Goal: Task Accomplishment & Management: Complete application form

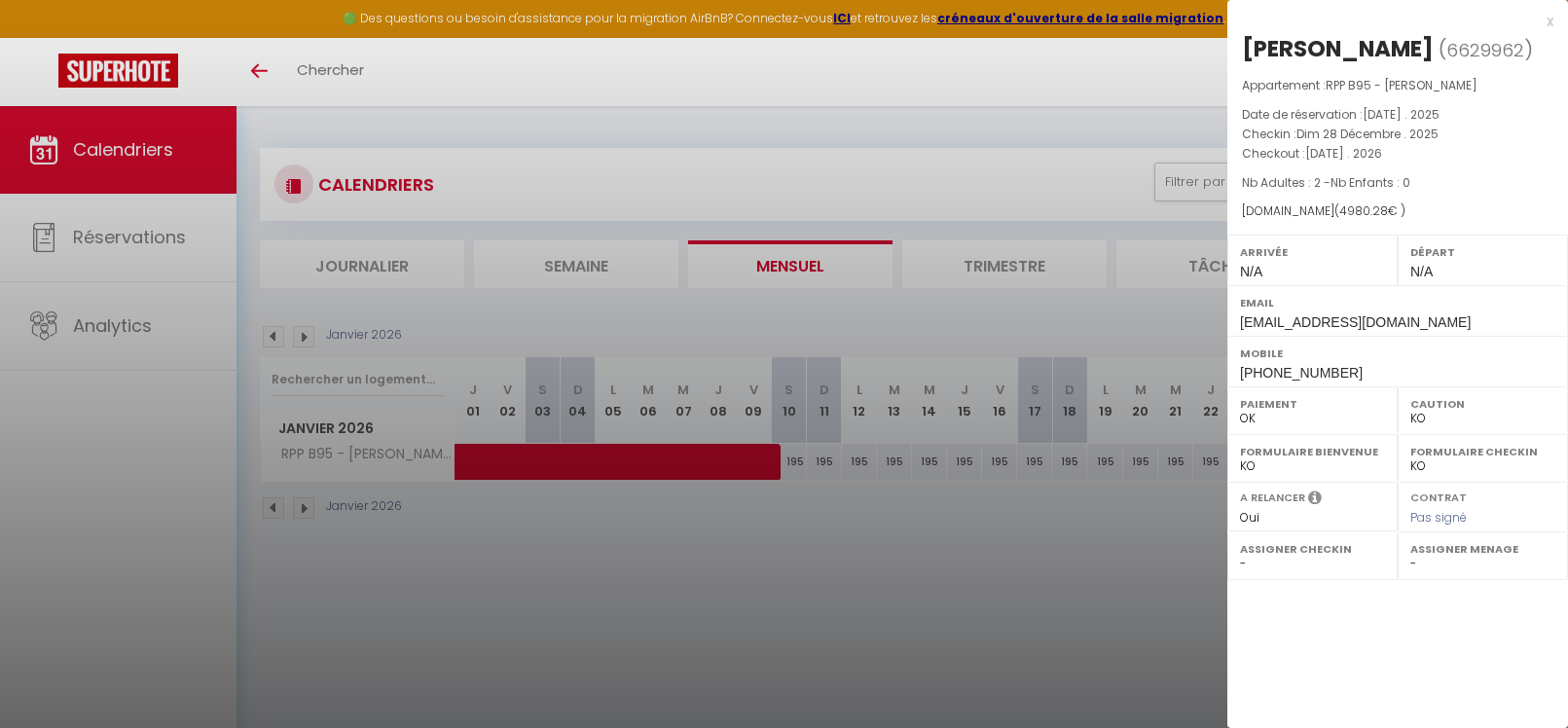
select select "KO"
select select "0"
click at [140, 156] on div at bounding box center [784, 364] width 1568 height 728
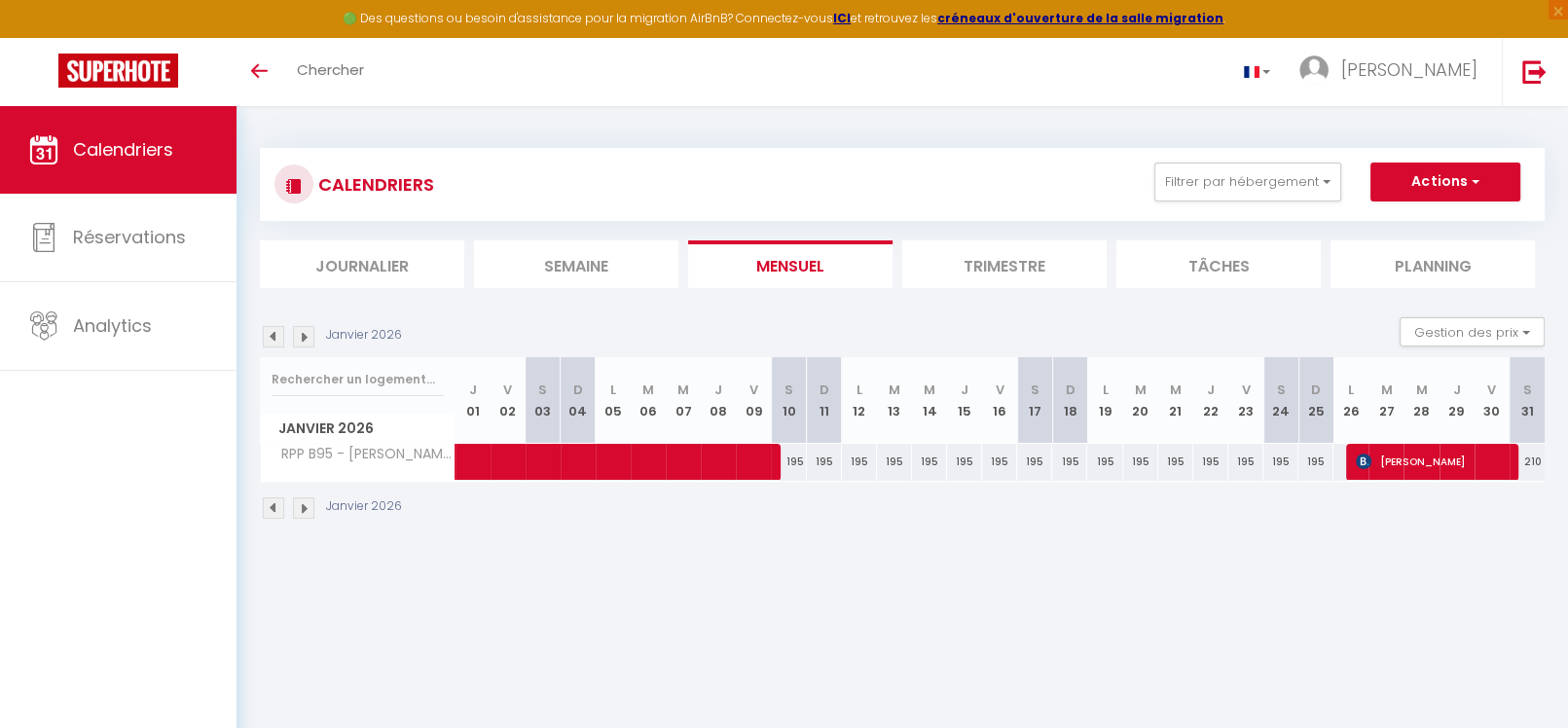
click at [302, 505] on img at bounding box center [304, 509] width 22 height 22
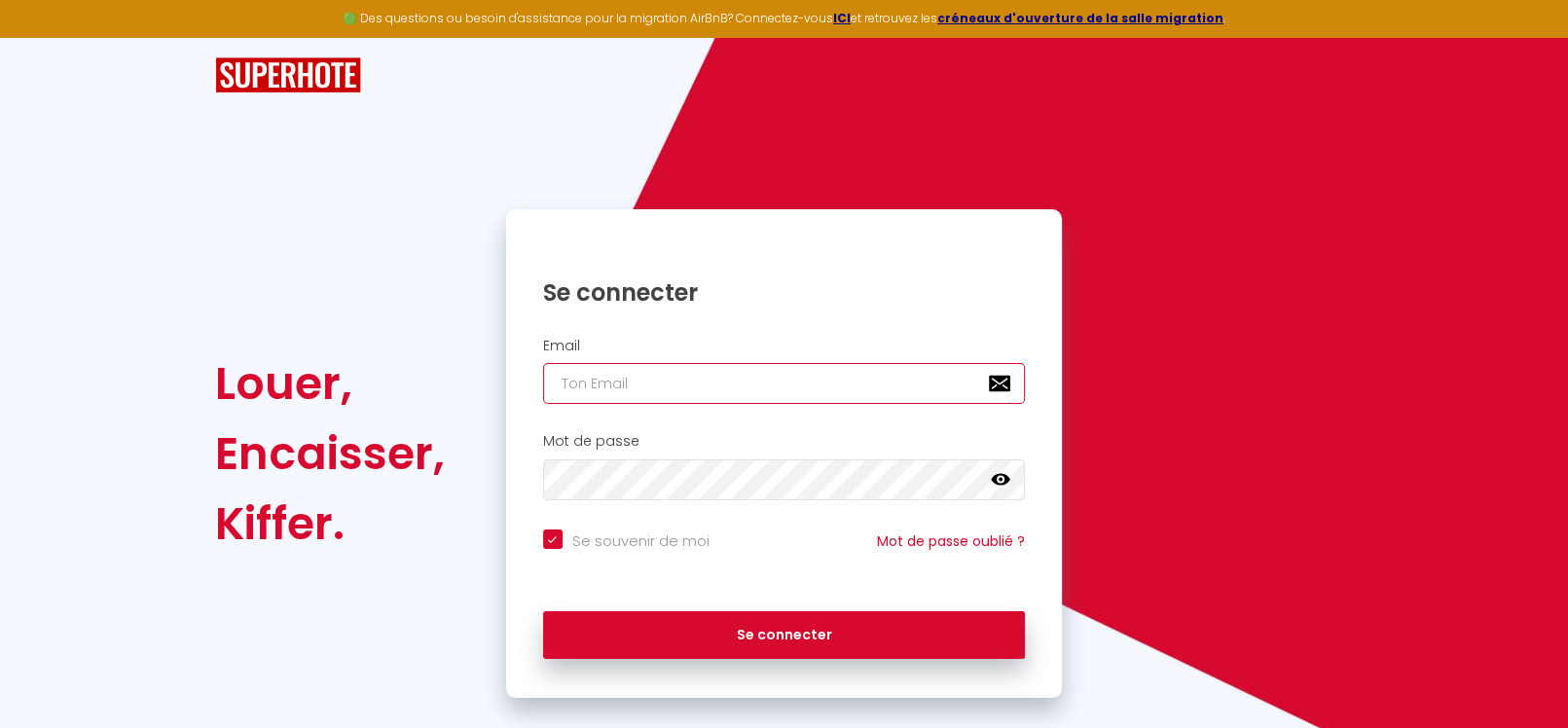
type input "[PERSON_NAME][EMAIL_ADDRESS][DOMAIN_NAME]"
click at [723, 603] on div "Se connecter" at bounding box center [784, 630] width 557 height 58
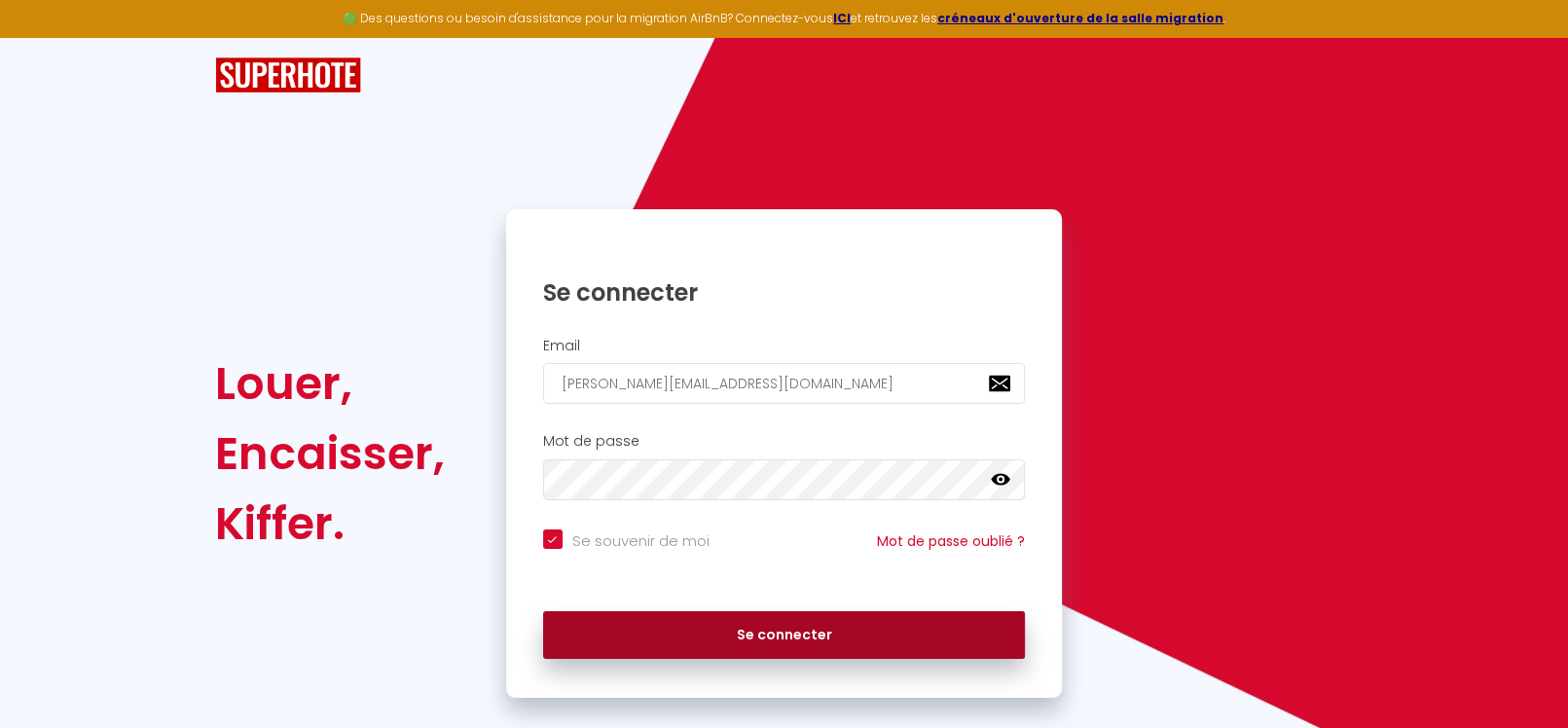
click at [723, 611] on button "Se connecter" at bounding box center [784, 635] width 483 height 48
checkbox input "true"
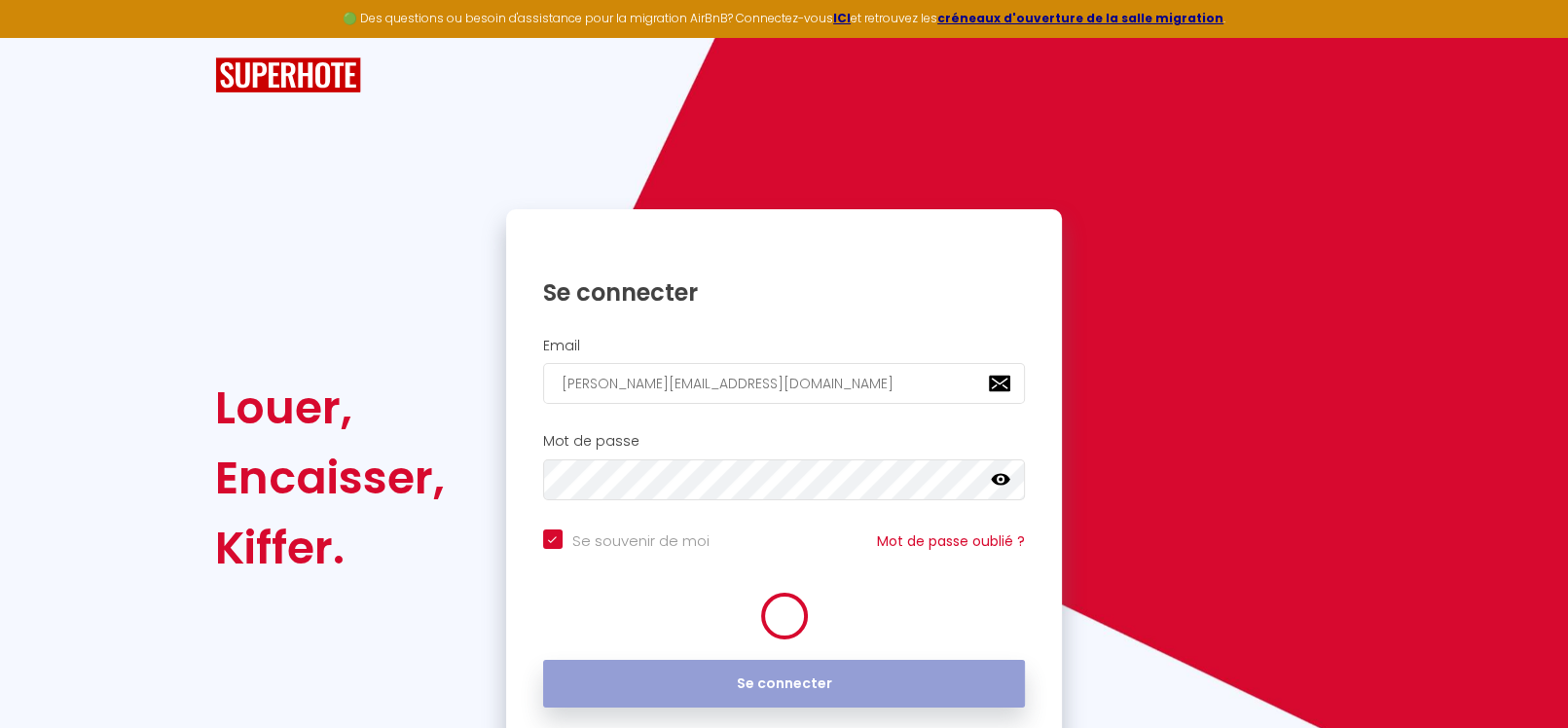
click at [722, 611] on div at bounding box center [784, 615] width 557 height 48
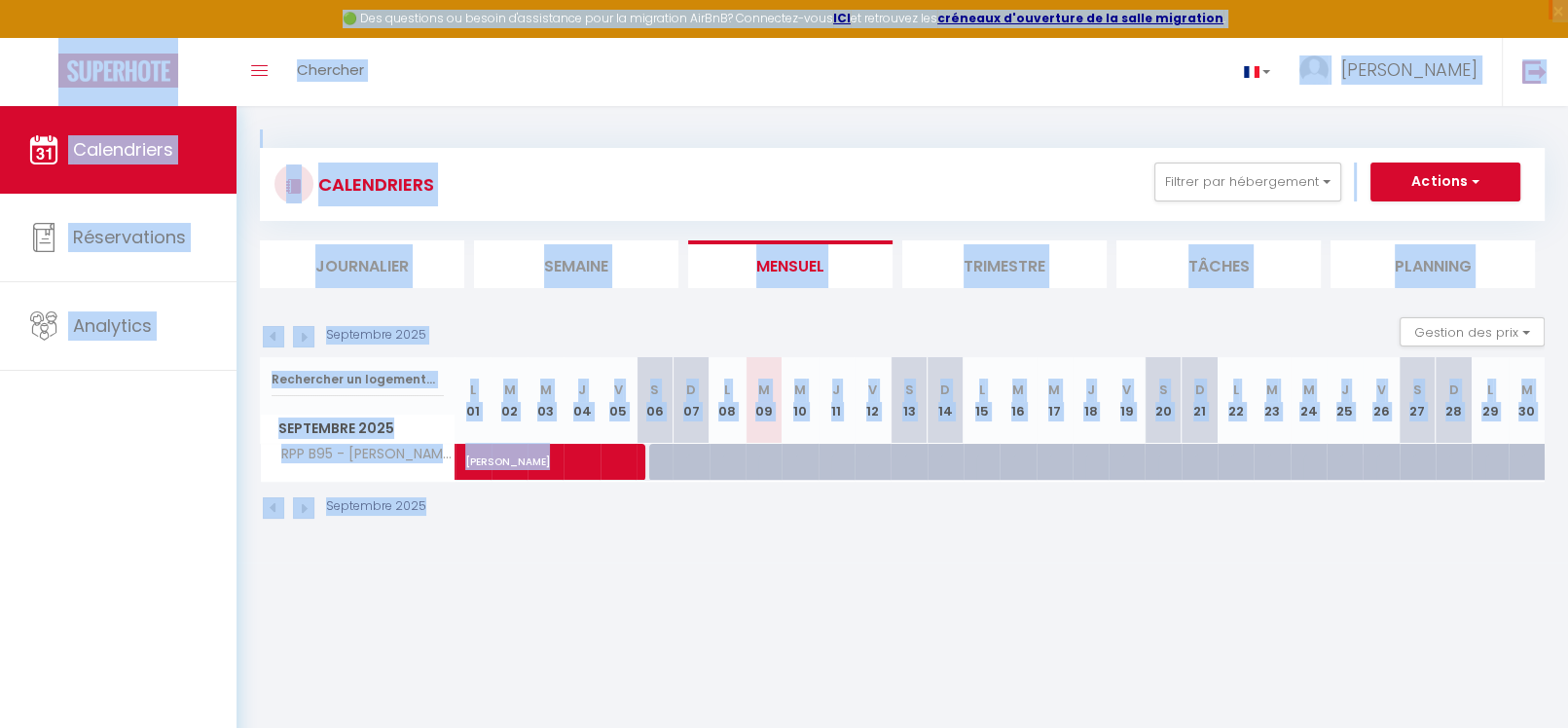
click at [309, 505] on img at bounding box center [304, 509] width 22 height 22
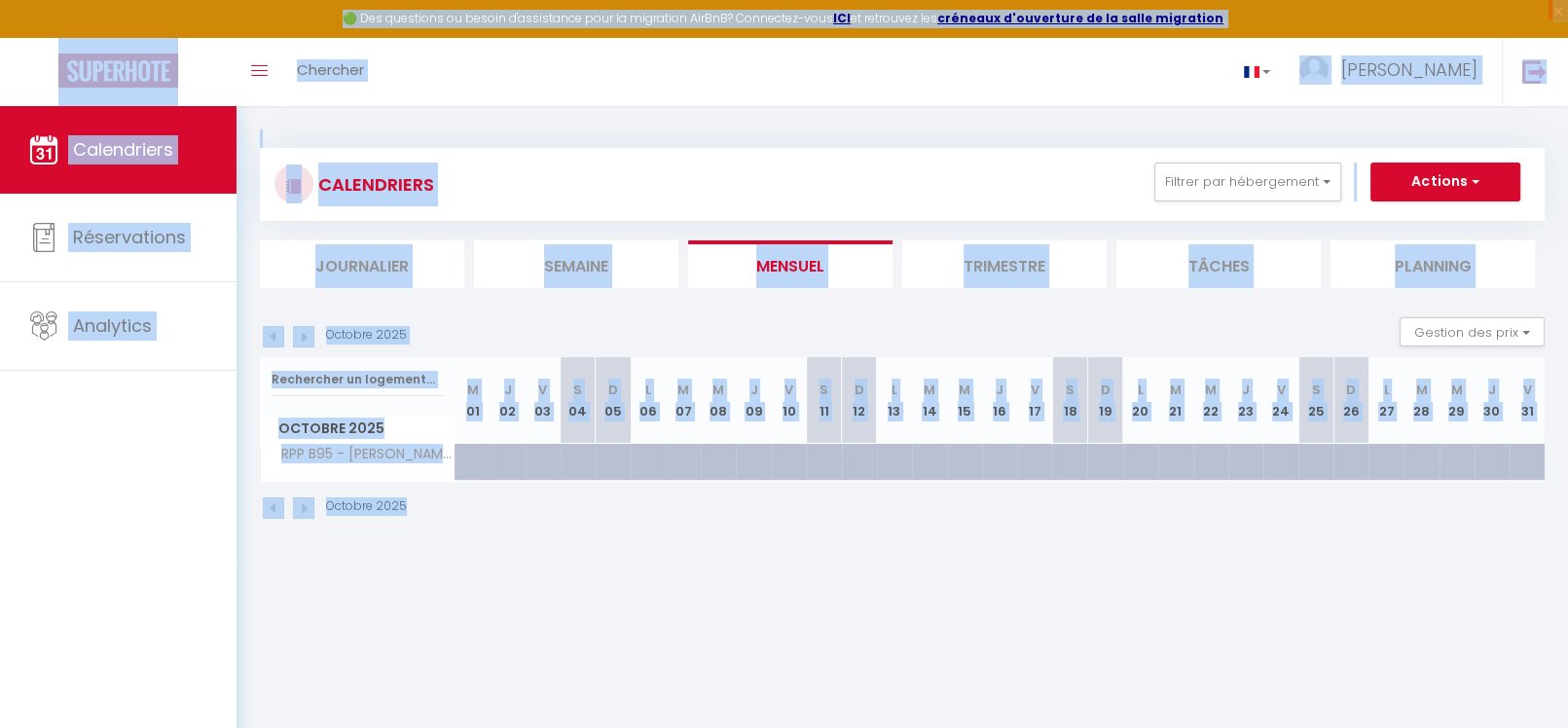
click at [309, 505] on img at bounding box center [304, 509] width 22 height 22
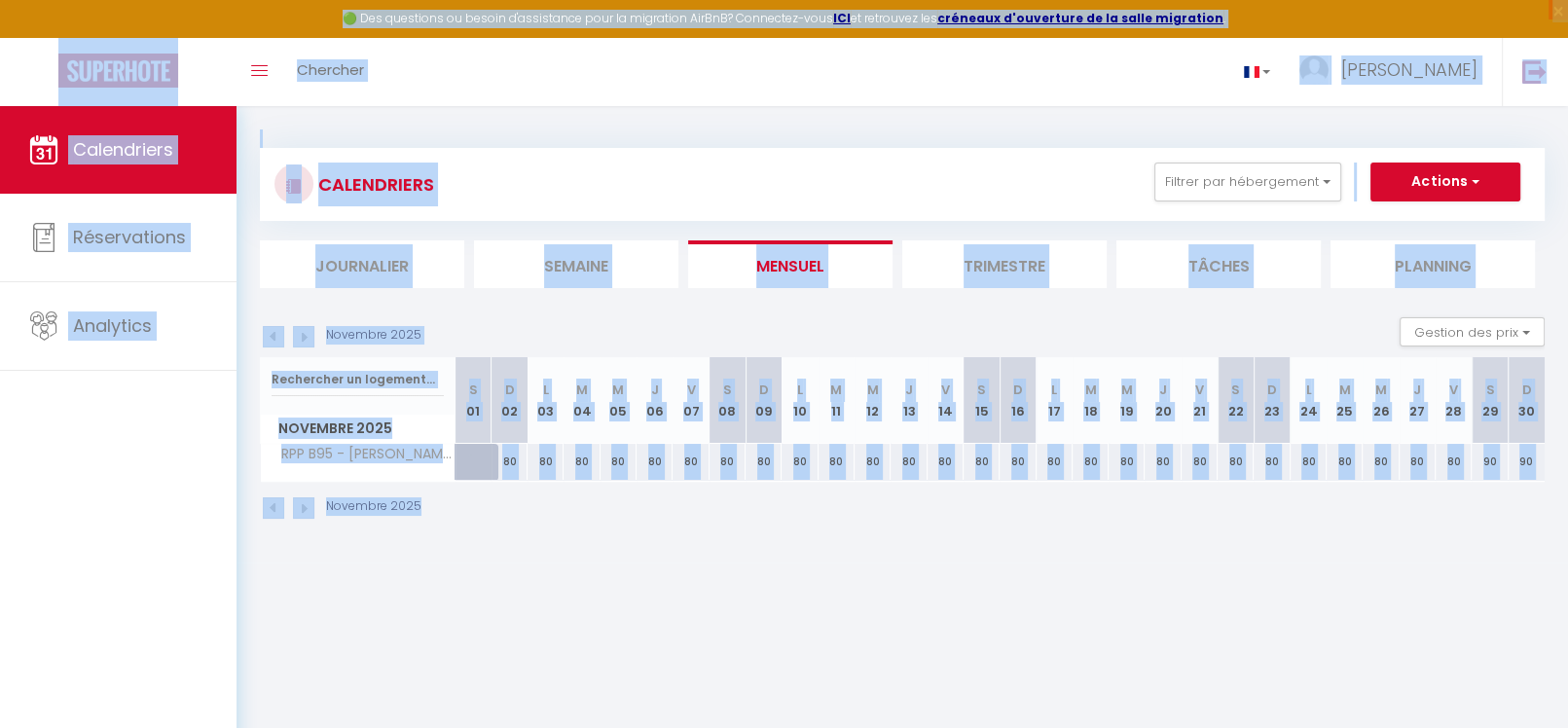
click at [309, 505] on img at bounding box center [304, 509] width 22 height 22
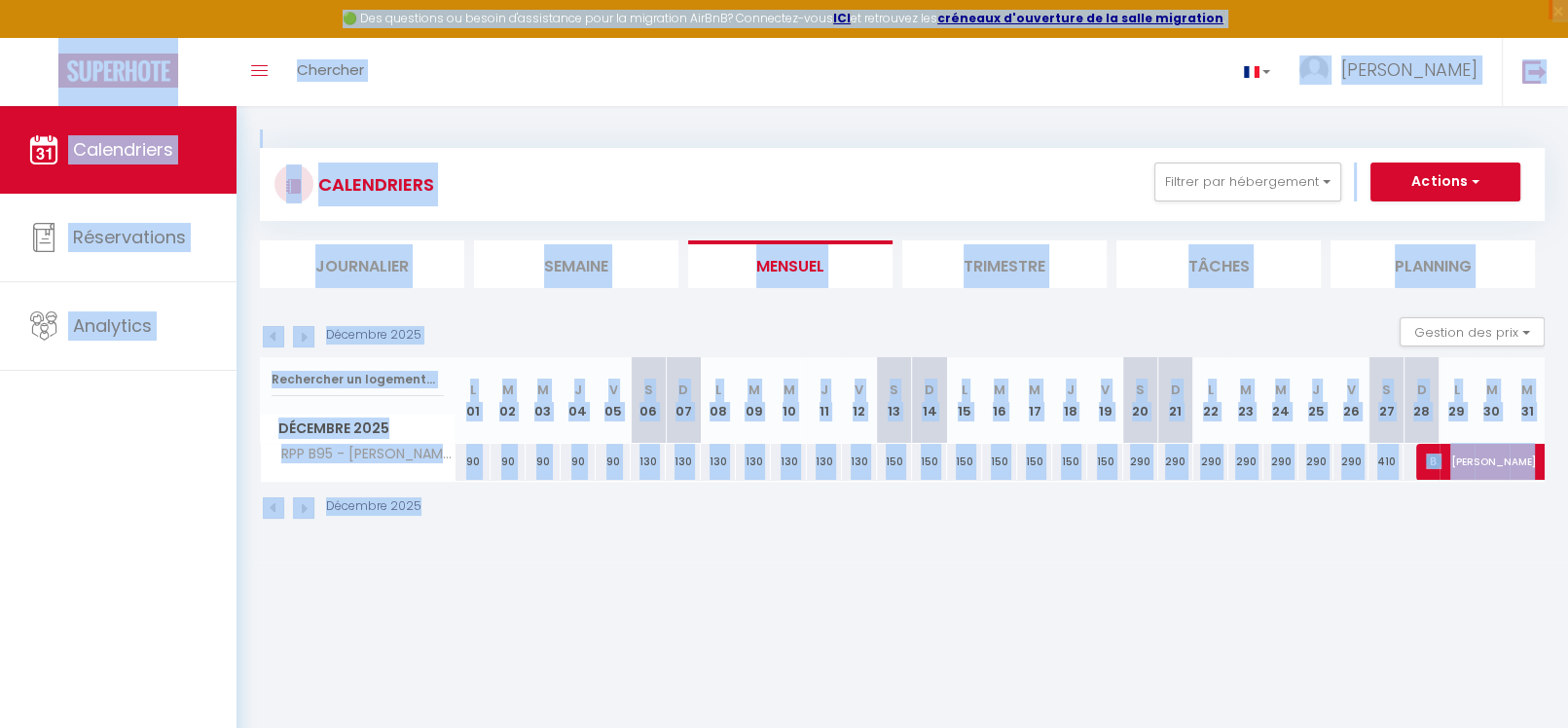
click at [309, 505] on img at bounding box center [304, 509] width 22 height 22
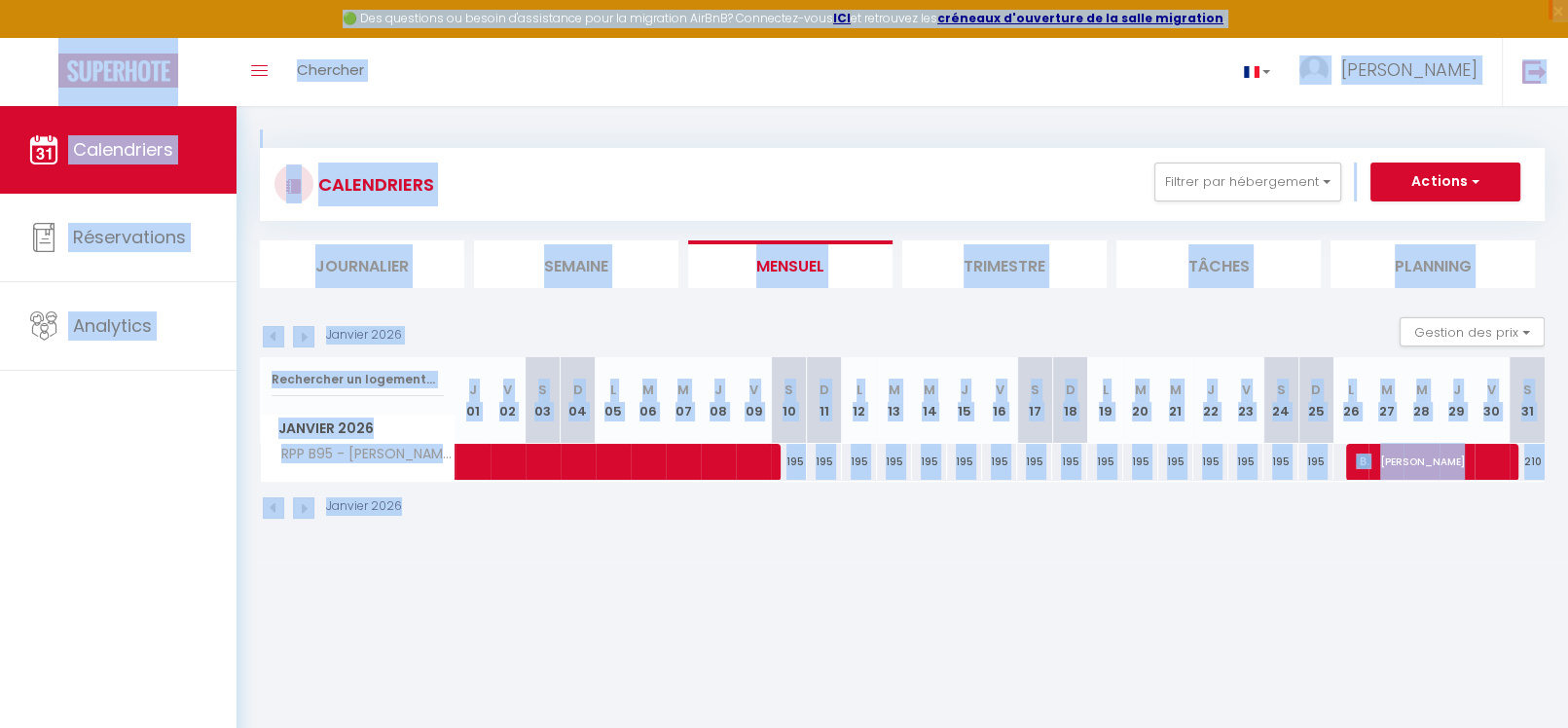
click at [309, 505] on img at bounding box center [304, 509] width 22 height 22
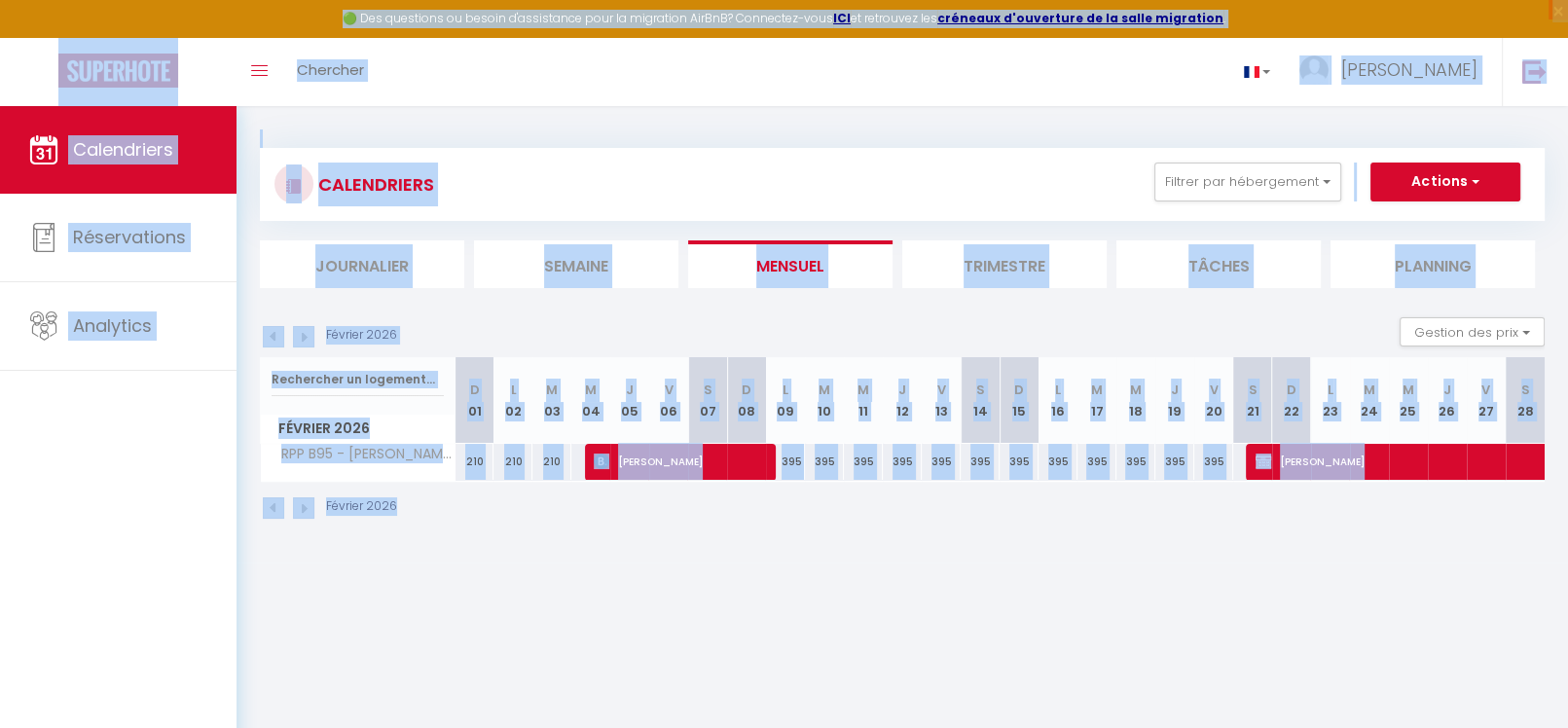
click at [309, 505] on img at bounding box center [304, 509] width 22 height 22
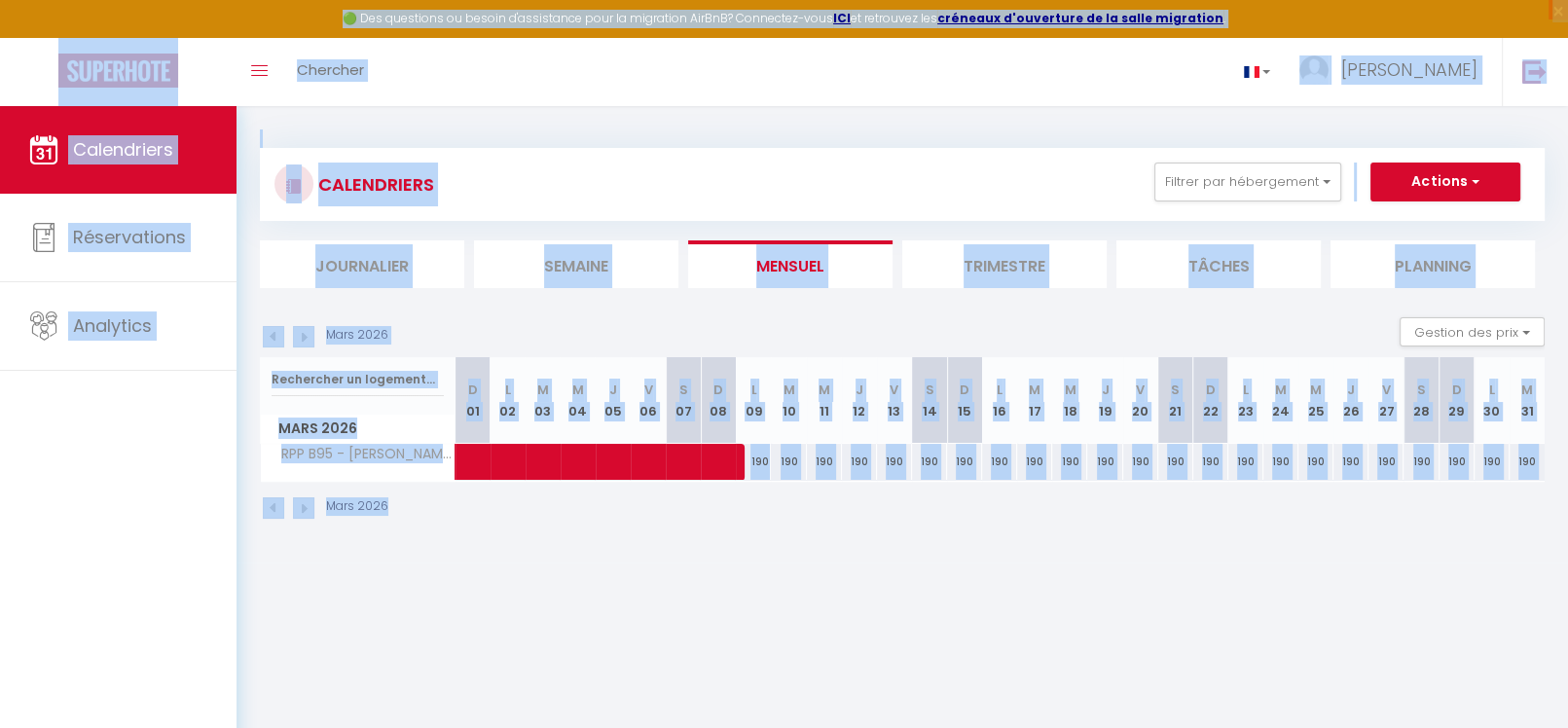
click at [309, 505] on img at bounding box center [304, 509] width 22 height 22
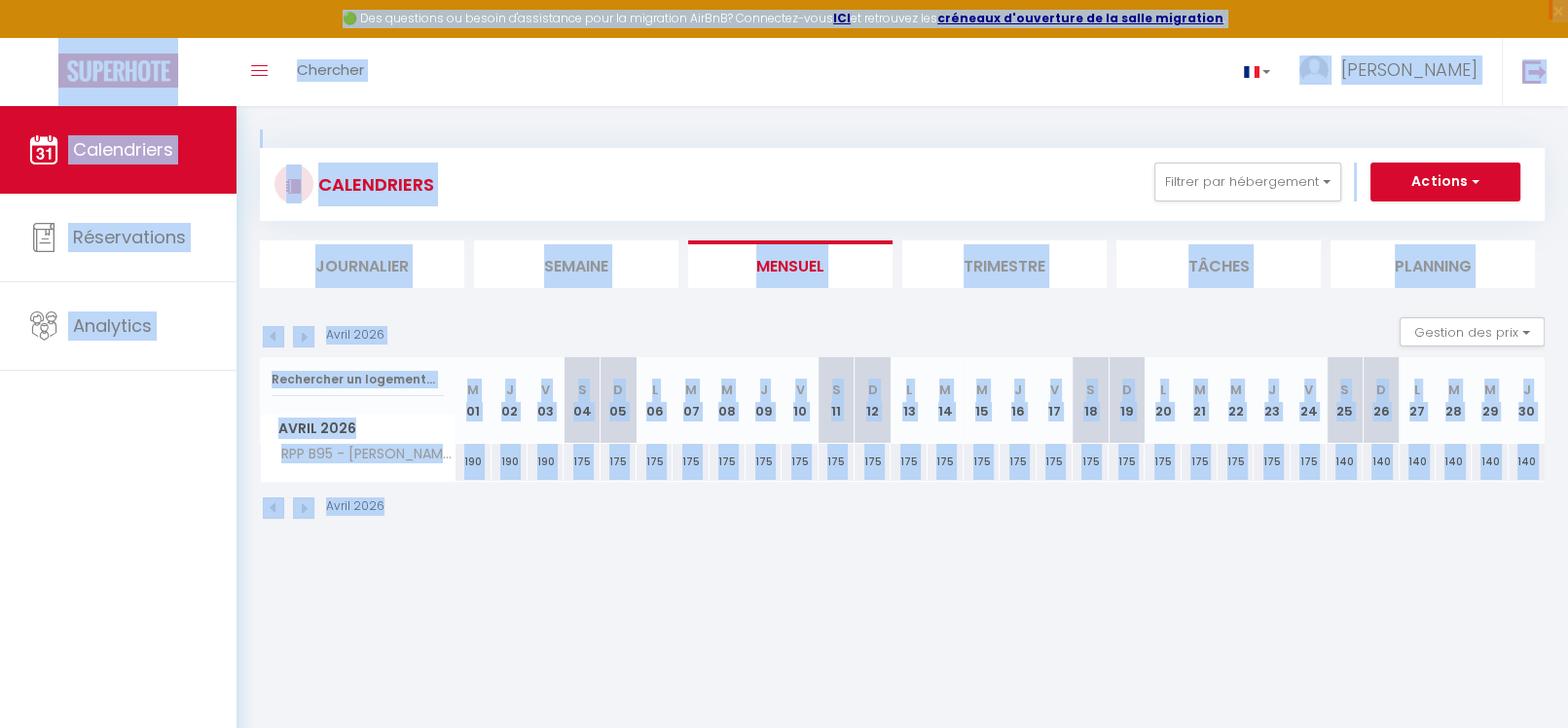
click at [283, 504] on img at bounding box center [274, 509] width 22 height 22
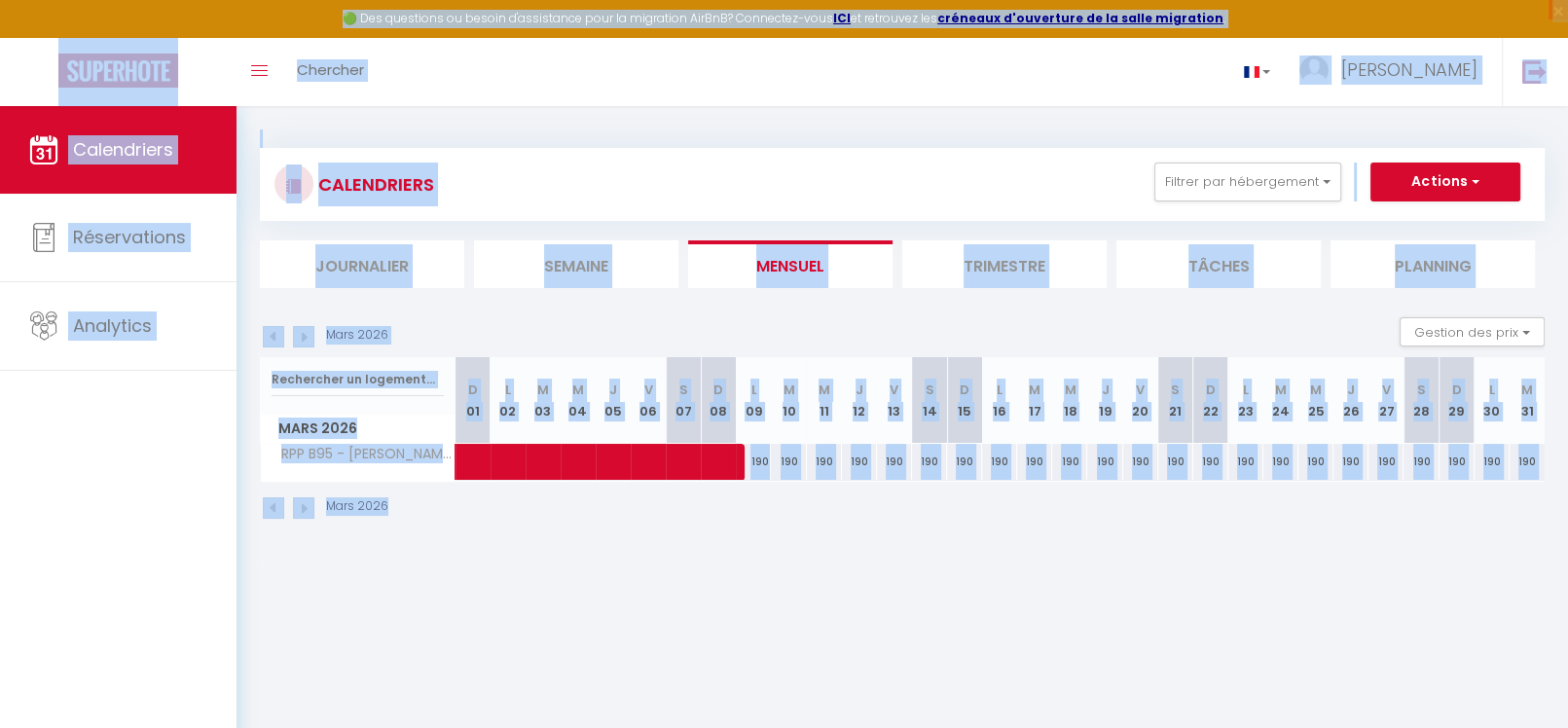
click at [283, 504] on img at bounding box center [274, 509] width 22 height 22
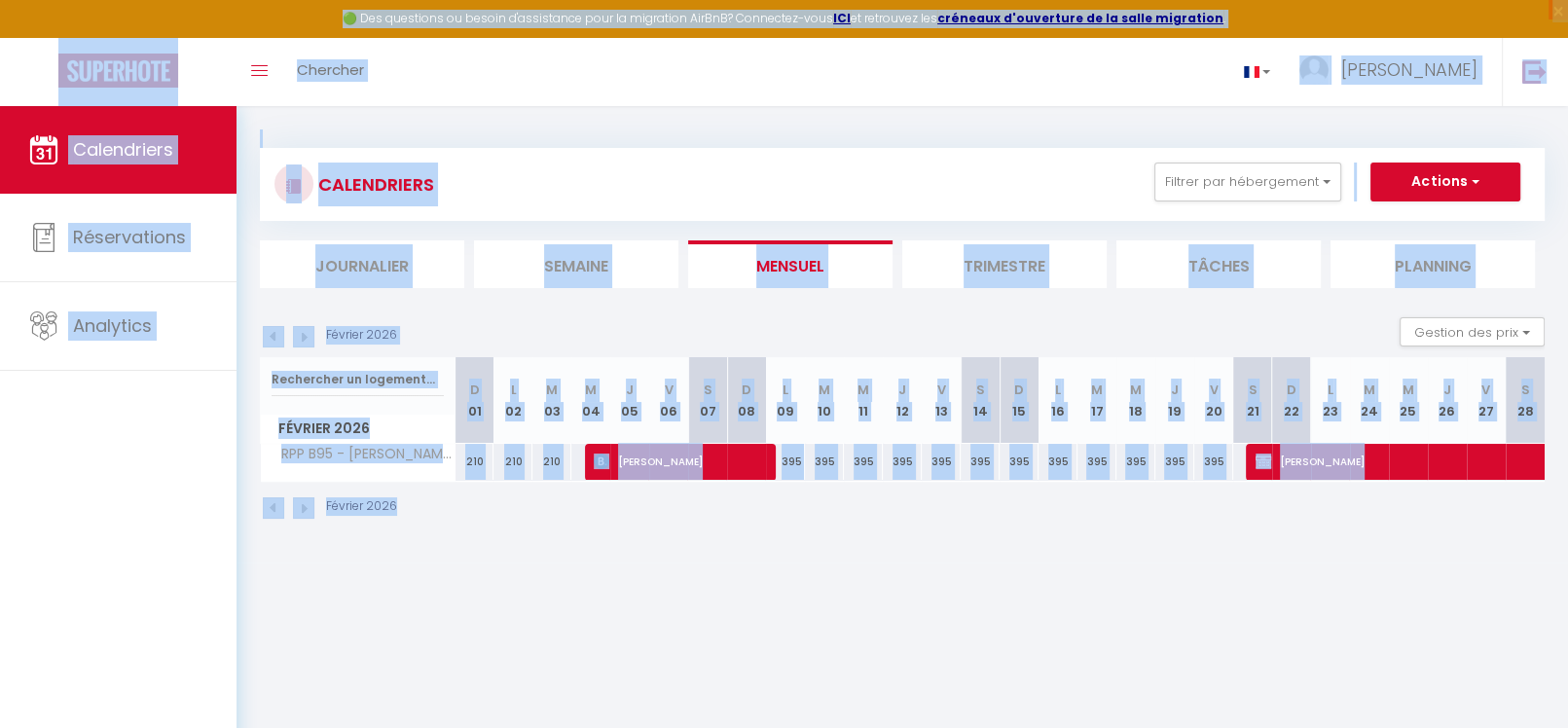
click at [283, 504] on img at bounding box center [274, 509] width 22 height 22
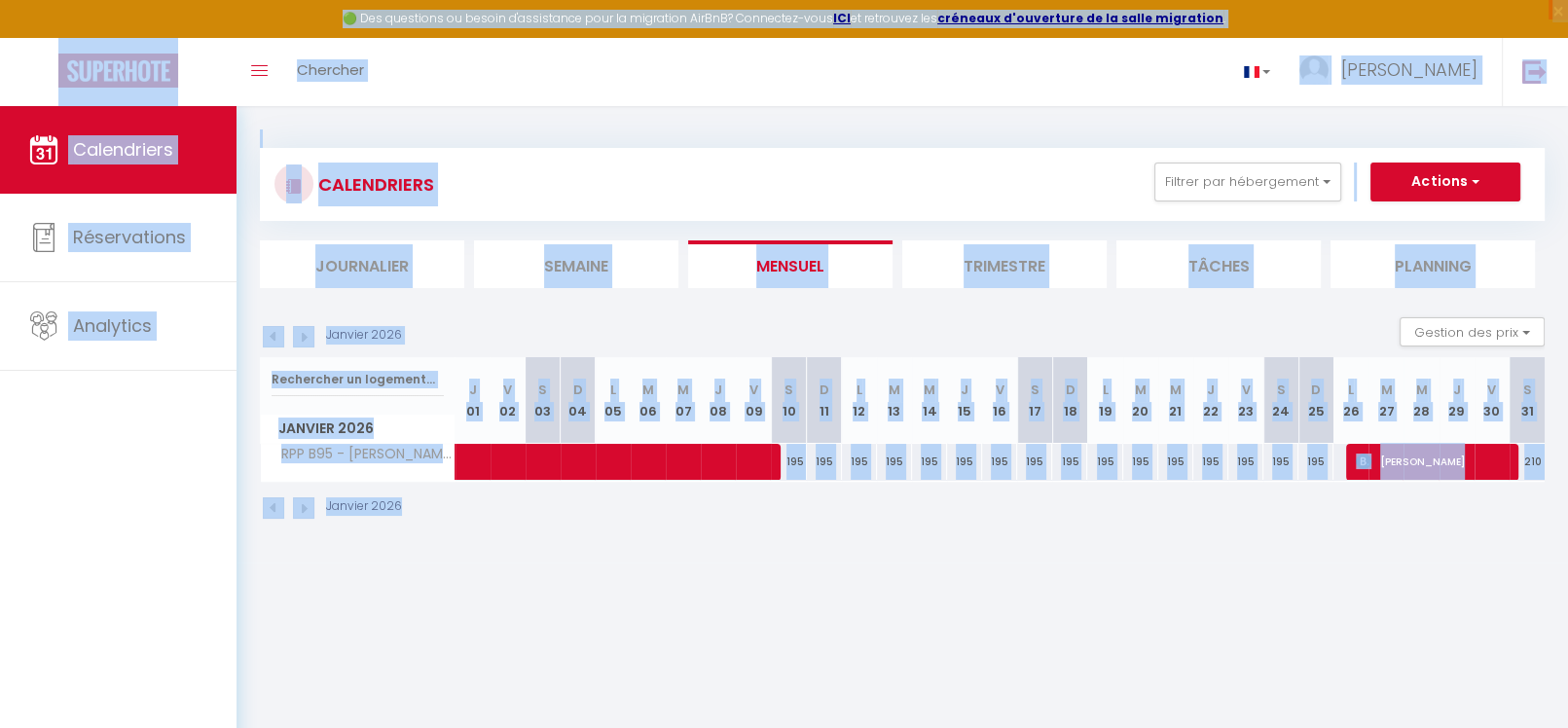
click at [283, 504] on img at bounding box center [274, 509] width 22 height 22
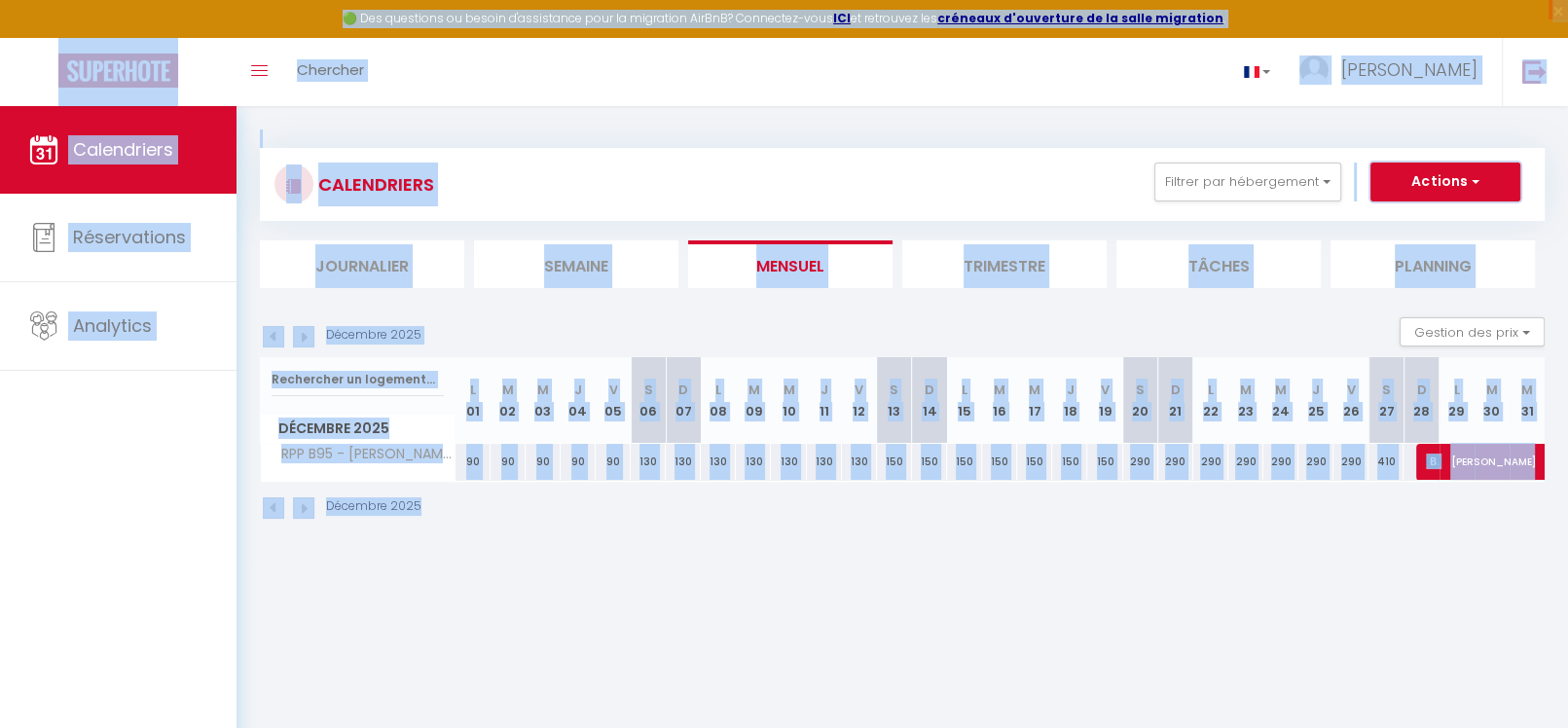
click at [1452, 187] on button "Actions" at bounding box center [1445, 182] width 150 height 39
click at [1446, 223] on link "Nouvelle réservation" at bounding box center [1425, 227] width 169 height 30
select select
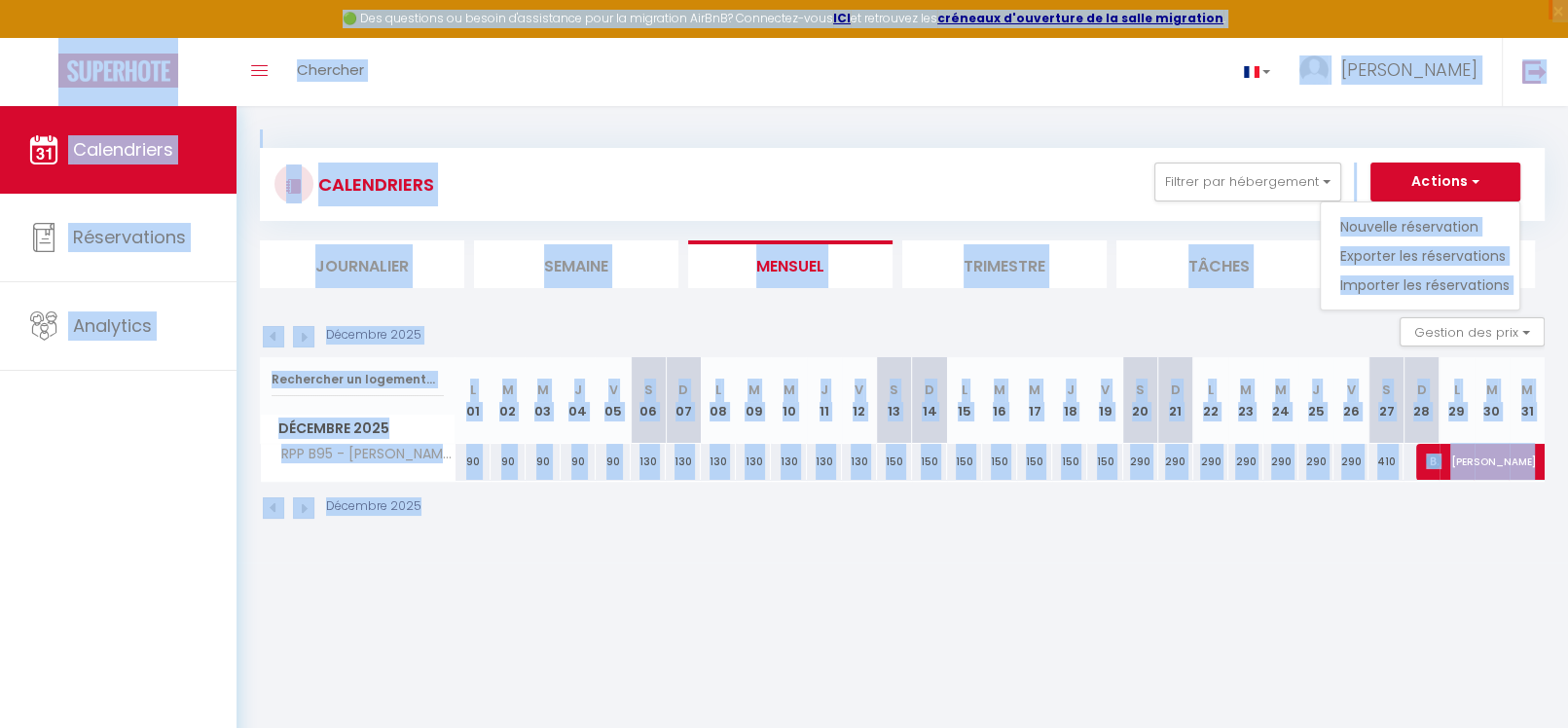
select select
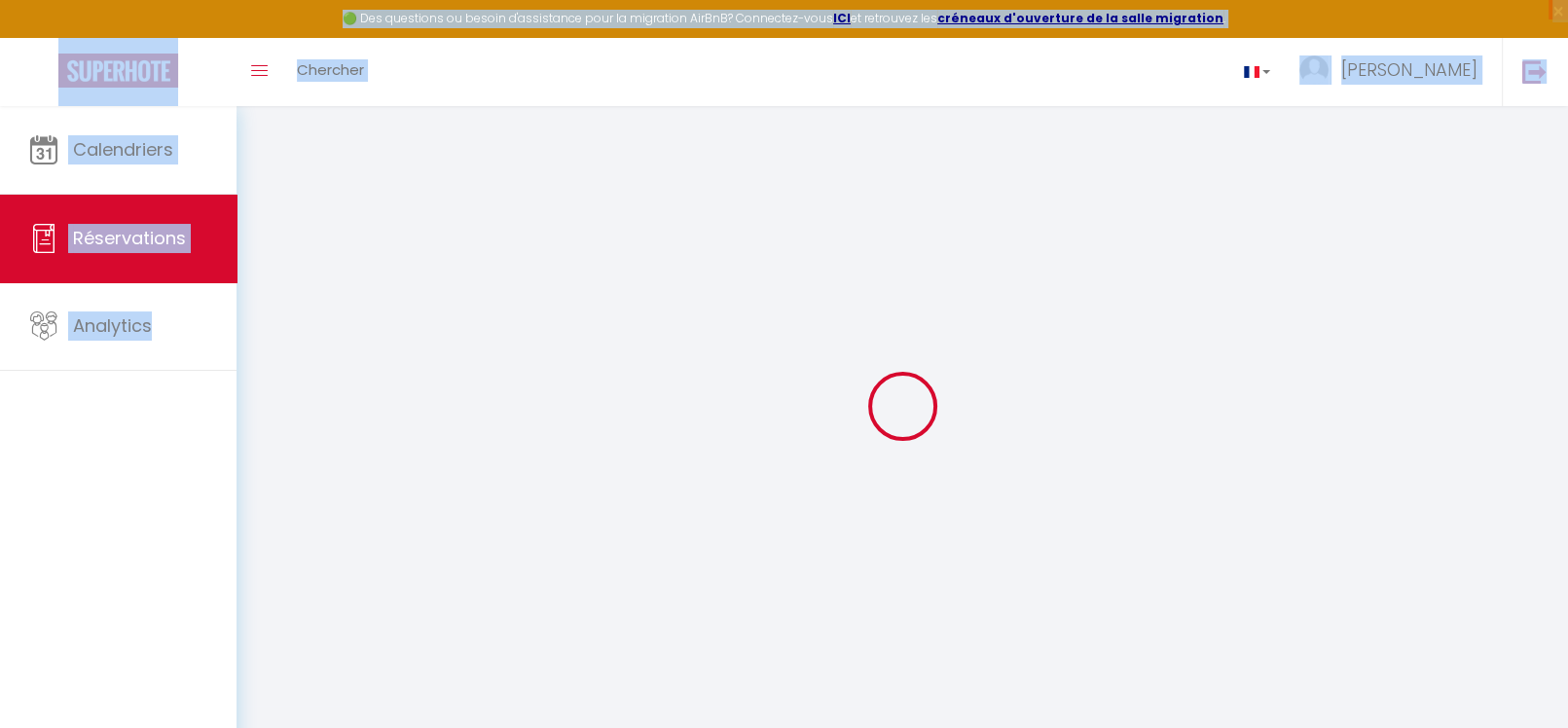
select select
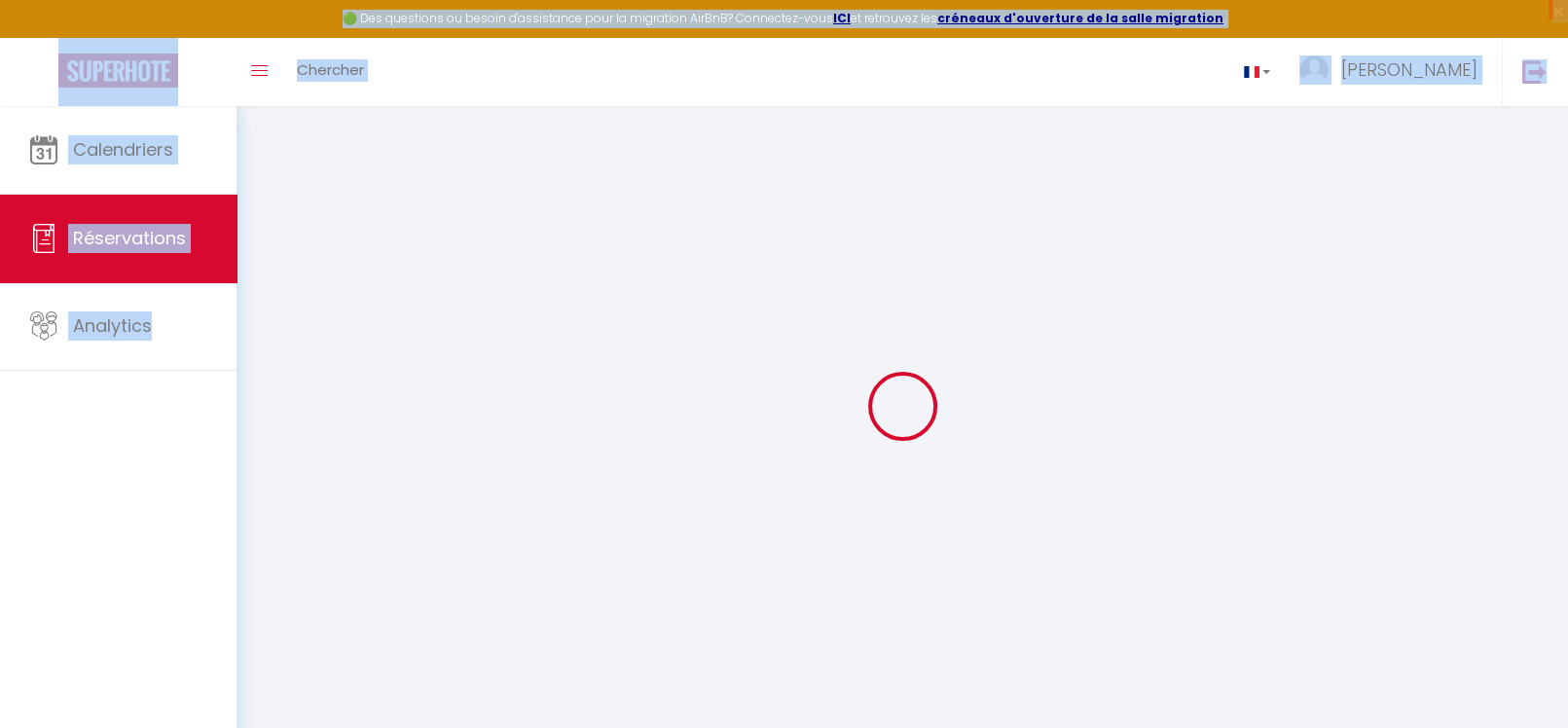
select select
checkbox input "false"
select select
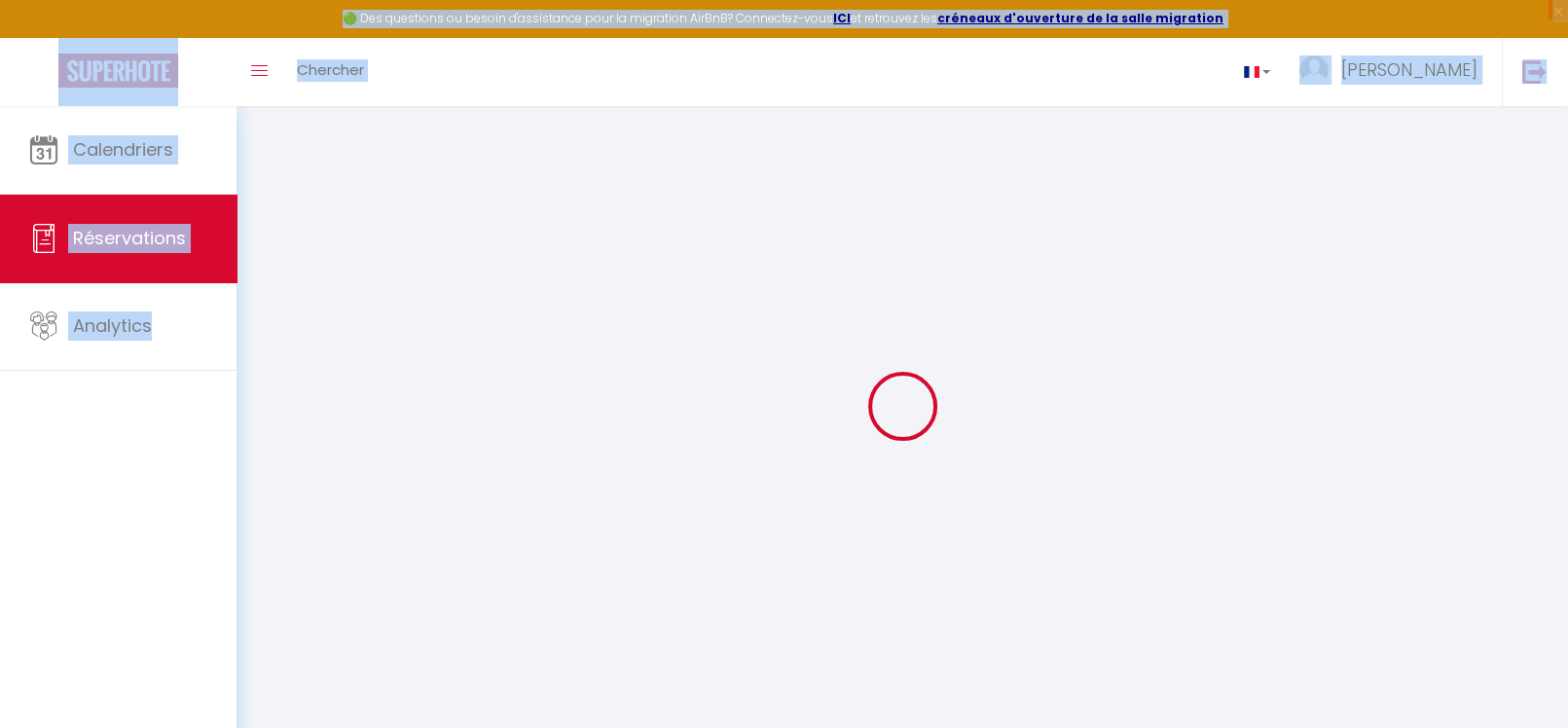
select select
checkbox input "false"
select select
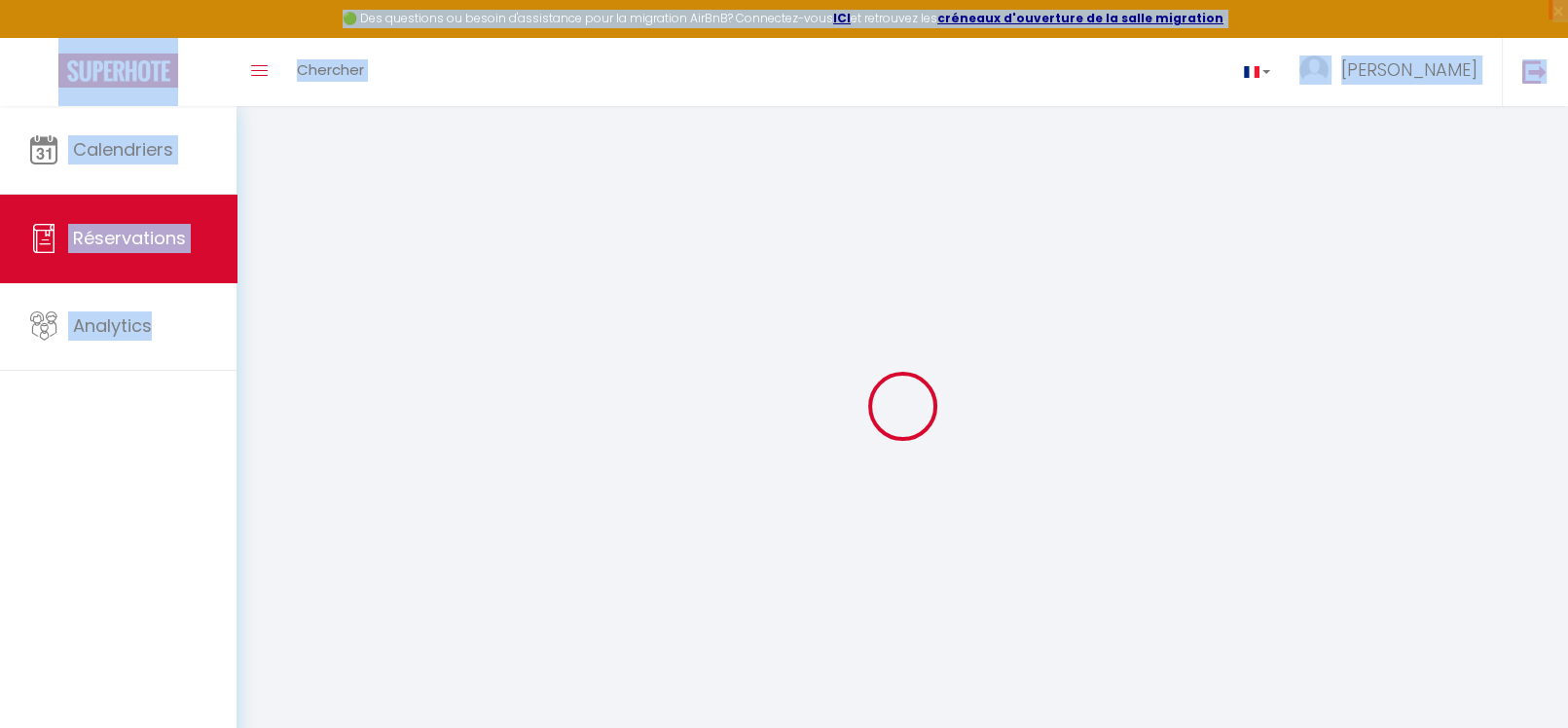
select select
checkbox input "false"
select select
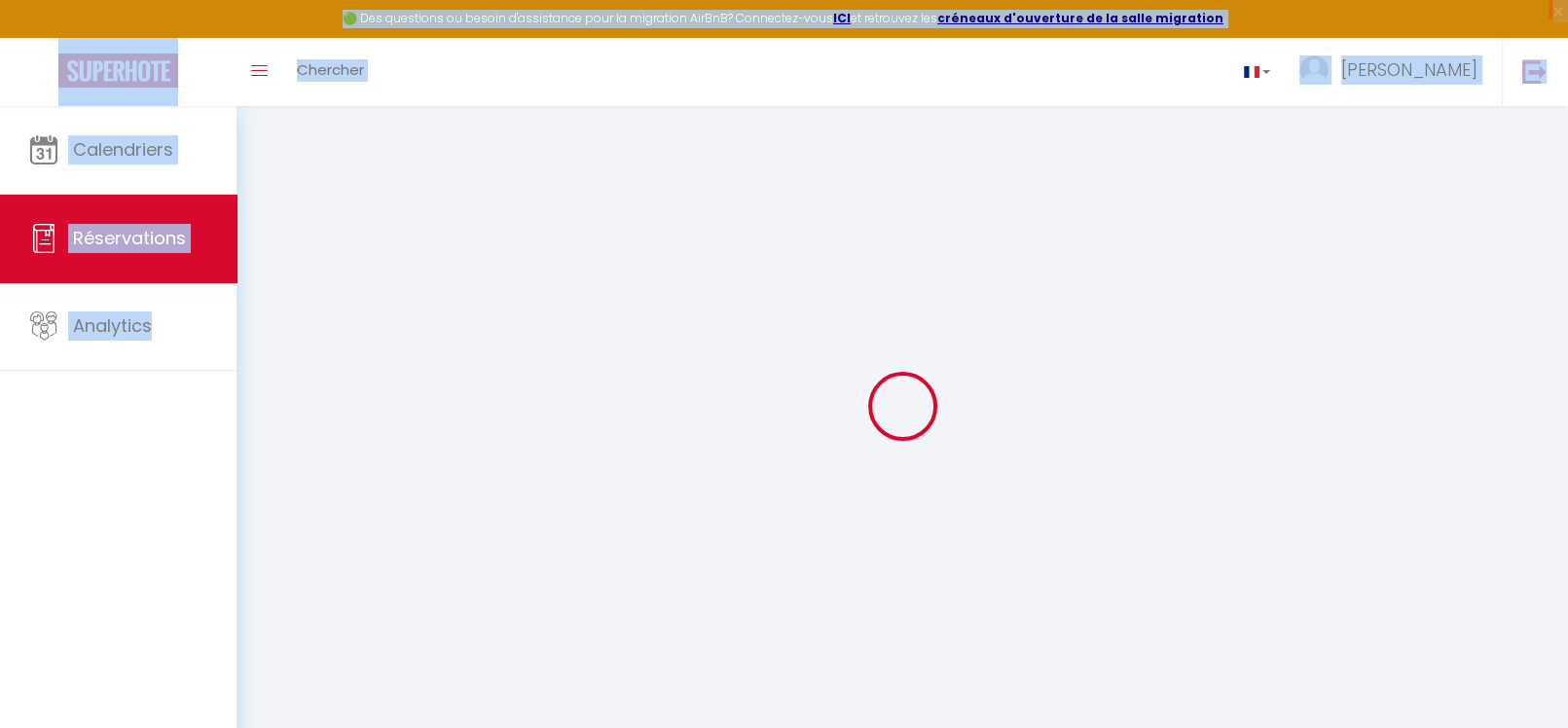
select select
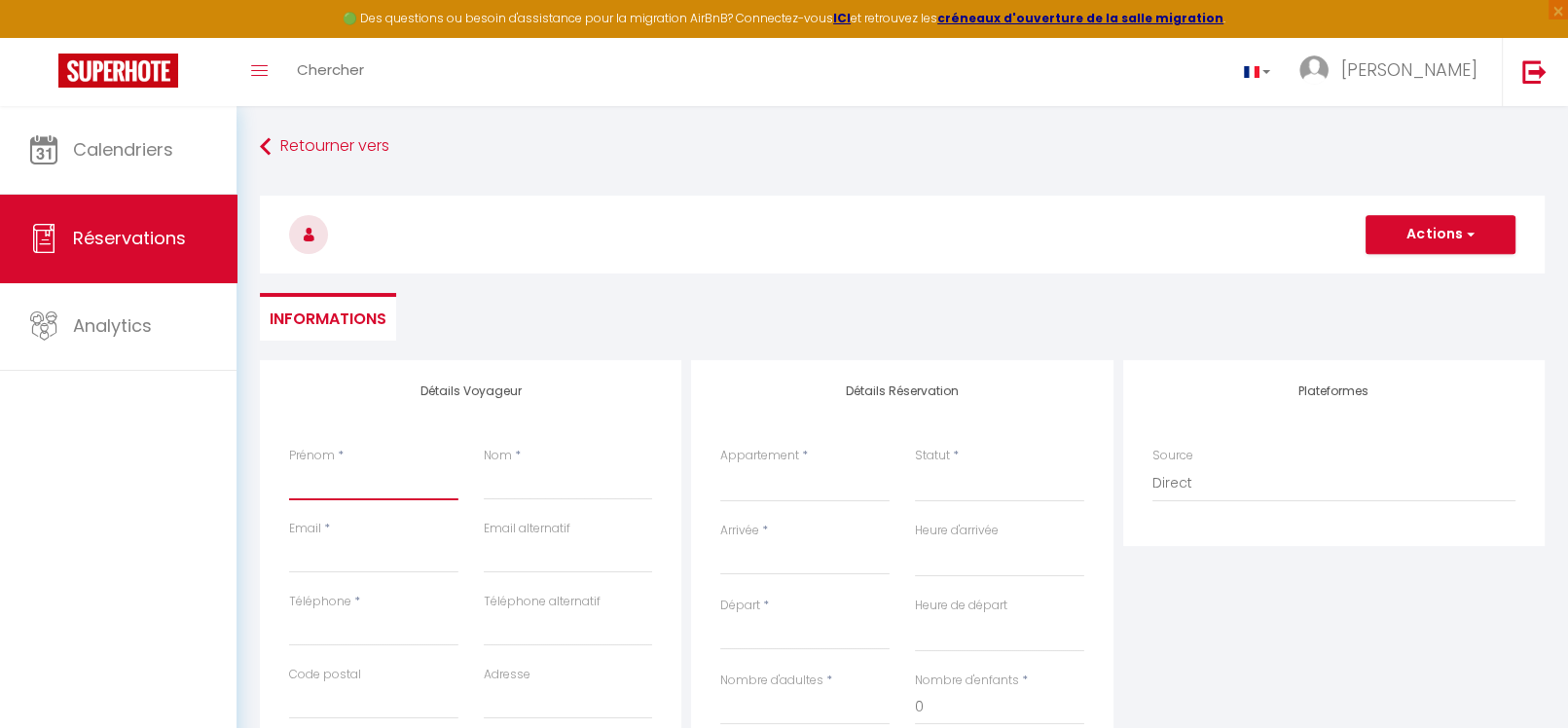
click at [395, 478] on input "Prénom" at bounding box center [373, 482] width 169 height 35
type input "[PERSON_NAME]"
type input "[PERSON_NAME][EMAIL_ADDRESS][DOMAIN_NAME]"
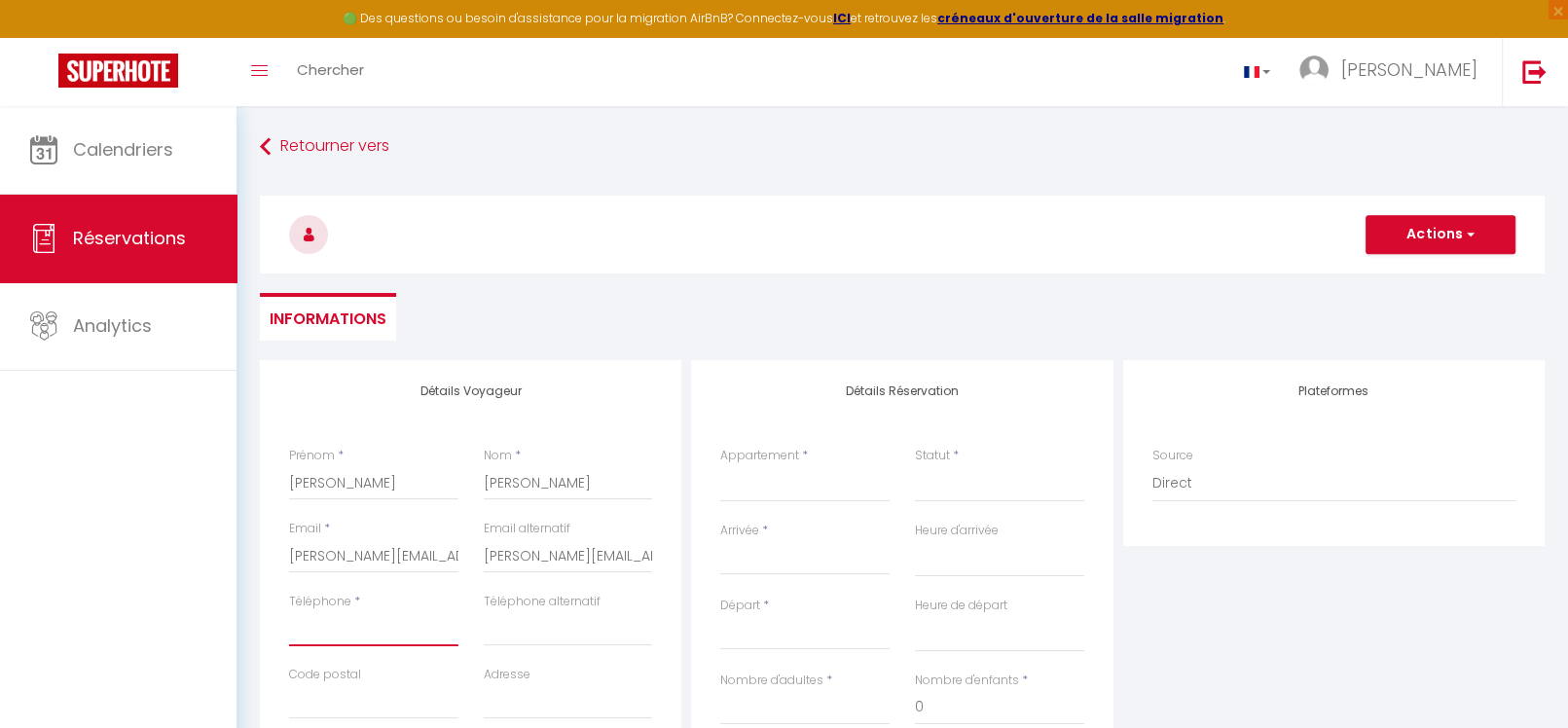
type input "0684846835"
type input "74250"
type input "1741 route des verdets"
type input "VIUZ EN SALLAZ"
select select "FR"
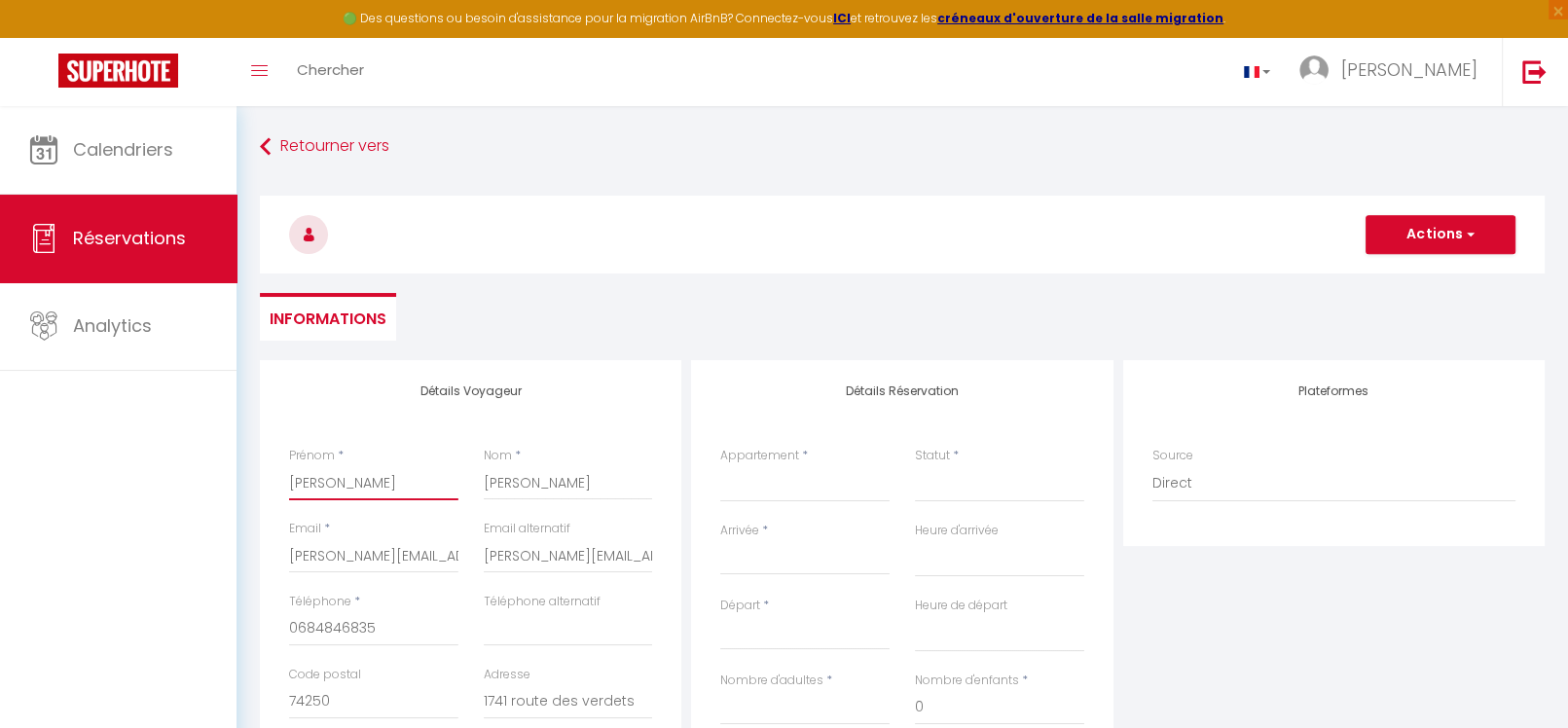
select select
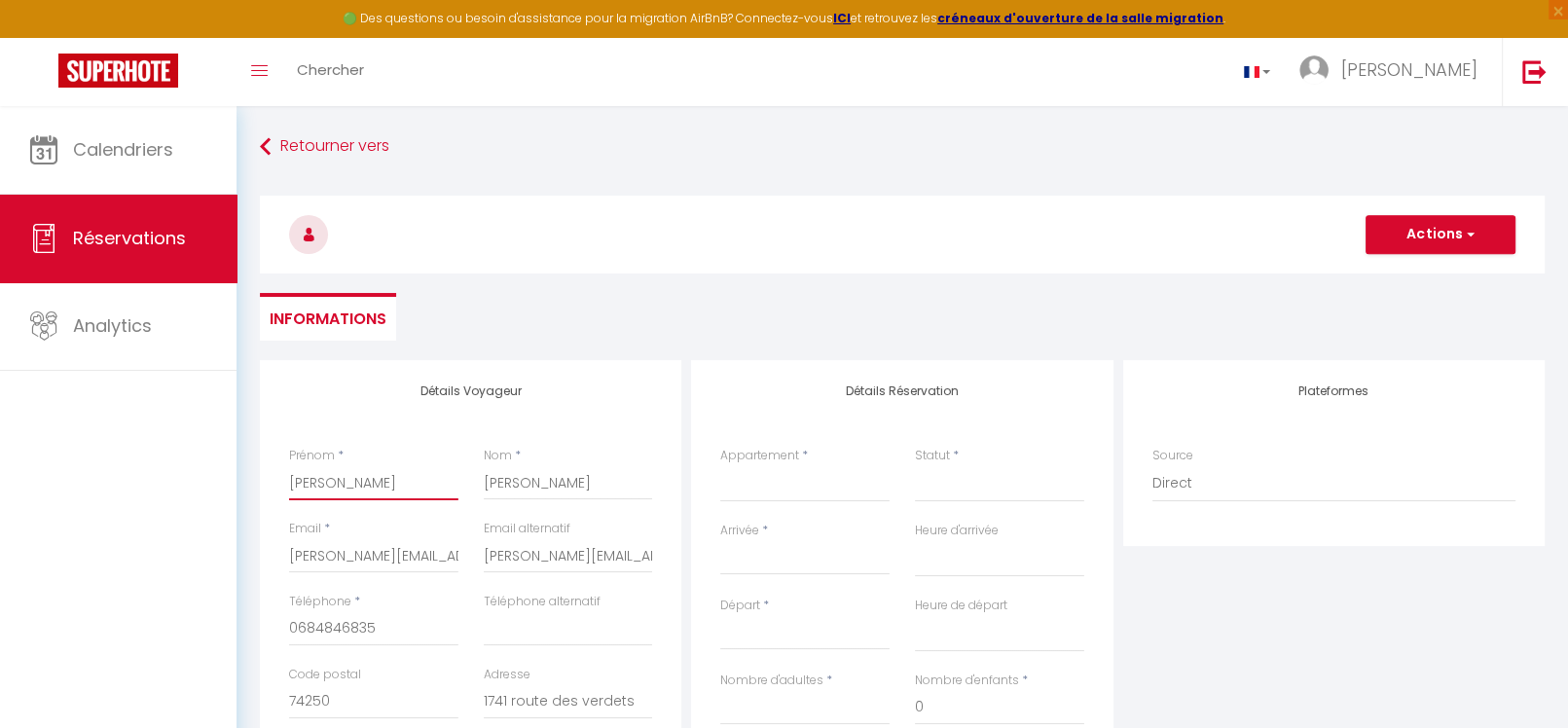
select select
checkbox input "false"
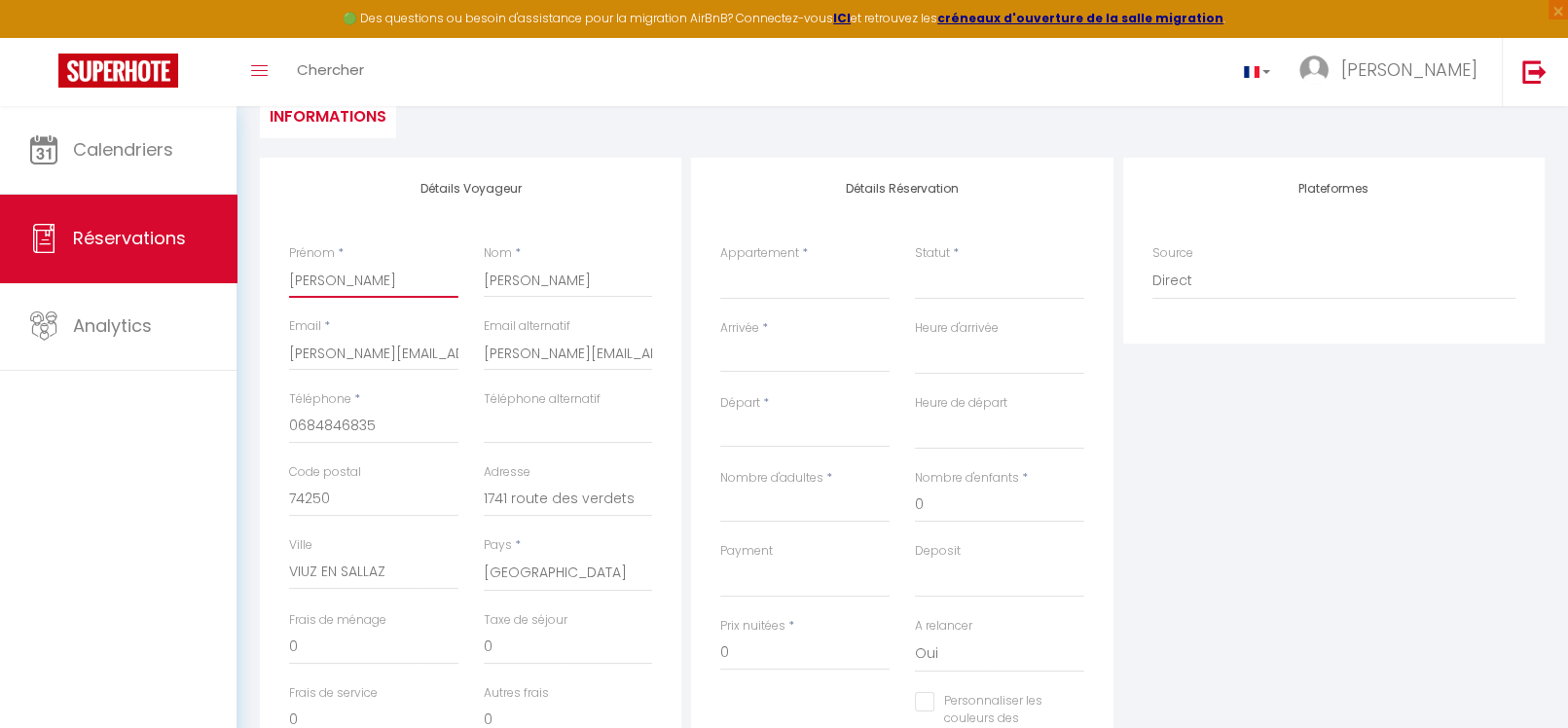
scroll to position [191, 0]
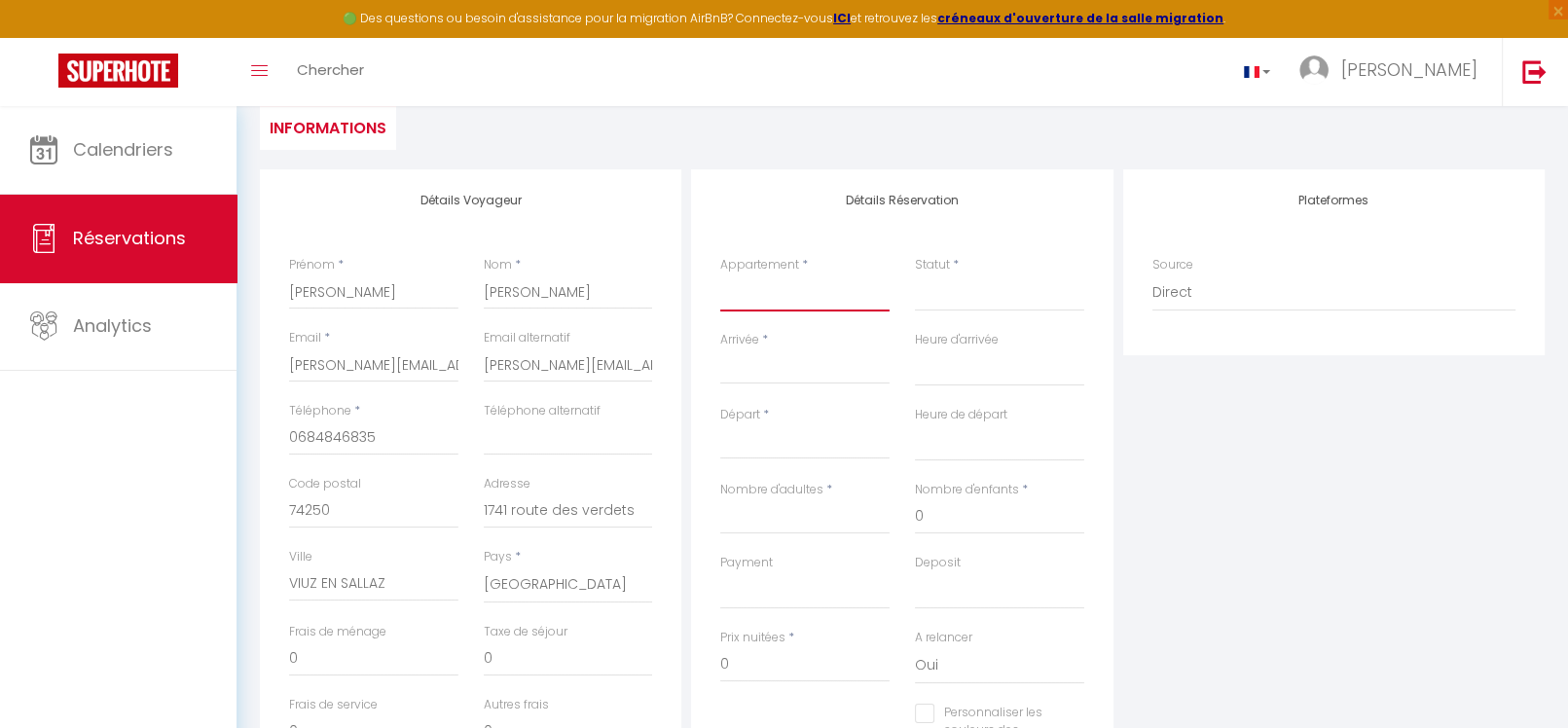
click at [807, 298] on select "RPP B95 - [PERSON_NAME]" at bounding box center [804, 292] width 169 height 37
select select "21971"
click at [720, 275] on select "RPP B95 - [PERSON_NAME]" at bounding box center [804, 292] width 169 height 37
select select
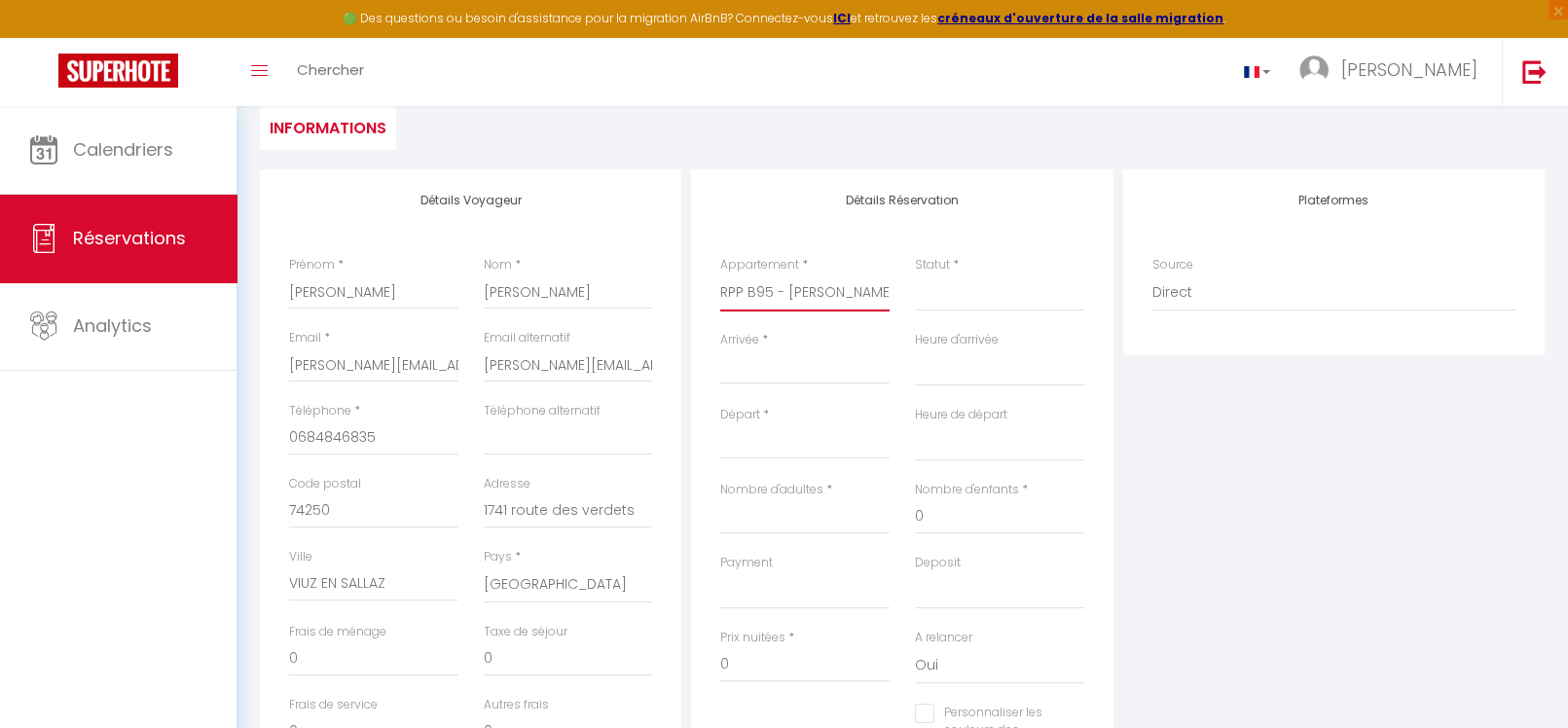
select select
checkbox input "false"
click at [935, 299] on select "Confirmé Non Confirmé [PERSON_NAME] par le voyageur No Show Request" at bounding box center [999, 292] width 169 height 37
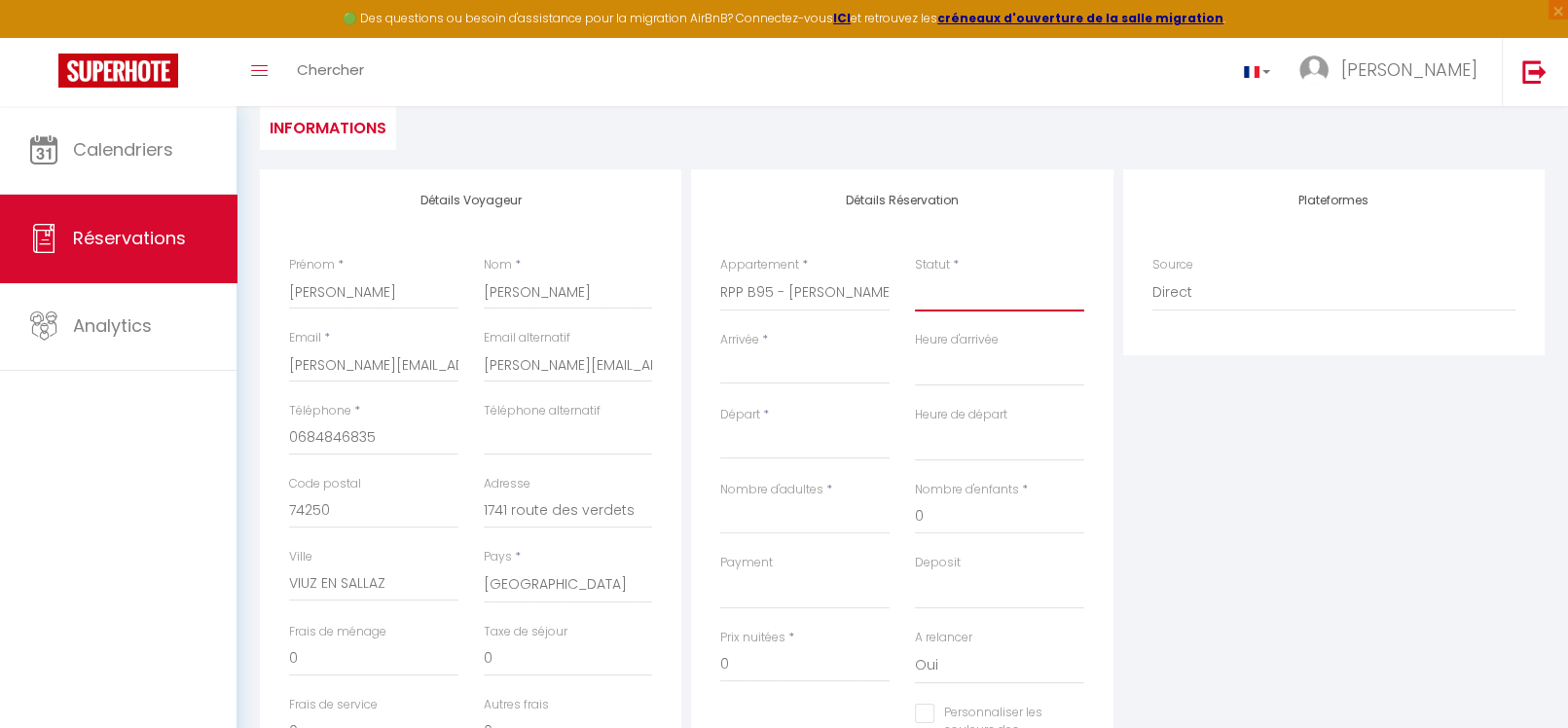
select select
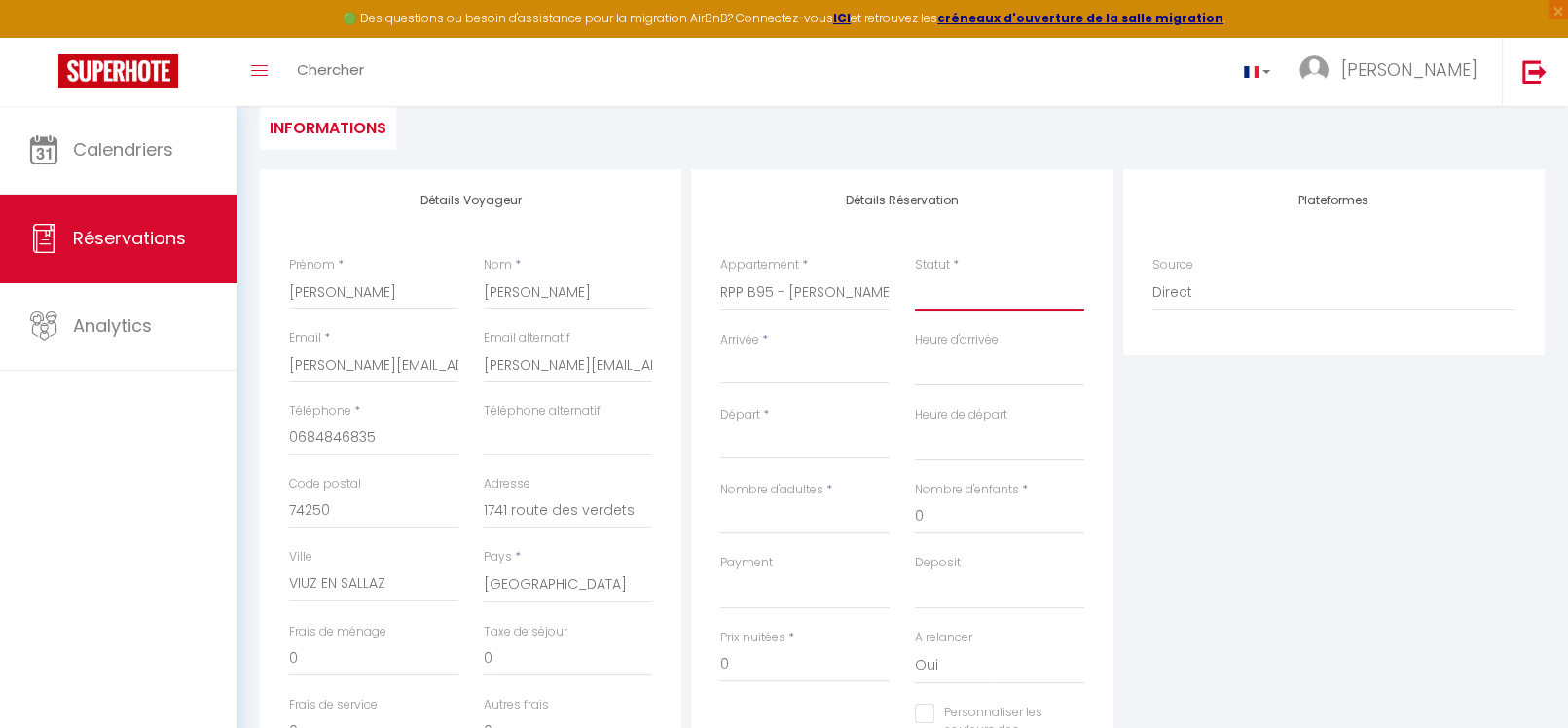
checkbox input "false"
select select "1"
click at [915, 275] on select "Confirmé Non Confirmé [PERSON_NAME] par le voyageur No Show Request" at bounding box center [999, 292] width 169 height 37
select select
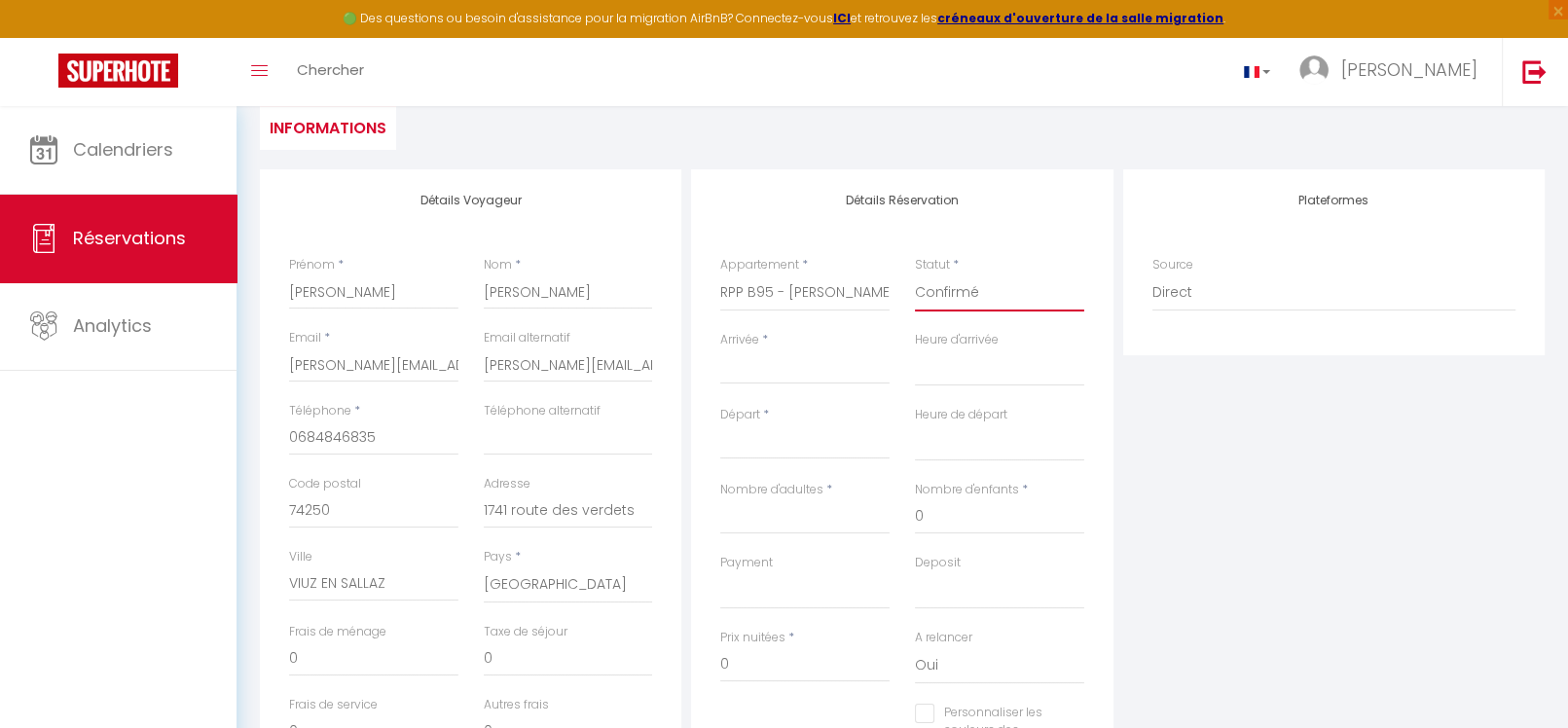
select select
checkbox input "false"
click at [801, 366] on input "Arrivée" at bounding box center [804, 369] width 169 height 26
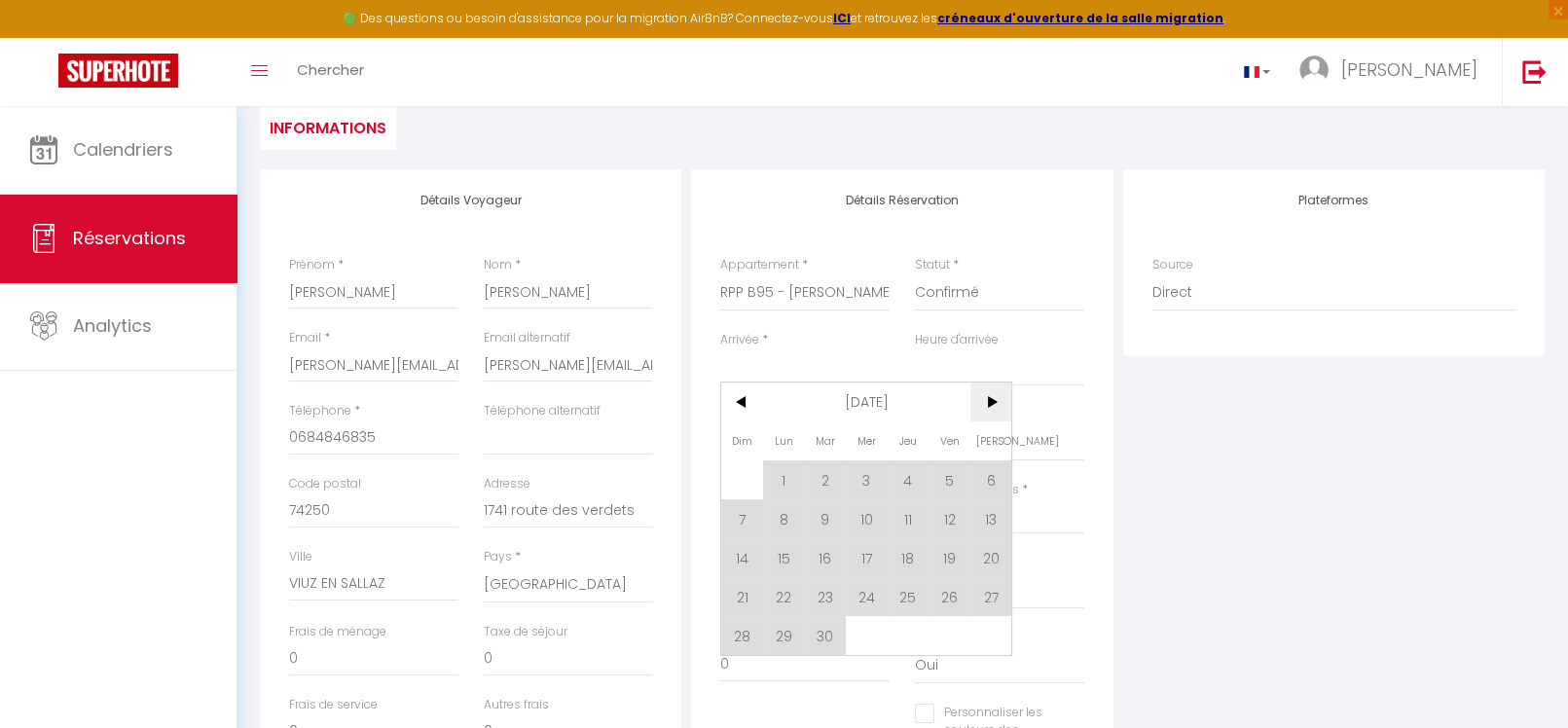
click at [990, 396] on span ">" at bounding box center [991, 401] width 41 height 39
click at [990, 397] on span ">" at bounding box center [991, 401] width 41 height 39
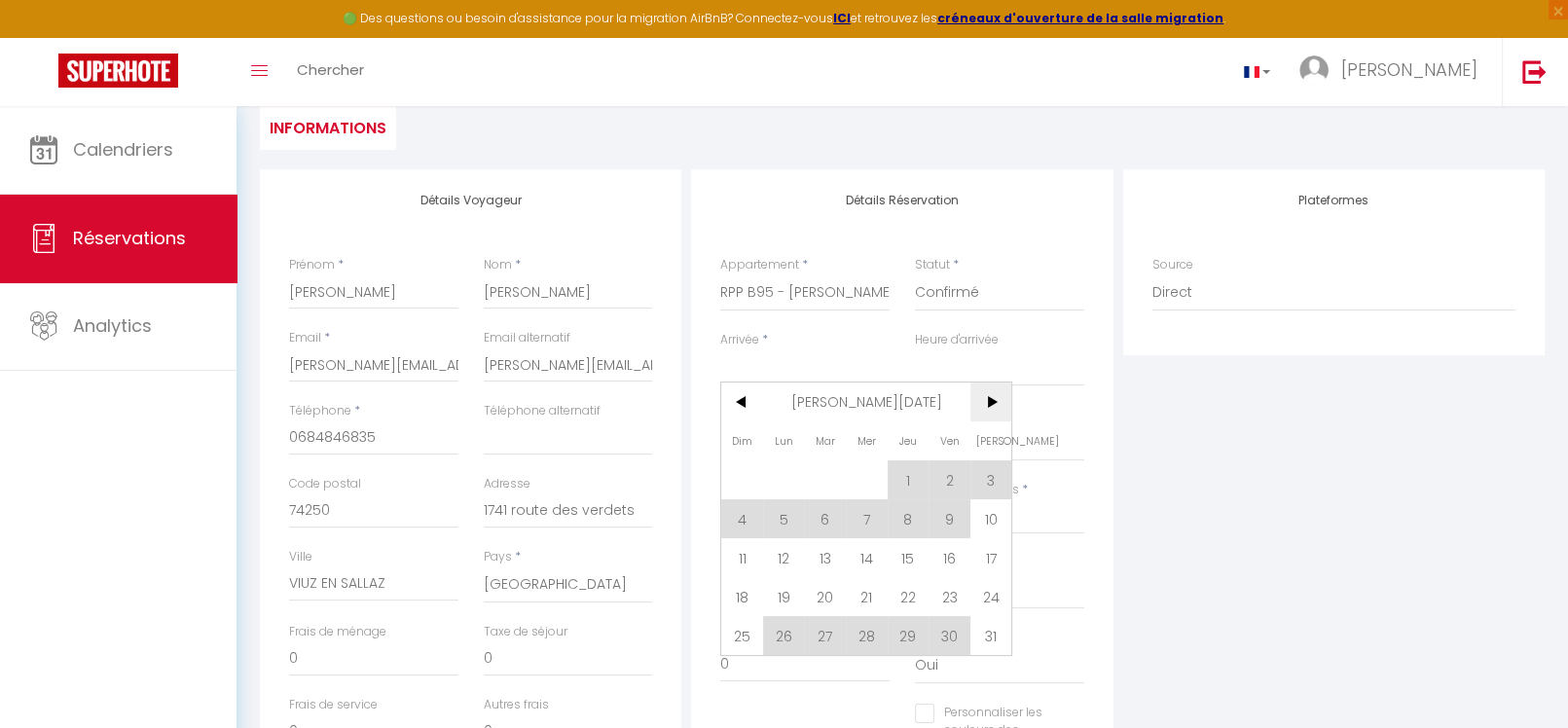
click at [990, 397] on span ">" at bounding box center [991, 401] width 41 height 39
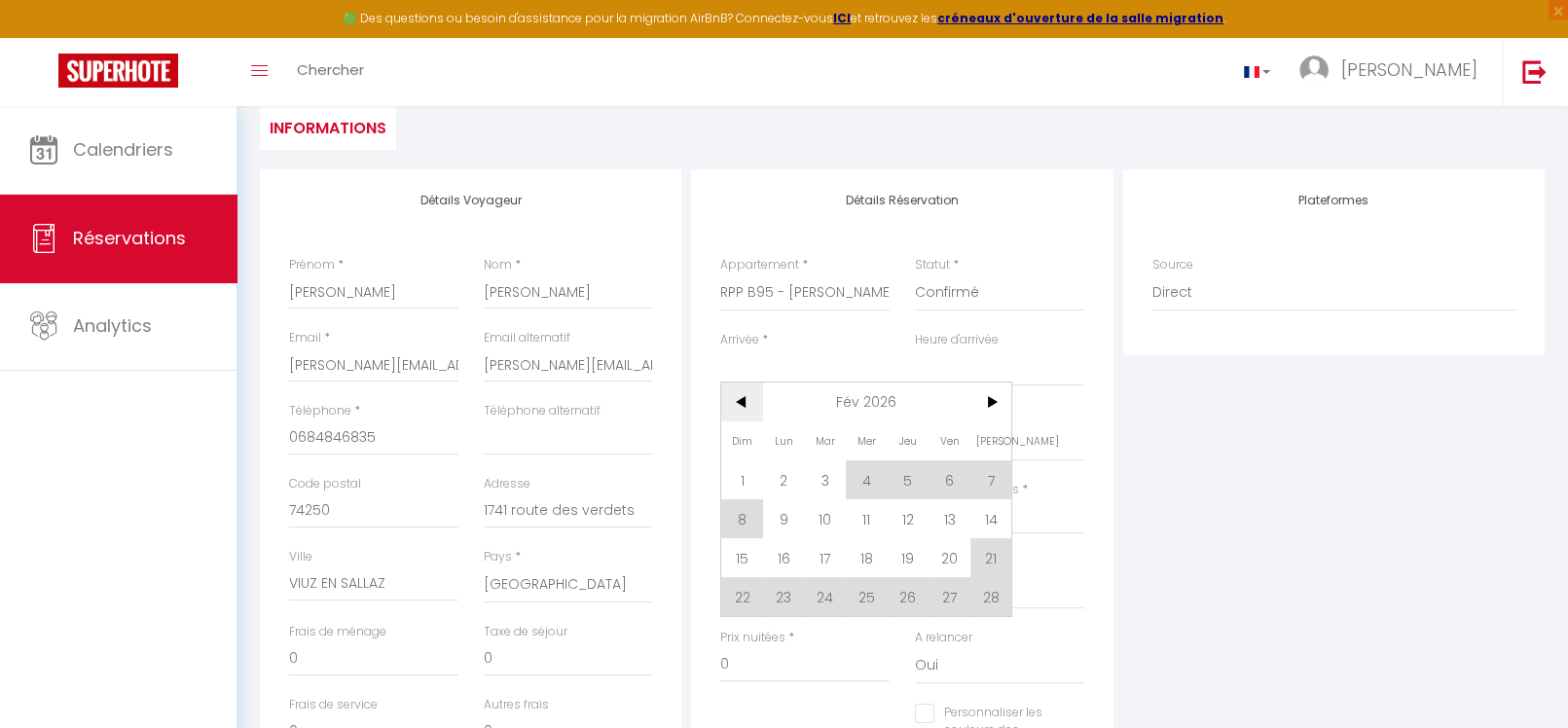
click at [753, 398] on span "<" at bounding box center [742, 401] width 41 height 39
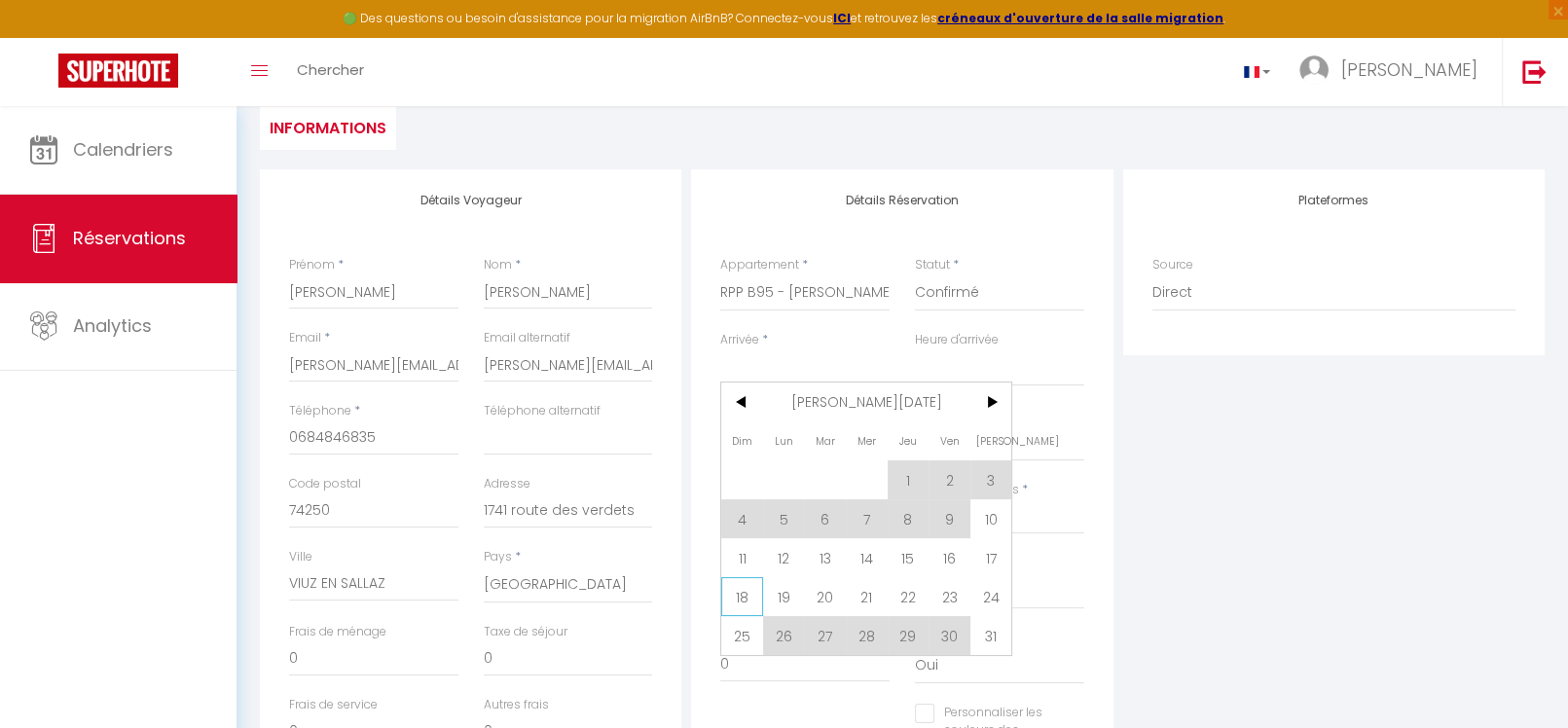
click at [749, 591] on span "18" at bounding box center [742, 596] width 41 height 39
type input "Dim 18 Janvier 2026"
select select
type input "Lun 19 Janvier 2026"
select select
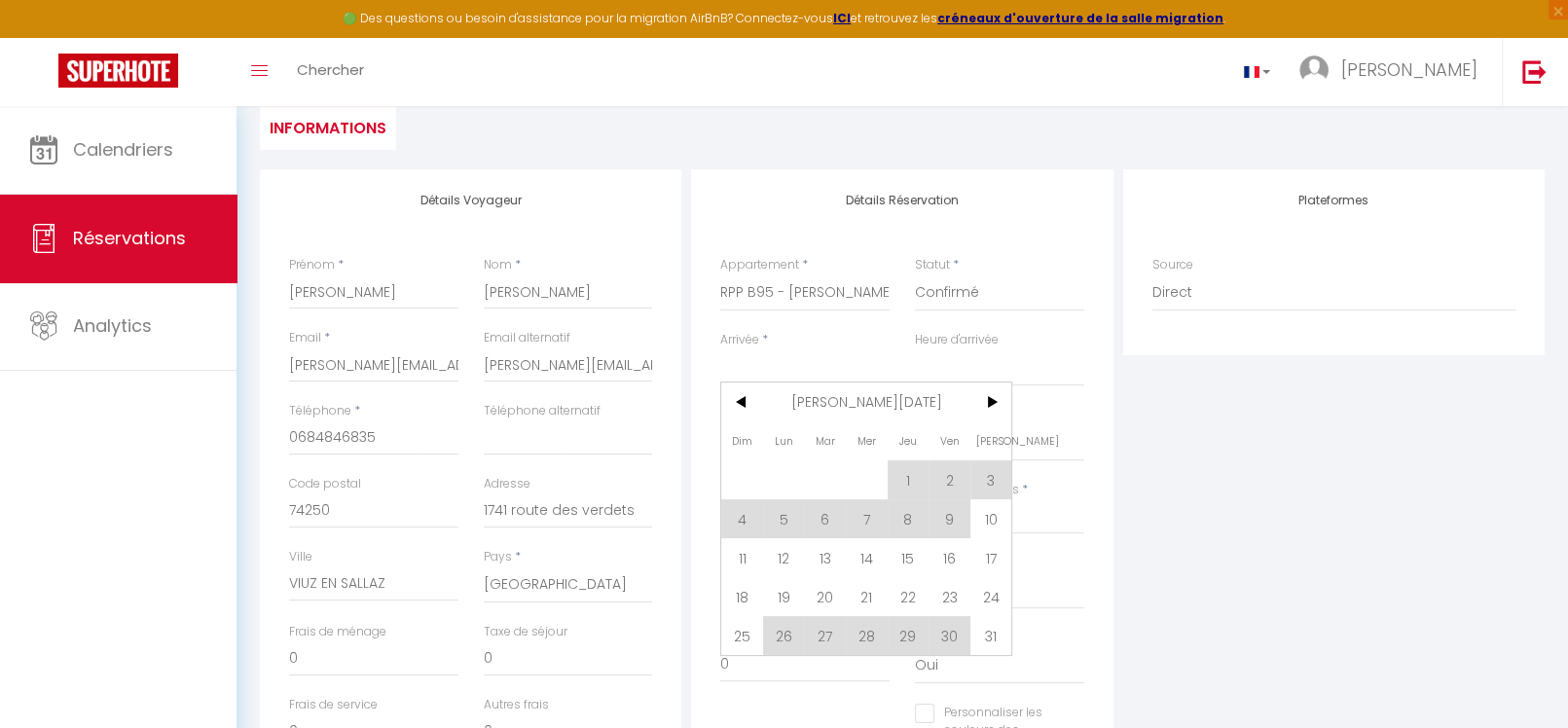
select select
checkbox input "false"
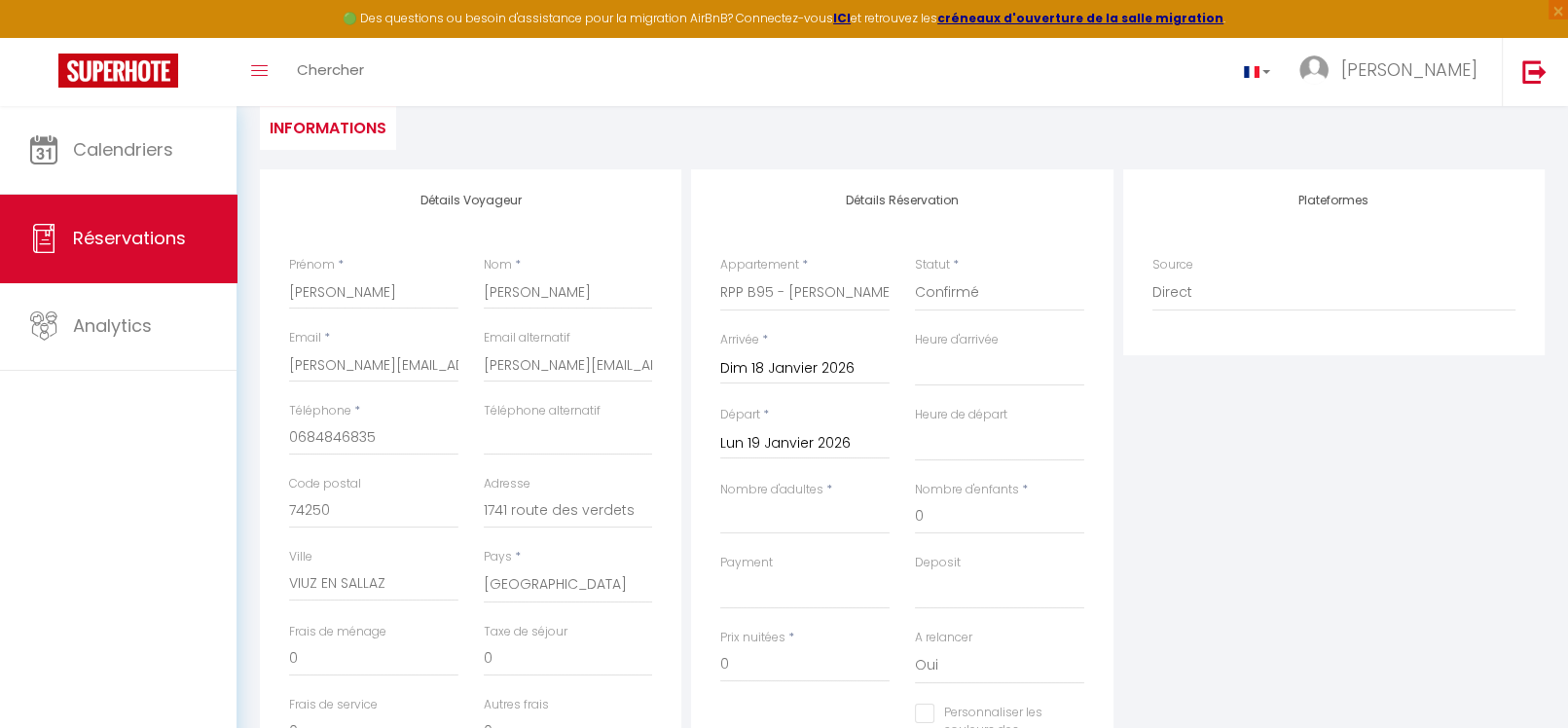
click at [834, 365] on input "Dim 18 Janvier 2026" at bounding box center [804, 369] width 169 height 26
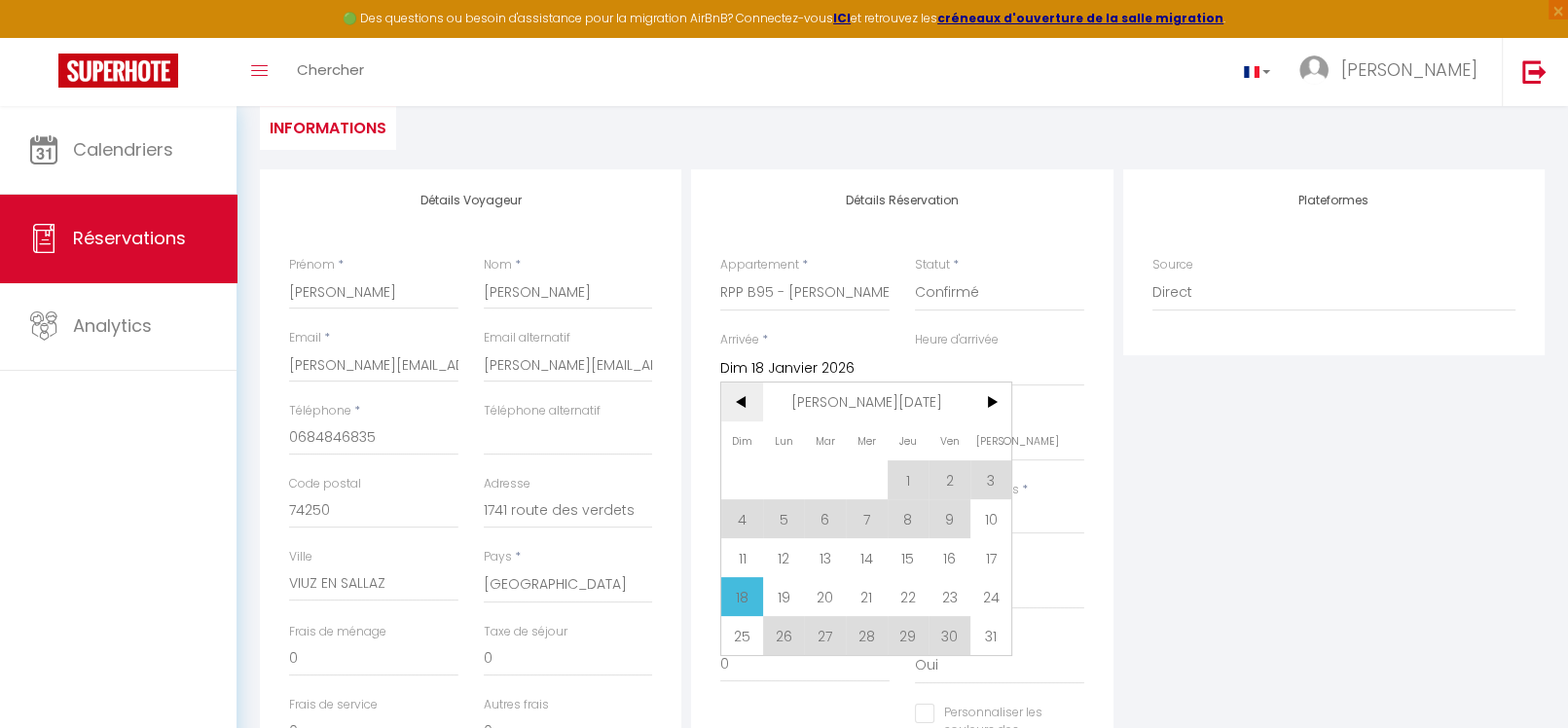
click at [746, 398] on span "<" at bounding box center [742, 401] width 41 height 39
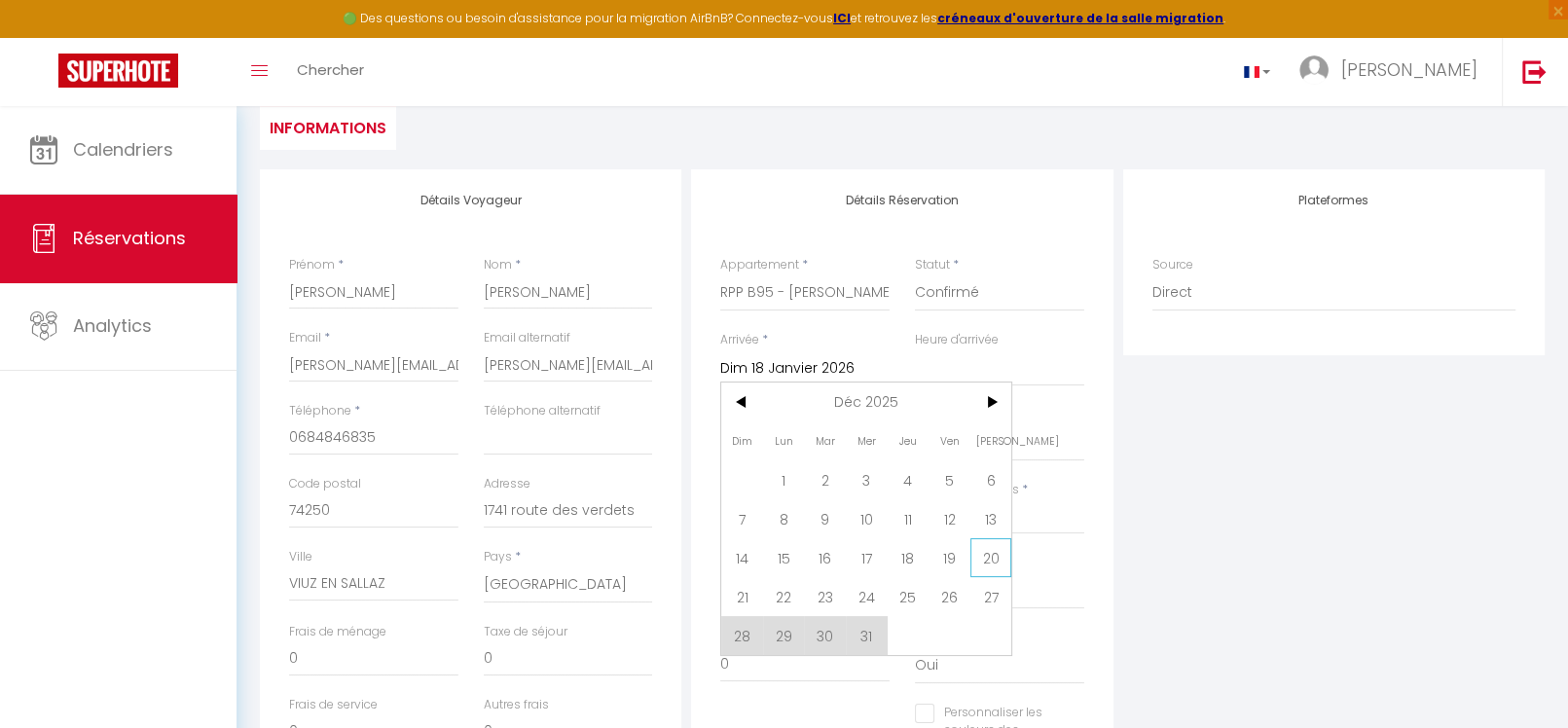
click at [974, 551] on span "20" at bounding box center [991, 557] width 41 height 39
type input "[DATE]"
select select
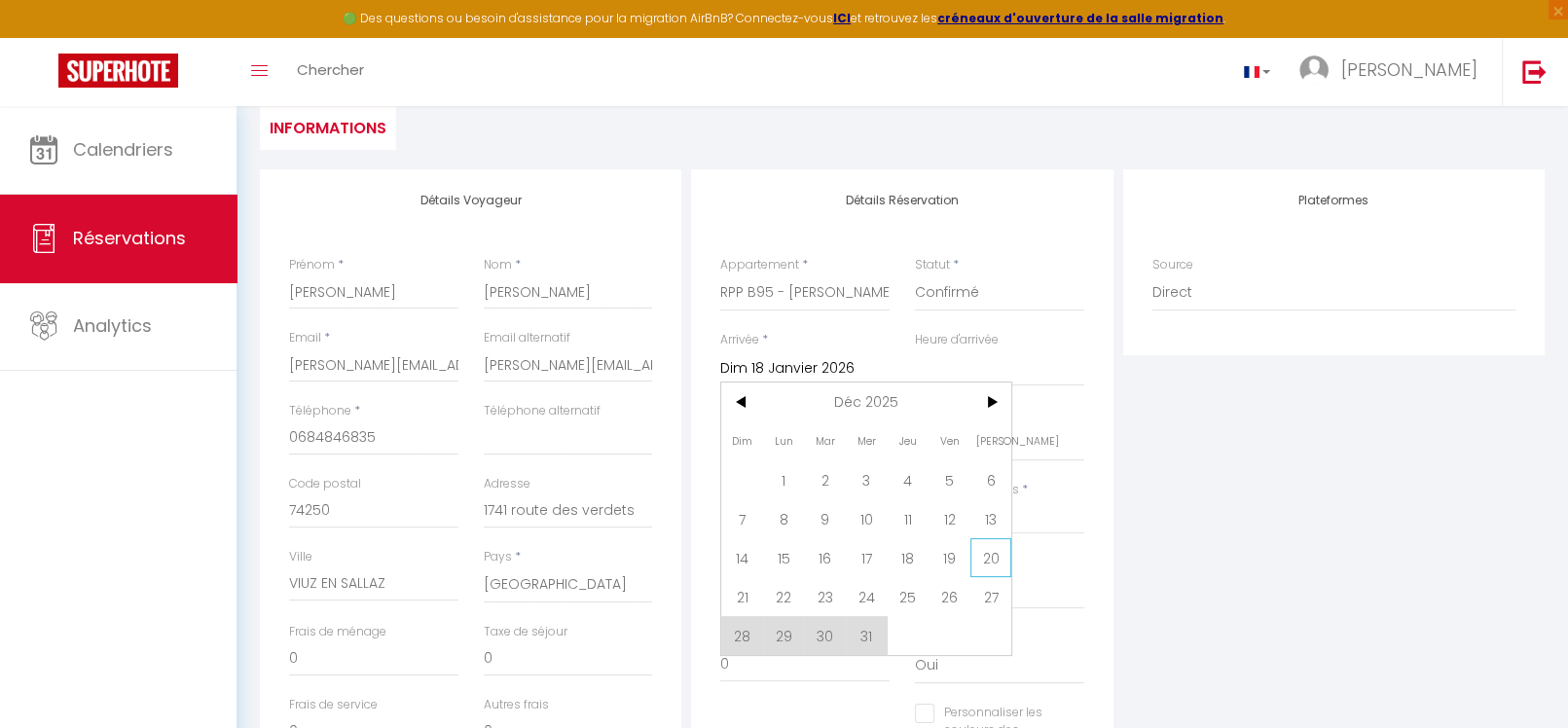
select select
checkbox input "false"
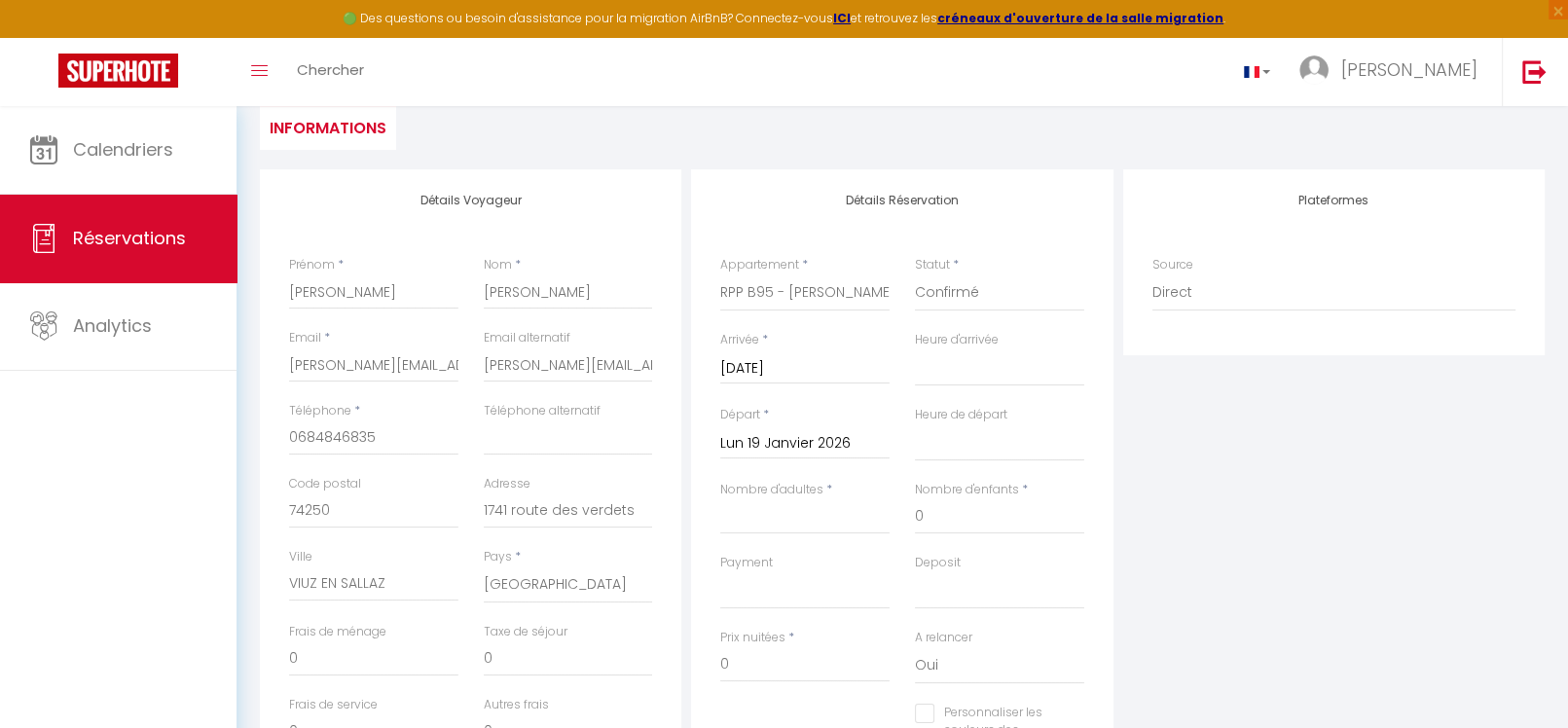
click at [828, 440] on input "Lun 19 Janvier 2026" at bounding box center [804, 445] width 169 height 26
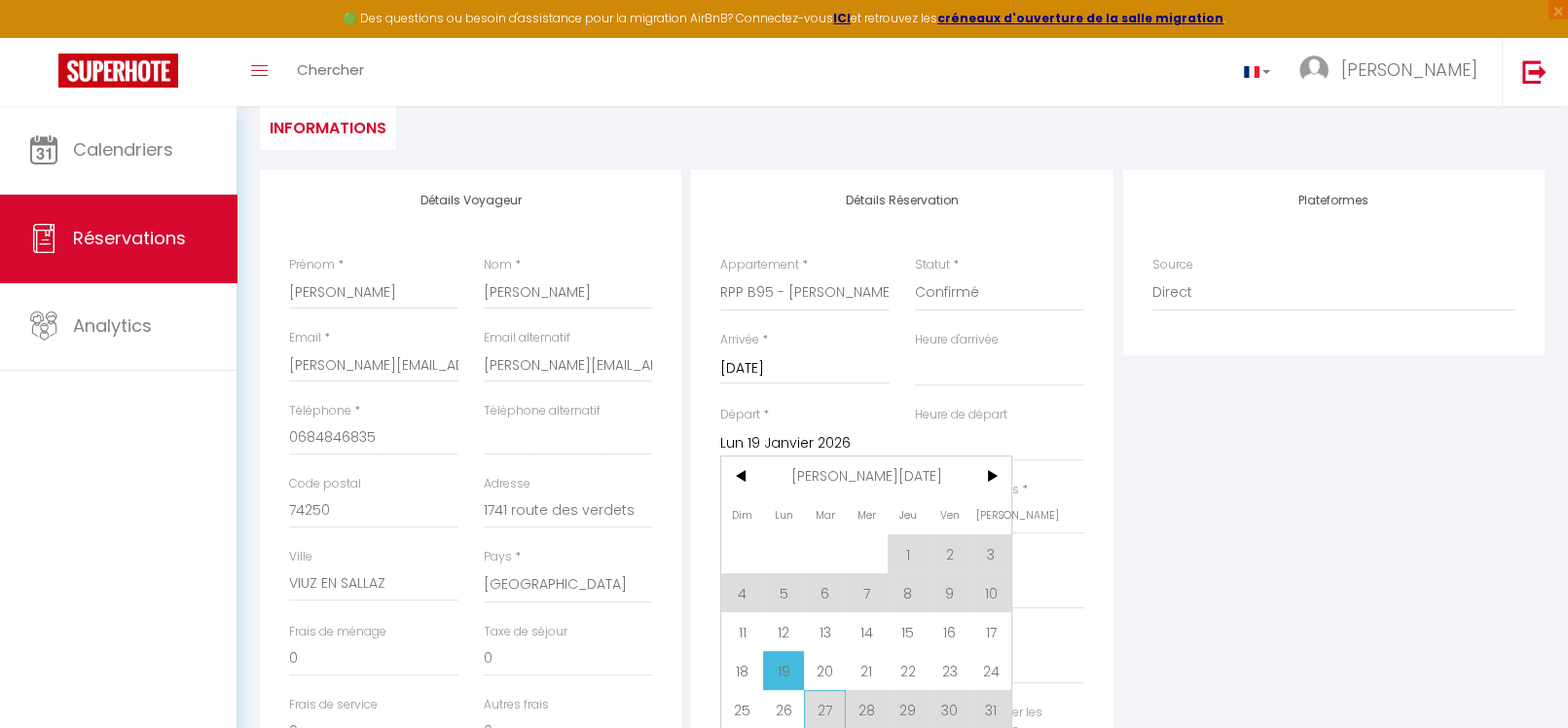
click at [823, 697] on span "27" at bounding box center [825, 709] width 41 height 39
select select
type input "[DATE]"
select select
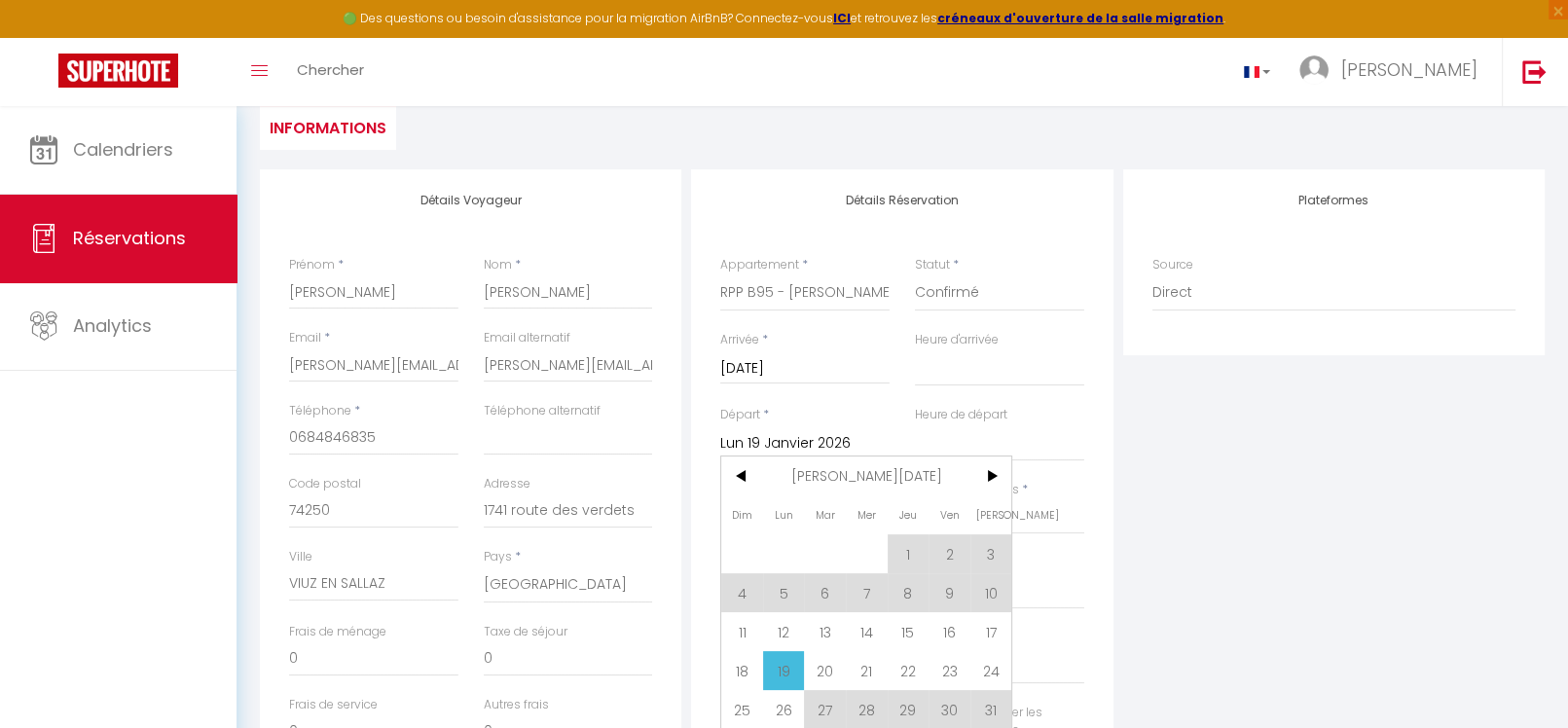
select select
checkbox input "false"
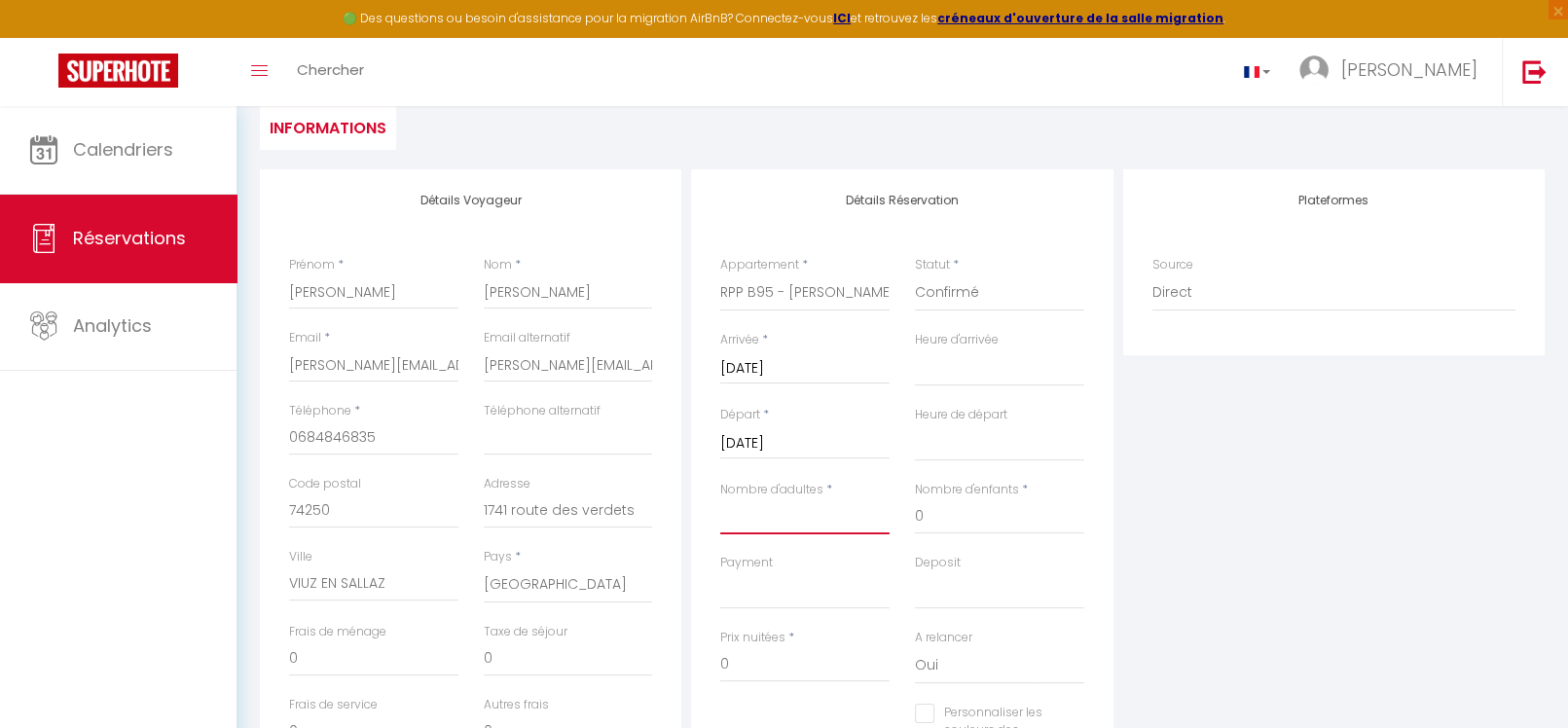
click at [848, 510] on input "Nombre d'adultes" at bounding box center [804, 516] width 169 height 35
type input "2"
select select
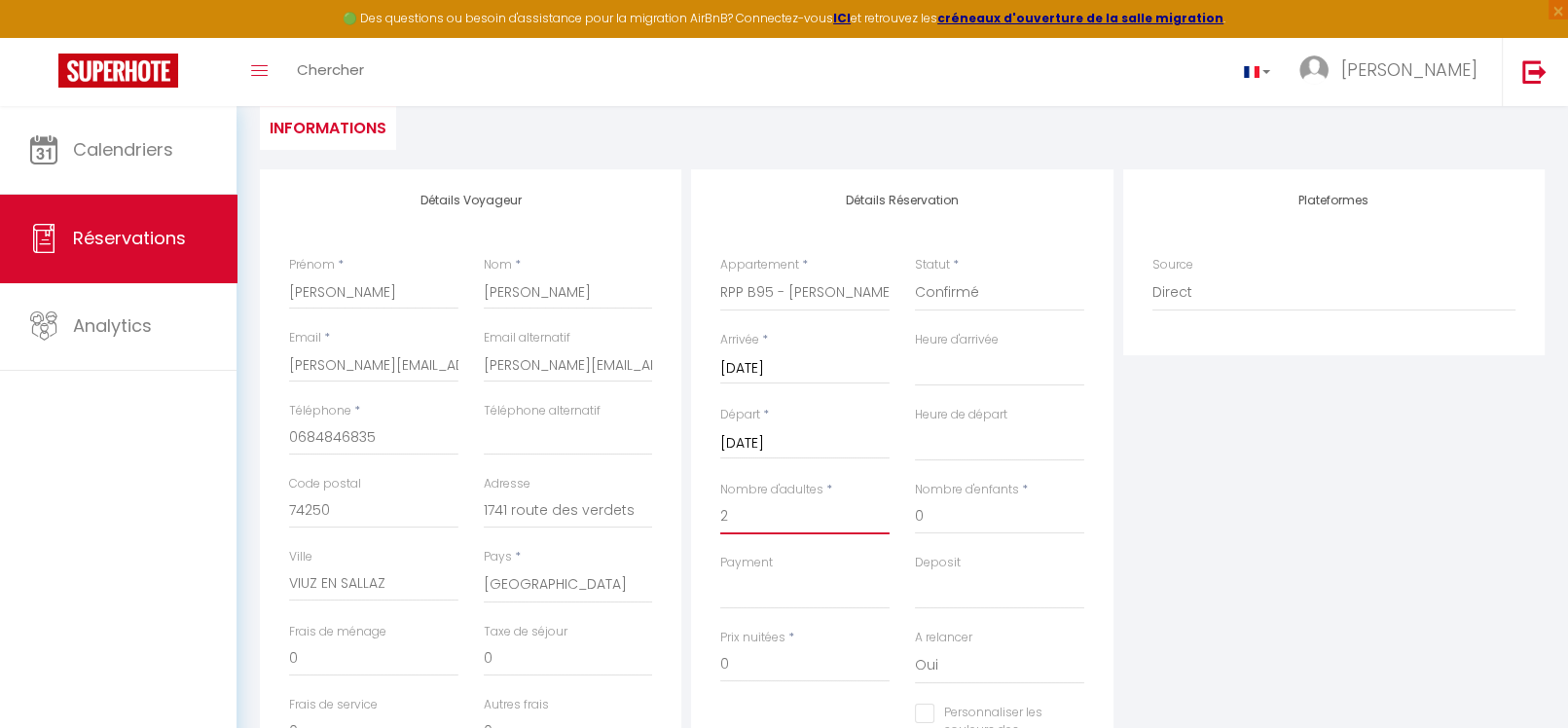
select select
checkbox input "false"
select select
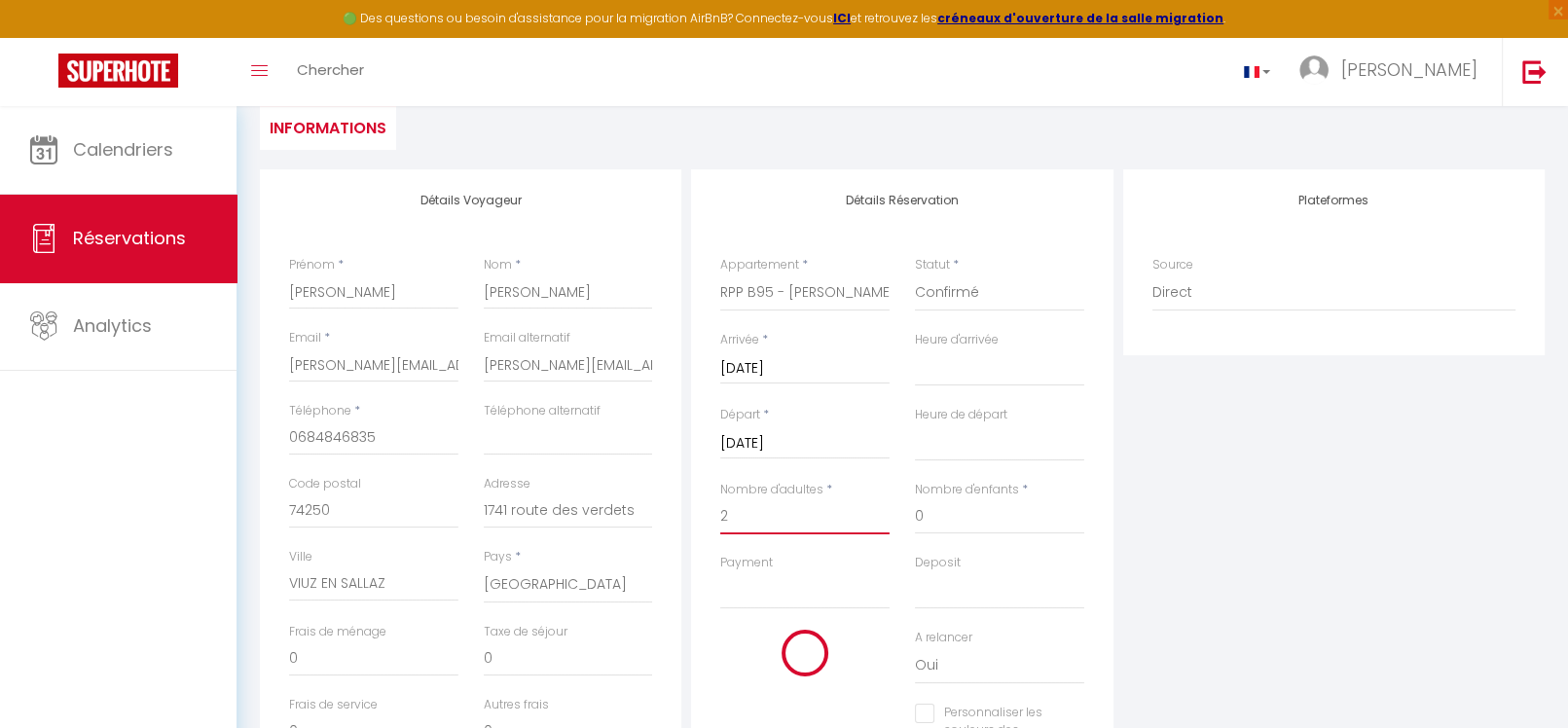
select select
checkbox input "false"
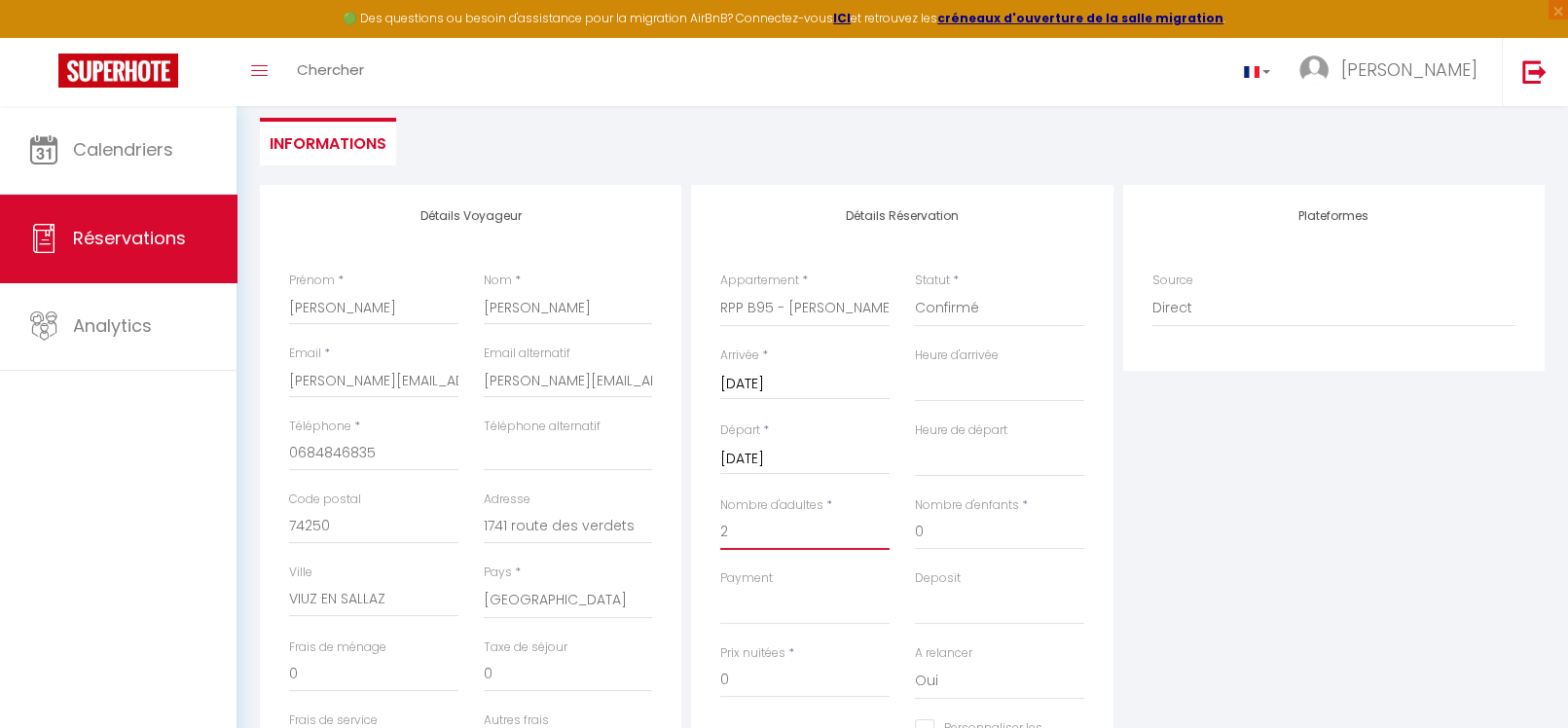
scroll to position [0, 0]
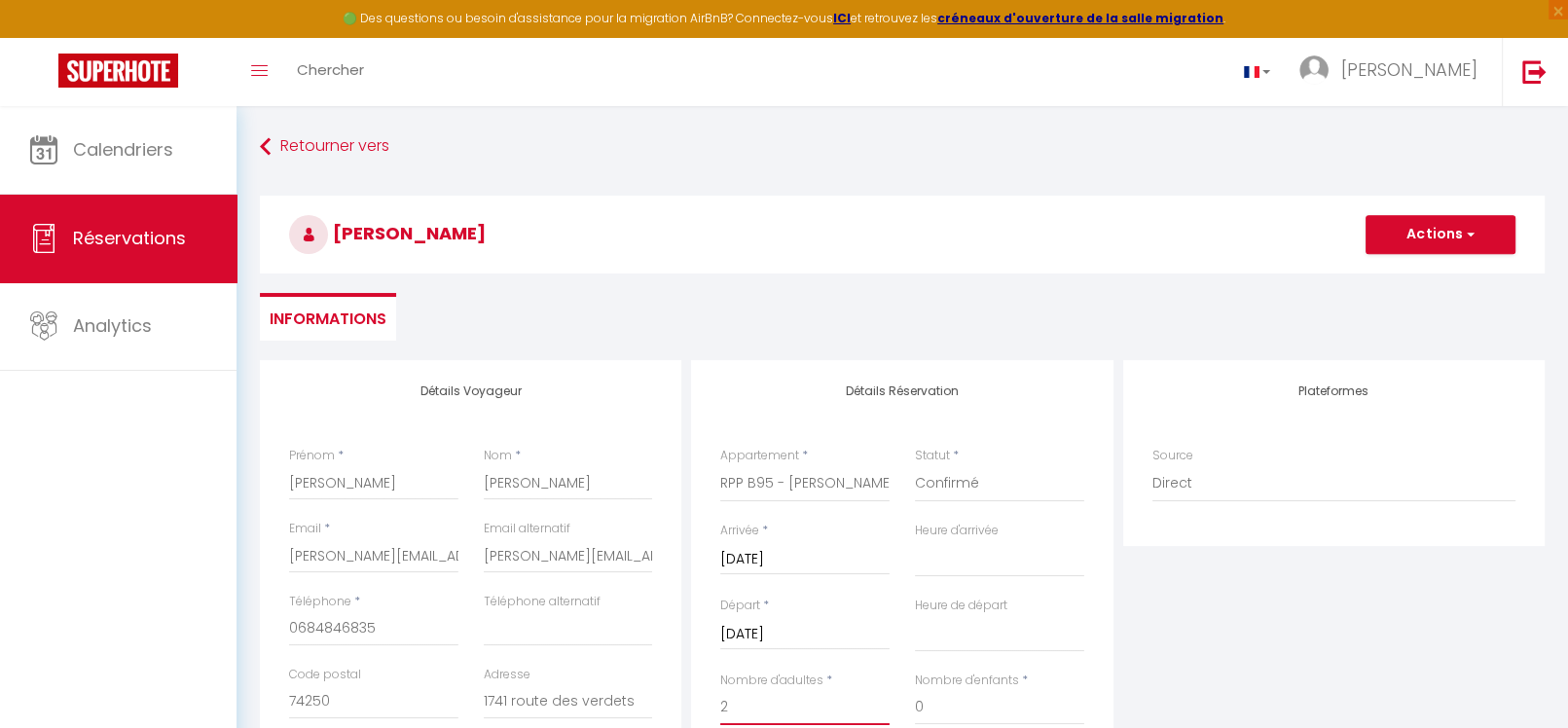
type input "2"
click at [1433, 244] on button "Actions" at bounding box center [1441, 234] width 150 height 39
click at [1415, 274] on link "Enregistrer" at bounding box center [1422, 278] width 154 height 26
select select
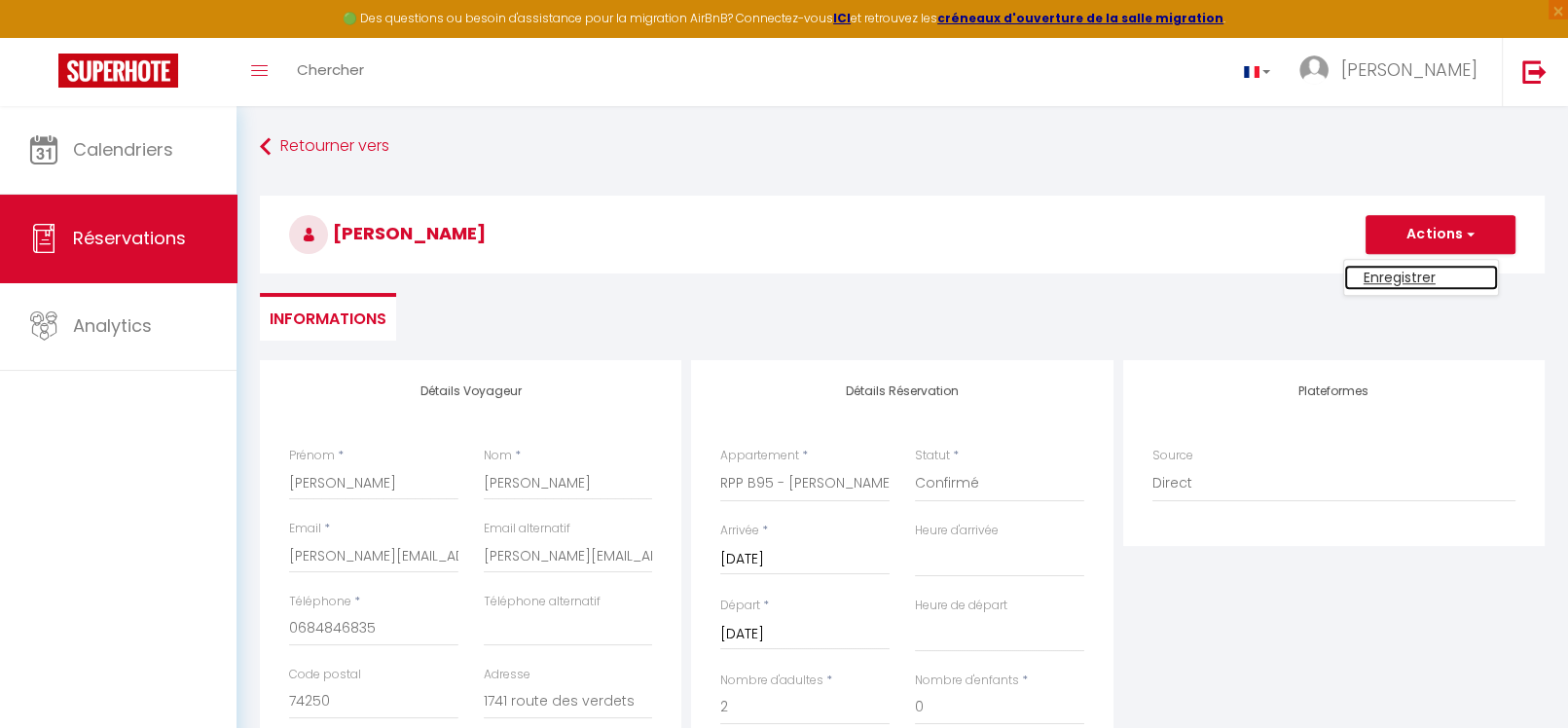
select select
checkbox input "false"
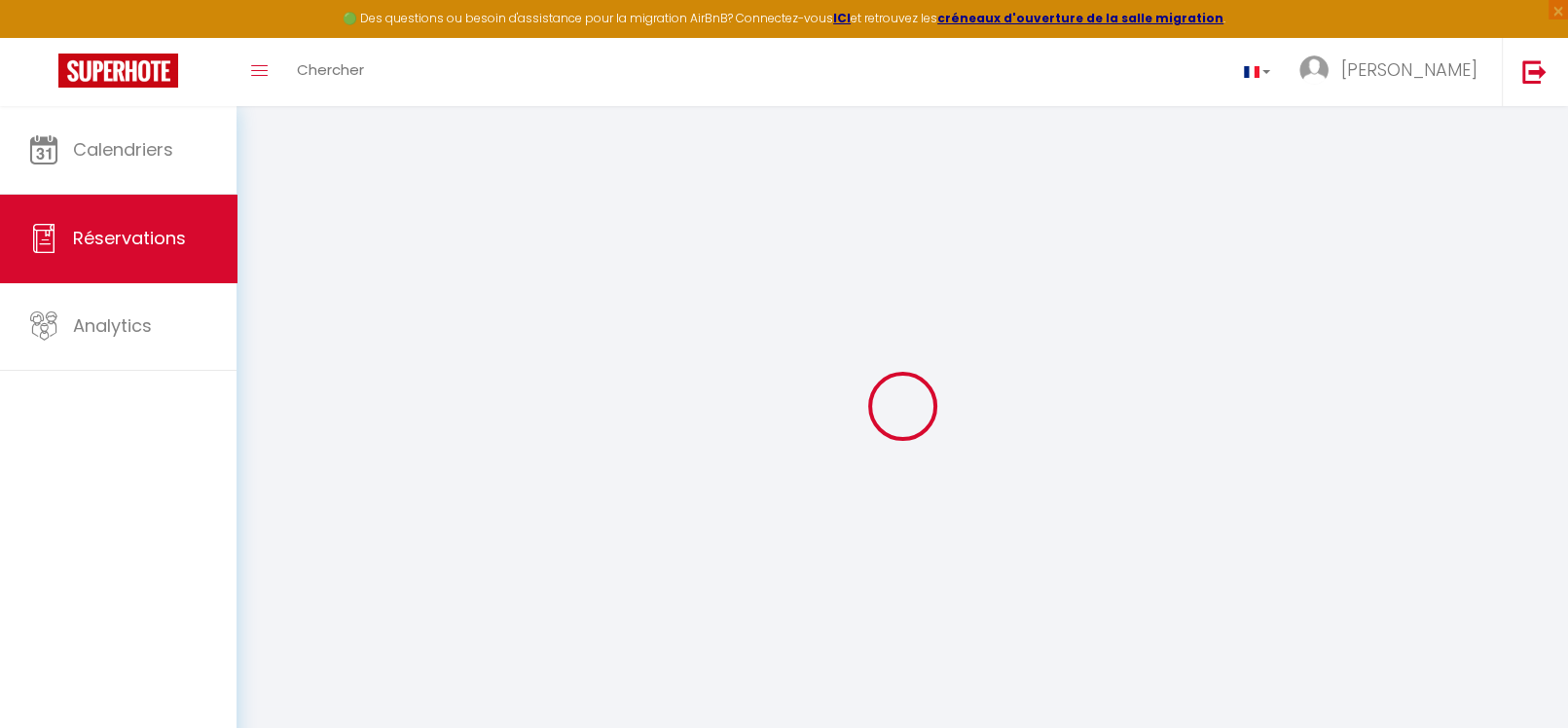
select select
checkbox input "false"
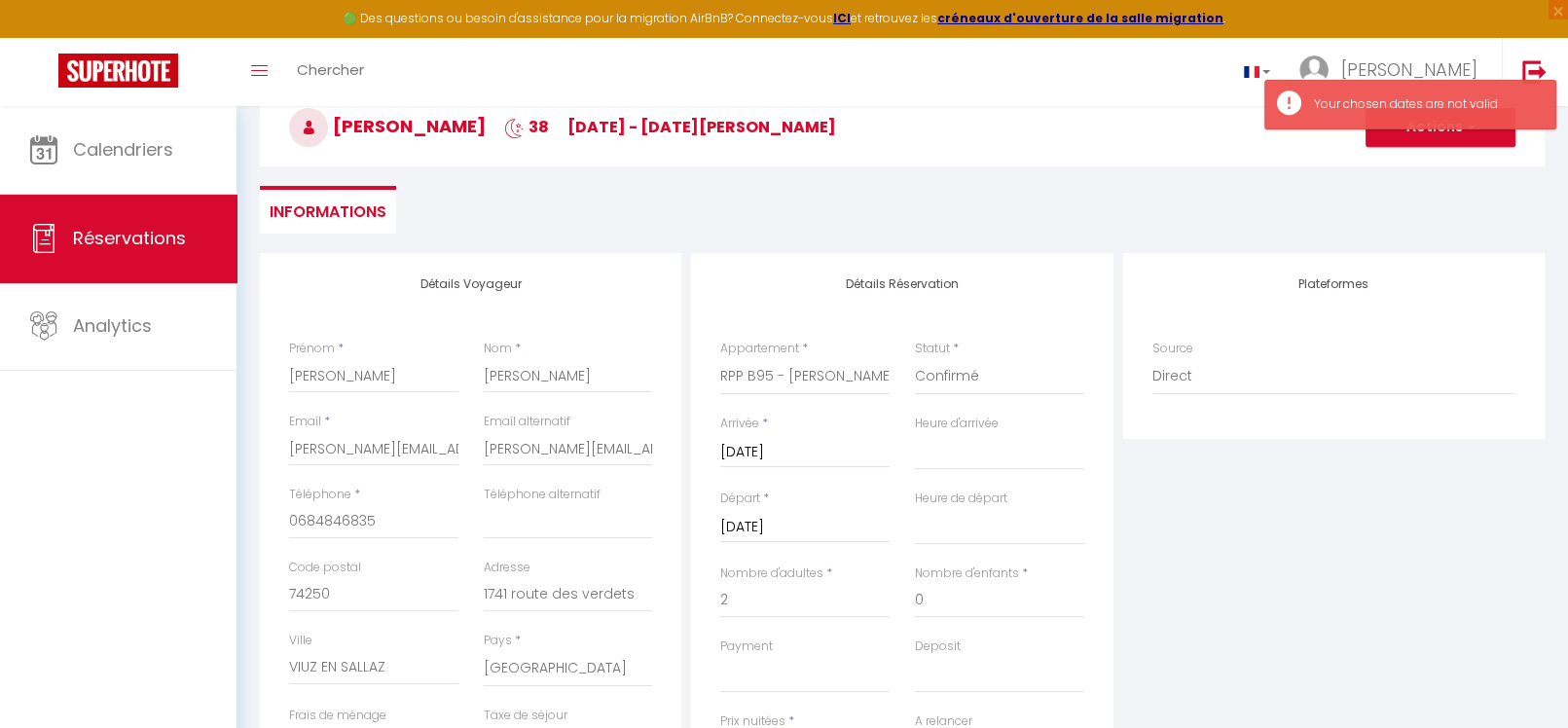
scroll to position [95, 0]
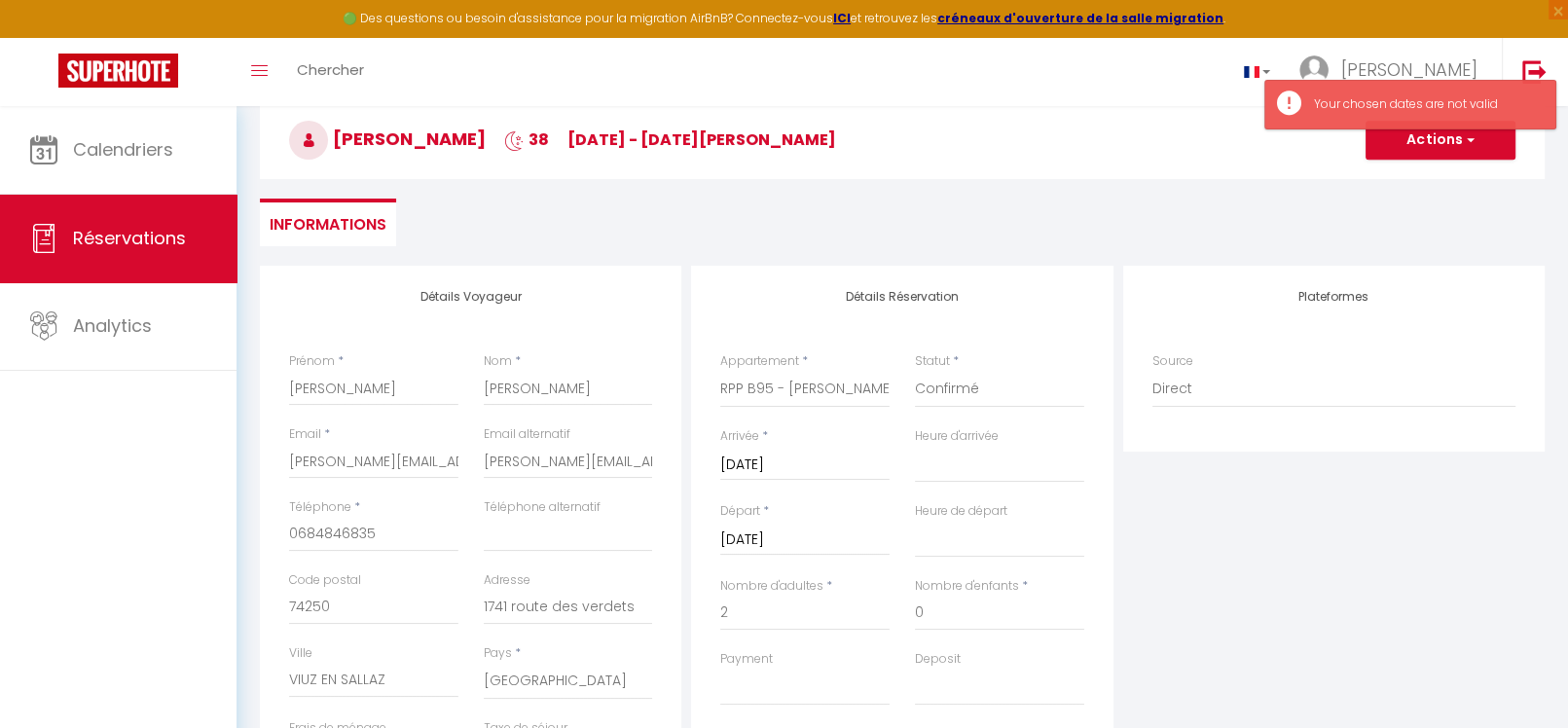
click at [791, 536] on input "[DATE]" at bounding box center [804, 540] width 169 height 26
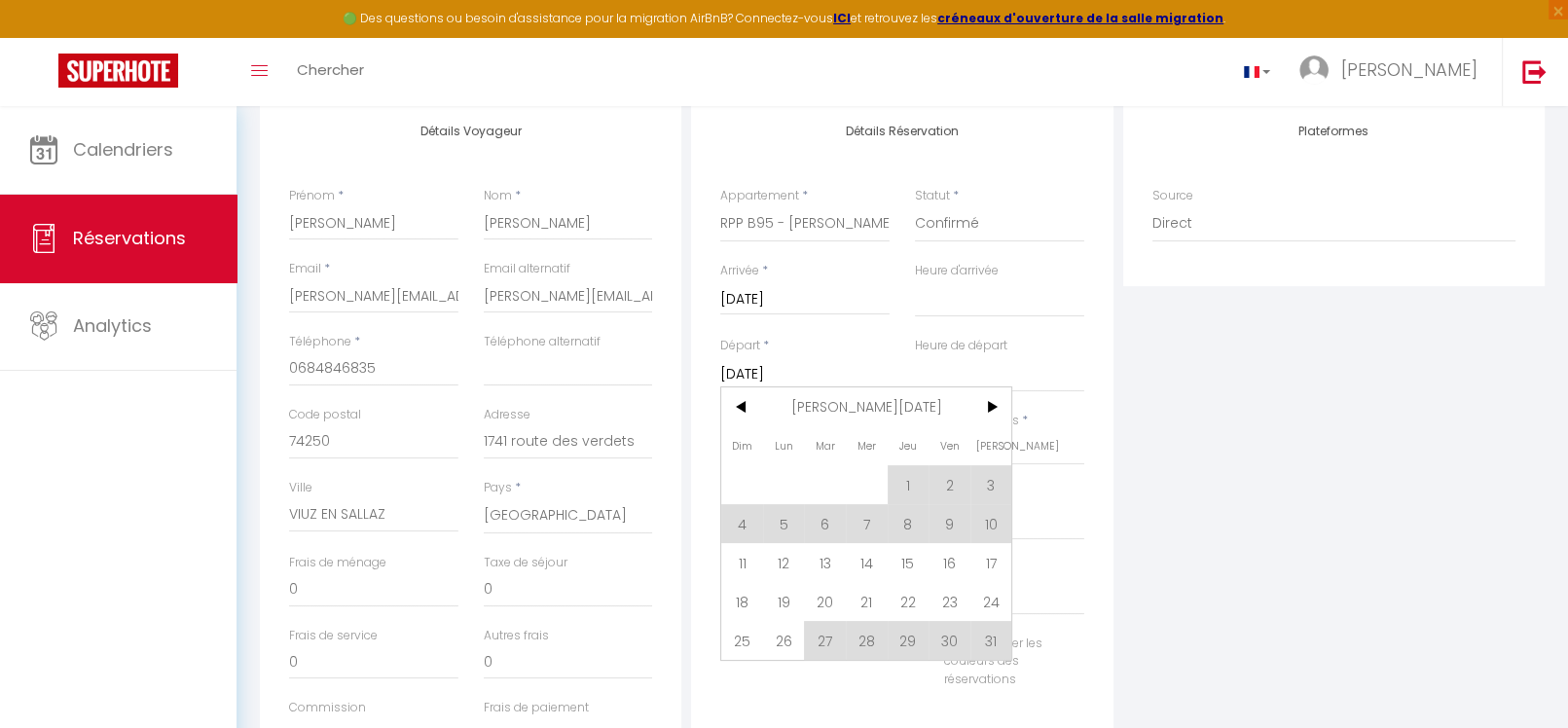
scroll to position [289, 0]
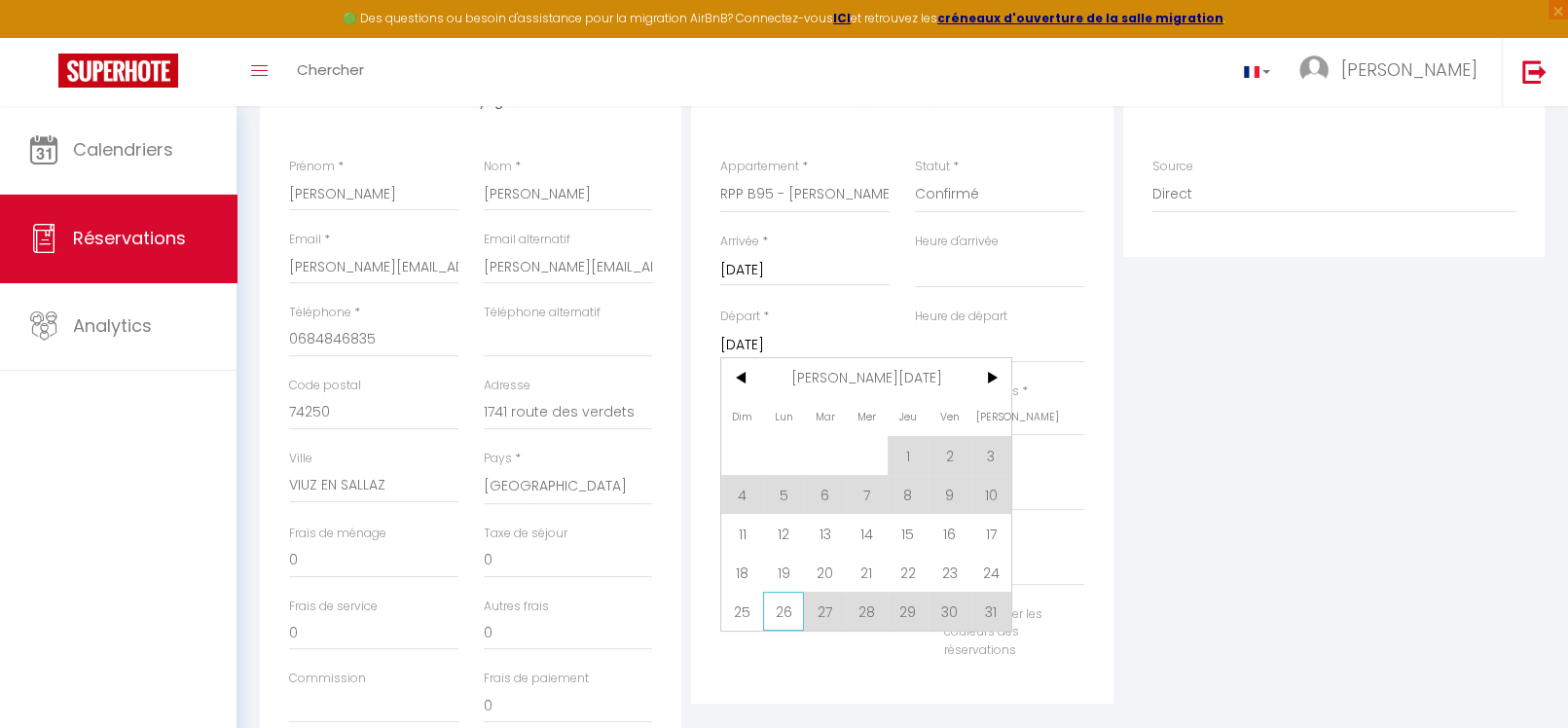
click at [792, 616] on span "26" at bounding box center [784, 610] width 41 height 39
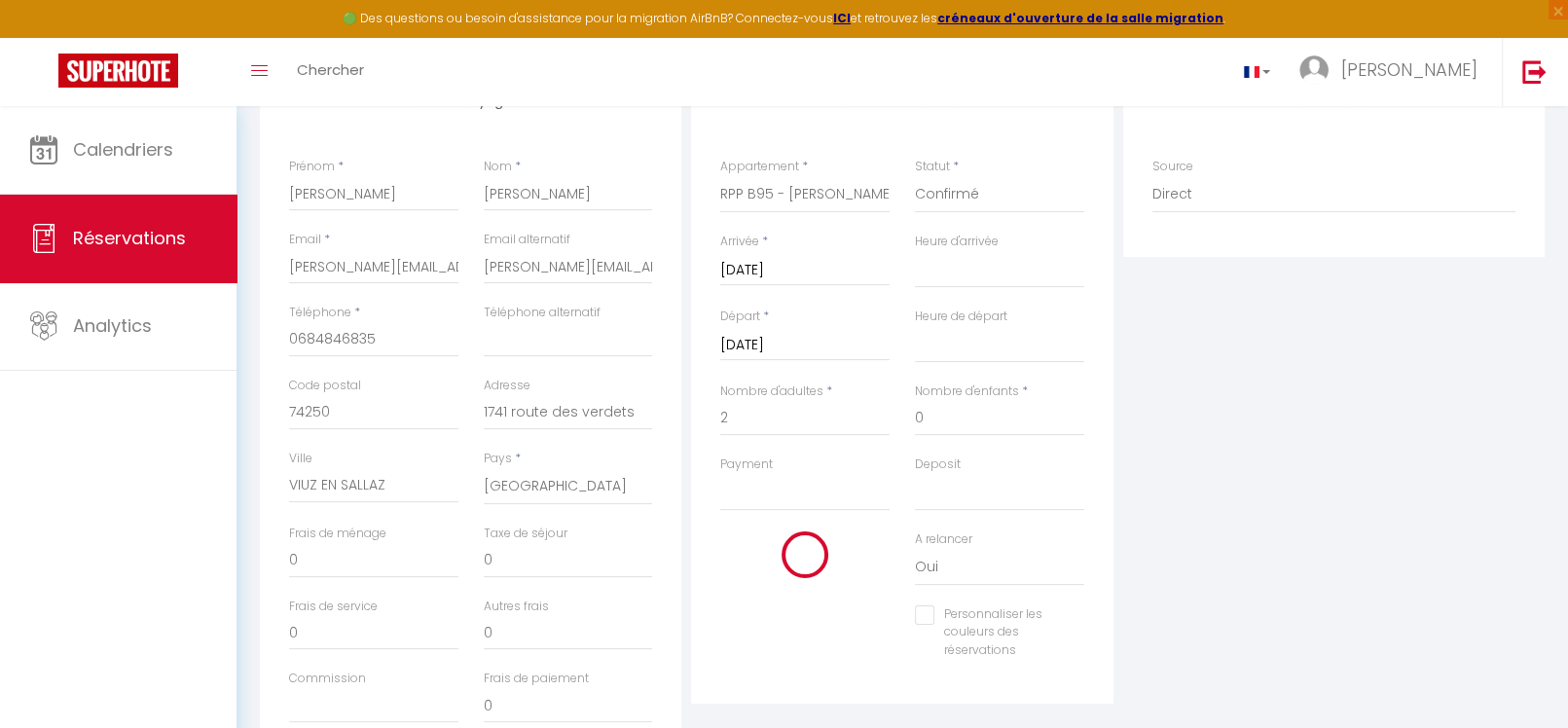
select select
type input "Lun 26 Janvier 2026"
select select
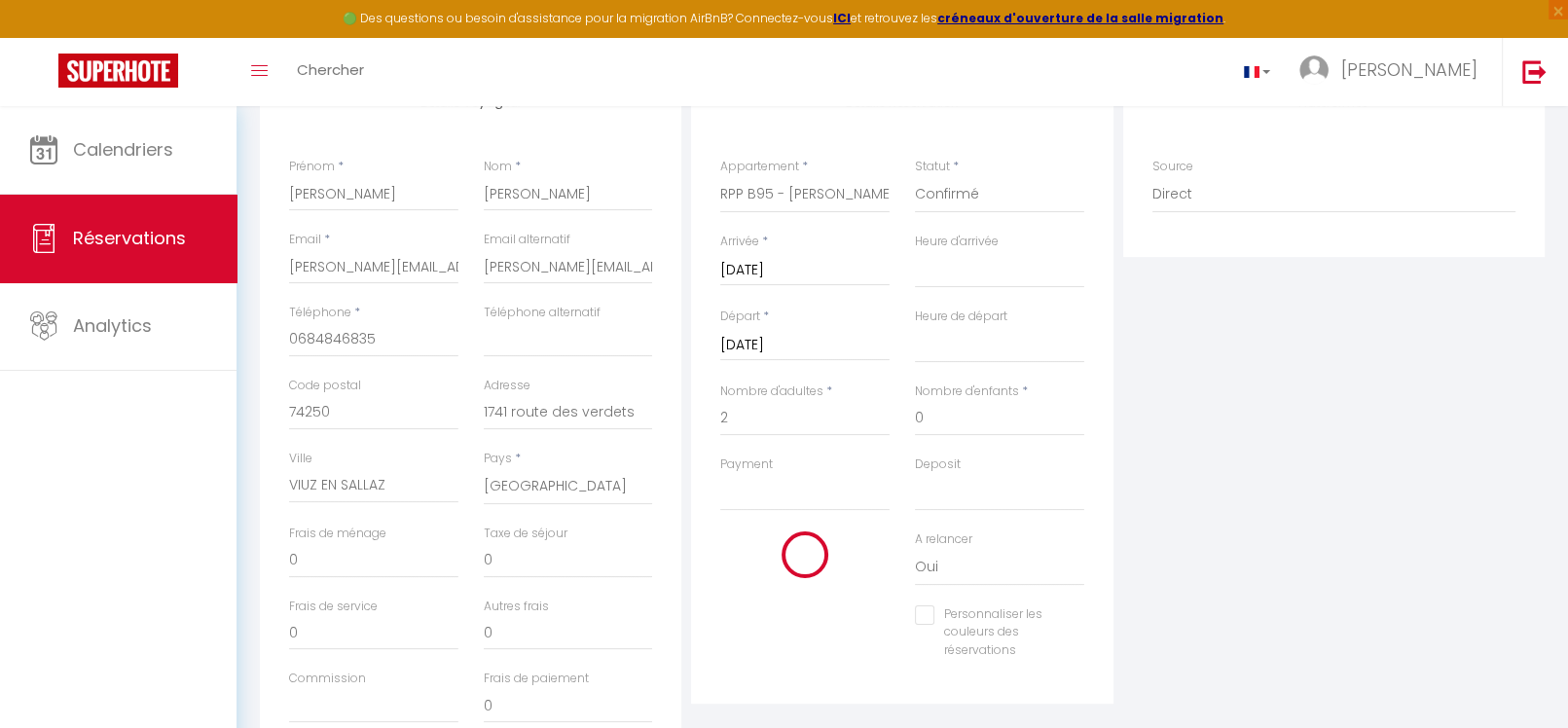
checkbox input "false"
select select
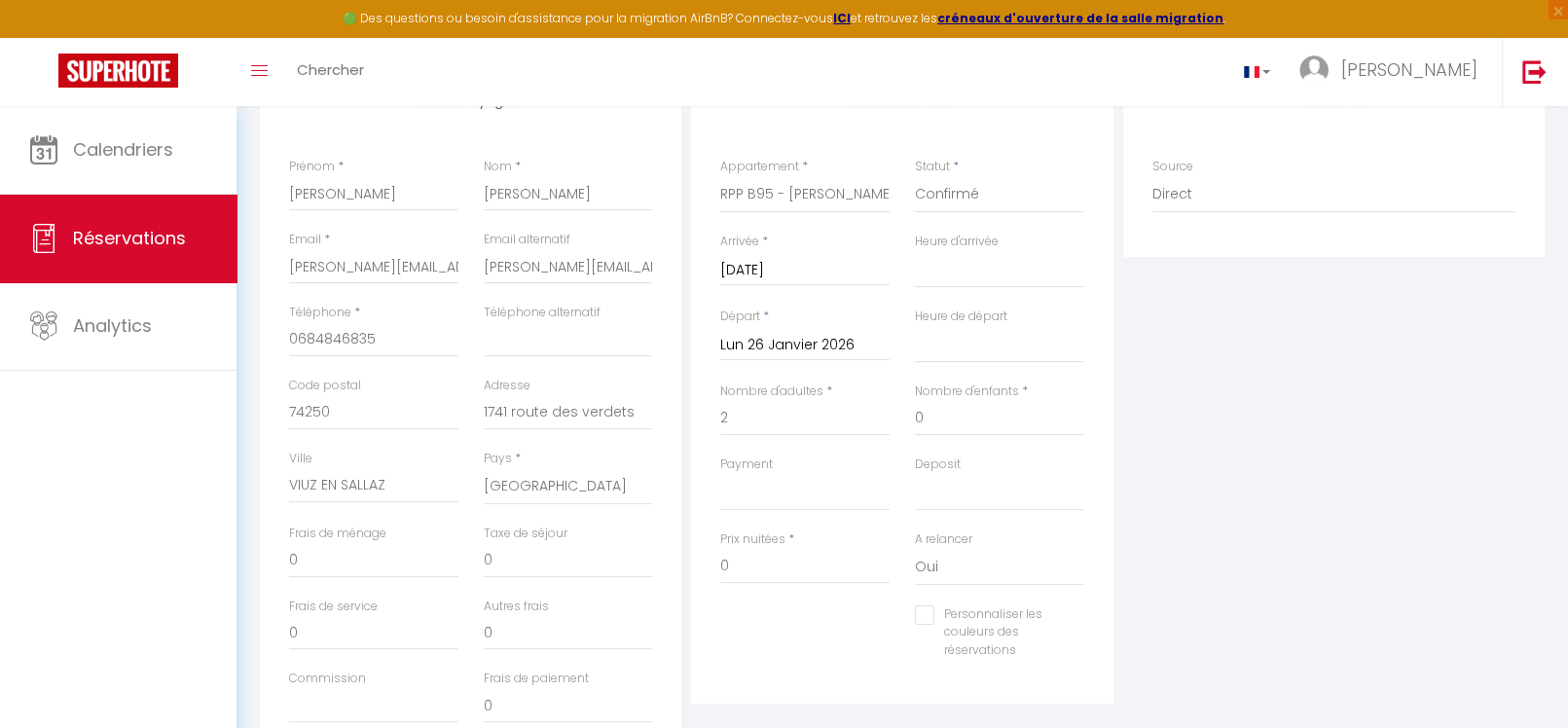
checkbox input "false"
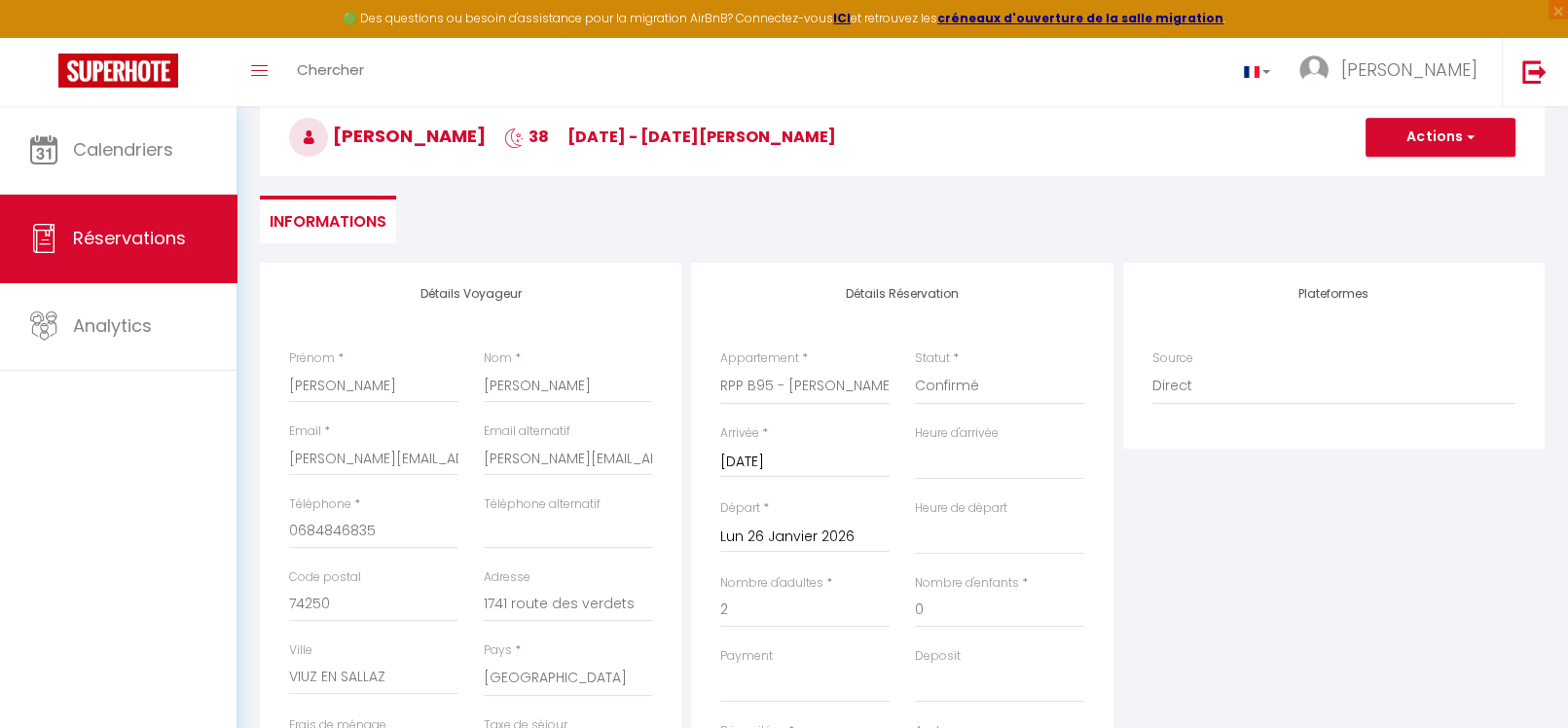
scroll to position [95, 0]
click at [1418, 139] on button "Actions" at bounding box center [1441, 139] width 150 height 39
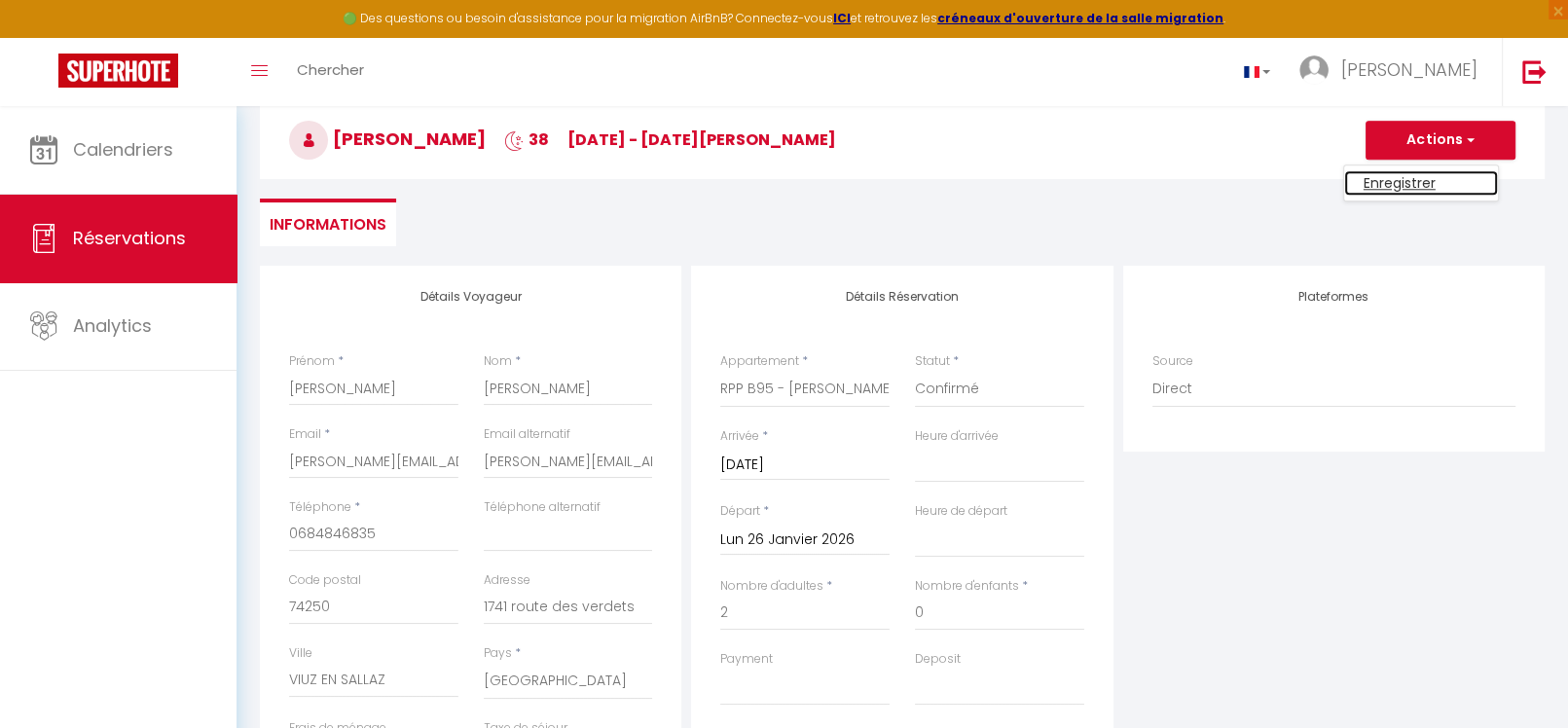
click at [1413, 179] on link "Enregistrer" at bounding box center [1422, 183] width 154 height 26
select select
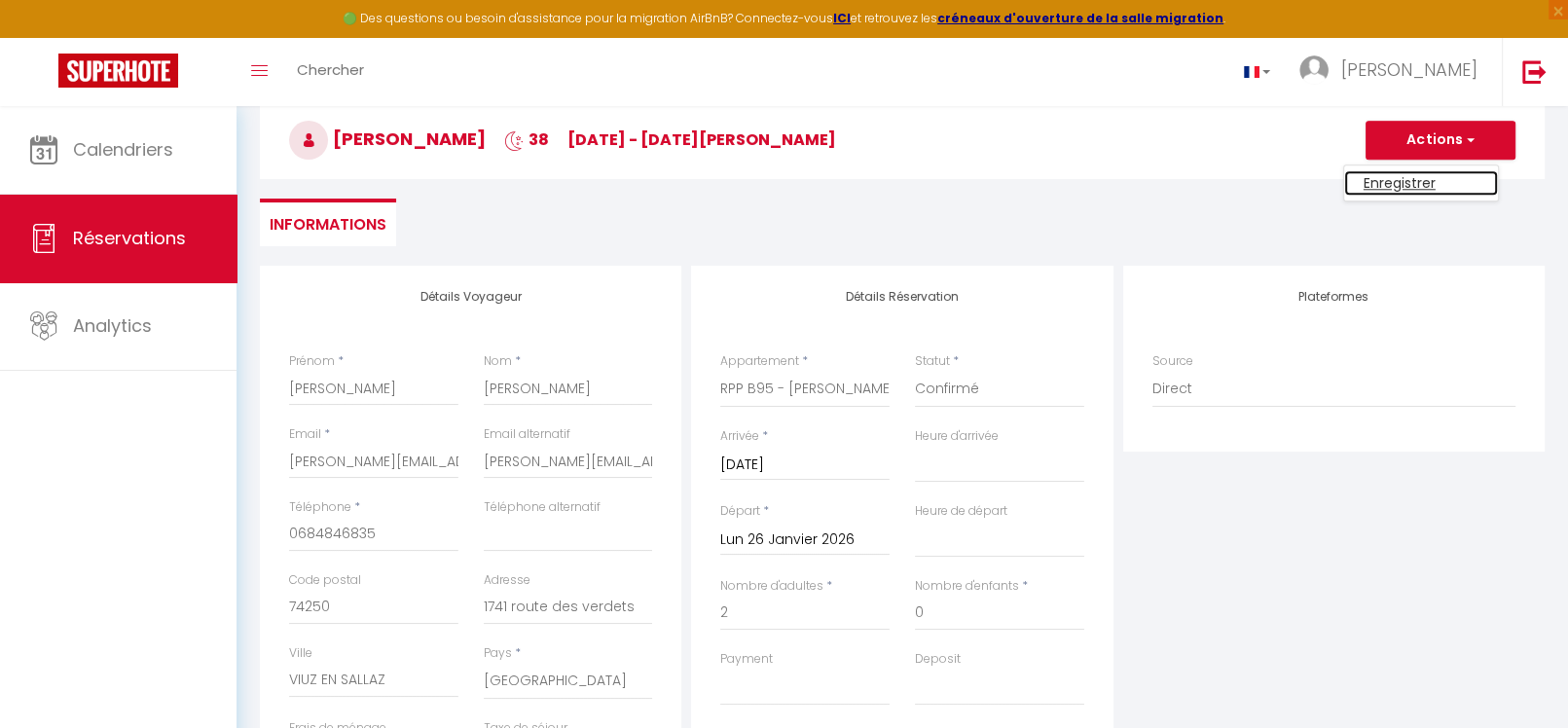
checkbox input "false"
select select
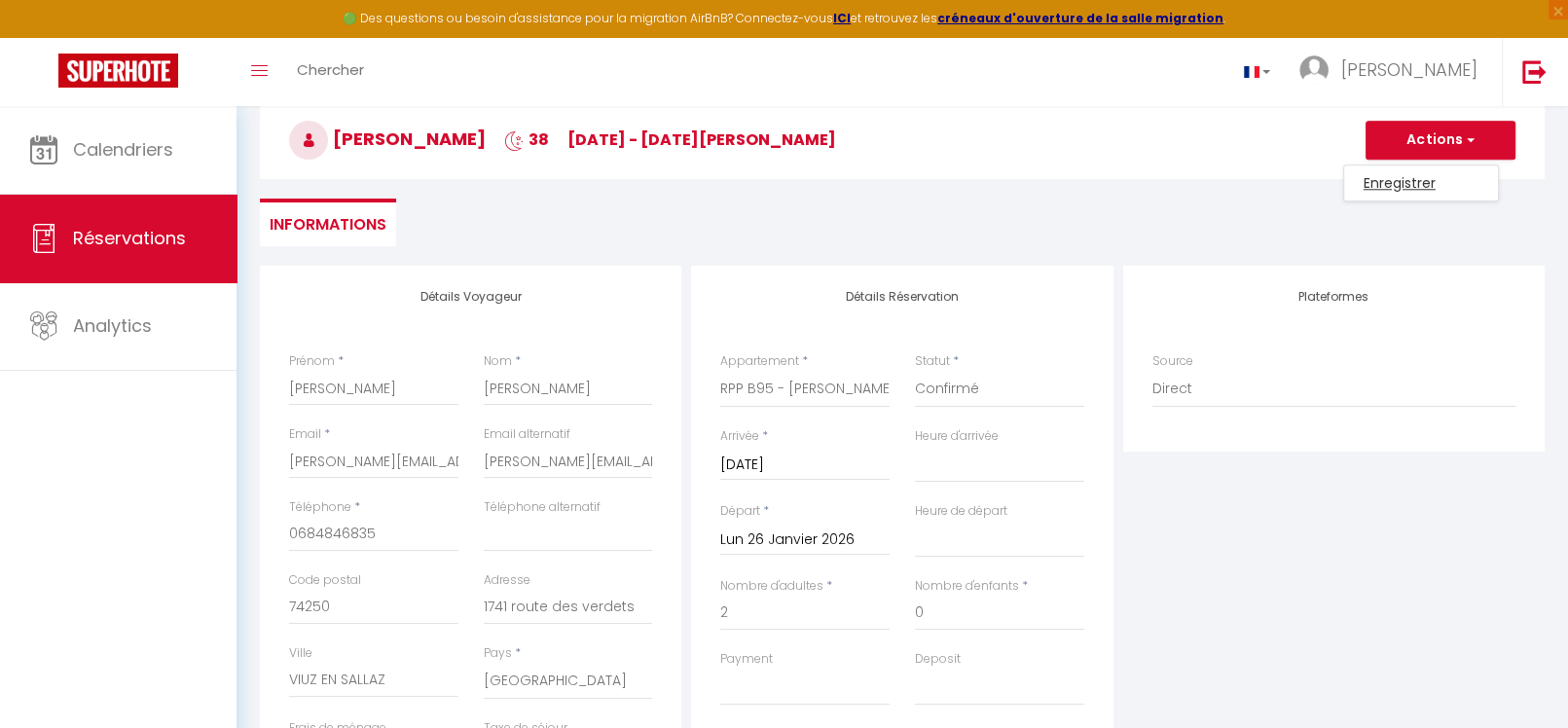
checkbox input "false"
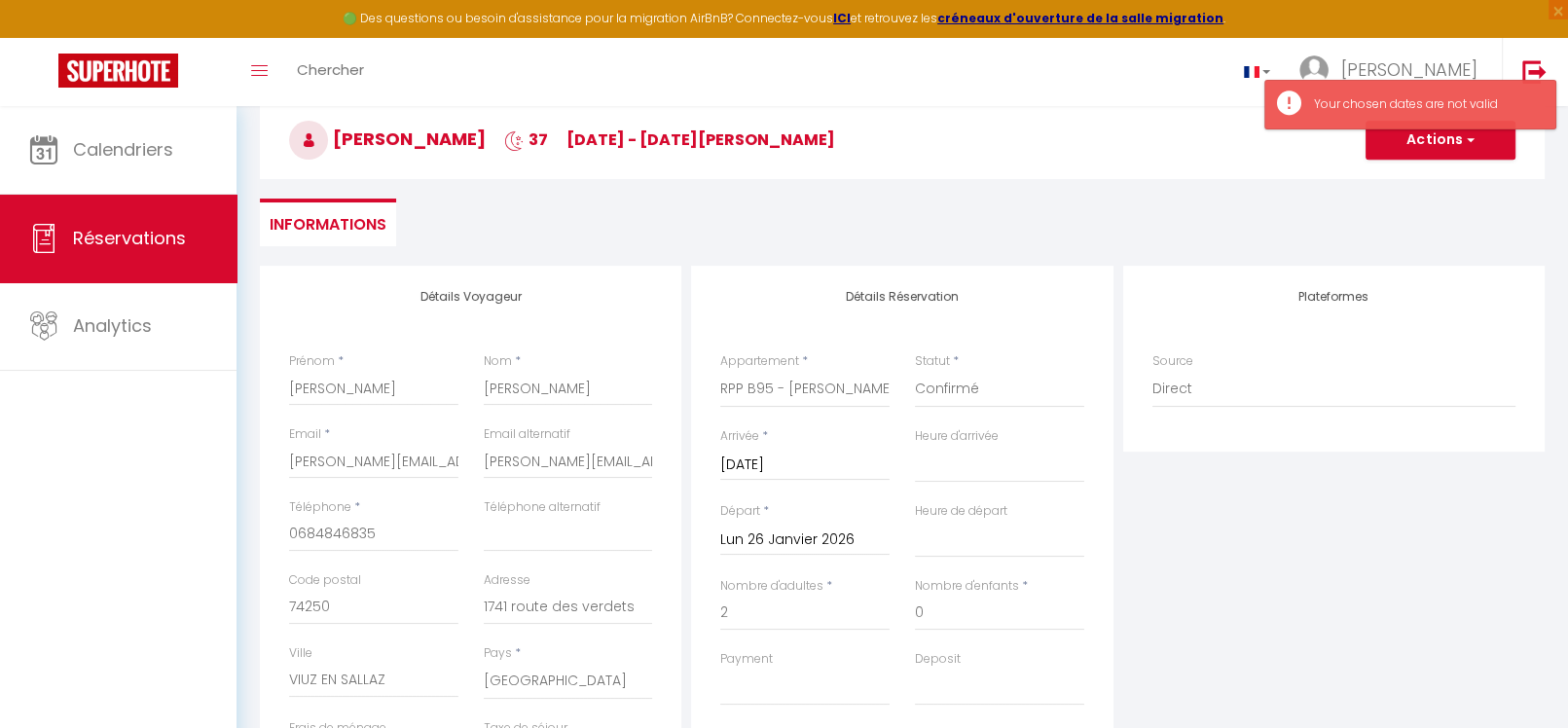
click at [802, 533] on input "Lun 26 Janvier 2026" at bounding box center [804, 540] width 169 height 26
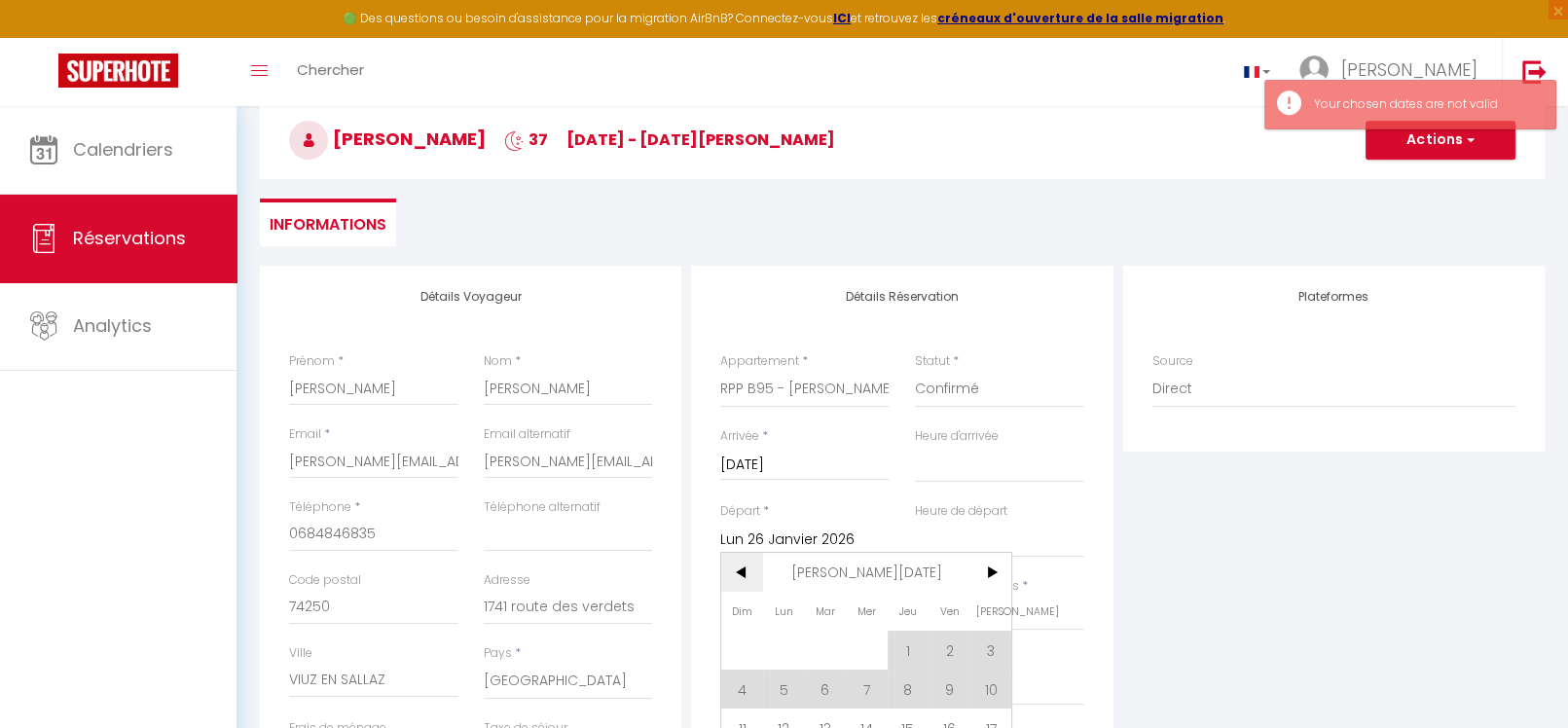
click at [743, 573] on span "<" at bounding box center [742, 572] width 41 height 39
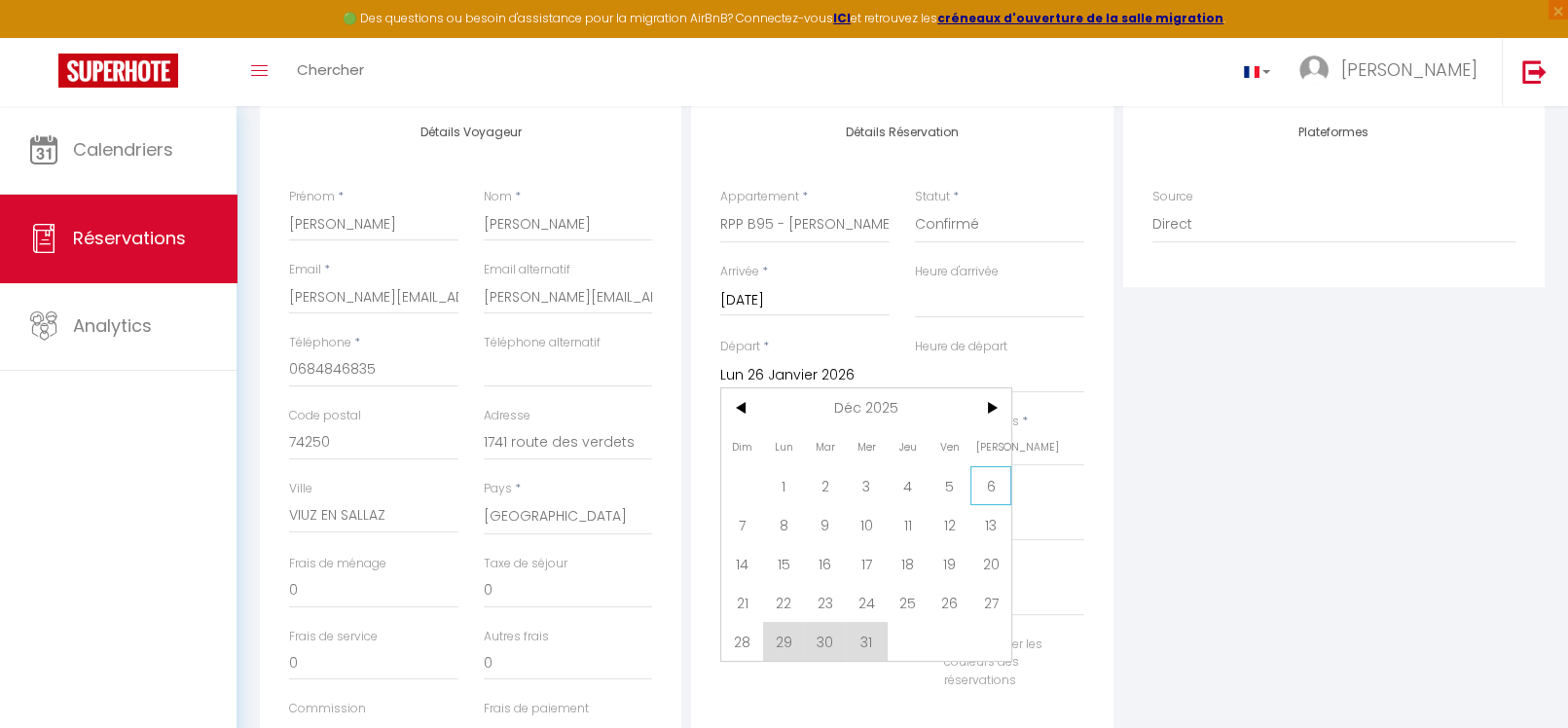
scroll to position [289, 0]
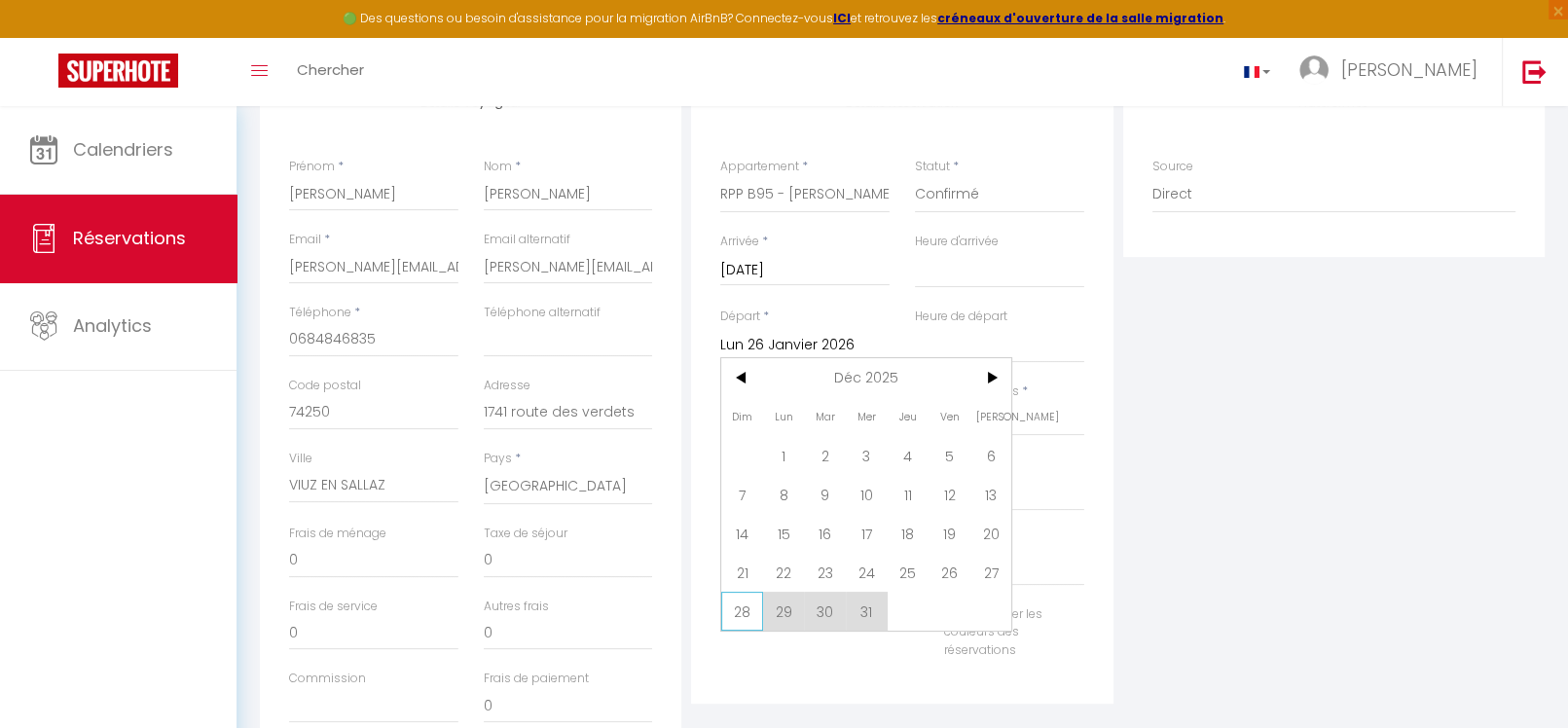
click at [740, 605] on span "28" at bounding box center [742, 610] width 41 height 39
select select
type input "Dim 28 Décembre 2025"
select select
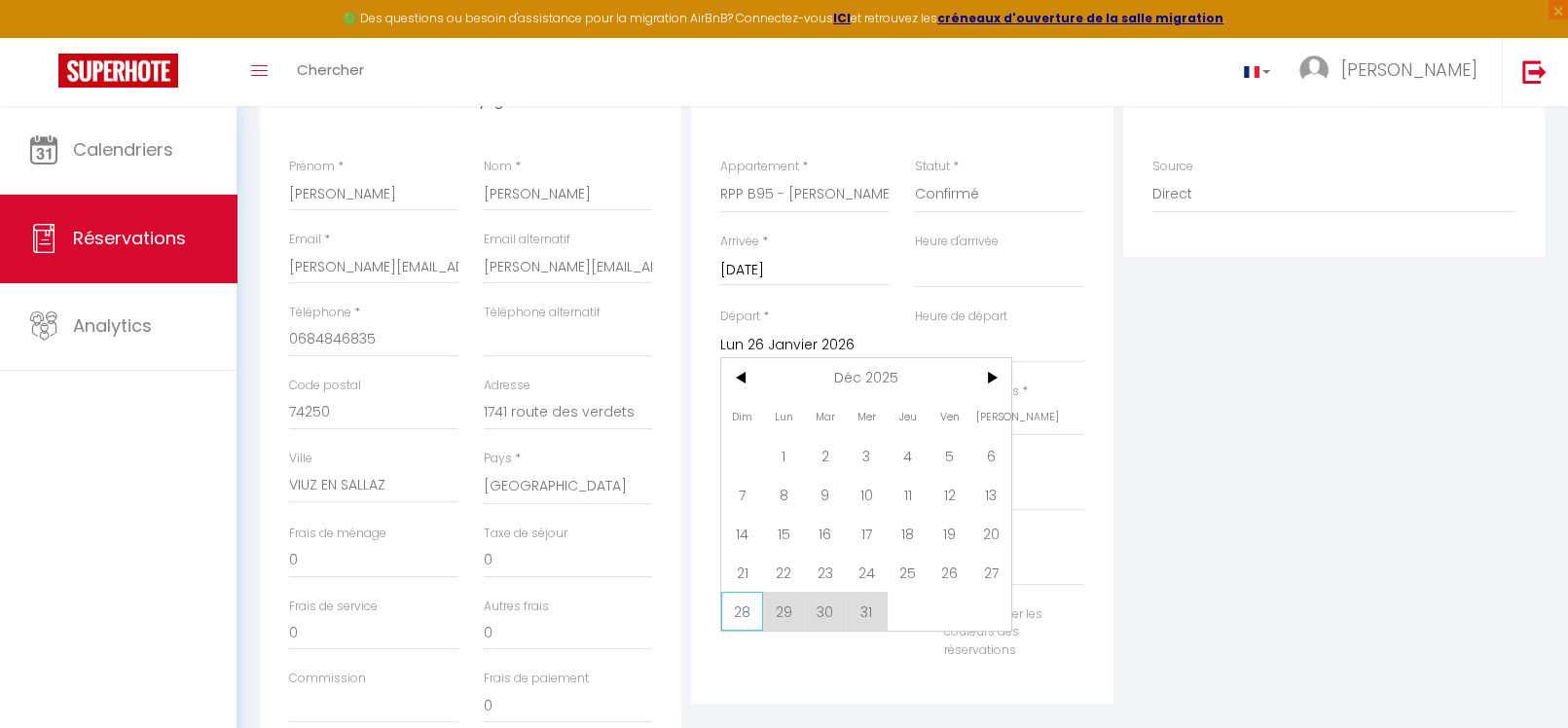
select select
checkbox input "false"
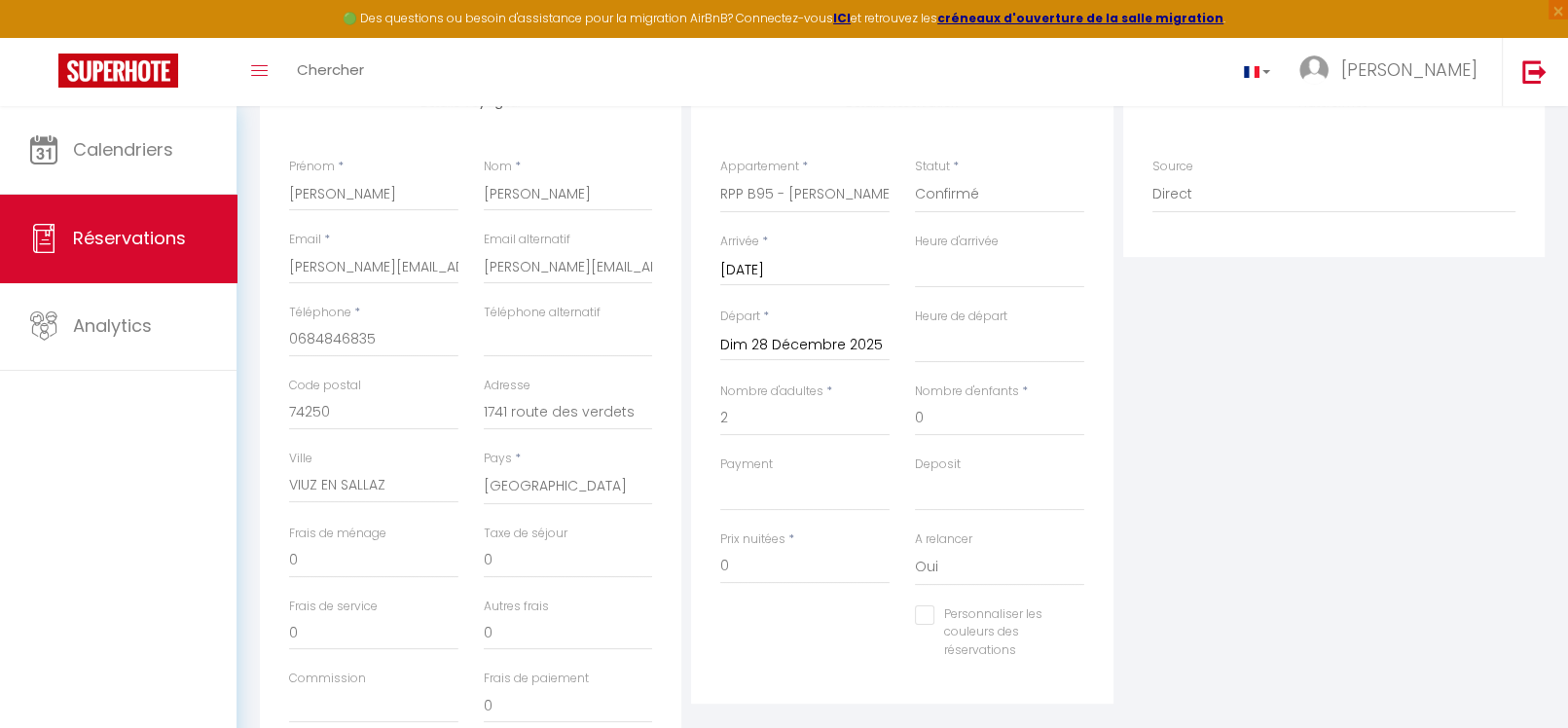
select select
checkbox input "false"
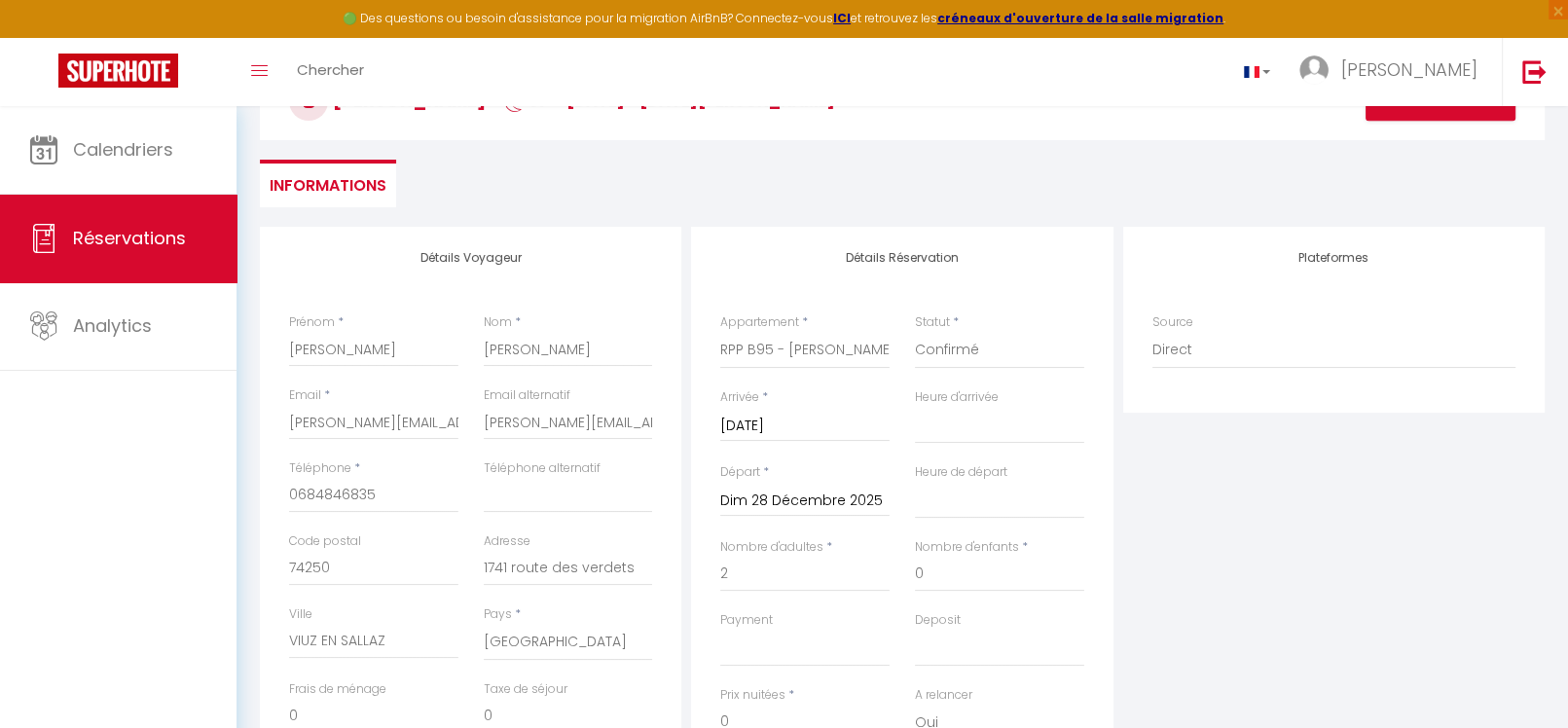
scroll to position [0, 0]
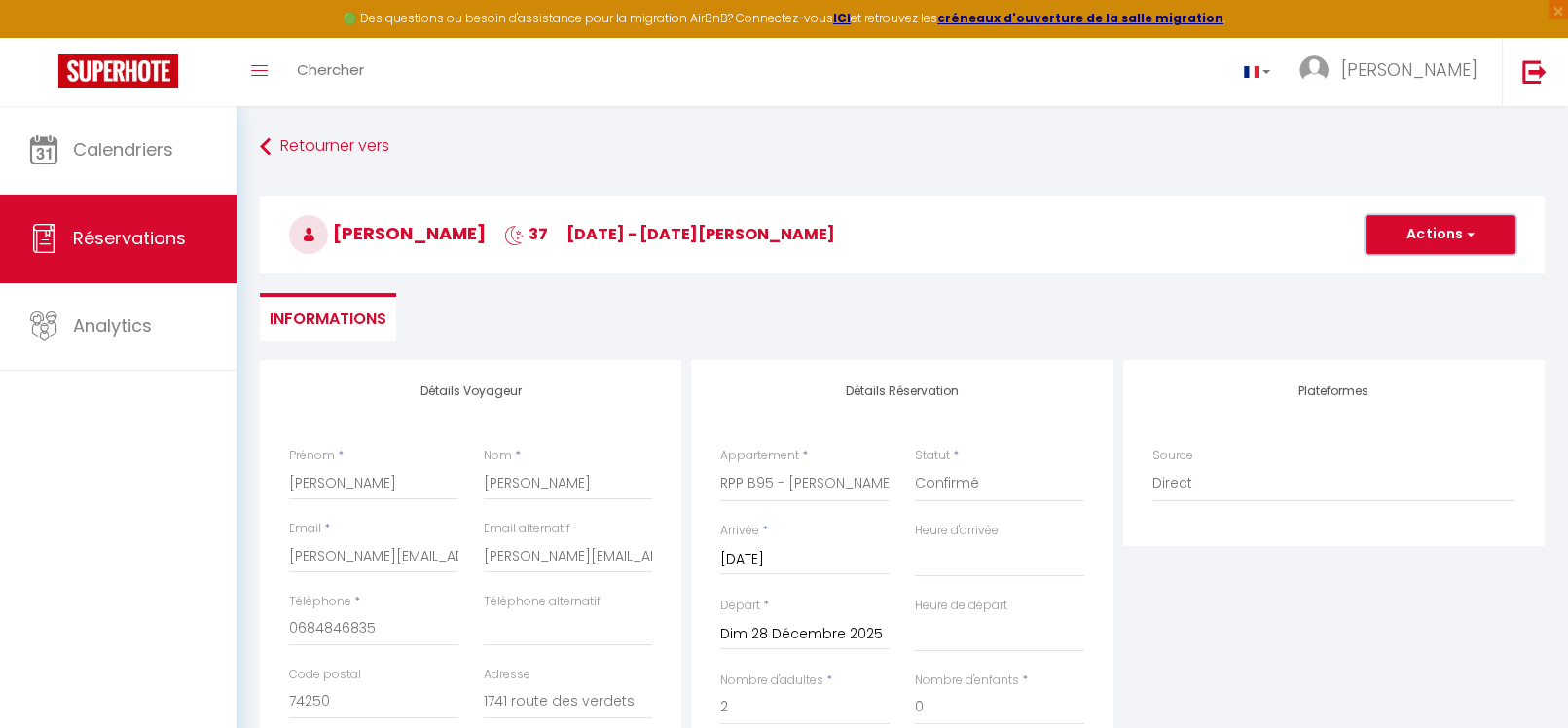
click at [1445, 223] on button "Actions" at bounding box center [1441, 234] width 150 height 39
click at [1411, 274] on link "Enregistrer" at bounding box center [1422, 278] width 154 height 26
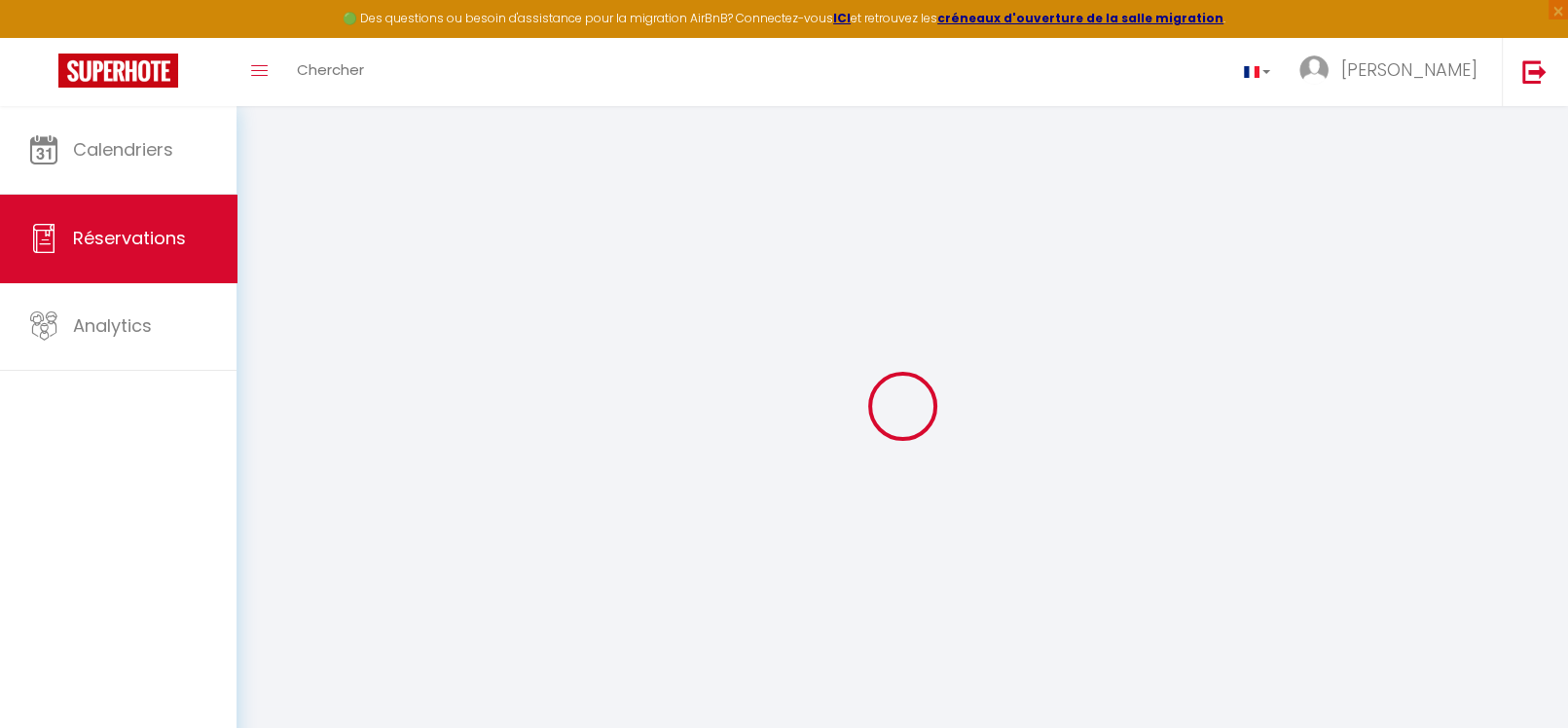
select select "not_cancelled"
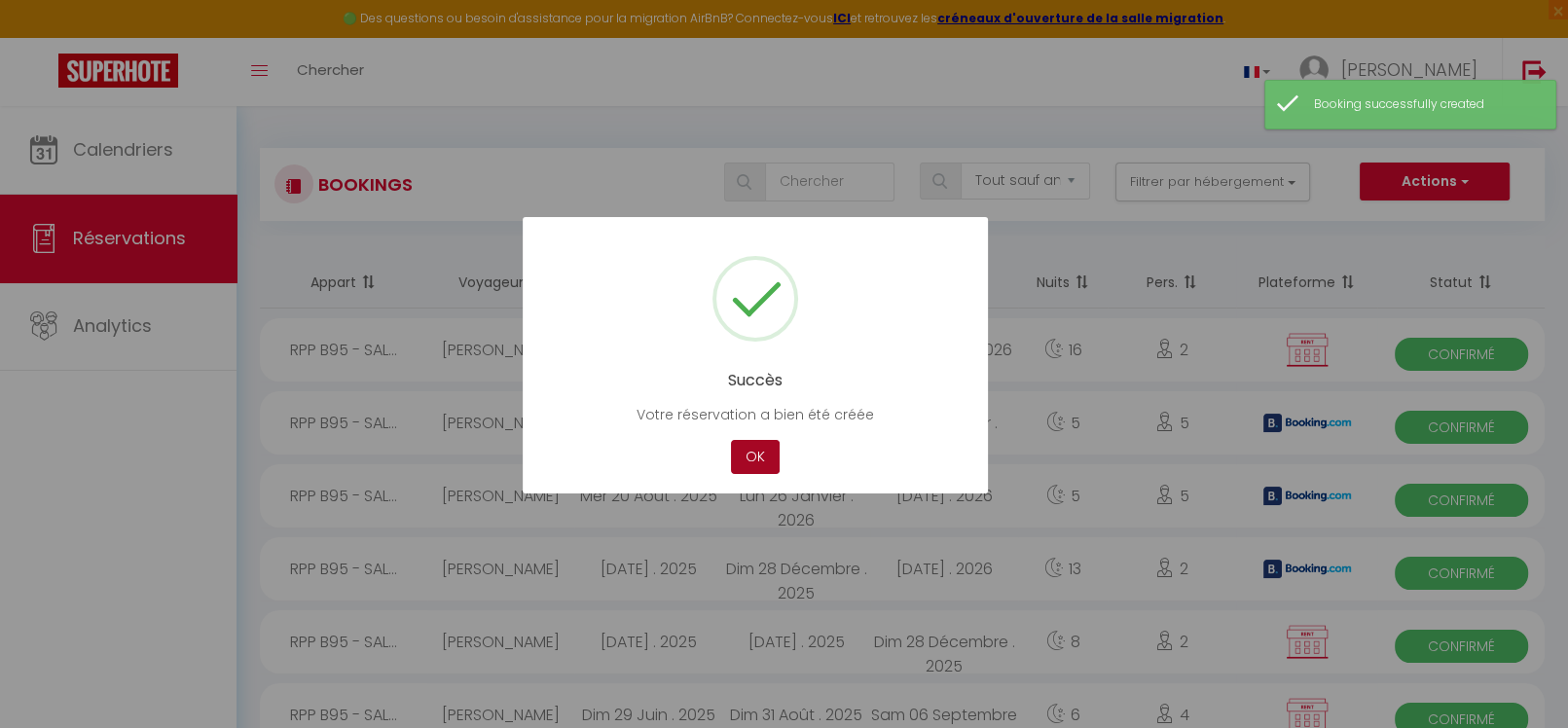
click at [772, 459] on button "OK" at bounding box center [755, 456] width 48 height 34
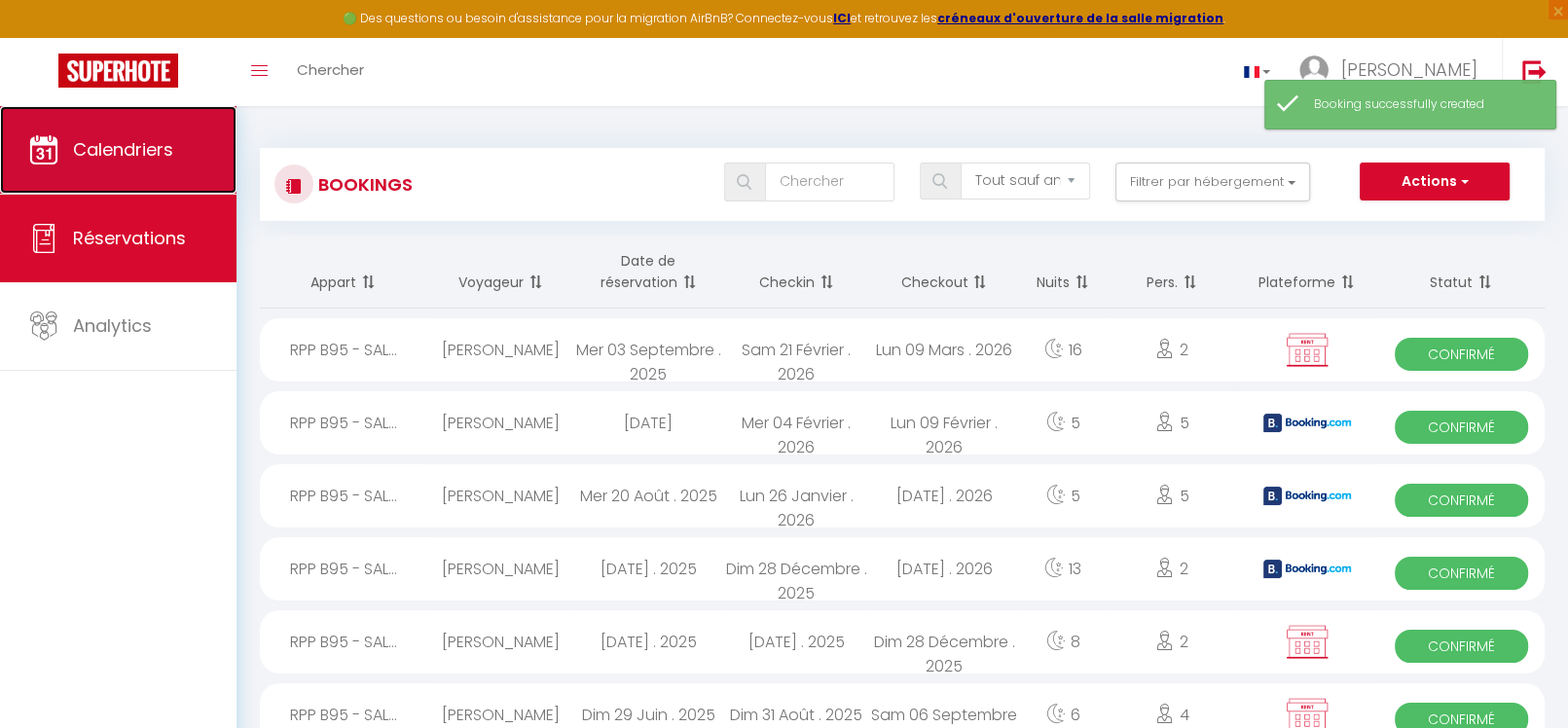
click at [148, 163] on link "Calendriers" at bounding box center [118, 149] width 236 height 88
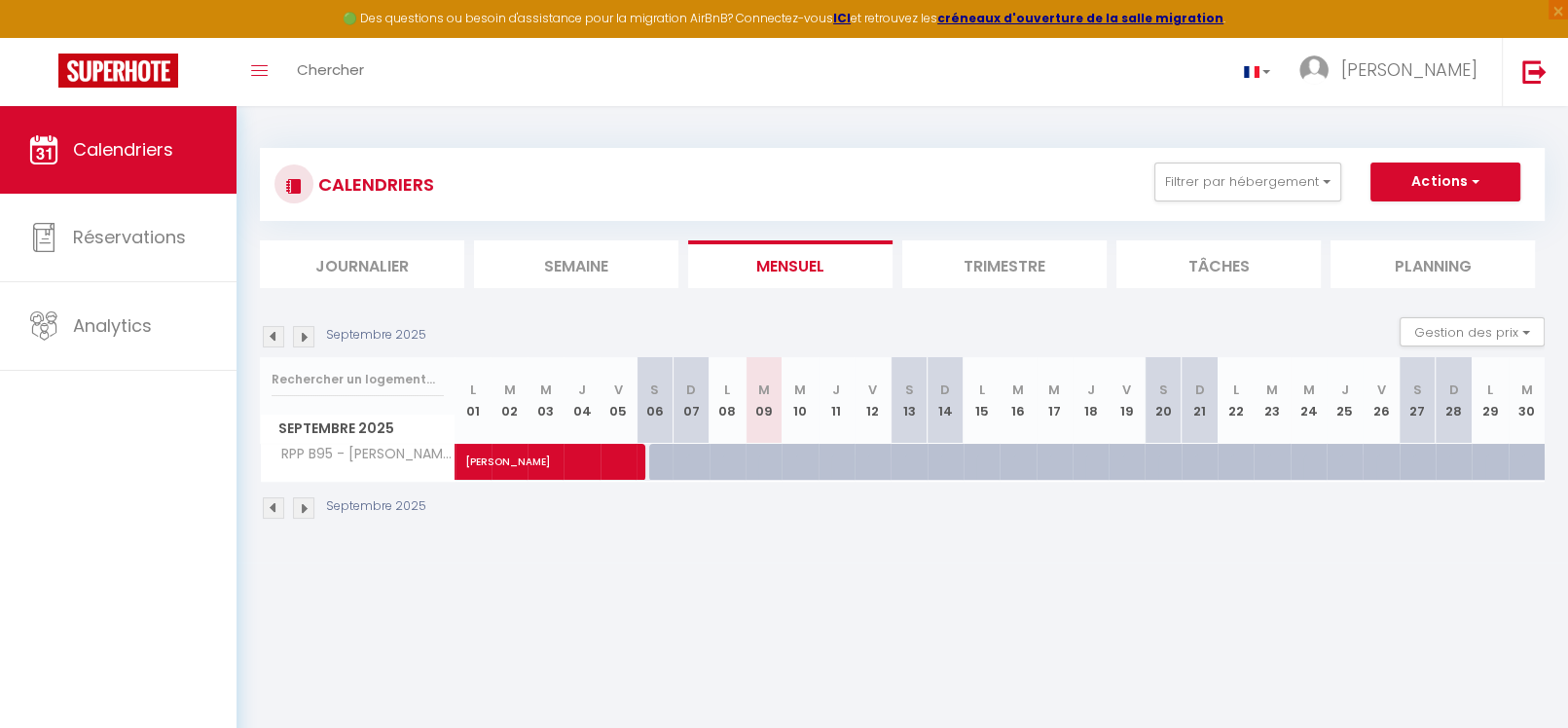
click at [304, 510] on img at bounding box center [304, 509] width 22 height 22
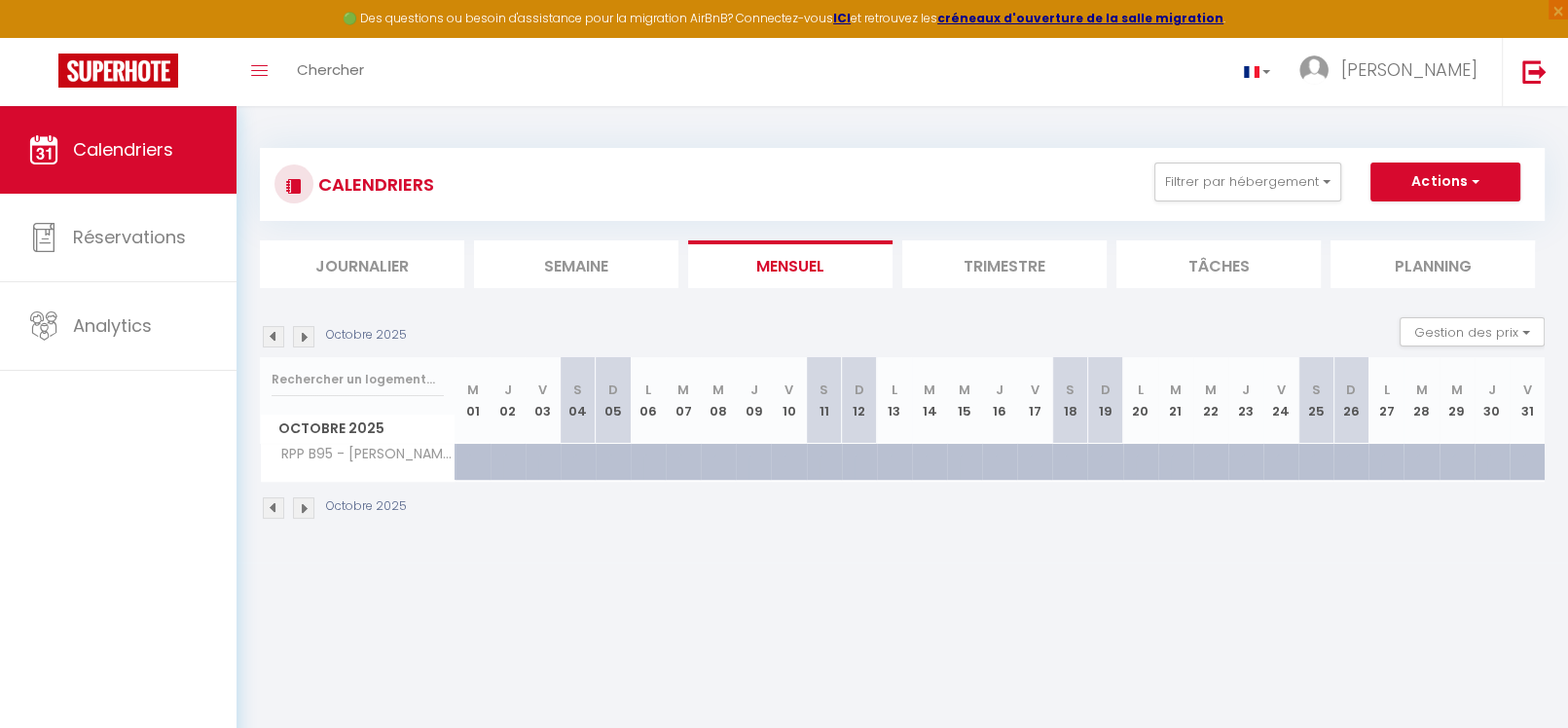
click at [304, 510] on img at bounding box center [304, 509] width 22 height 22
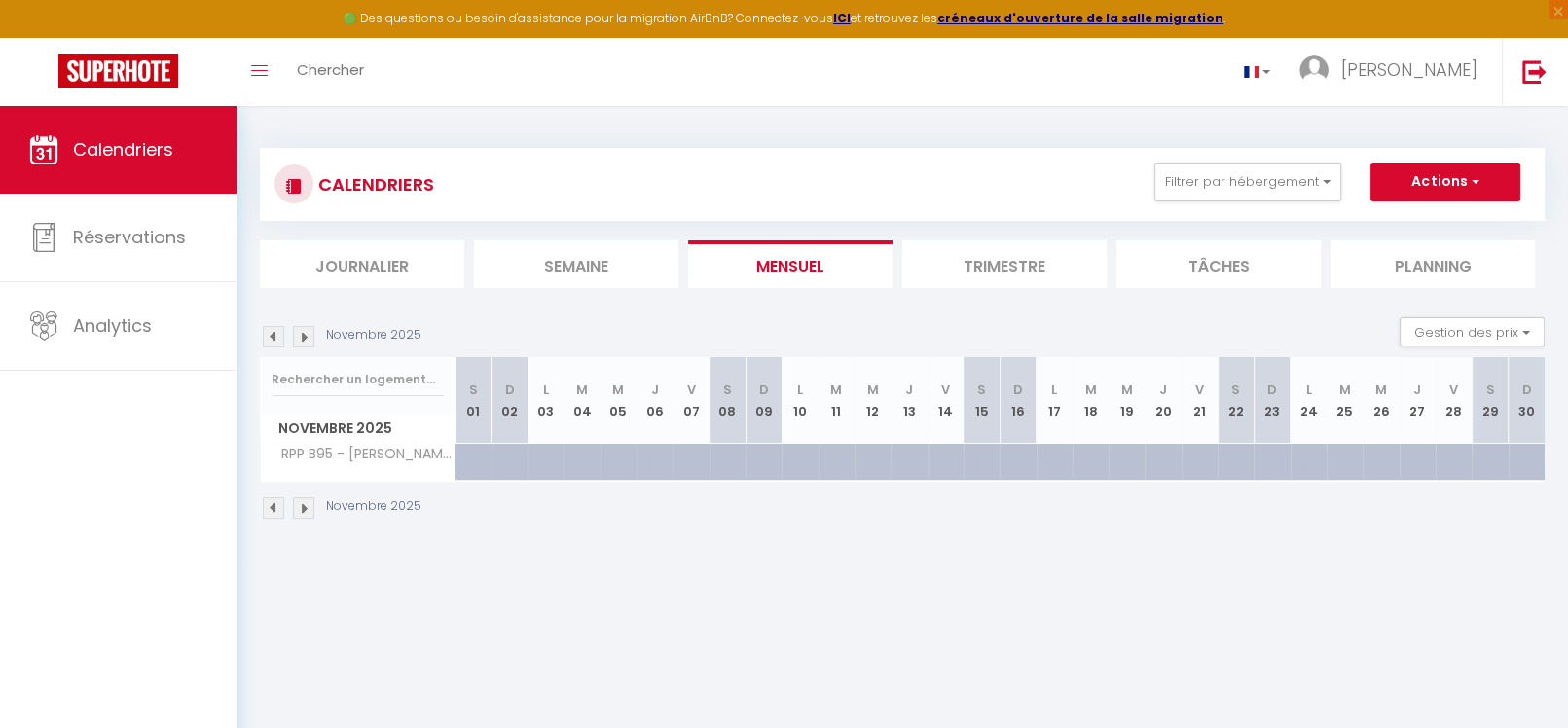
click at [304, 510] on img at bounding box center [304, 509] width 22 height 22
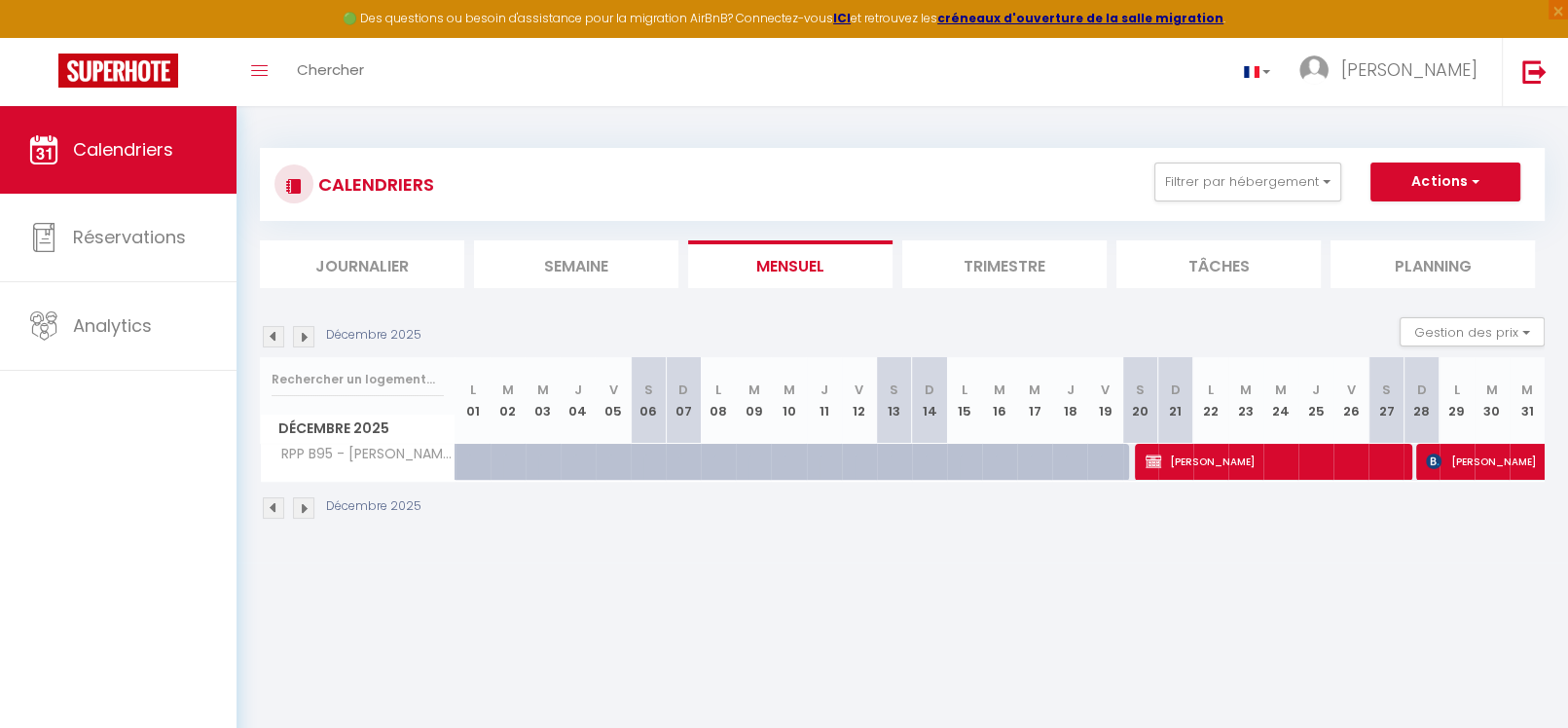
click at [305, 505] on img at bounding box center [304, 509] width 22 height 22
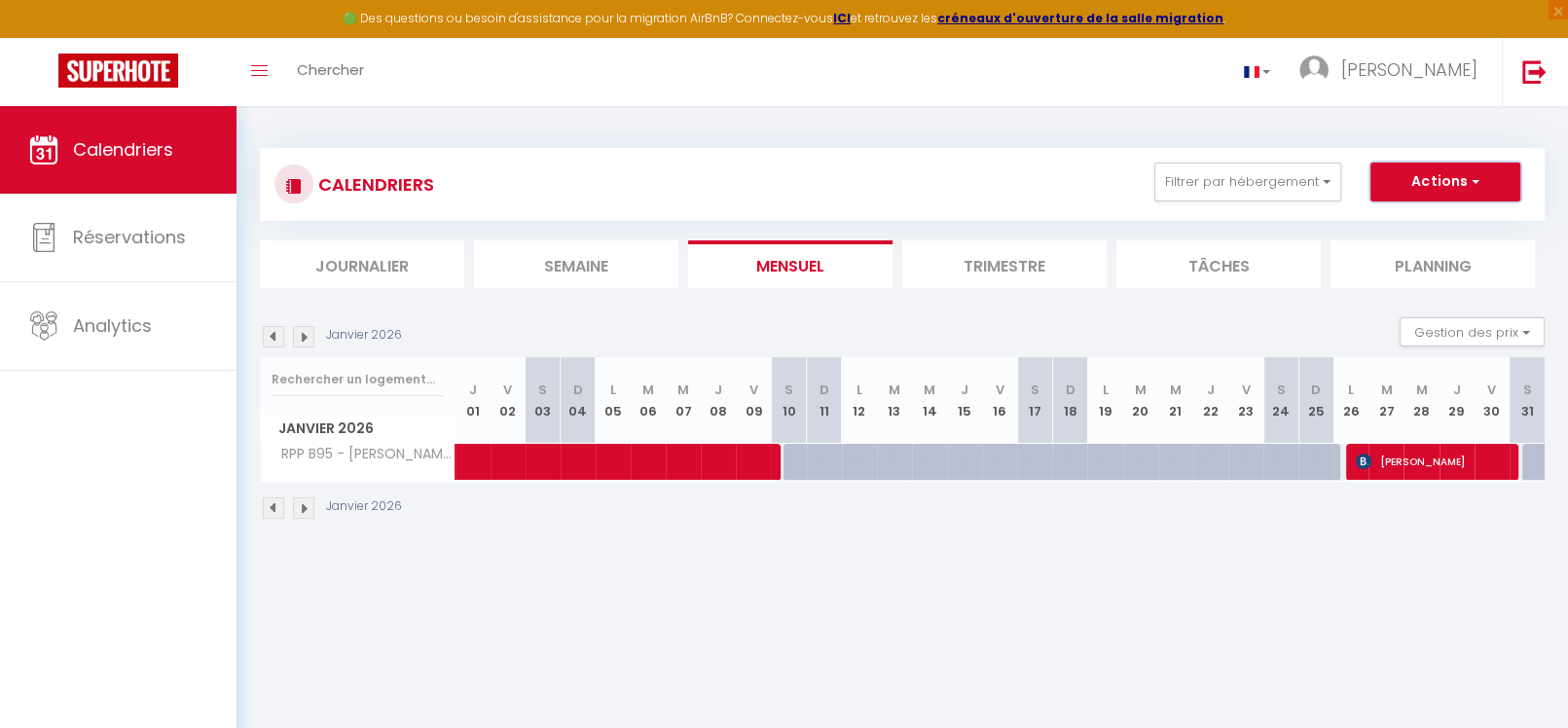
click at [1452, 188] on button "Actions" at bounding box center [1445, 182] width 150 height 39
click at [1426, 222] on link "Nouvelle réservation" at bounding box center [1425, 227] width 169 height 30
select select
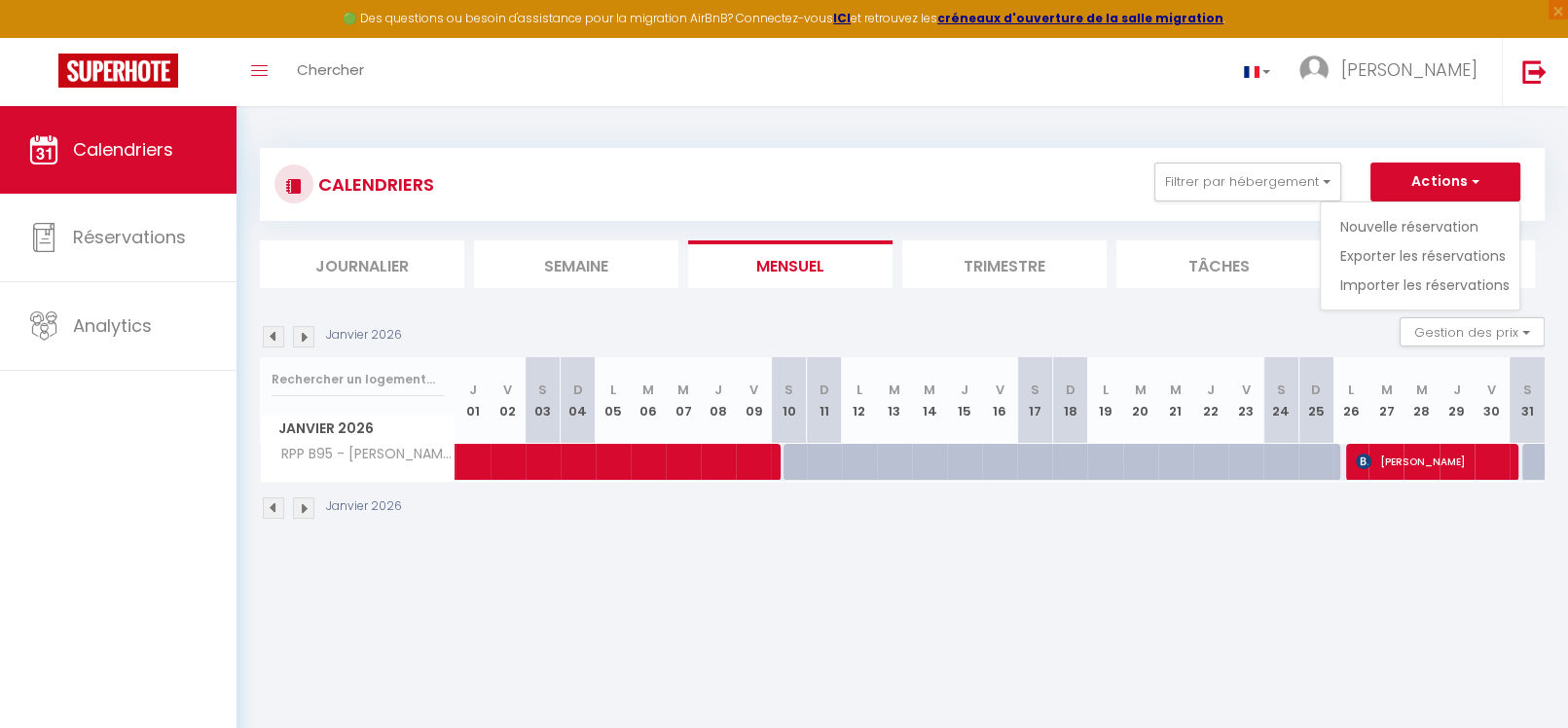
select select
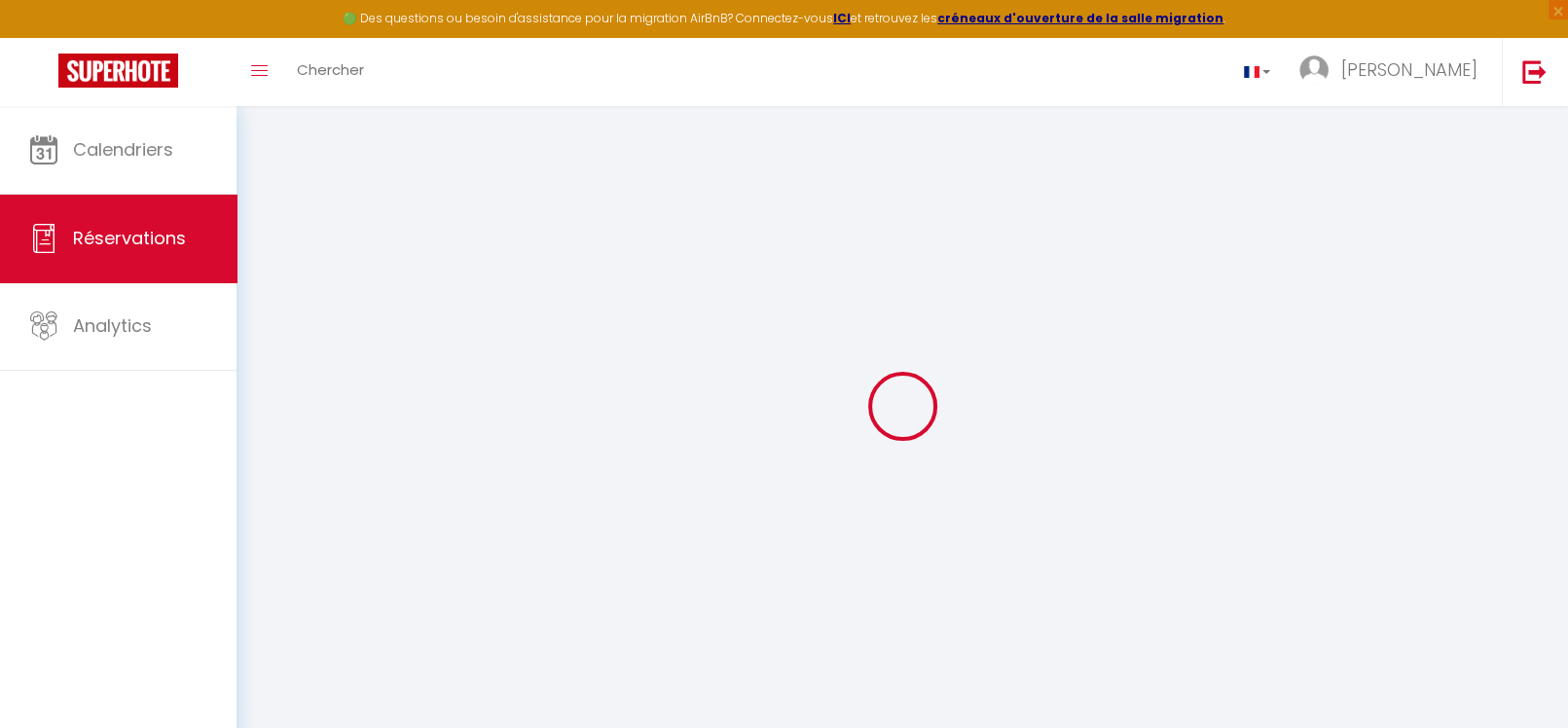
select select
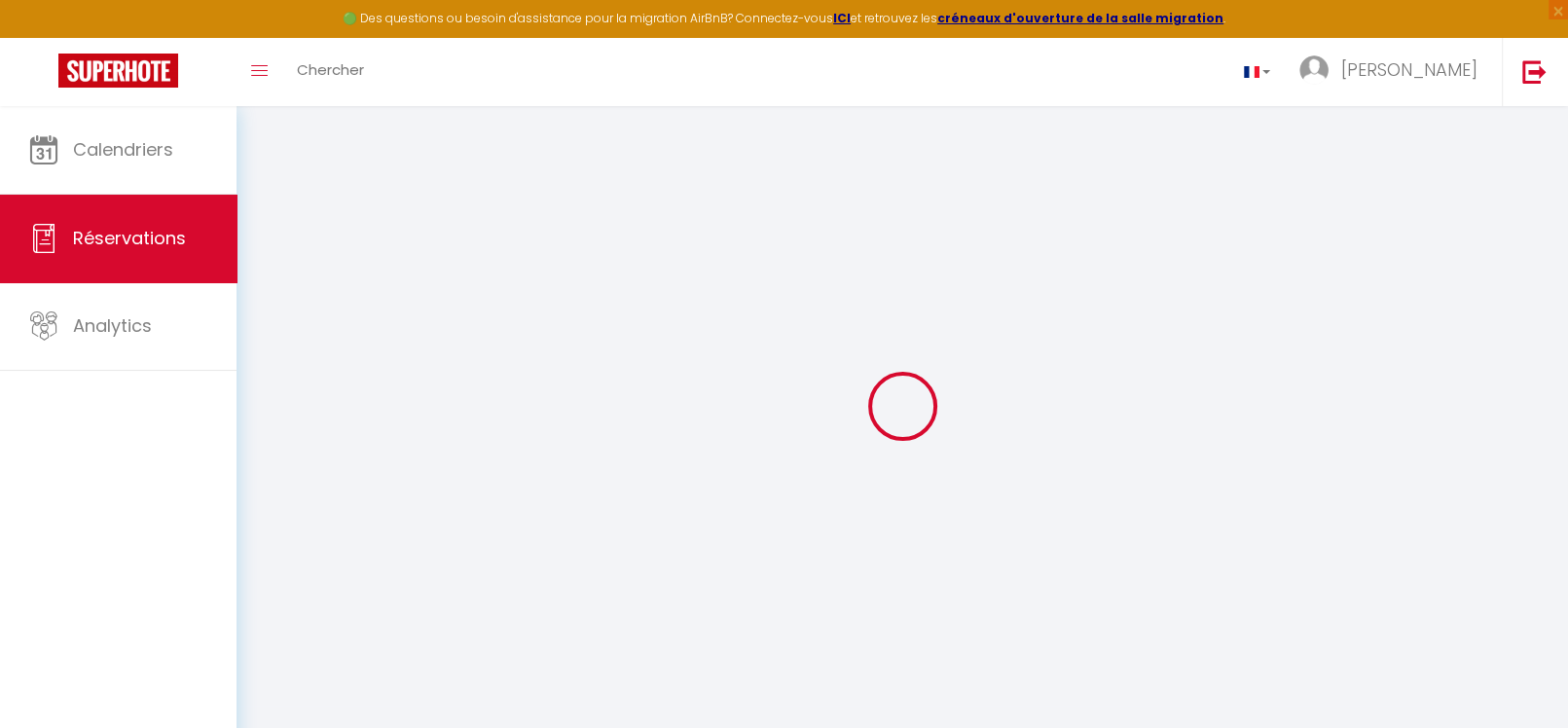
select select
checkbox input "false"
select select
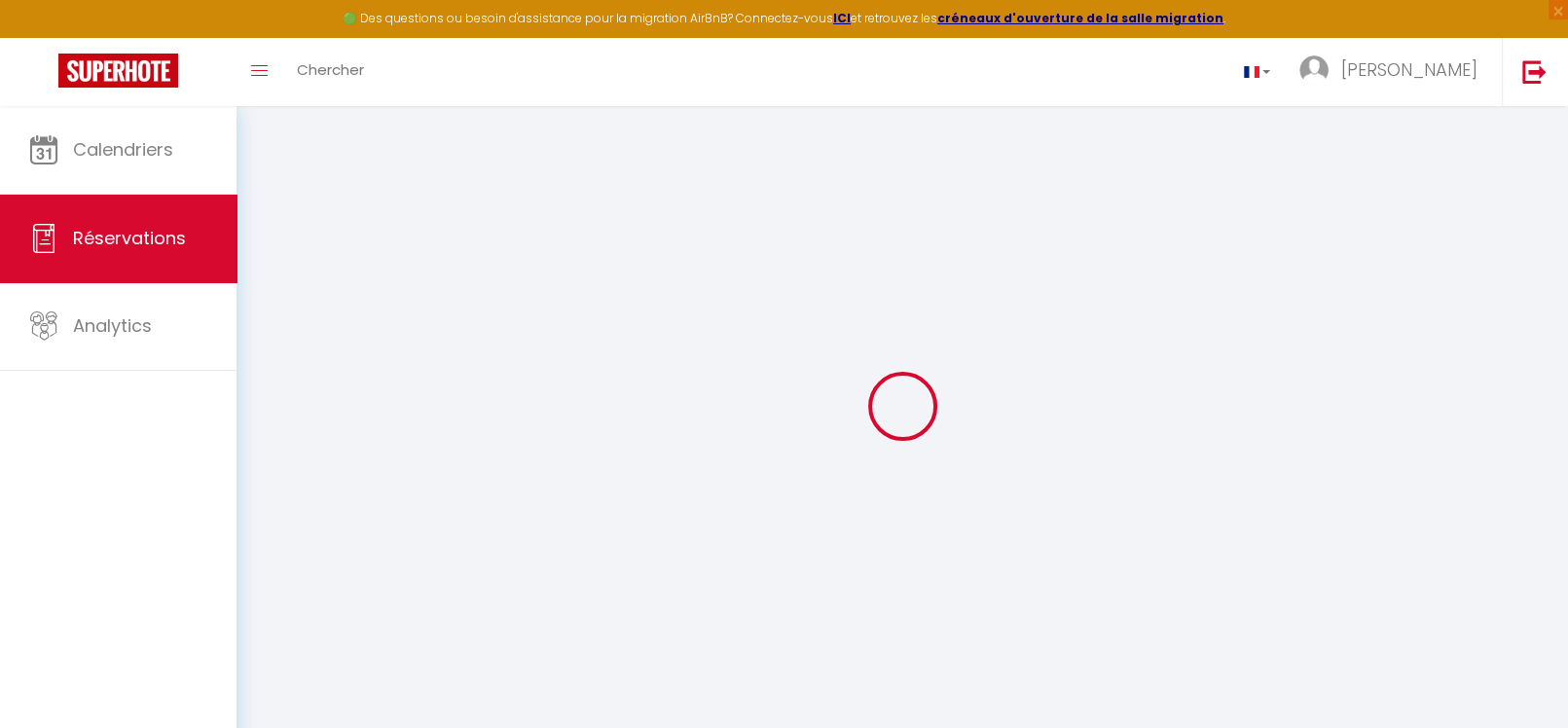
select select
checkbox input "false"
select select
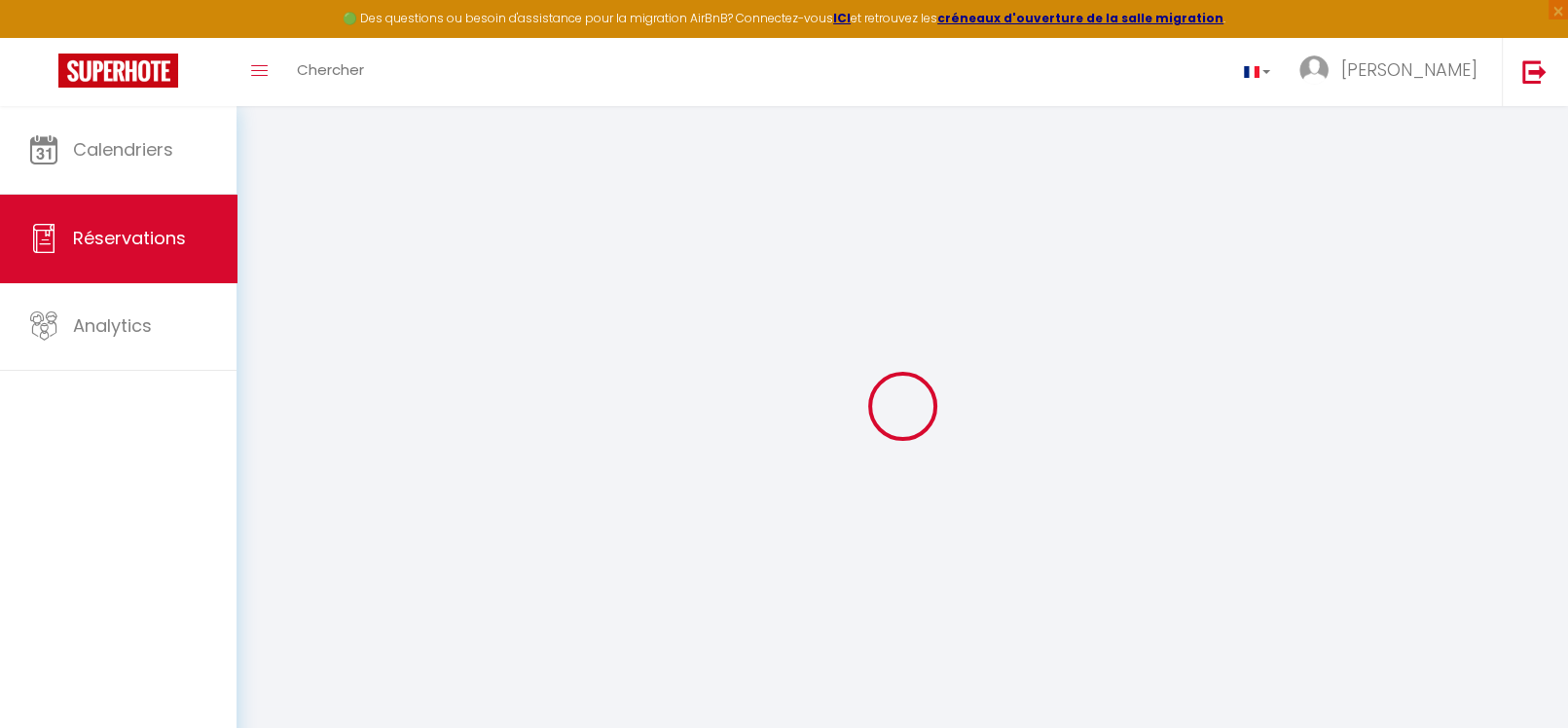
select select
checkbox input "false"
select select
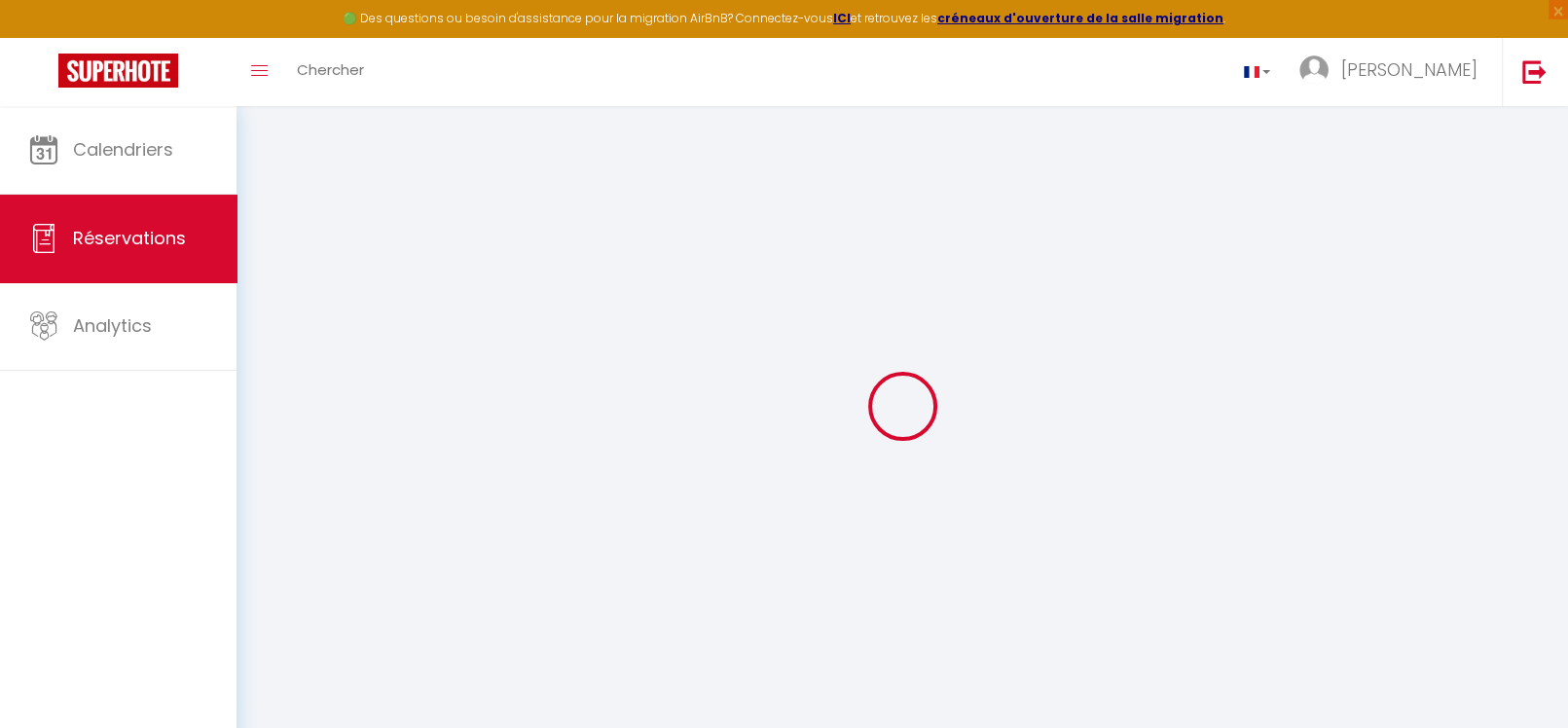
select select
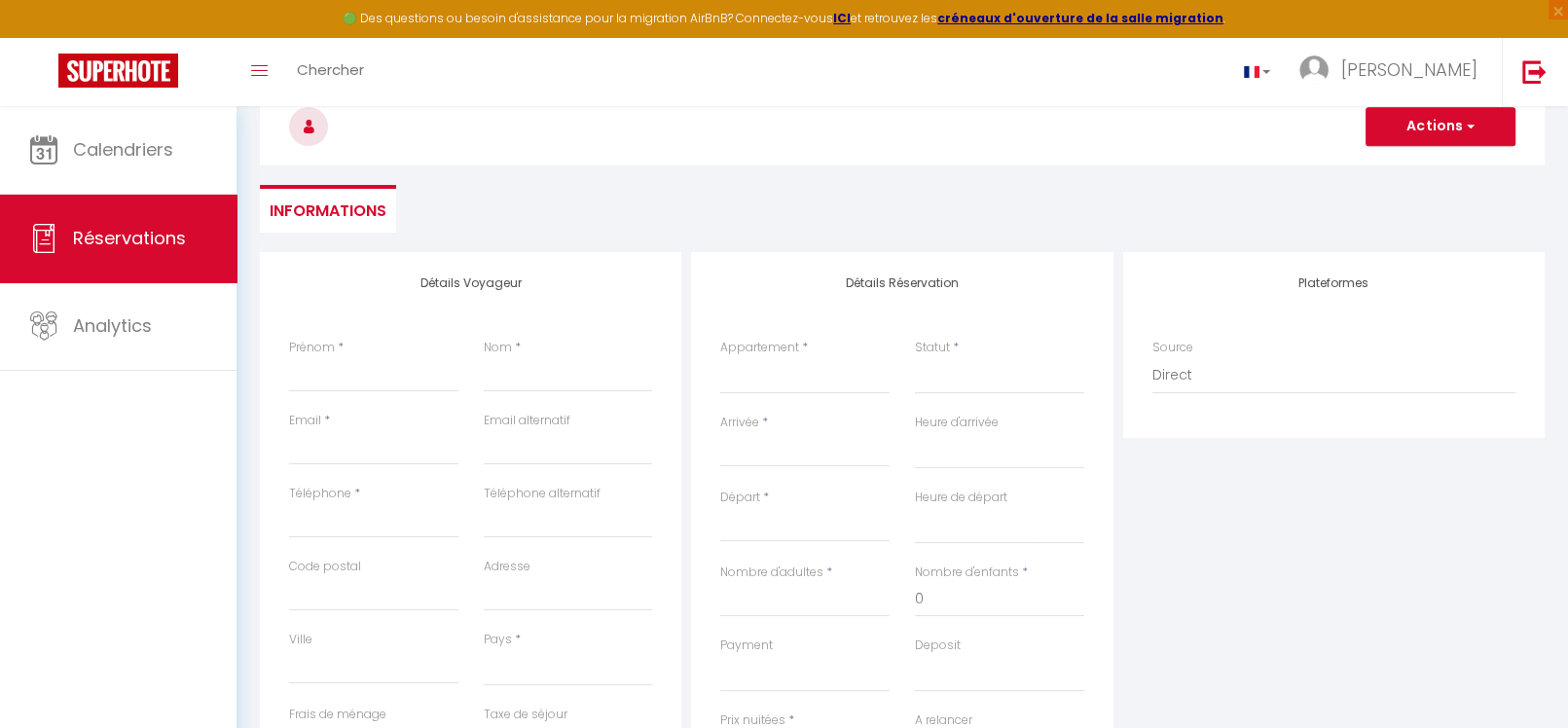
scroll to position [195, 0]
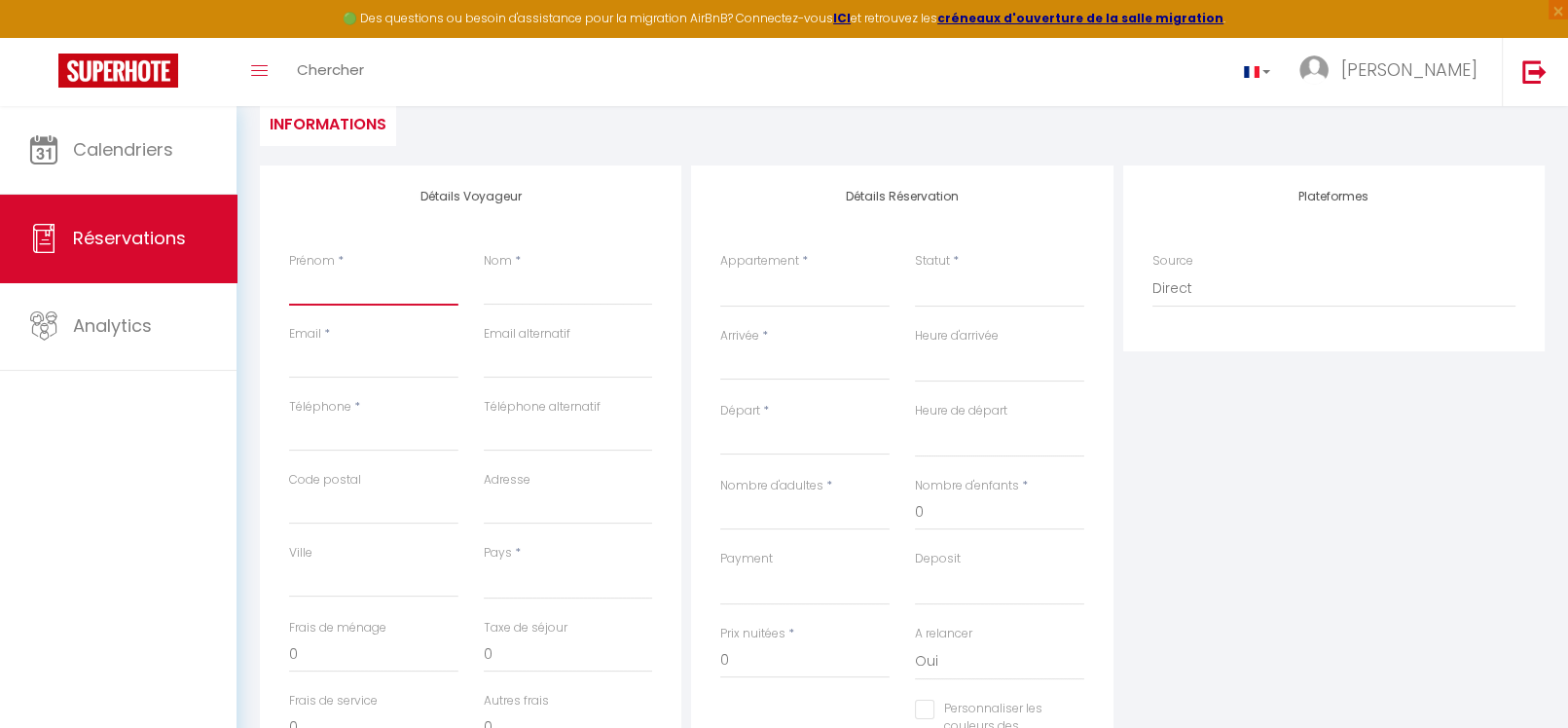
click at [381, 289] on input "Prénom" at bounding box center [373, 287] width 169 height 35
type input "[PERSON_NAME]"
type input "[PERSON_NAME][EMAIL_ADDRESS][DOMAIN_NAME]"
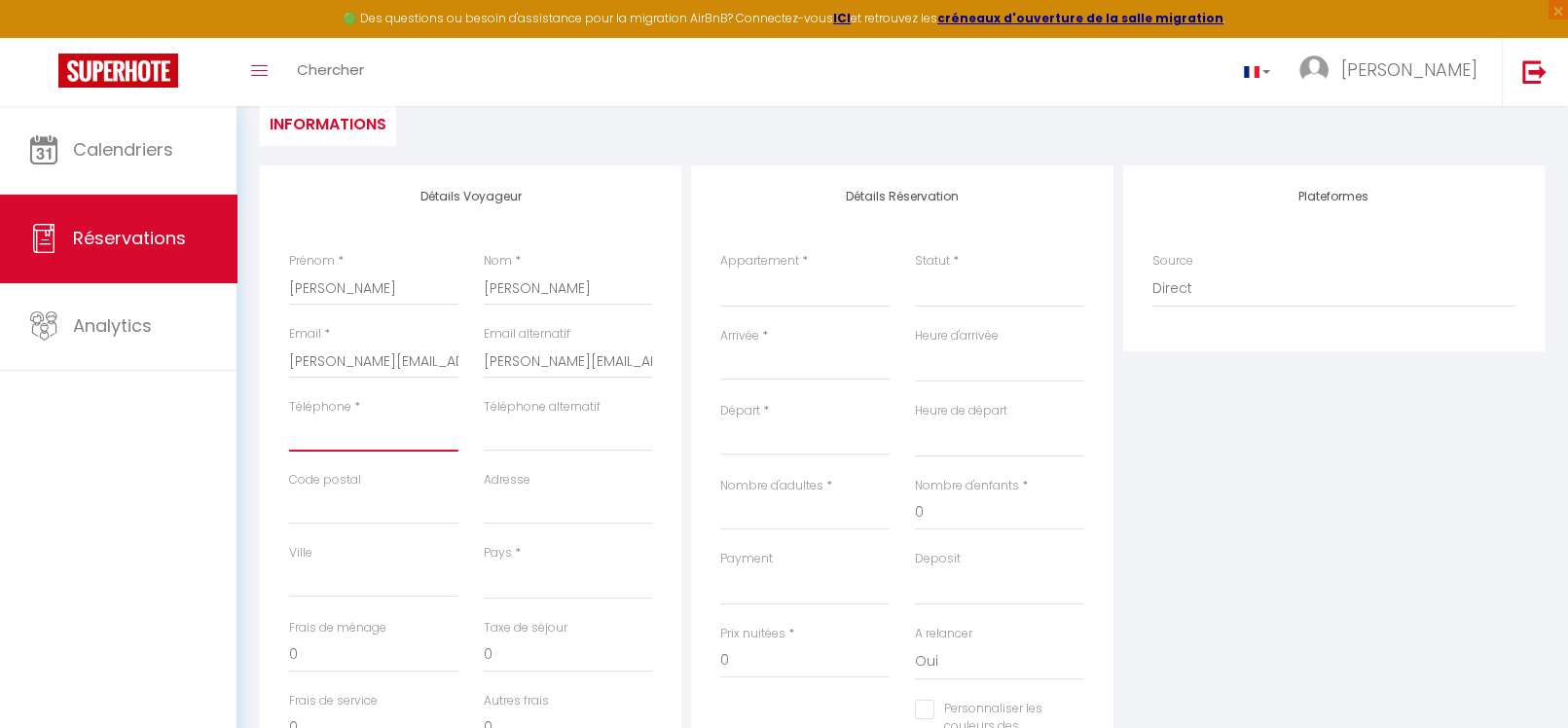
type input "0684846835"
type input "74250"
type input "1741 route des verdets"
type input "VIUZ EN SALLAZ"
select select "FR"
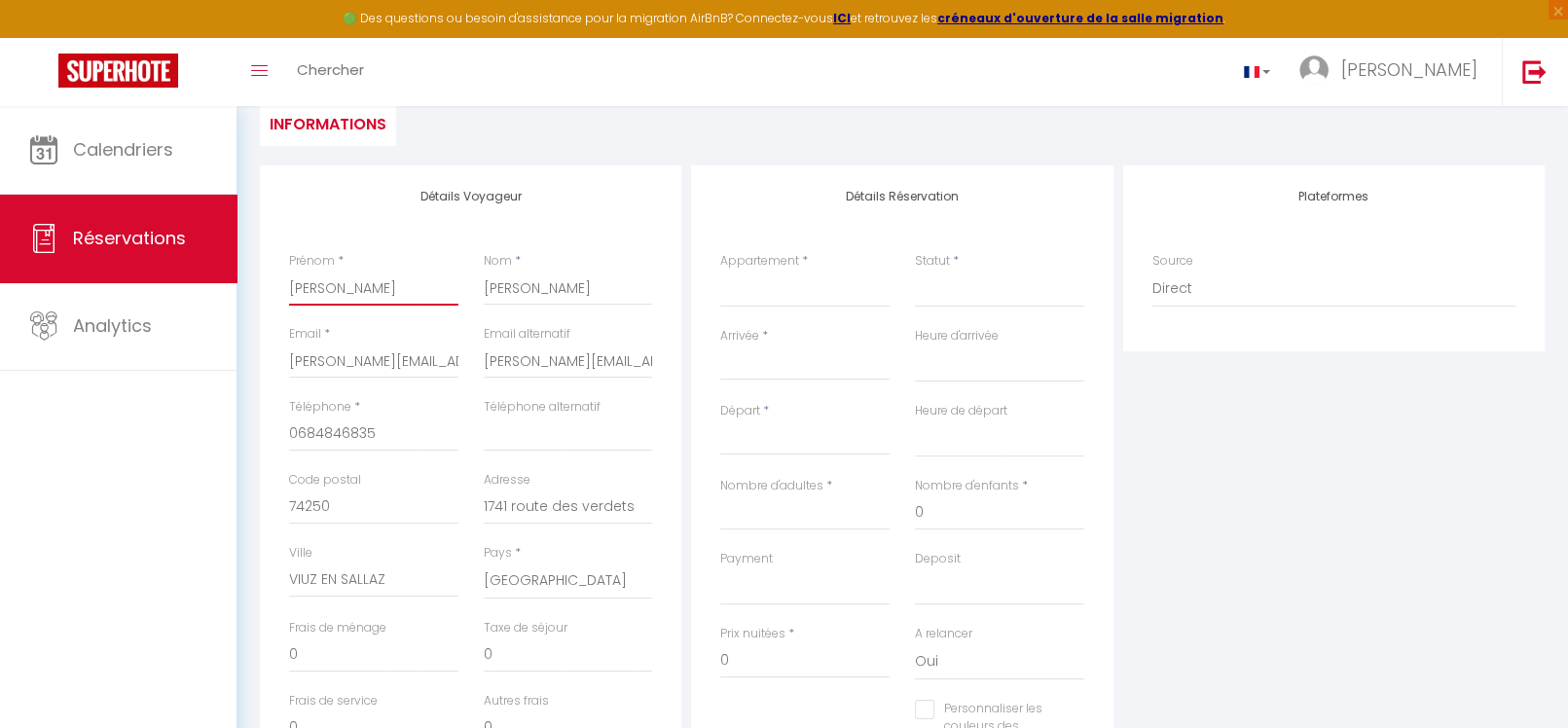
select select
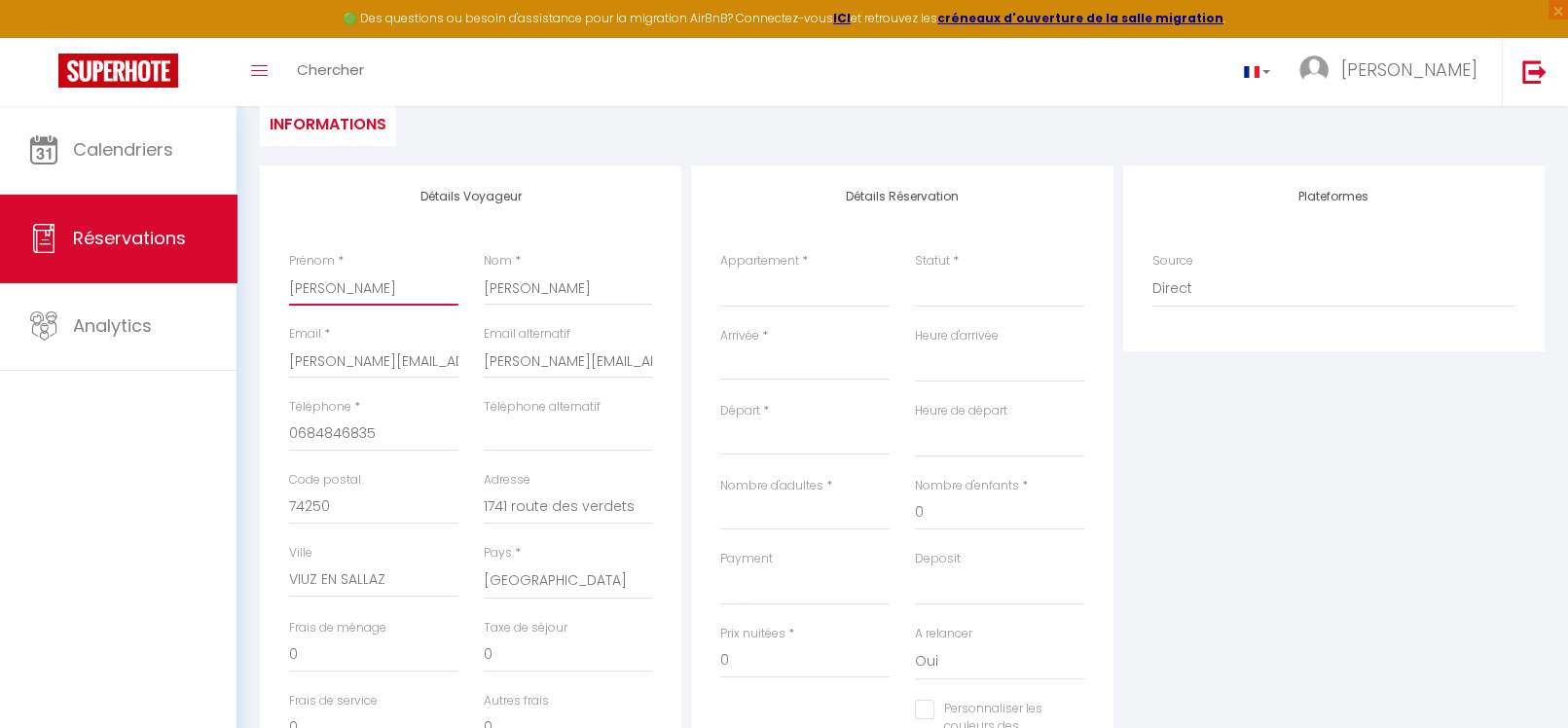
select select
checkbox input "false"
click at [800, 300] on select "RPP B95 - [PERSON_NAME]" at bounding box center [804, 292] width 169 height 37
select select "21971"
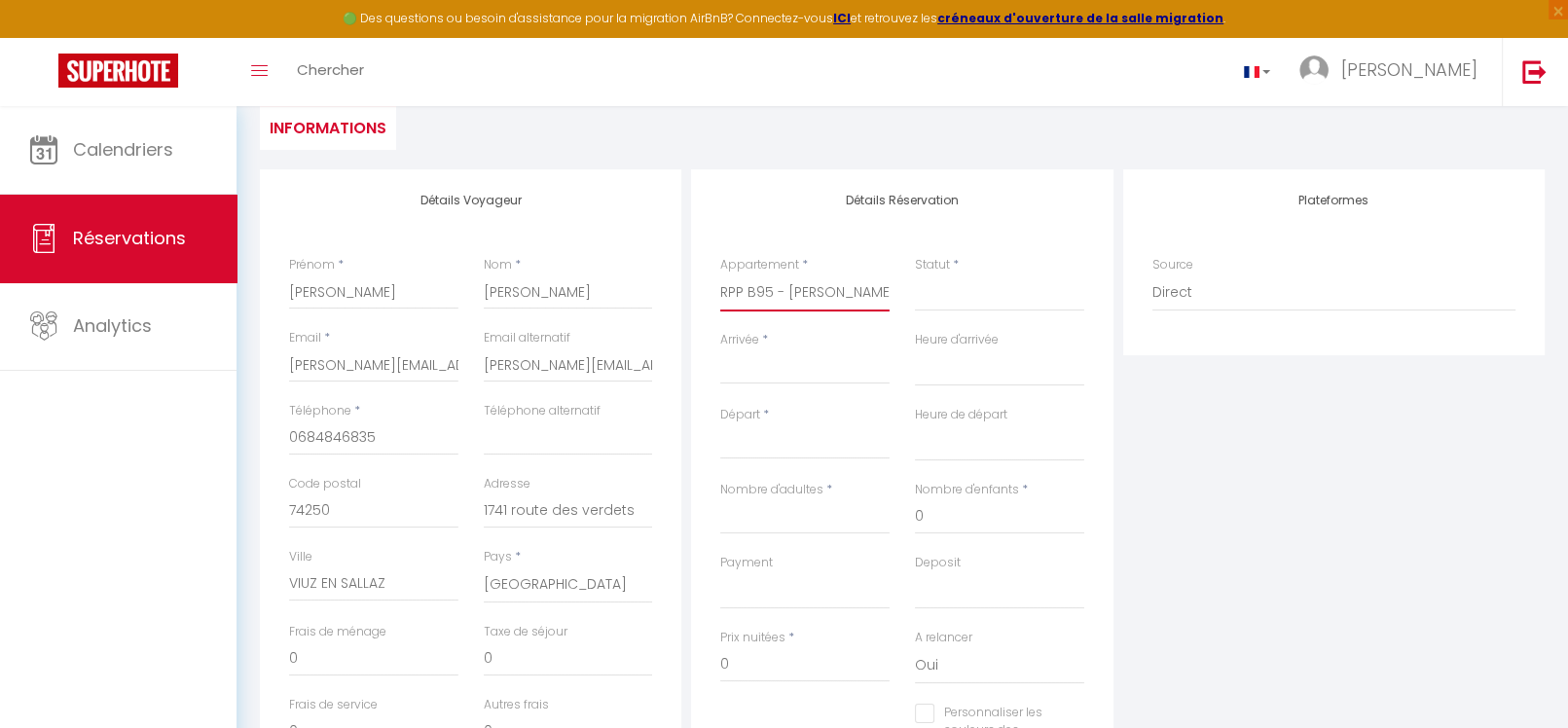
click at [720, 275] on select "RPP B95 - [PERSON_NAME]" at bounding box center [804, 292] width 169 height 37
select select
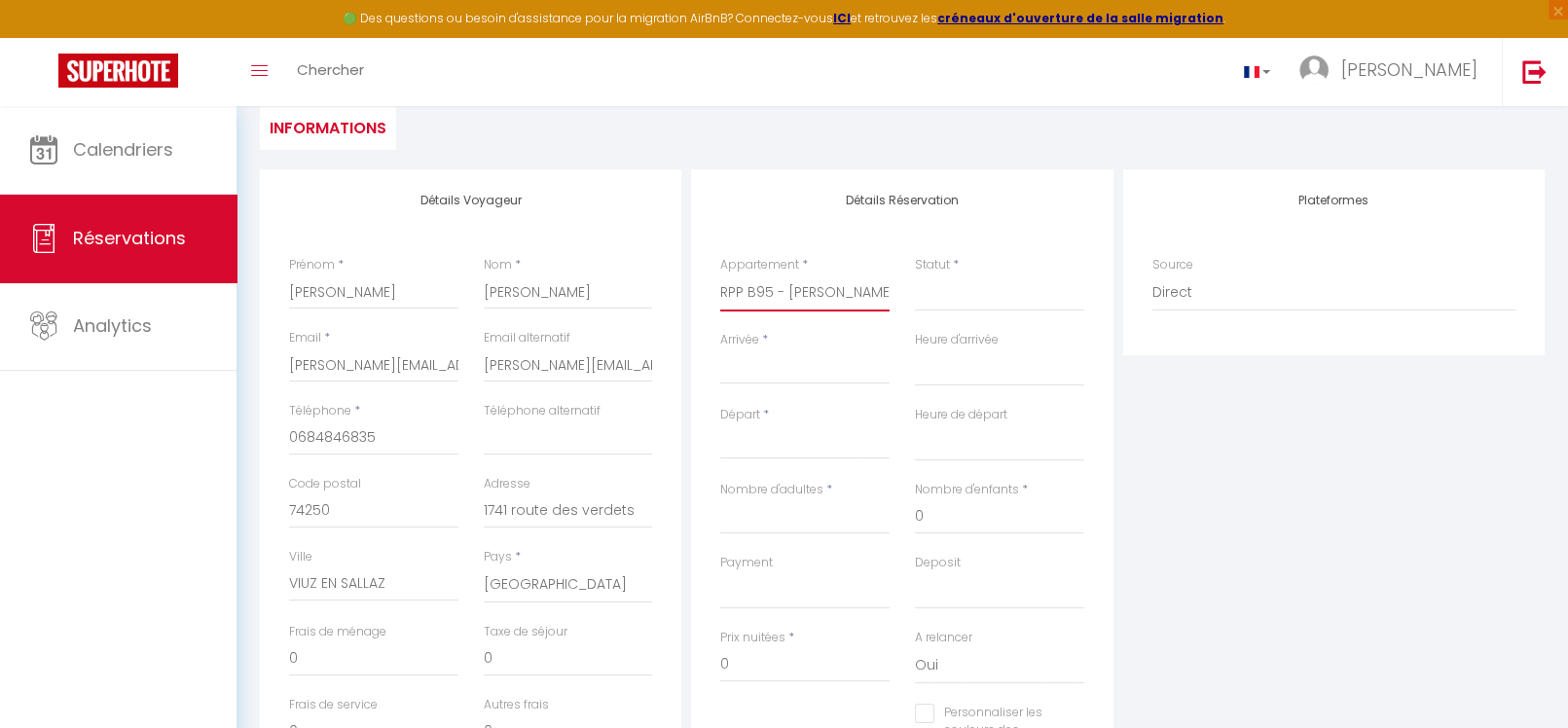
select select
checkbox input "false"
click at [936, 300] on select "Confirmé Non Confirmé [PERSON_NAME] par le voyageur No Show Request" at bounding box center [999, 292] width 169 height 37
select select
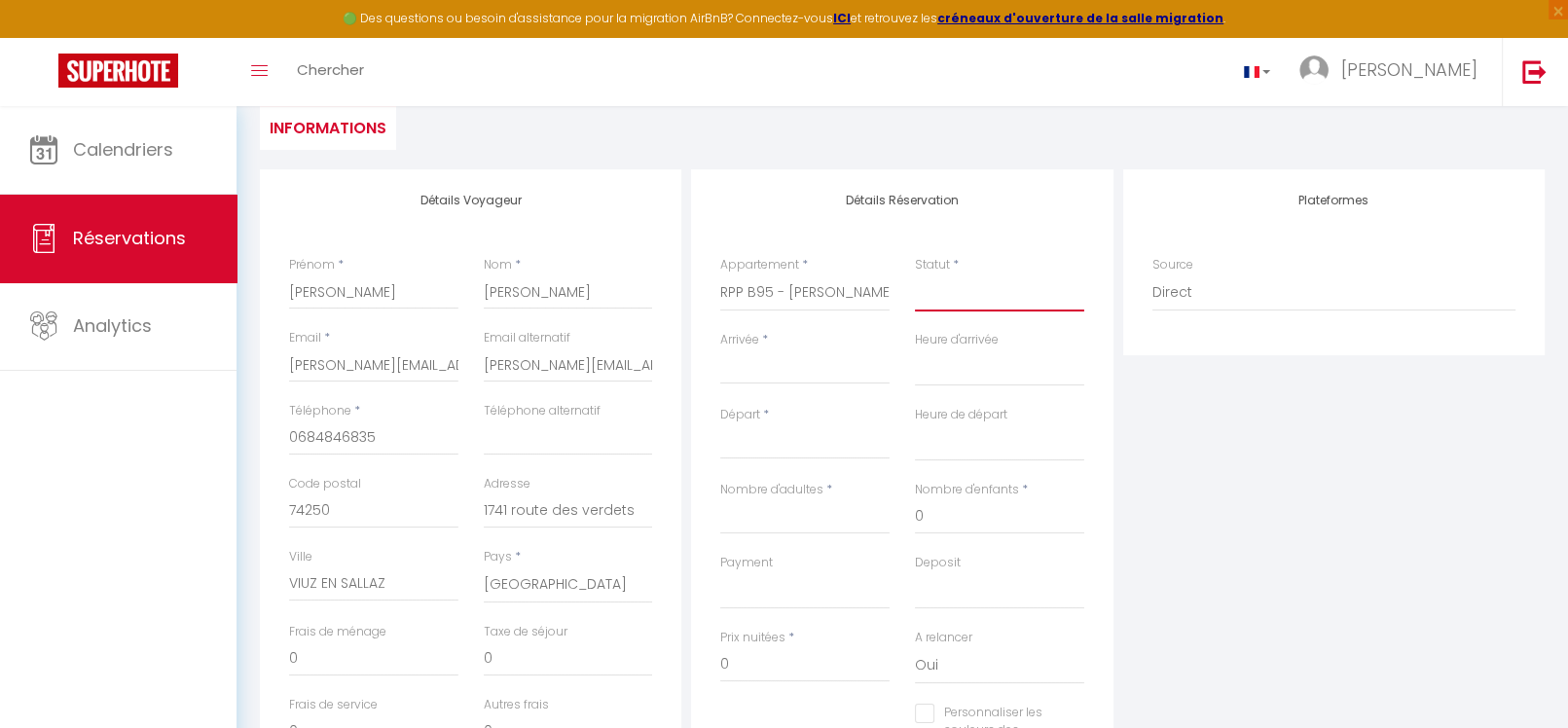
select select
checkbox input "false"
click at [955, 288] on select "Confirmé Non Confirmé [PERSON_NAME] par le voyageur No Show Request" at bounding box center [999, 292] width 169 height 37
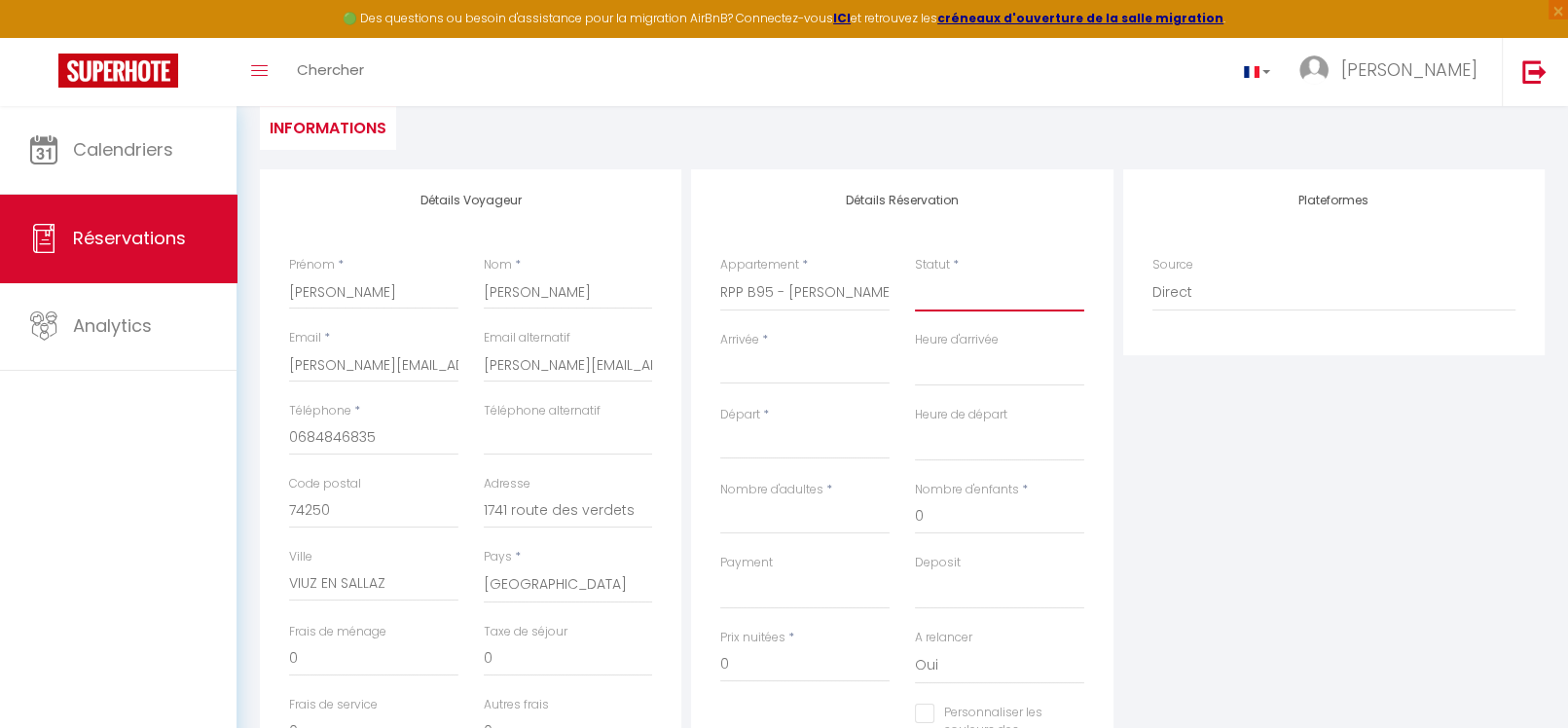
click at [967, 291] on select "Confirmé Non Confirmé [PERSON_NAME] par le voyageur No Show Request" at bounding box center [999, 292] width 169 height 37
select select "1"
click at [915, 275] on select "Confirmé Non Confirmé [PERSON_NAME] par le voyageur No Show Request" at bounding box center [999, 292] width 169 height 37
select select
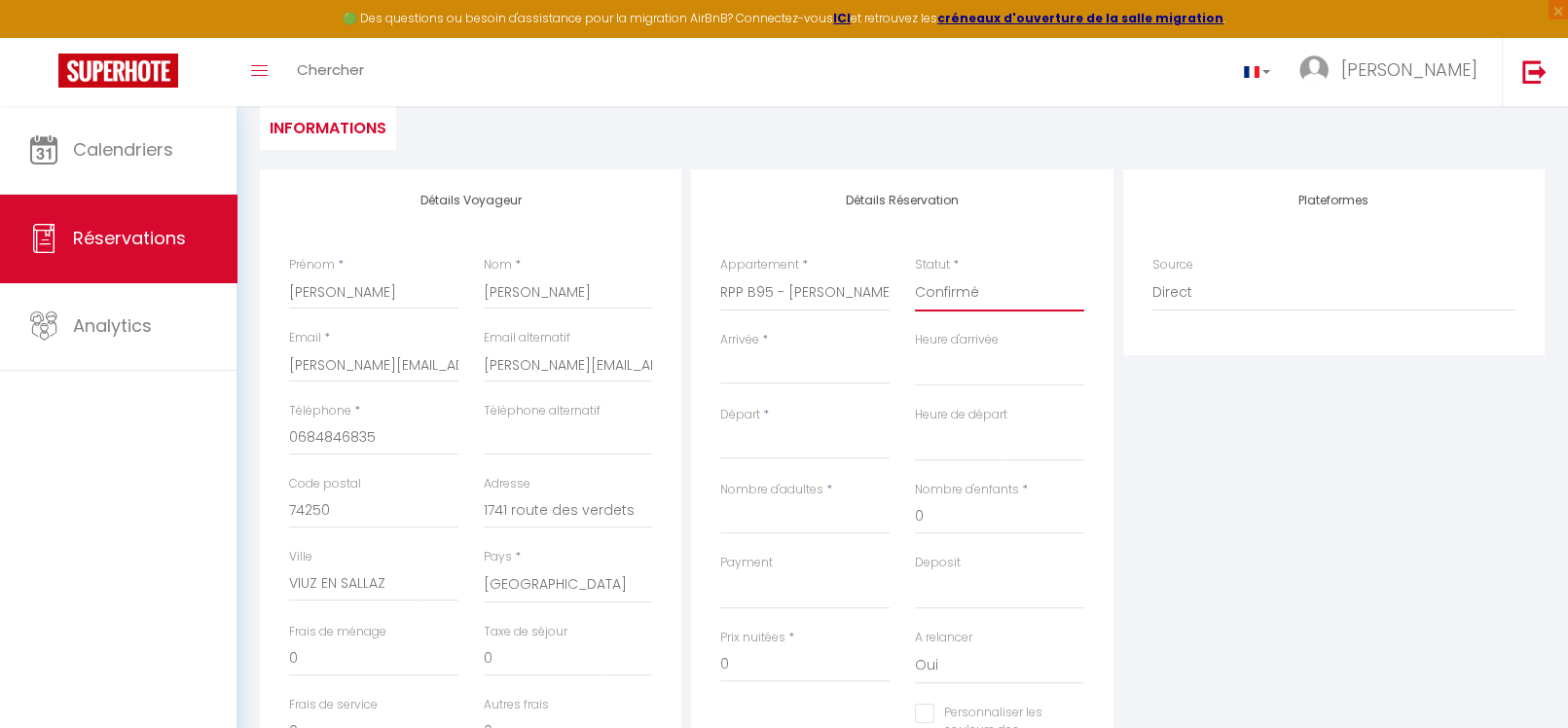
select select
click at [805, 369] on input "Arrivée" at bounding box center [804, 369] width 169 height 26
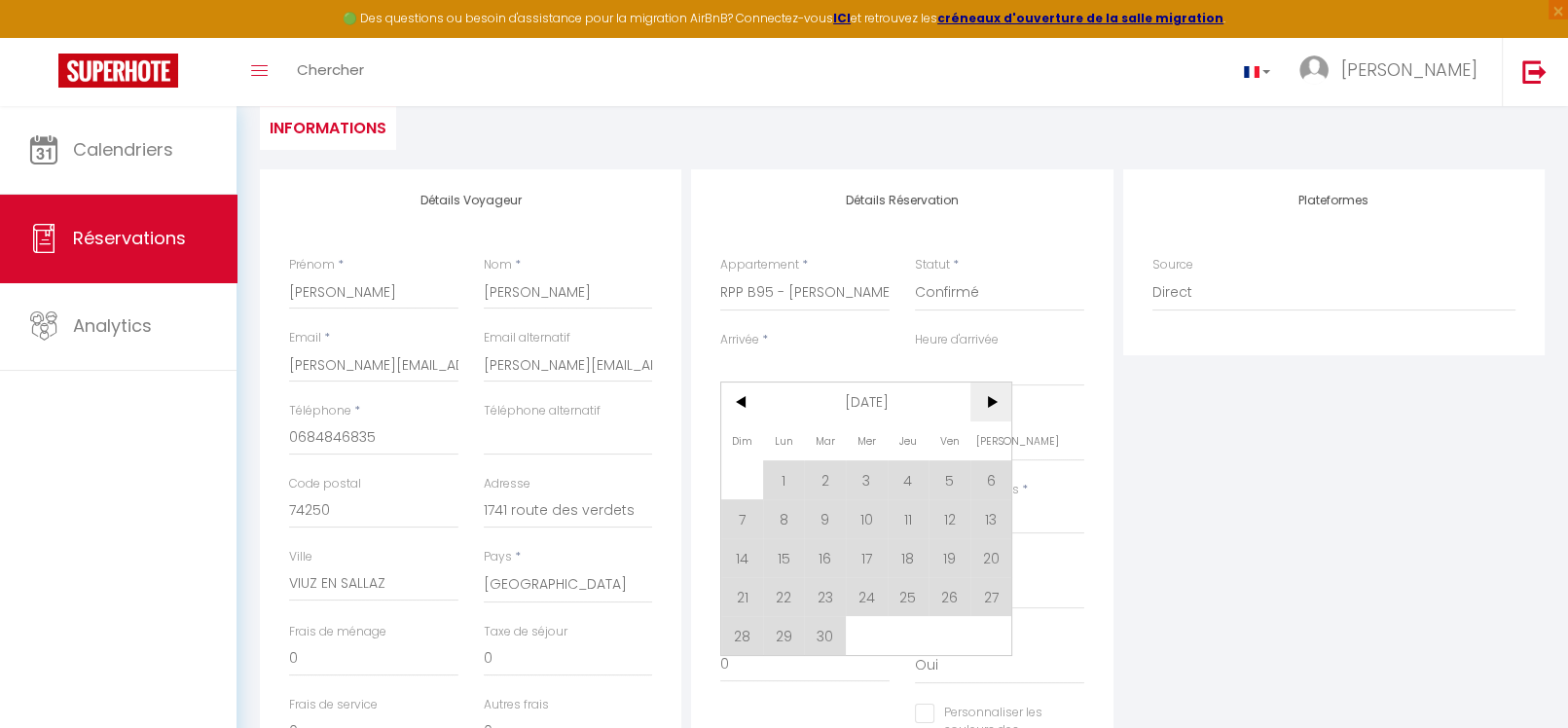
click at [982, 403] on span ">" at bounding box center [991, 401] width 41 height 39
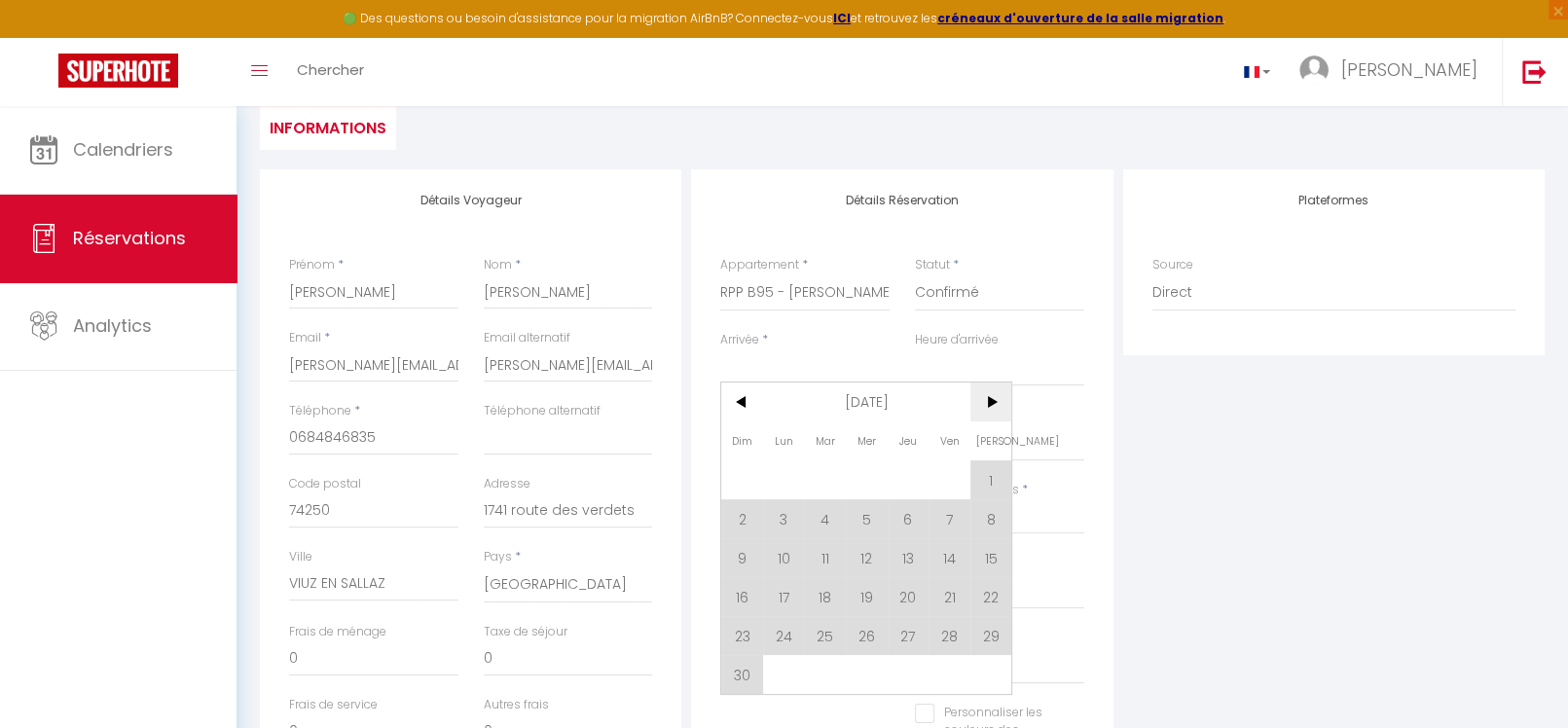
click at [982, 403] on span ">" at bounding box center [991, 401] width 41 height 39
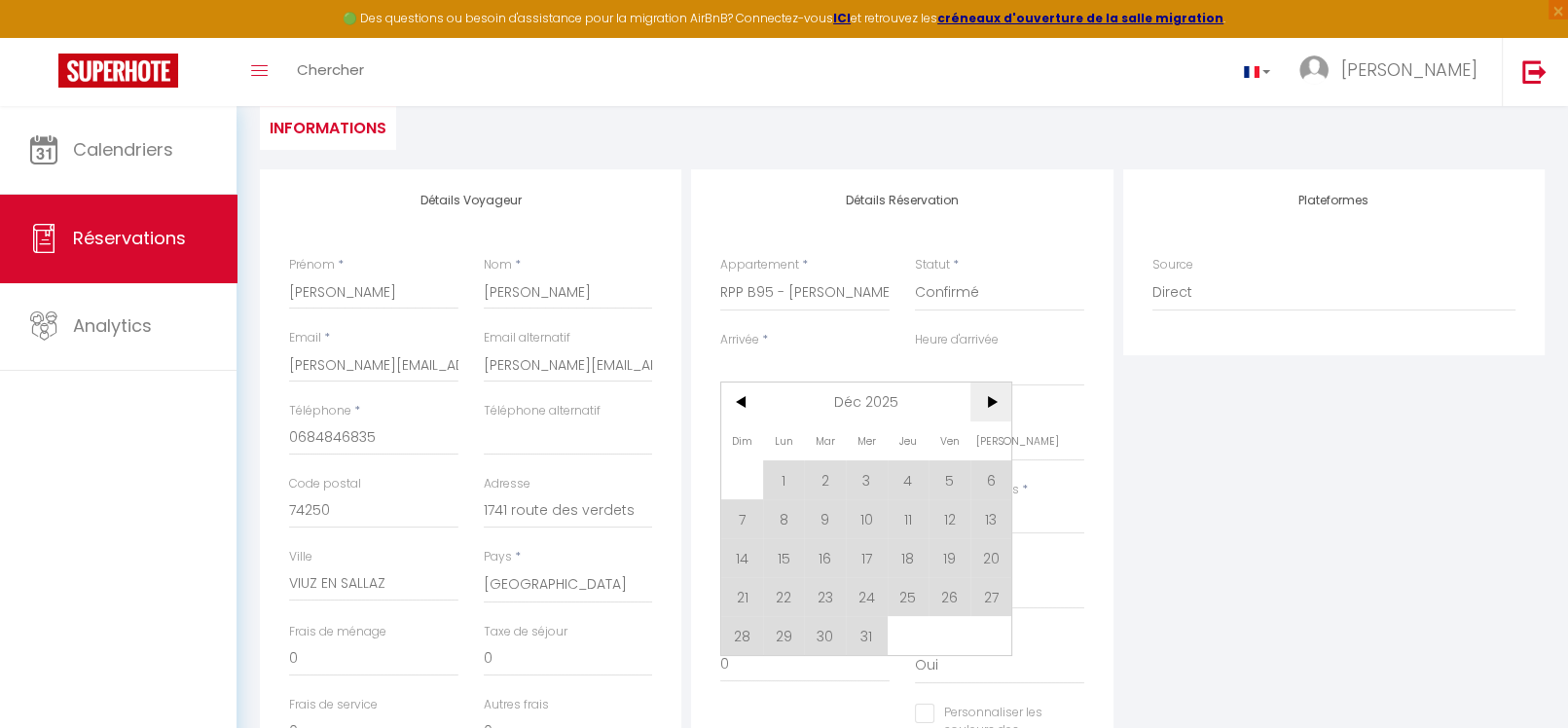
click at [982, 403] on span ">" at bounding box center [991, 401] width 41 height 39
click at [749, 396] on span "<" at bounding box center [742, 401] width 41 height 39
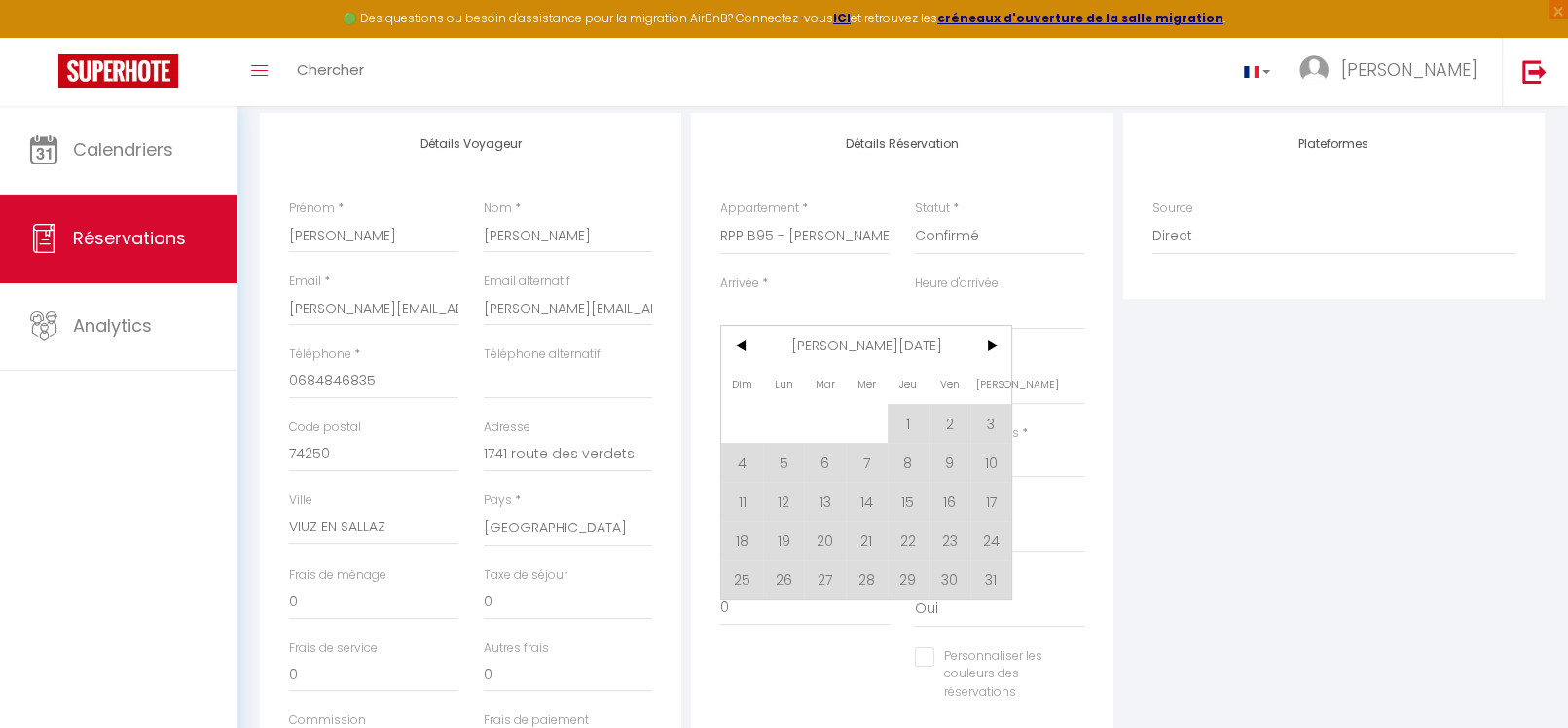
scroll to position [289, 0]
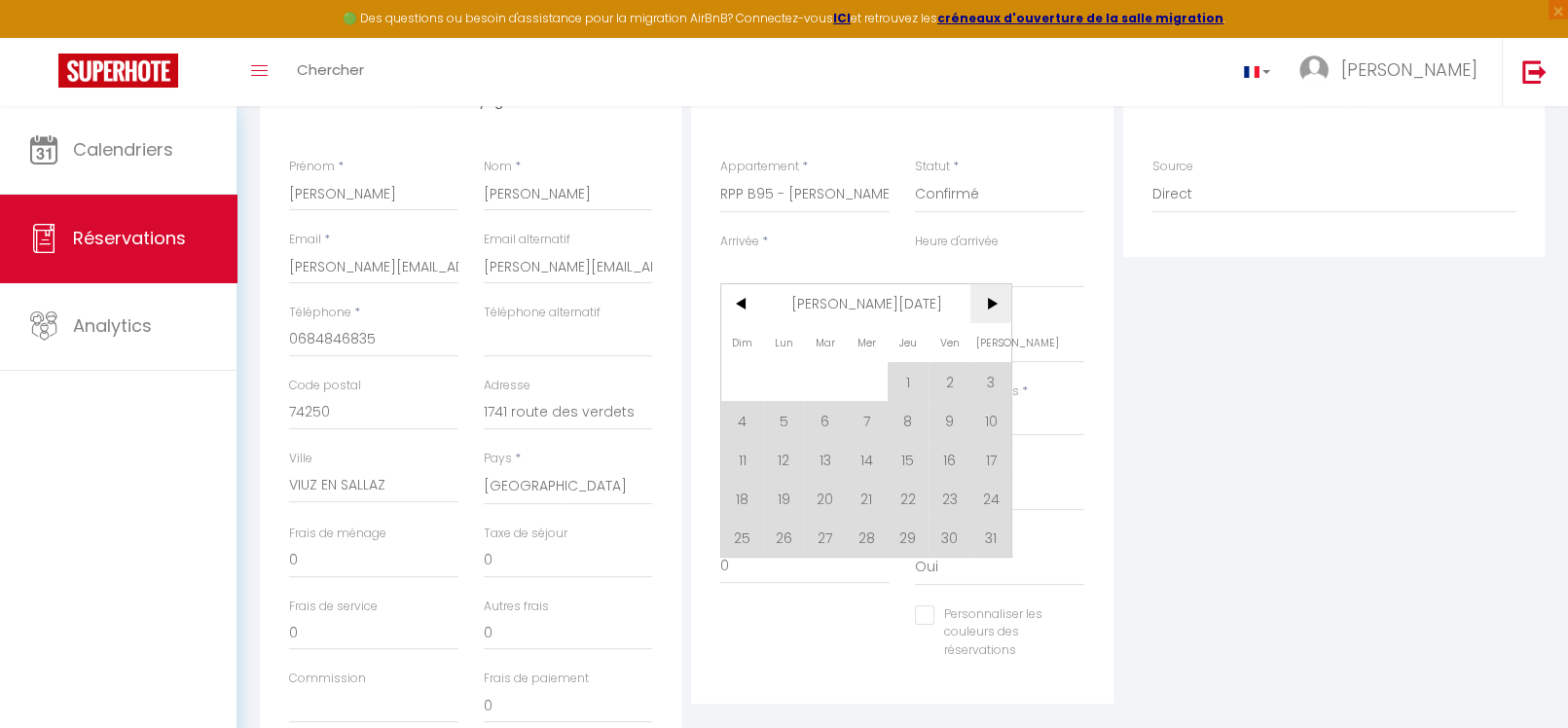
click at [1000, 306] on span ">" at bounding box center [991, 303] width 41 height 39
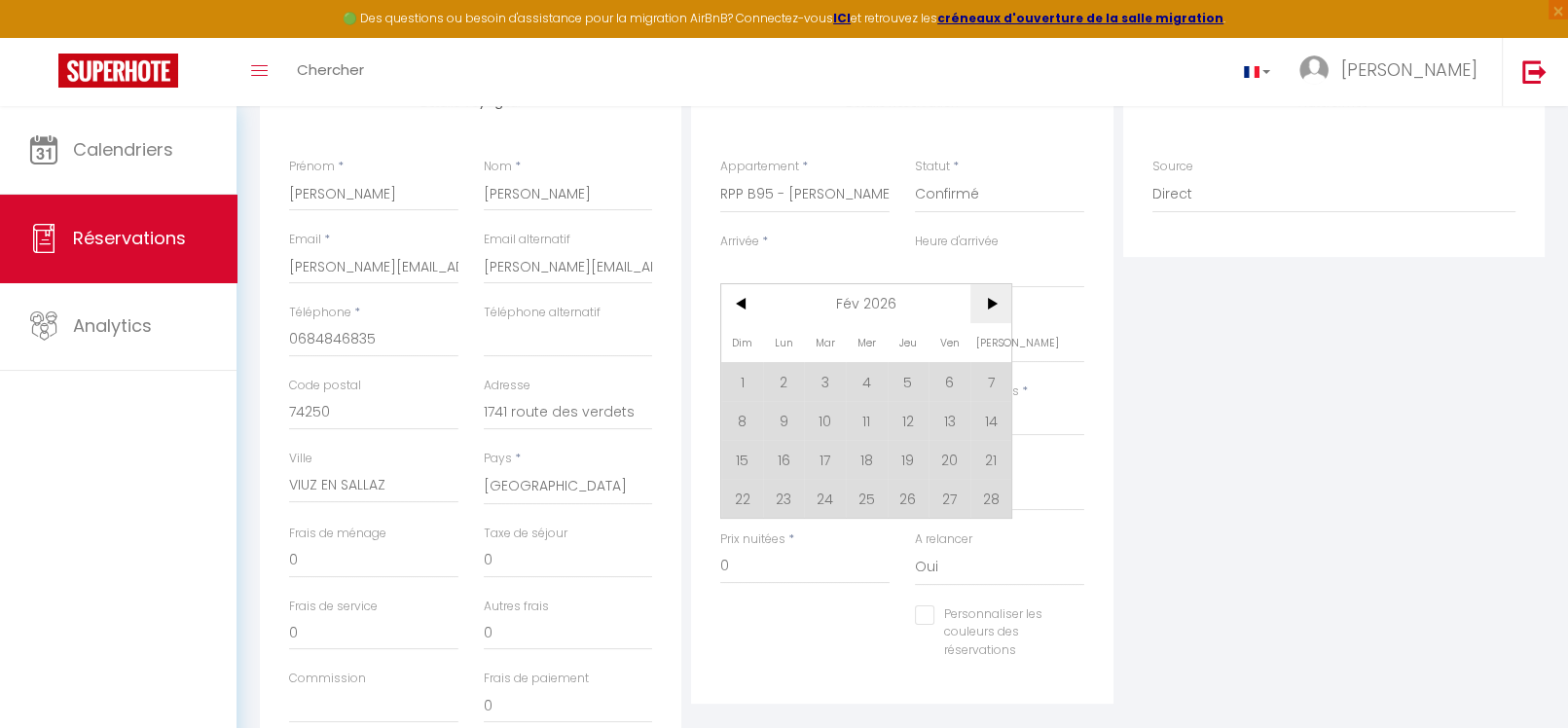
click at [1000, 306] on span ">" at bounding box center [991, 303] width 41 height 39
click at [729, 300] on span "<" at bounding box center [742, 303] width 41 height 39
click at [735, 301] on span "<" at bounding box center [742, 303] width 41 height 39
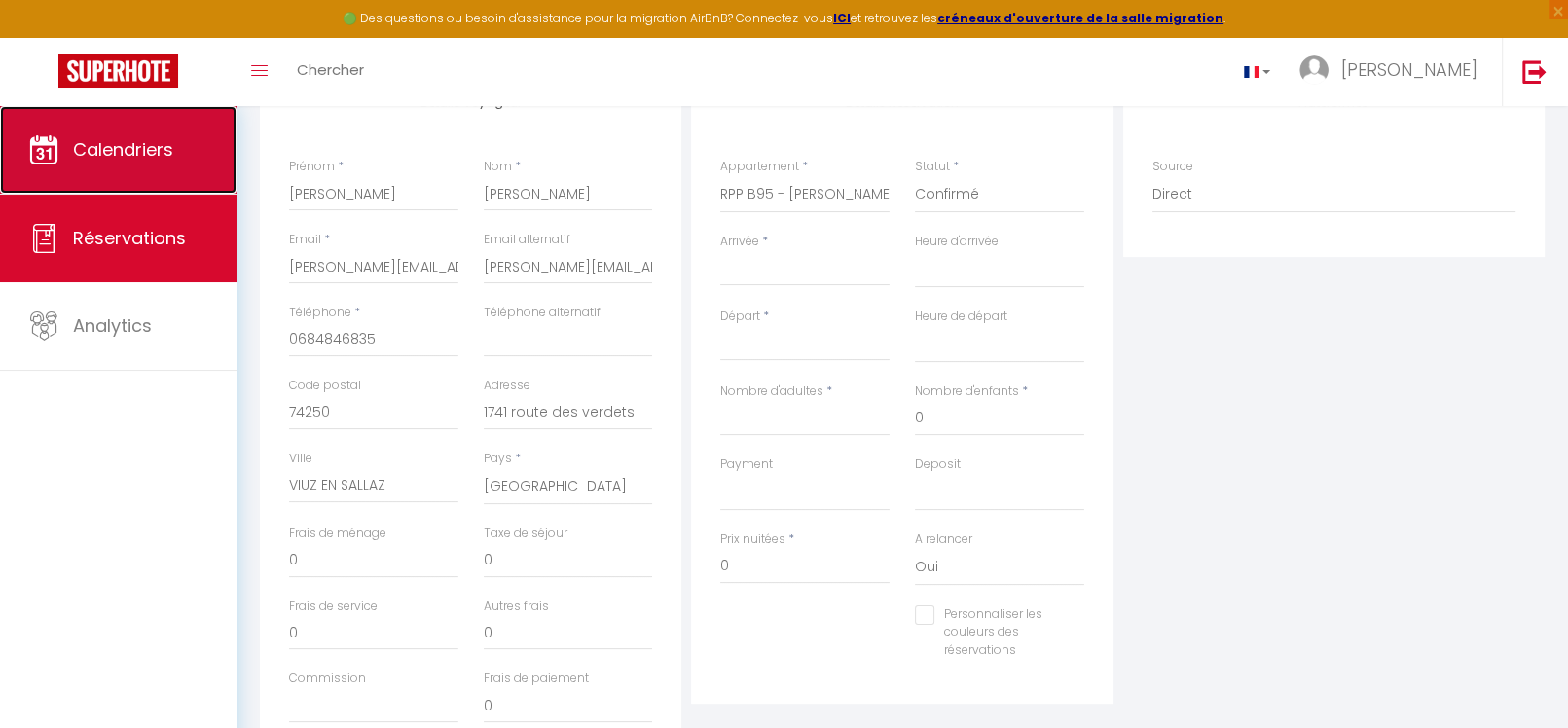
click at [150, 165] on link "Calendriers" at bounding box center [118, 149] width 236 height 88
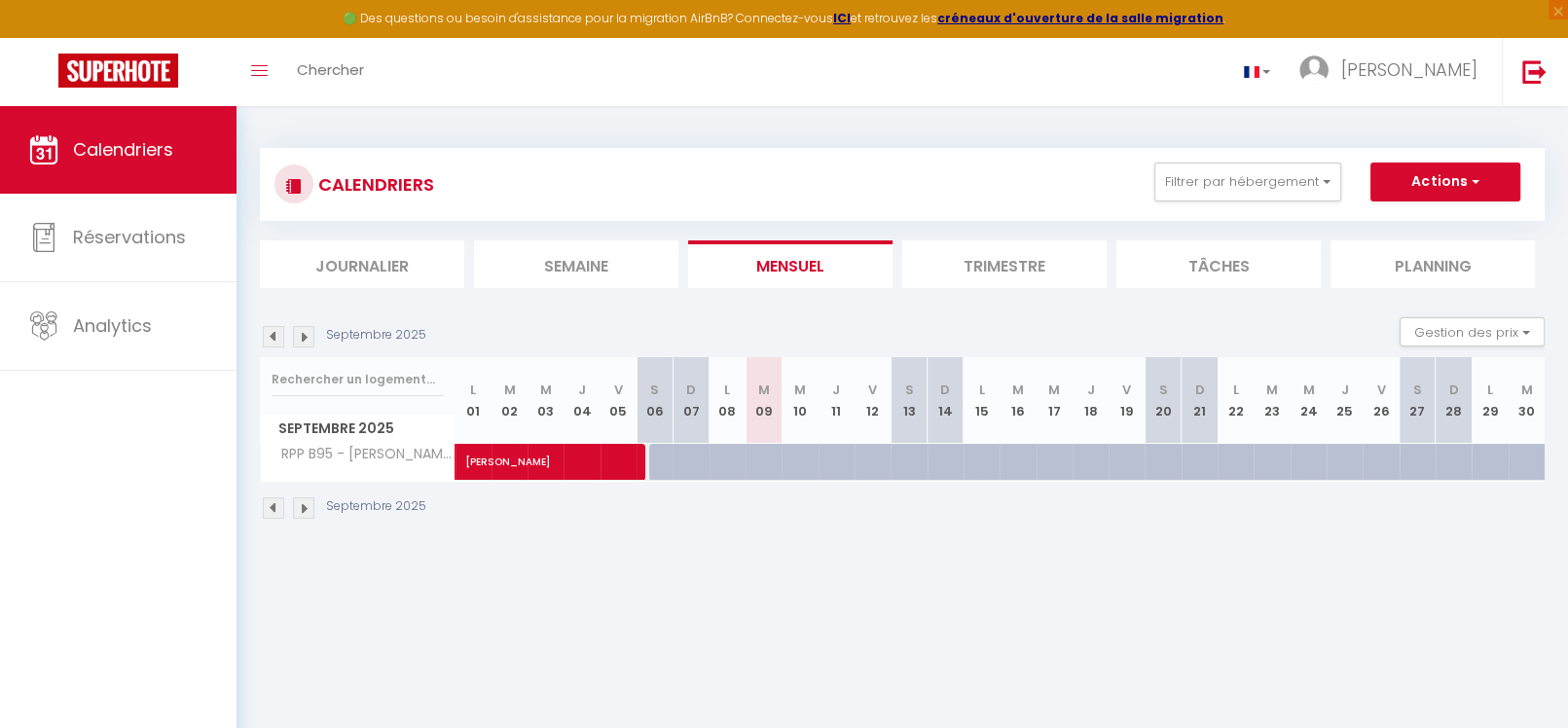
click at [976, 454] on div at bounding box center [994, 472] width 36 height 37
click at [964, 455] on div at bounding box center [981, 461] width 36 height 37
click at [304, 506] on img at bounding box center [304, 509] width 22 height 22
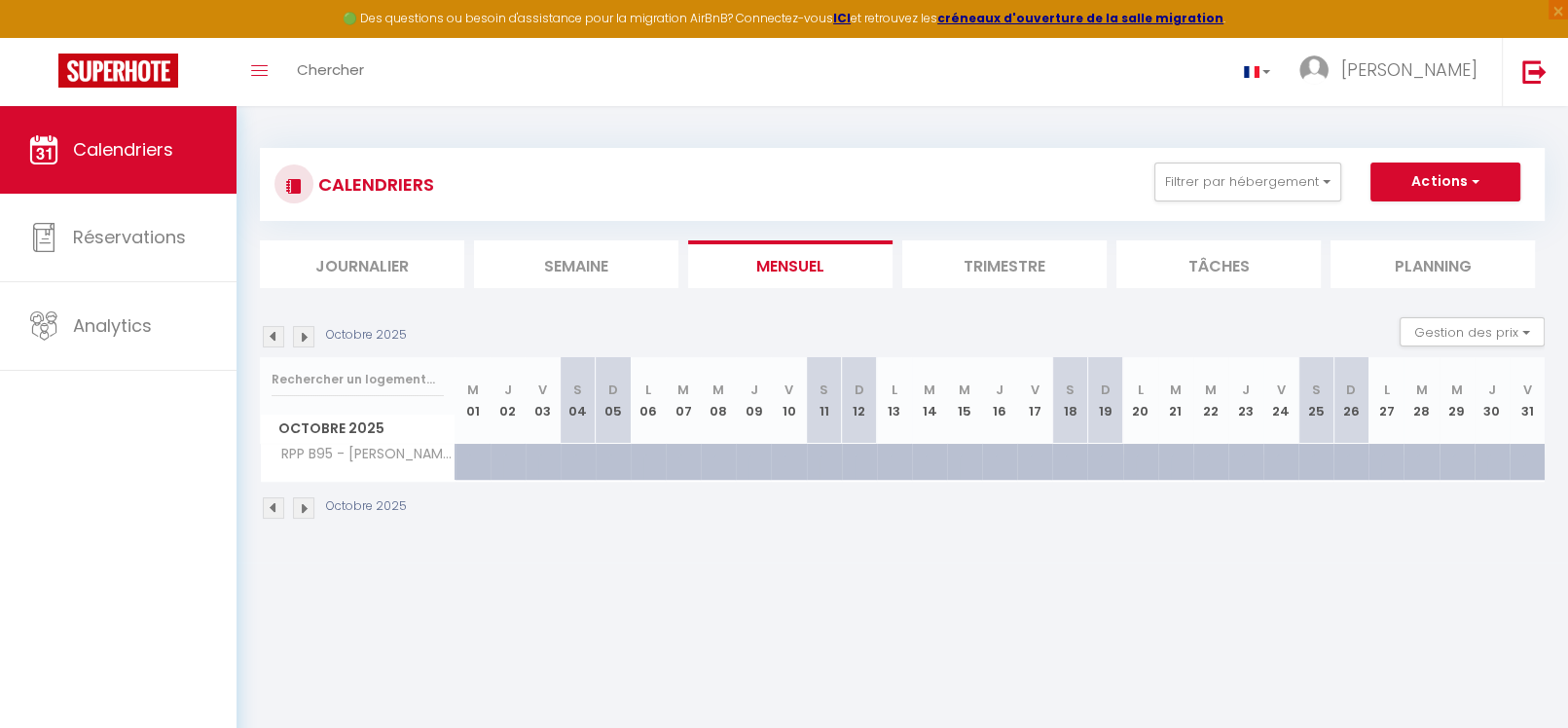
click at [304, 506] on img at bounding box center [304, 509] width 22 height 22
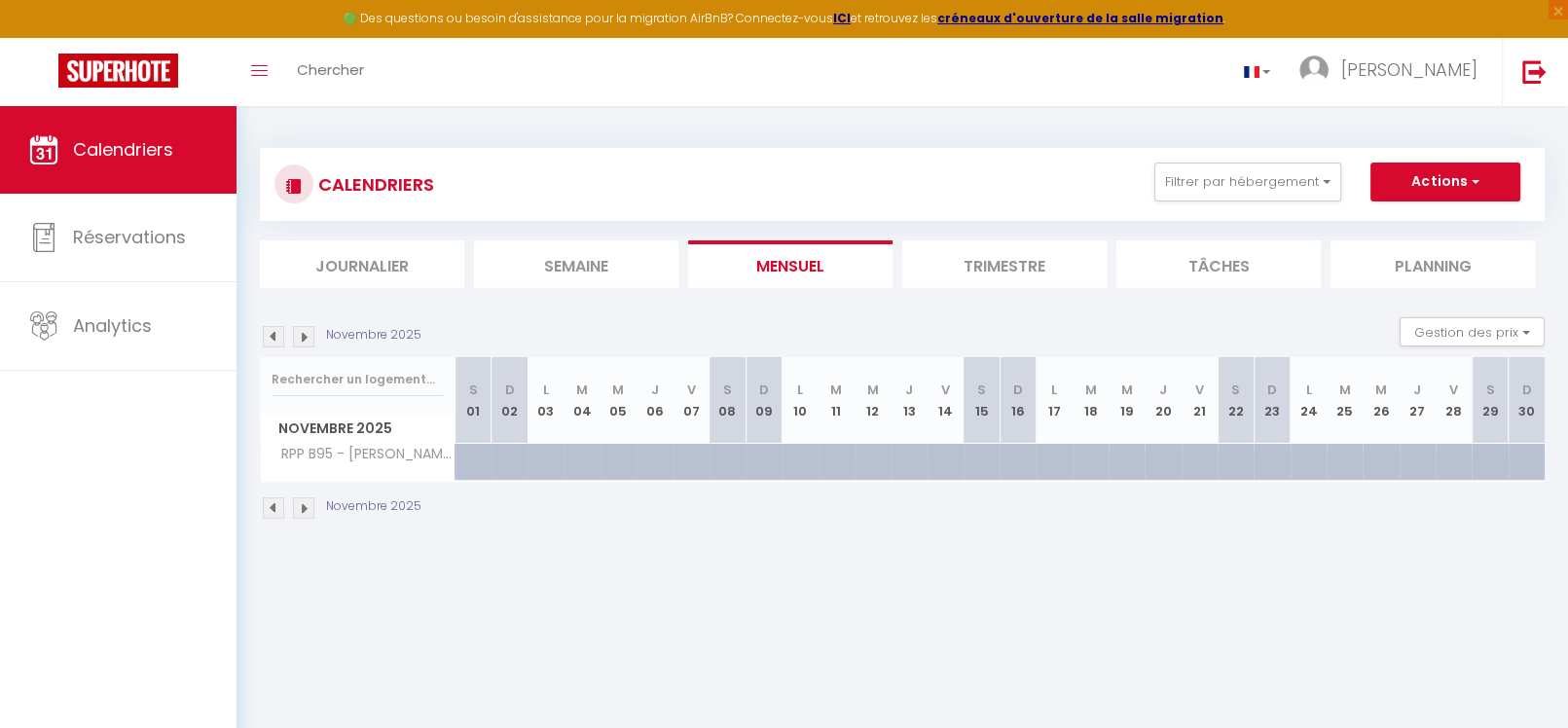
click at [304, 506] on img at bounding box center [304, 509] width 22 height 22
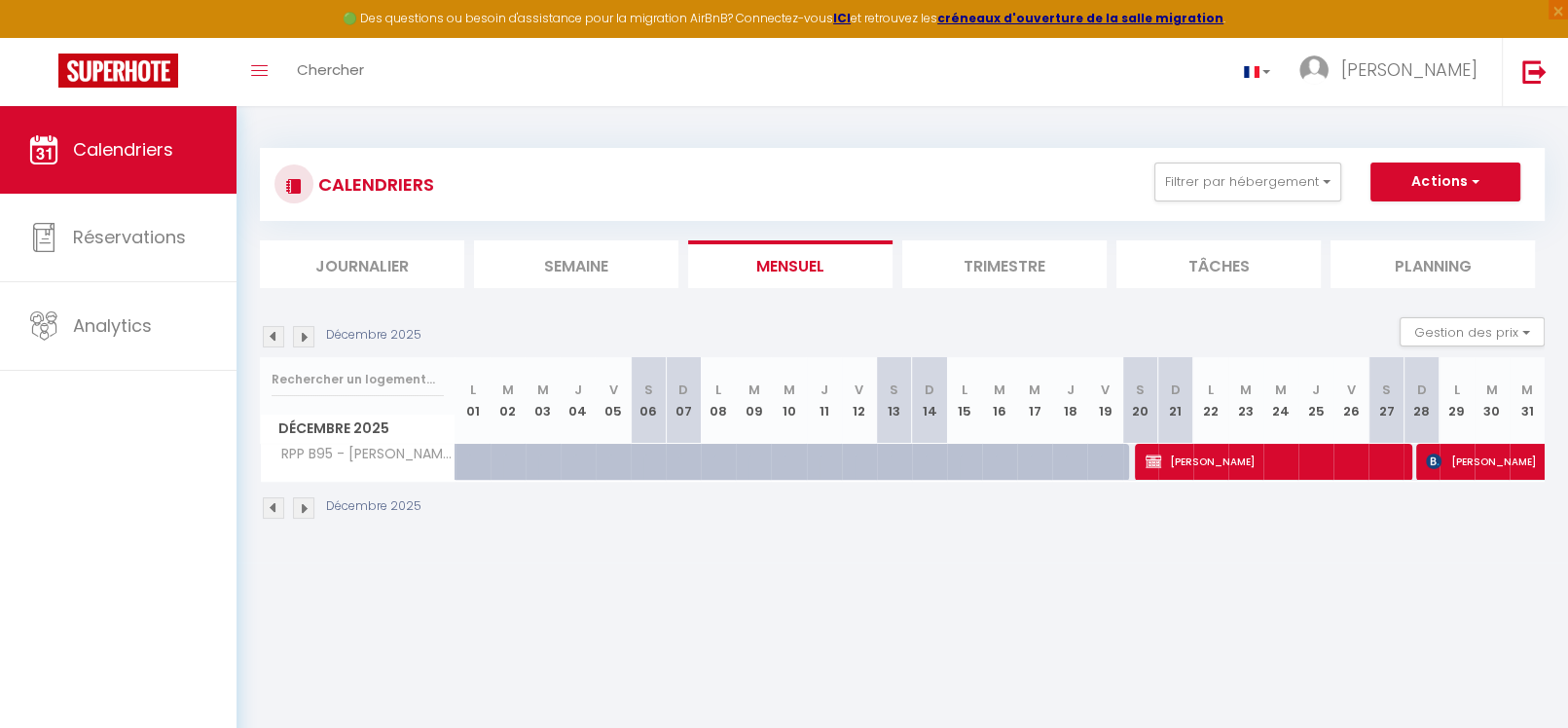
click at [304, 506] on img at bounding box center [304, 509] width 22 height 22
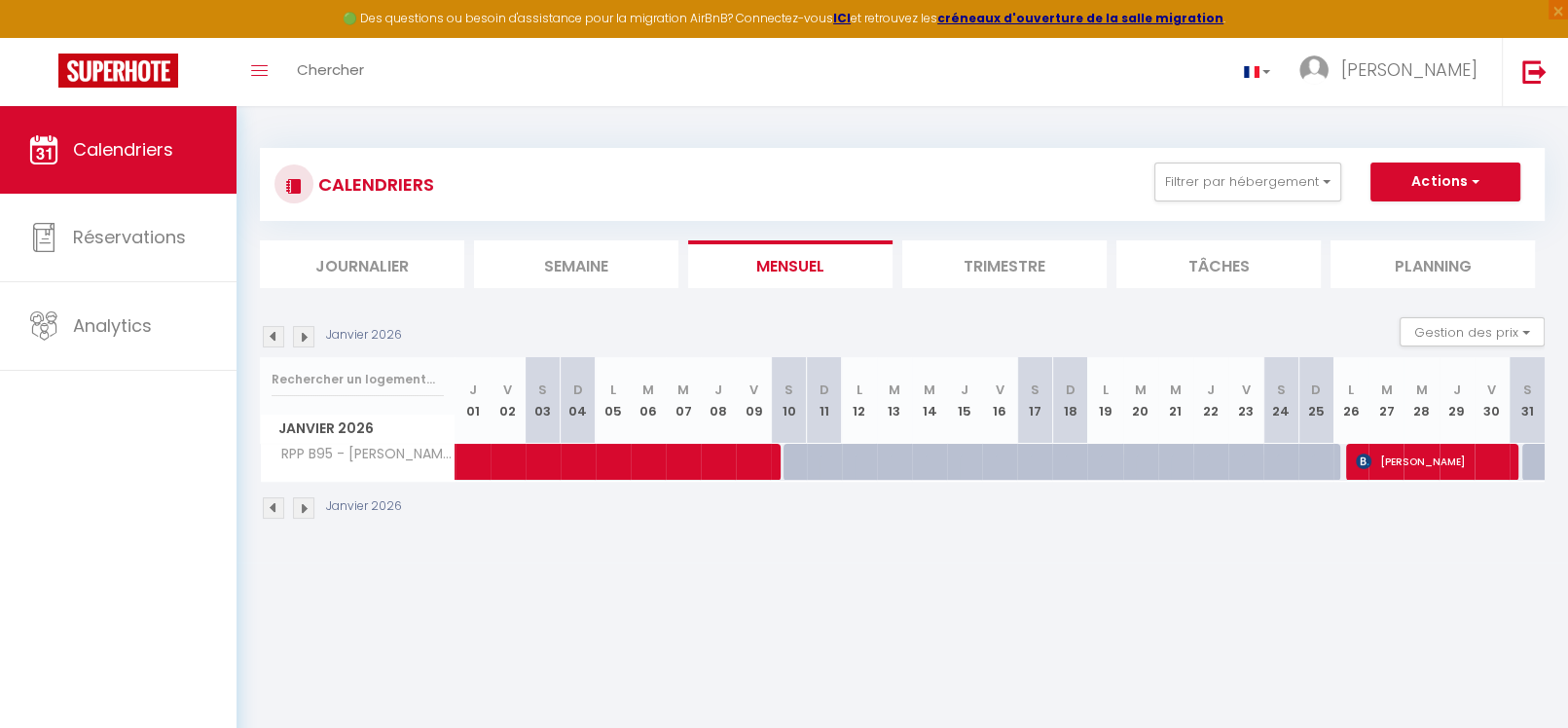
click at [304, 506] on img at bounding box center [304, 509] width 22 height 22
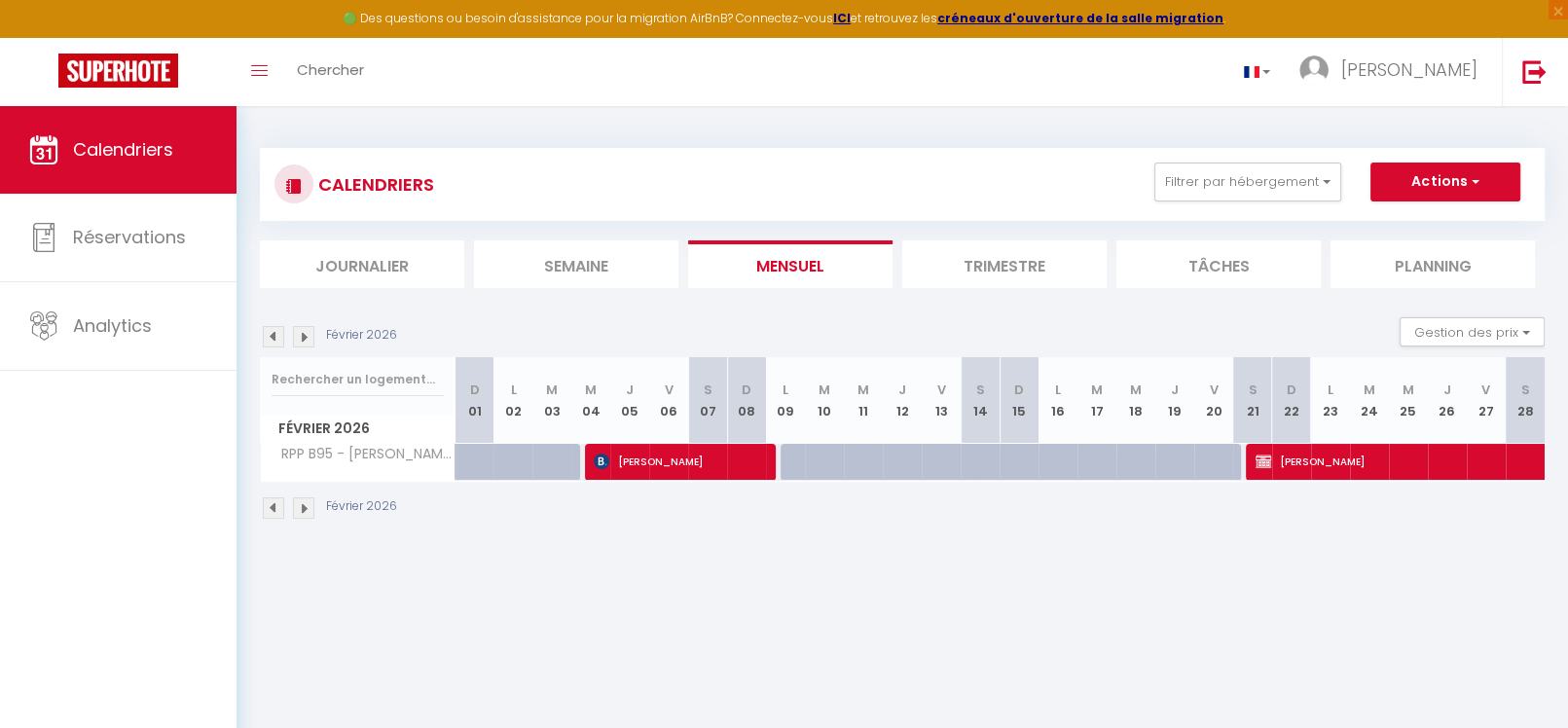
click at [304, 506] on img at bounding box center [304, 509] width 22 height 22
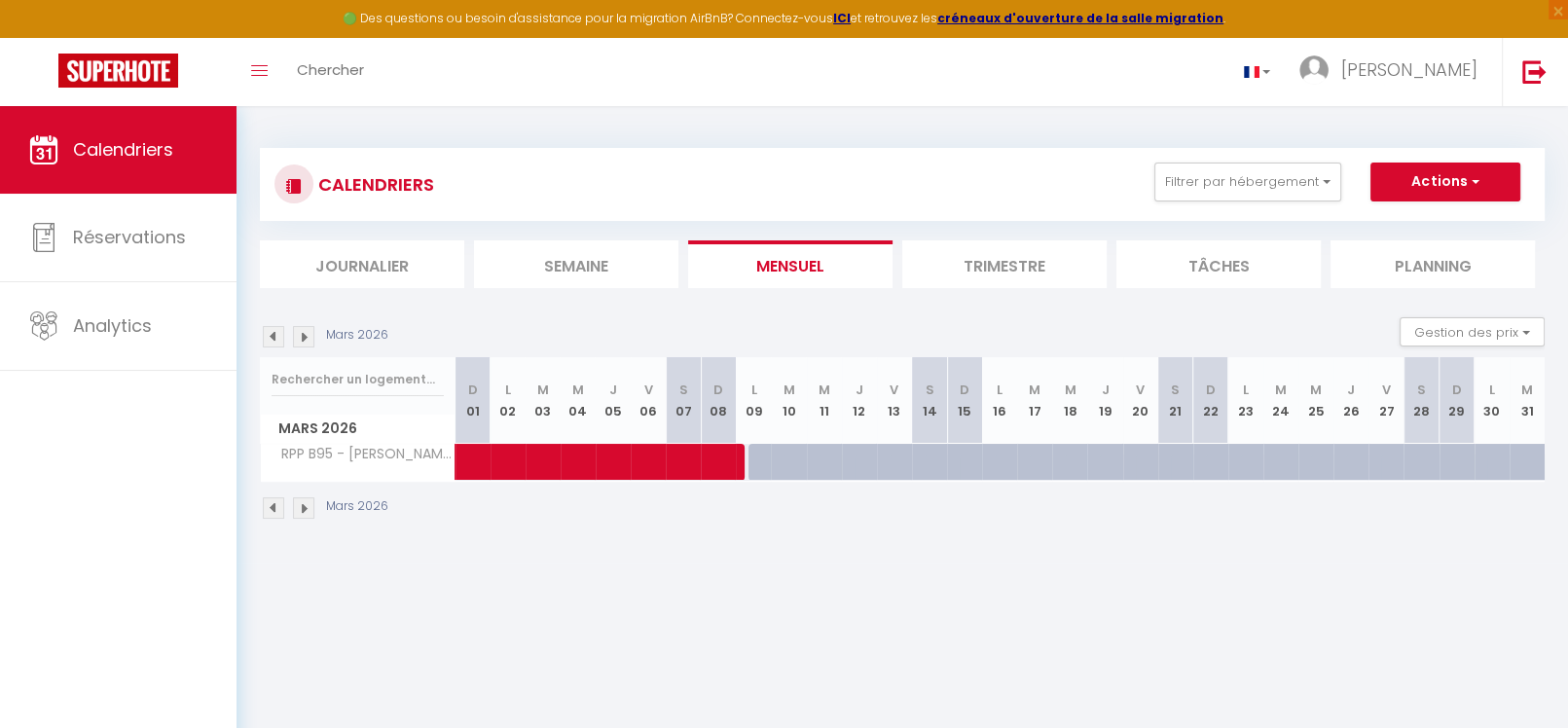
click at [304, 506] on img at bounding box center [304, 509] width 22 height 22
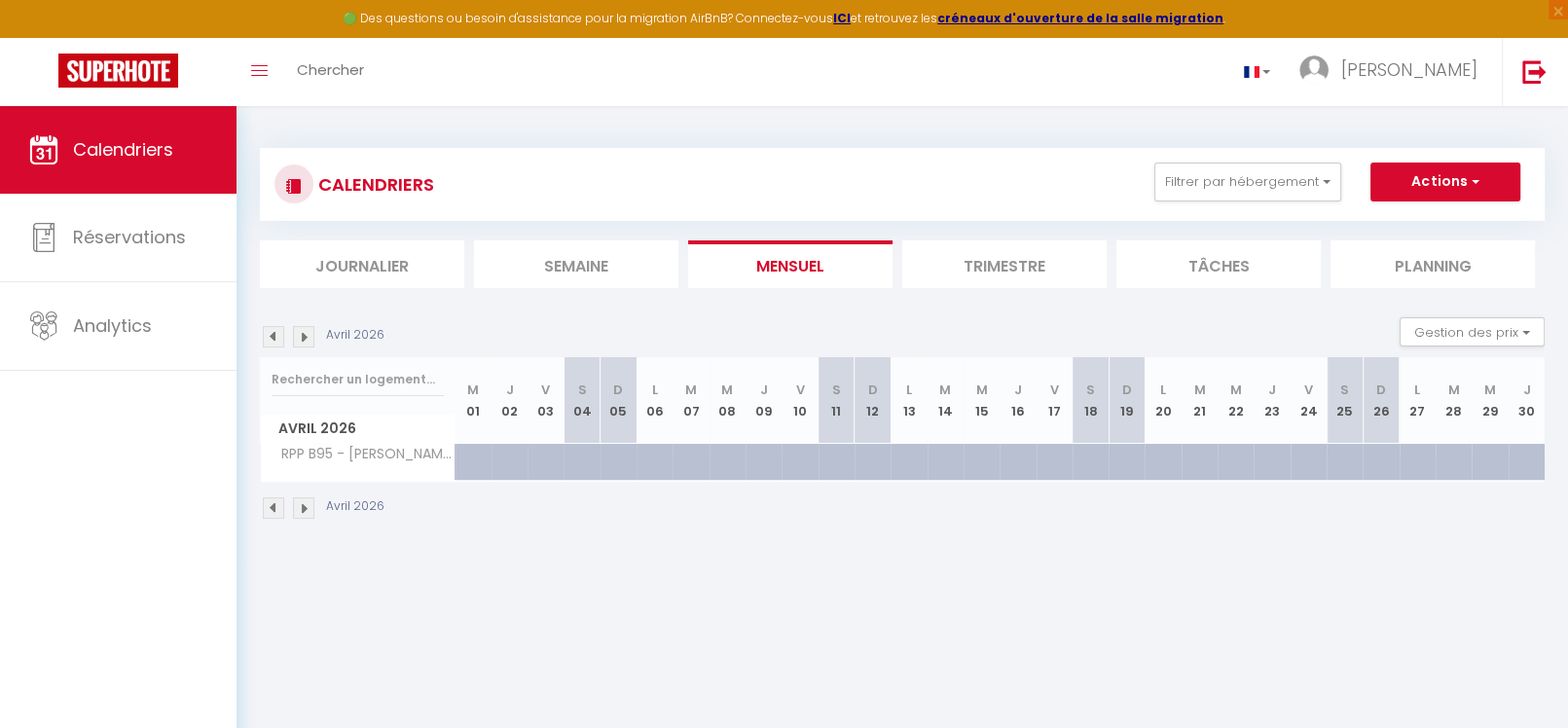
click at [791, 457] on div at bounding box center [799, 461] width 36 height 37
click at [782, 457] on div "175" at bounding box center [798, 461] width 37 height 36
click at [274, 513] on img at bounding box center [274, 509] width 22 height 22
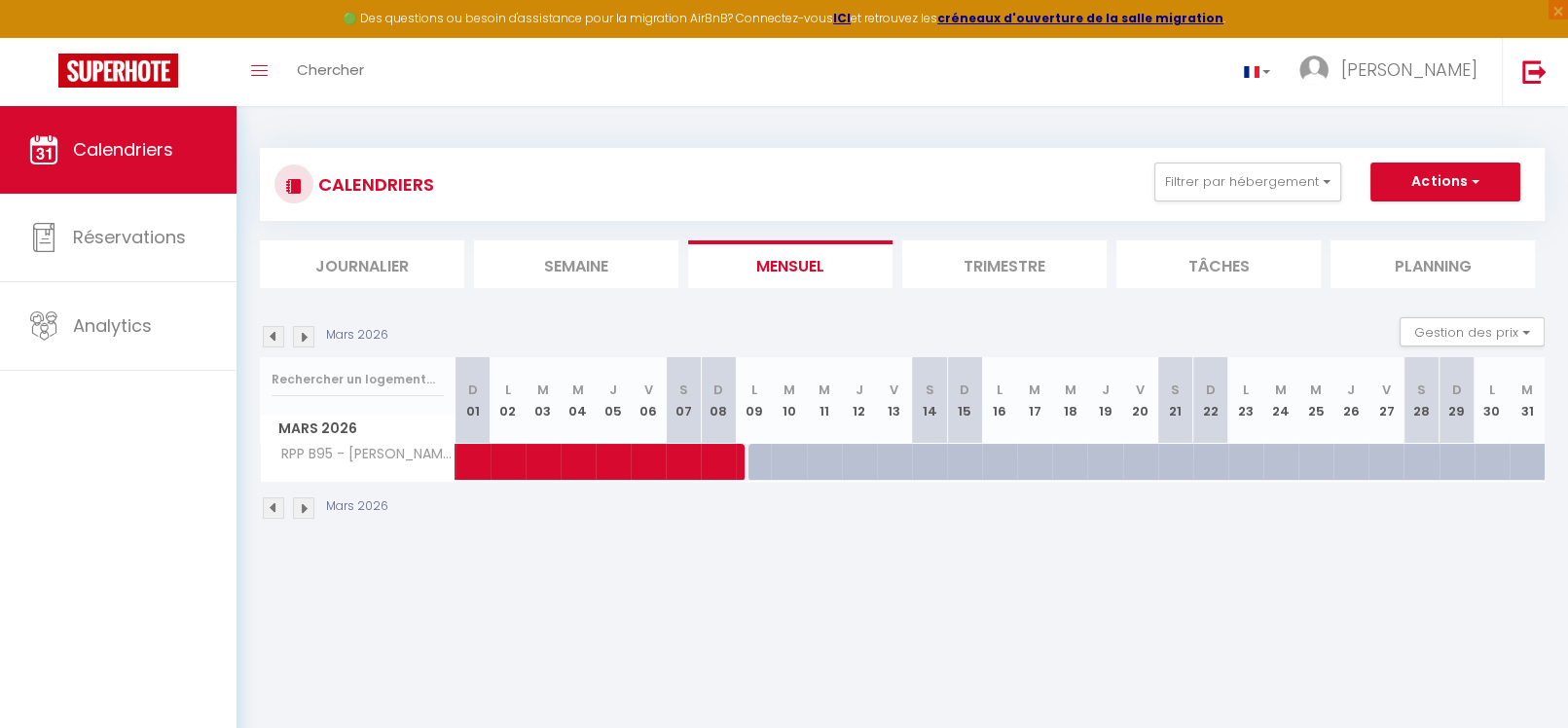
click at [276, 510] on img at bounding box center [274, 509] width 22 height 22
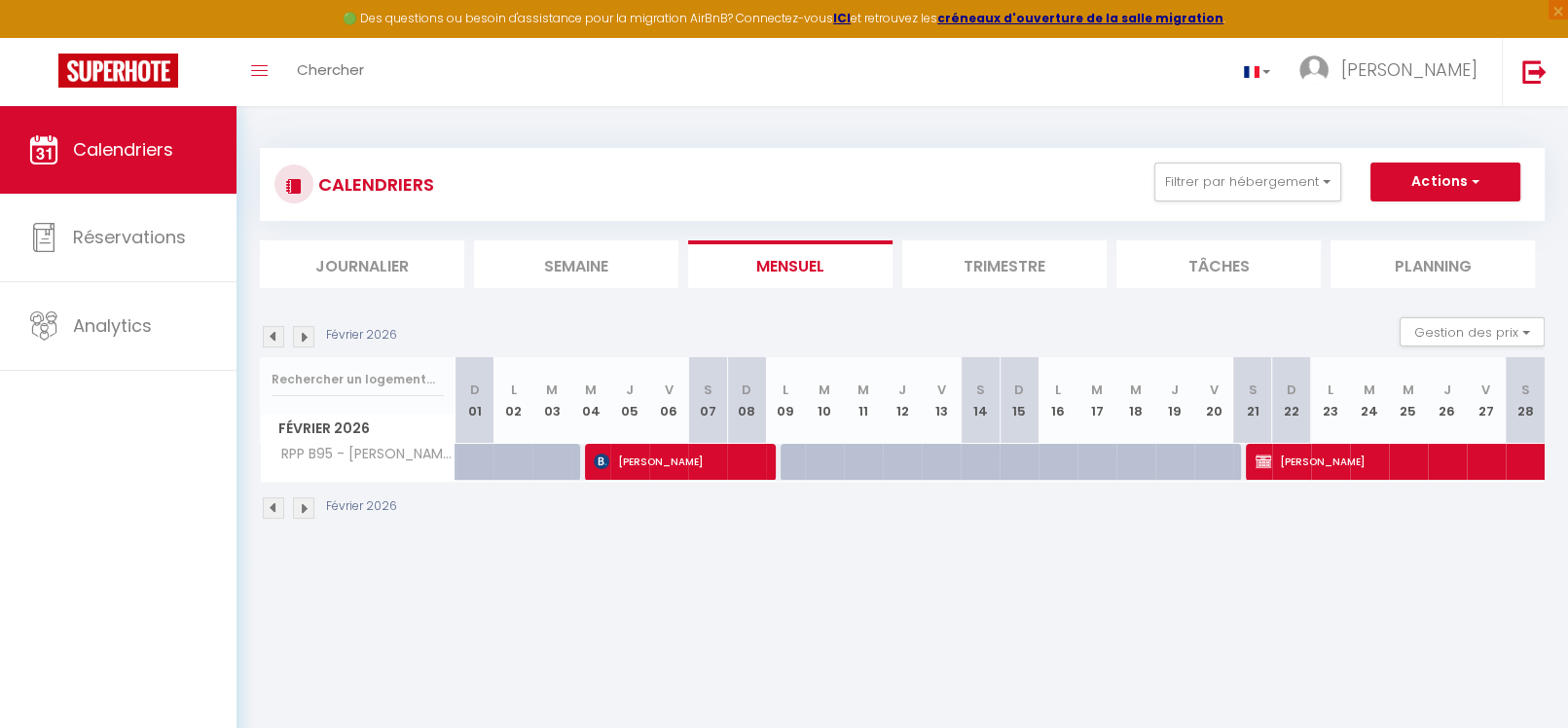
click at [276, 510] on img at bounding box center [274, 509] width 22 height 22
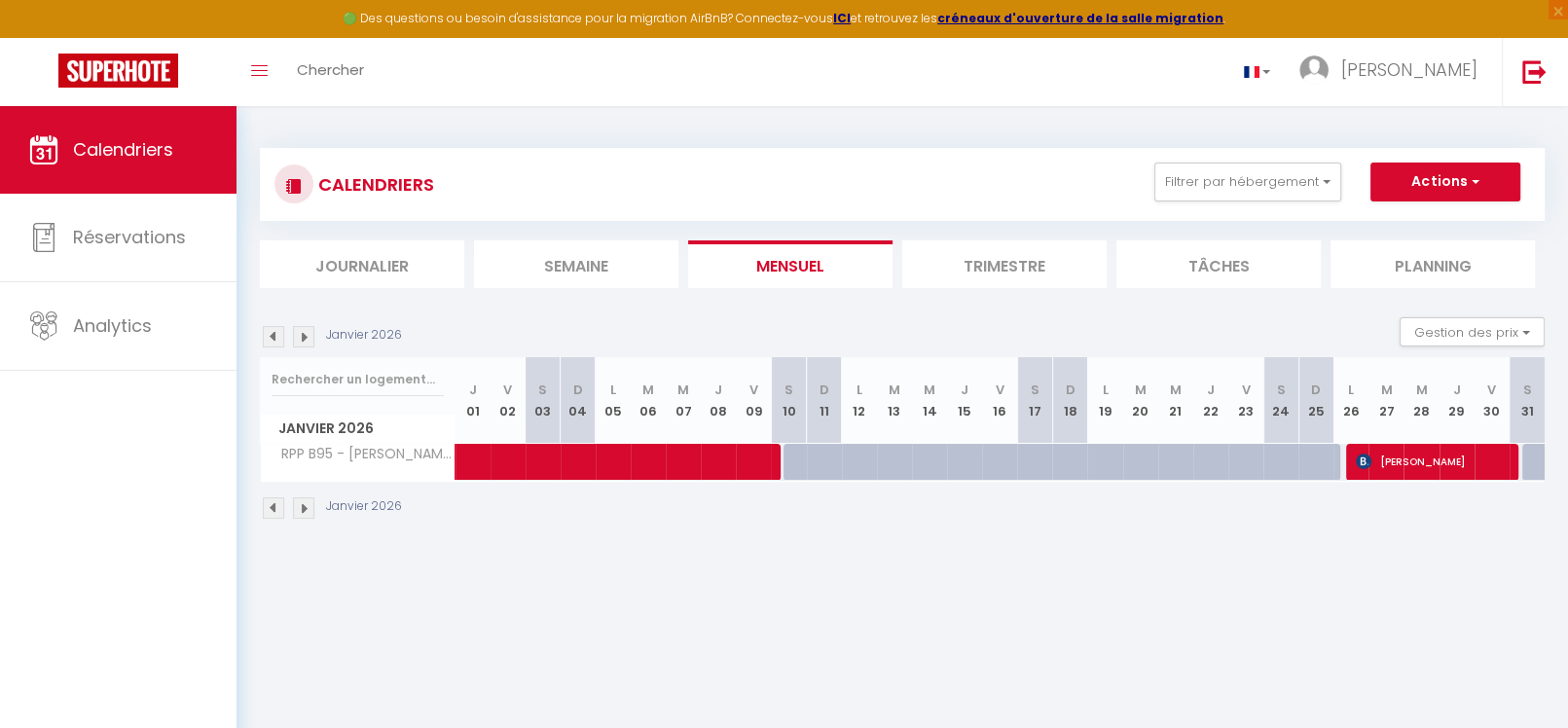
click at [276, 510] on img at bounding box center [274, 509] width 22 height 22
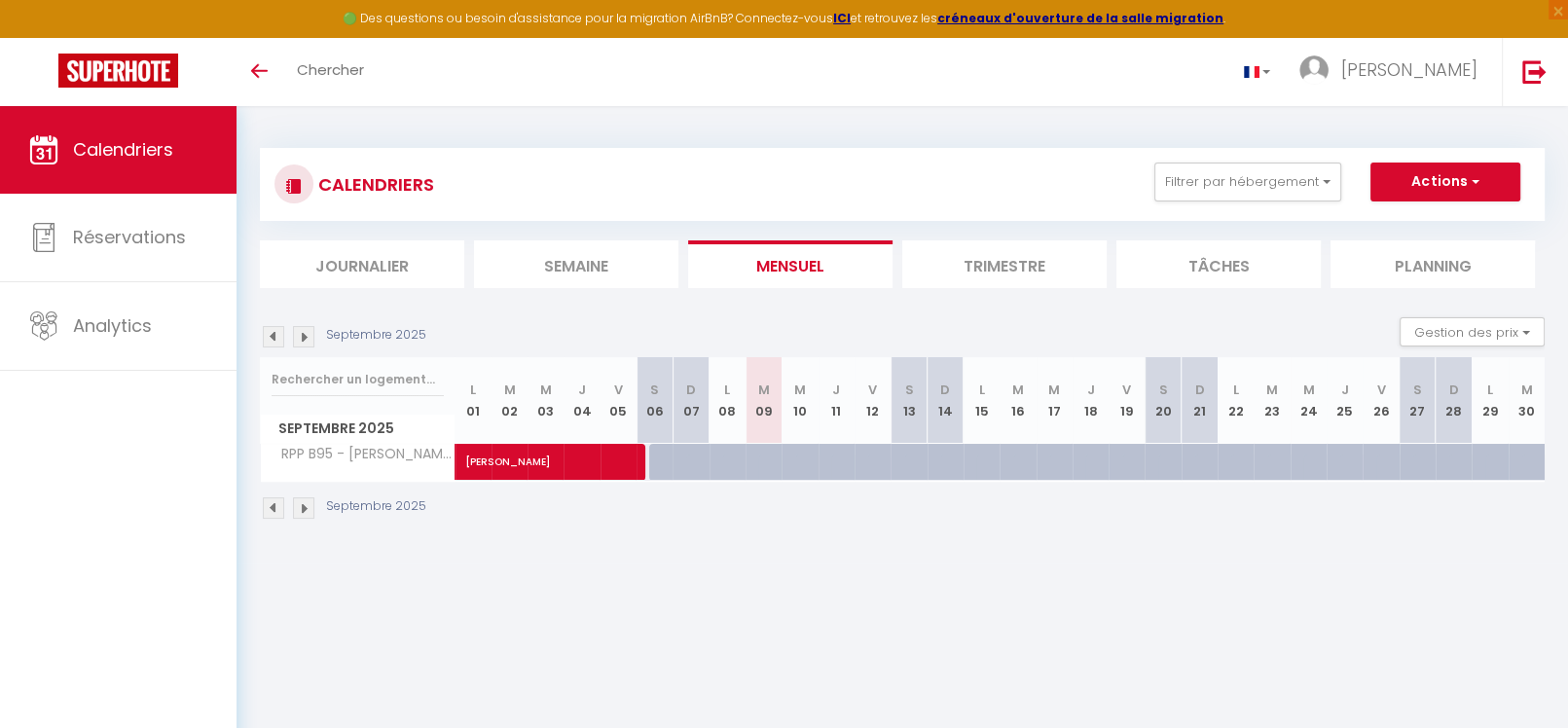
click at [296, 505] on img at bounding box center [304, 509] width 22 height 22
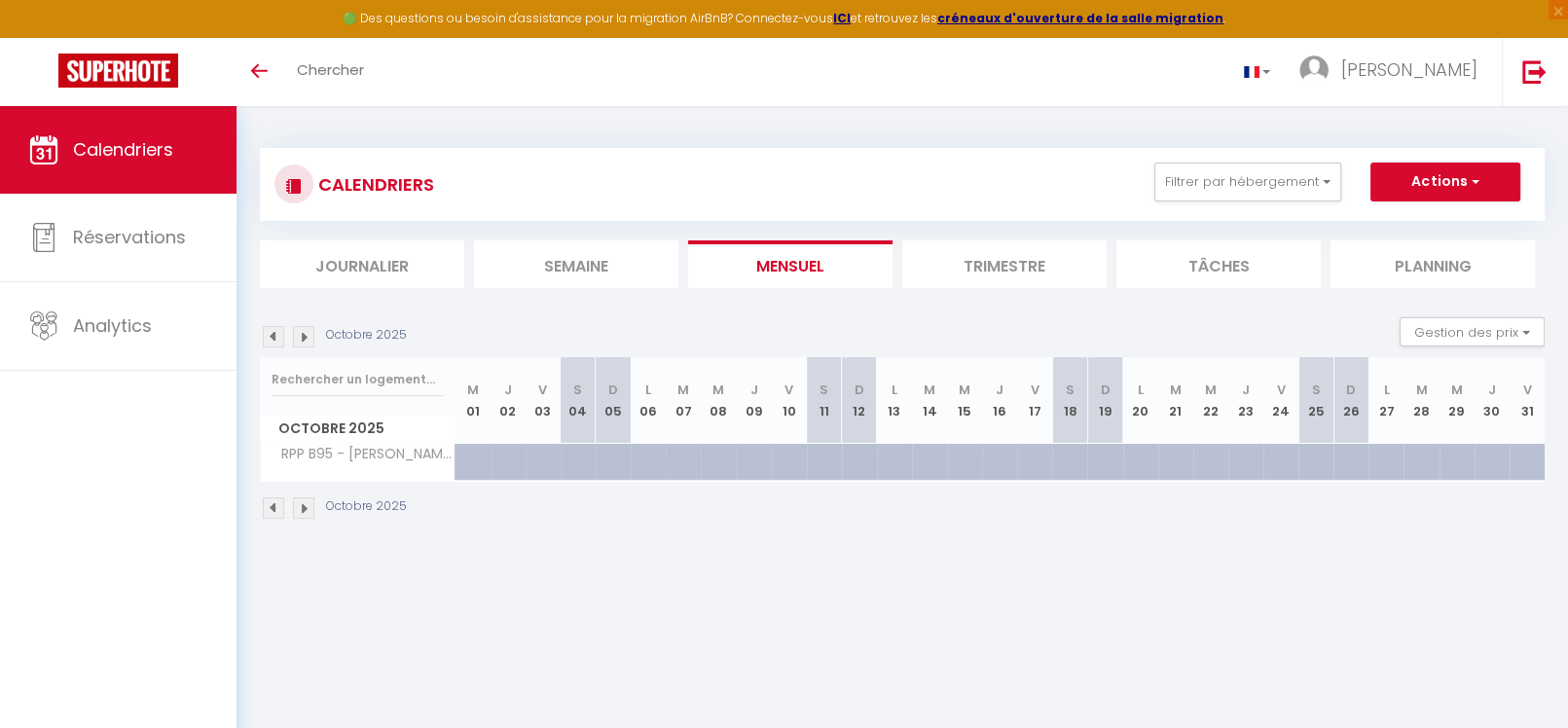
click at [297, 505] on img at bounding box center [304, 509] width 22 height 22
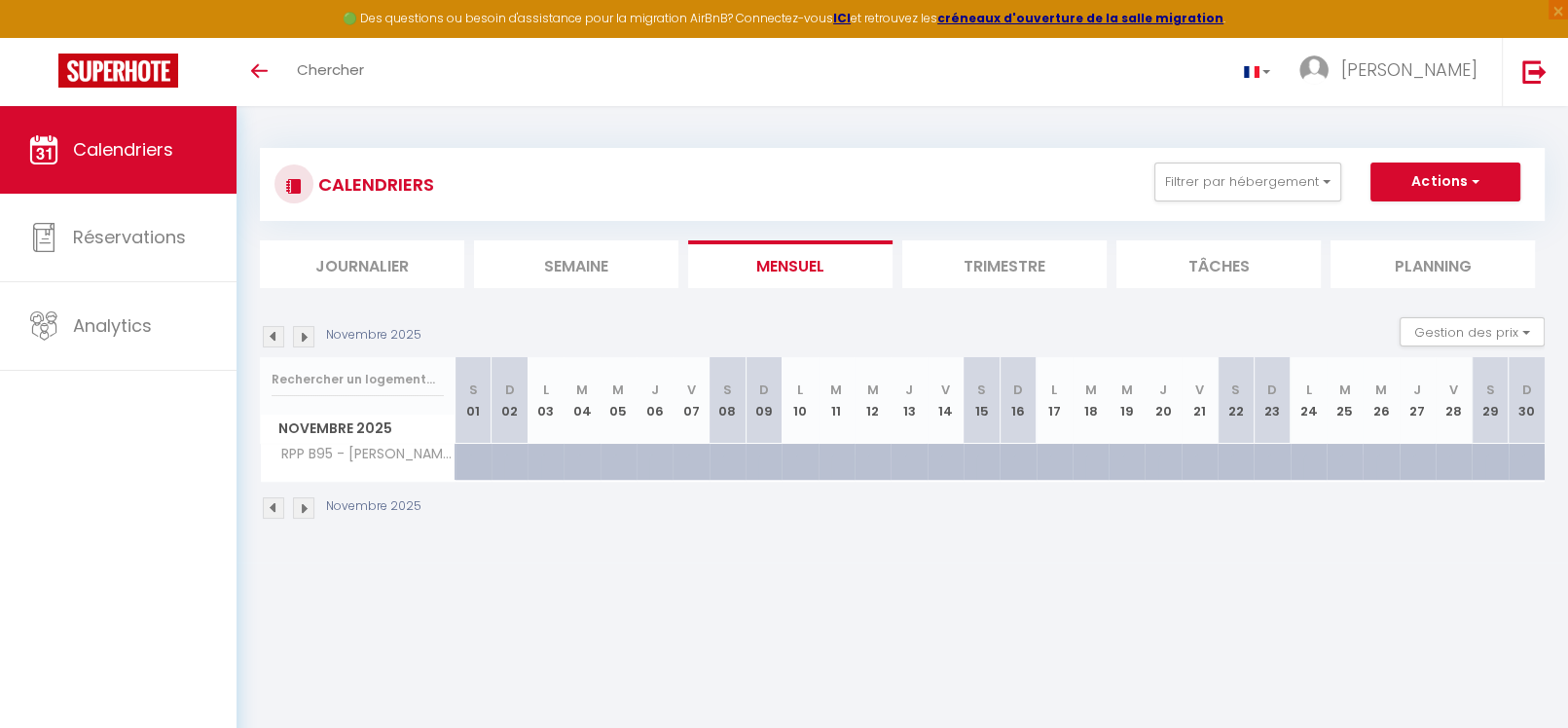
click at [297, 505] on img at bounding box center [304, 509] width 22 height 22
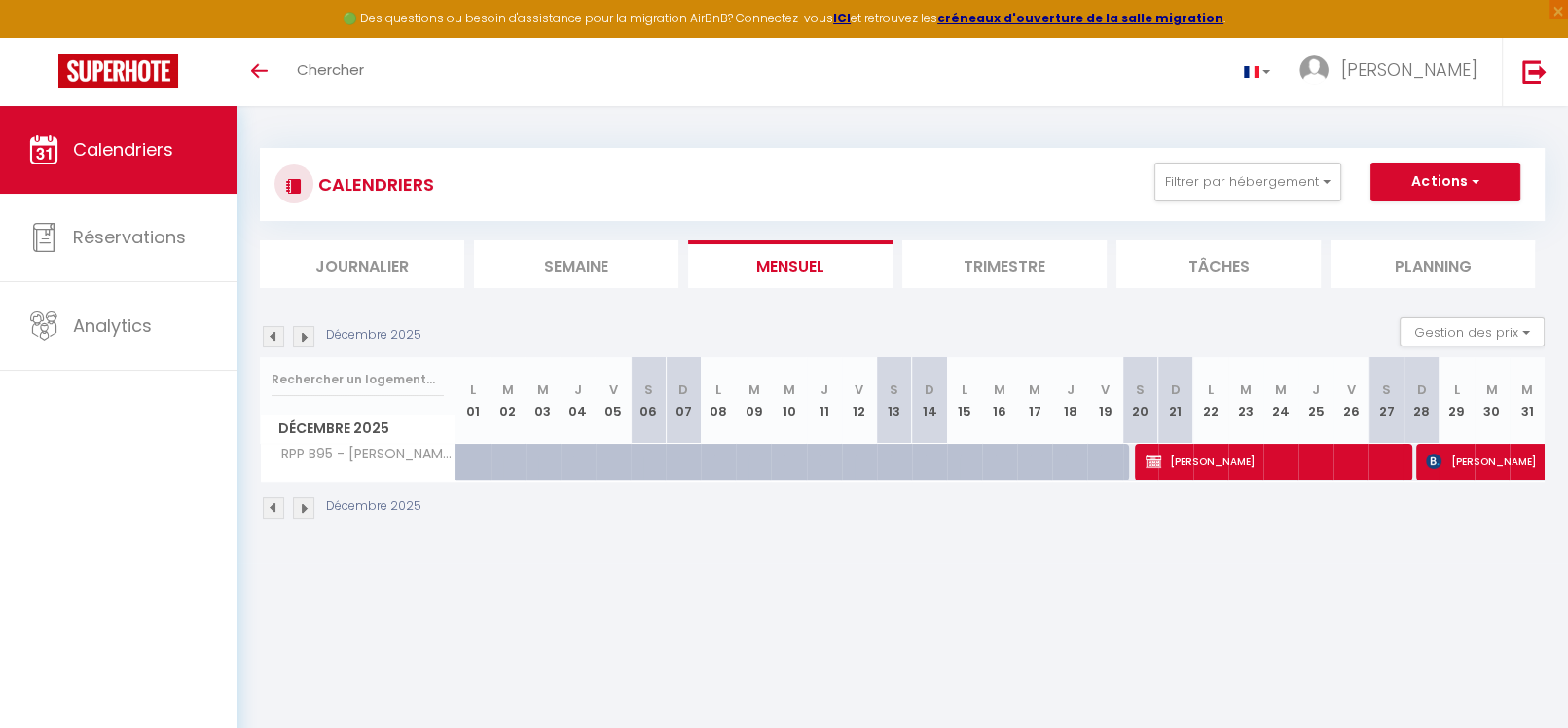
click at [297, 505] on img at bounding box center [304, 509] width 22 height 22
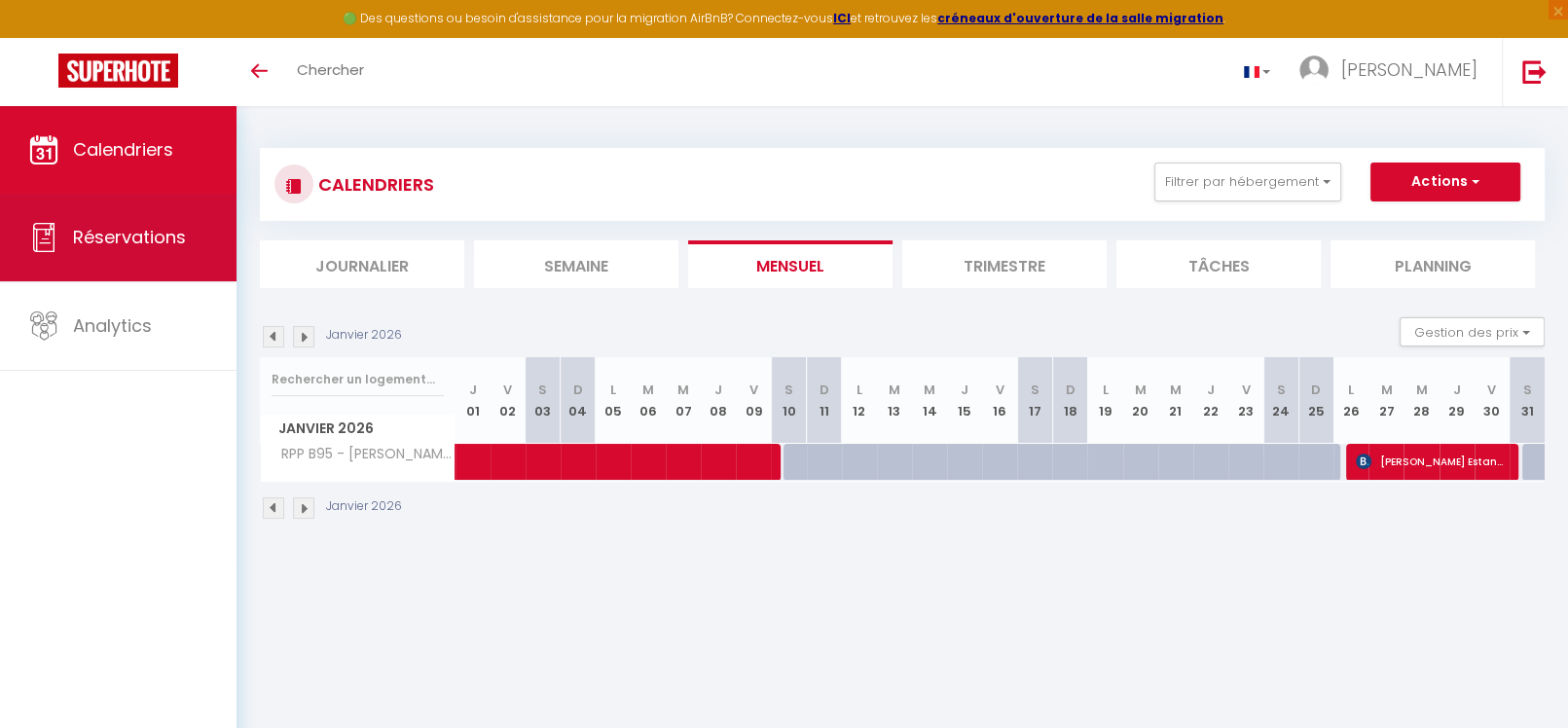
click at [180, 232] on span "Réservations" at bounding box center [129, 237] width 113 height 25
select select "not_cancelled"
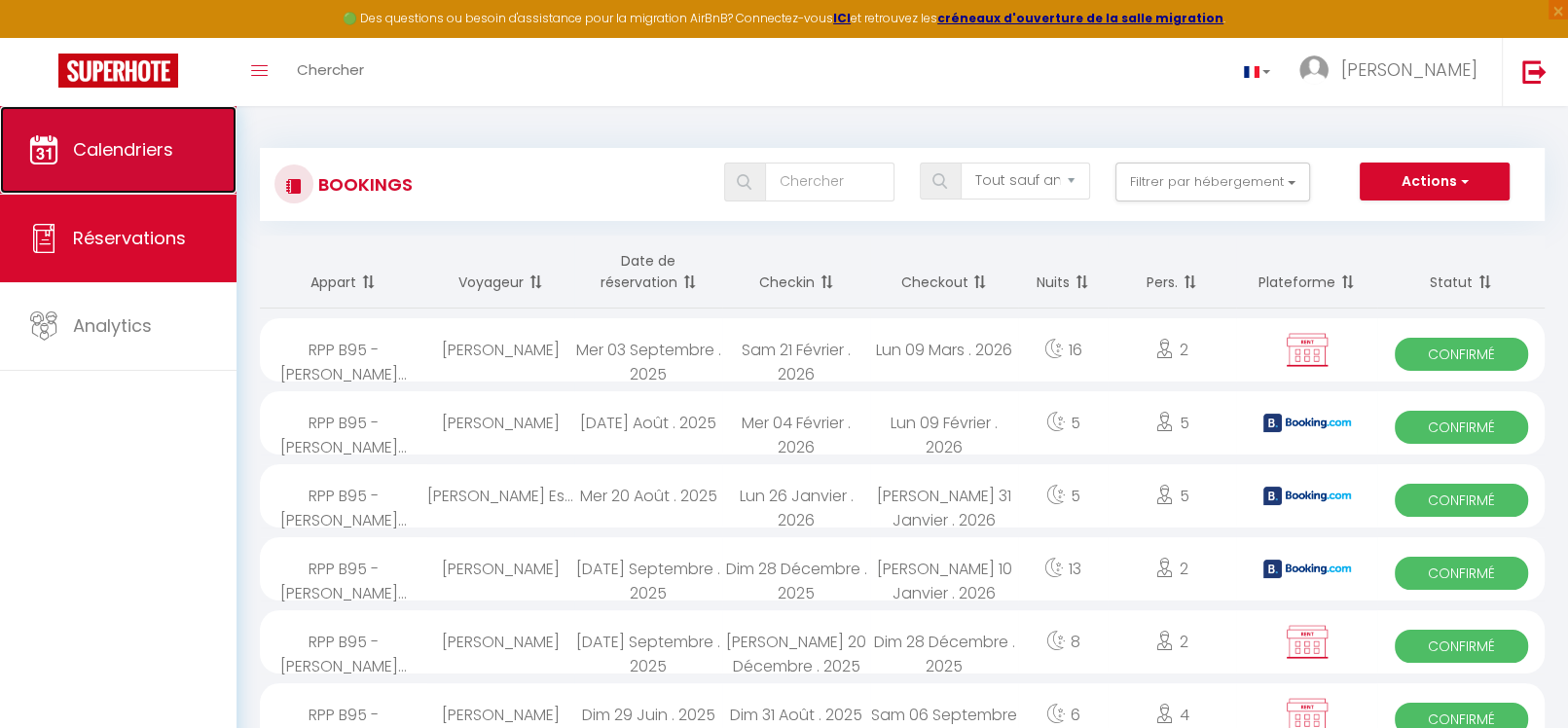
click at [138, 142] on span "Calendriers" at bounding box center [123, 149] width 100 height 25
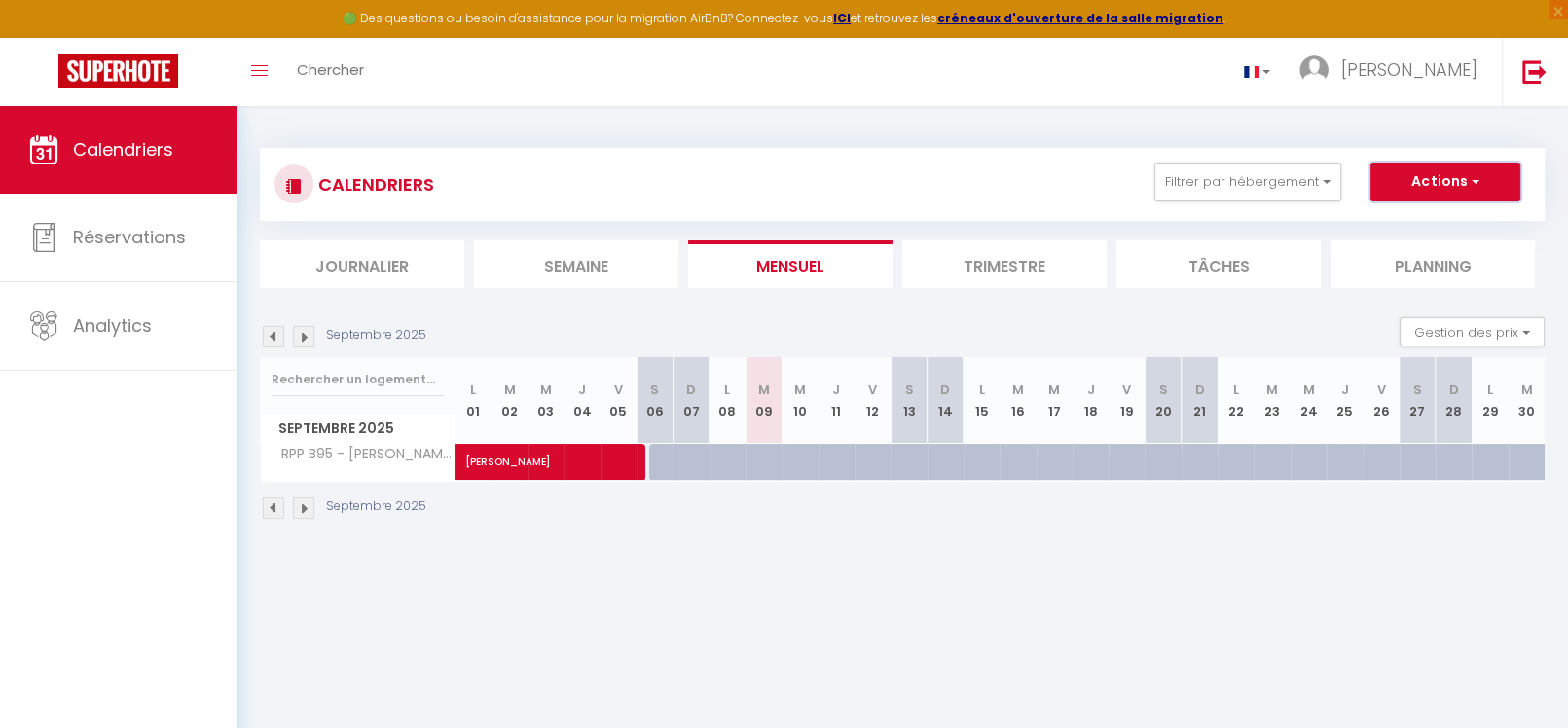
click at [1475, 183] on span "button" at bounding box center [1473, 181] width 12 height 20
click at [1425, 217] on link "Nouvelle réservation" at bounding box center [1425, 227] width 169 height 30
select select
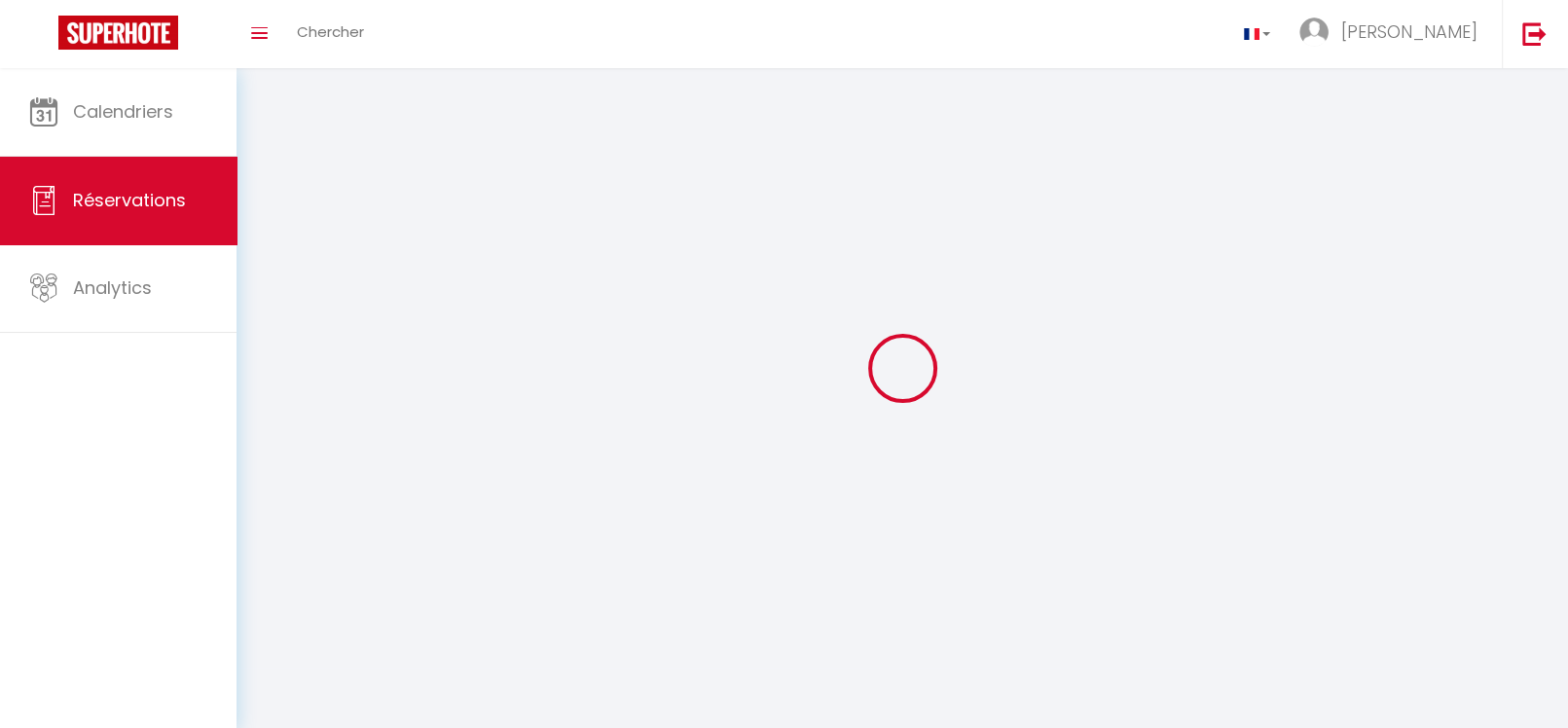
select select
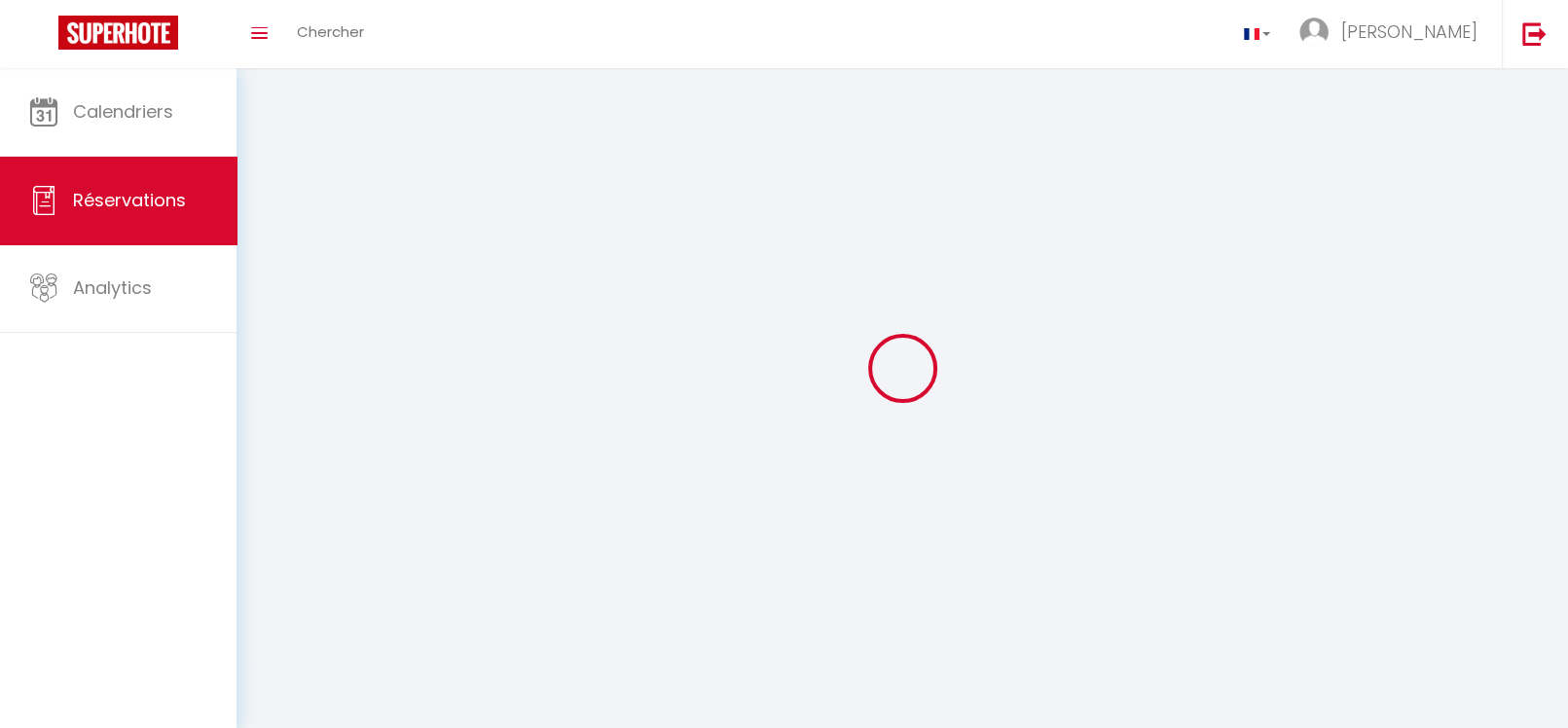
select select
checkbox input "false"
select select
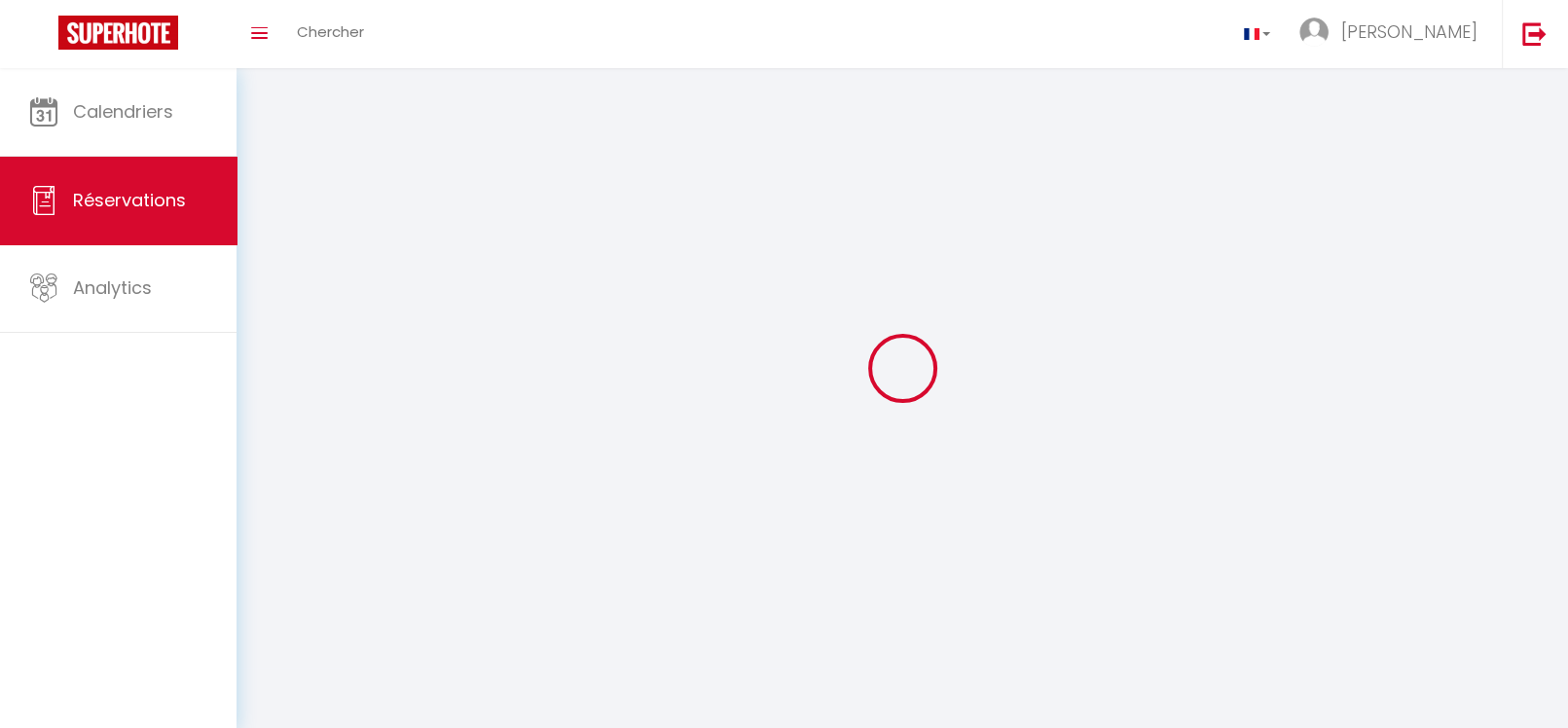
select select
checkbox input "false"
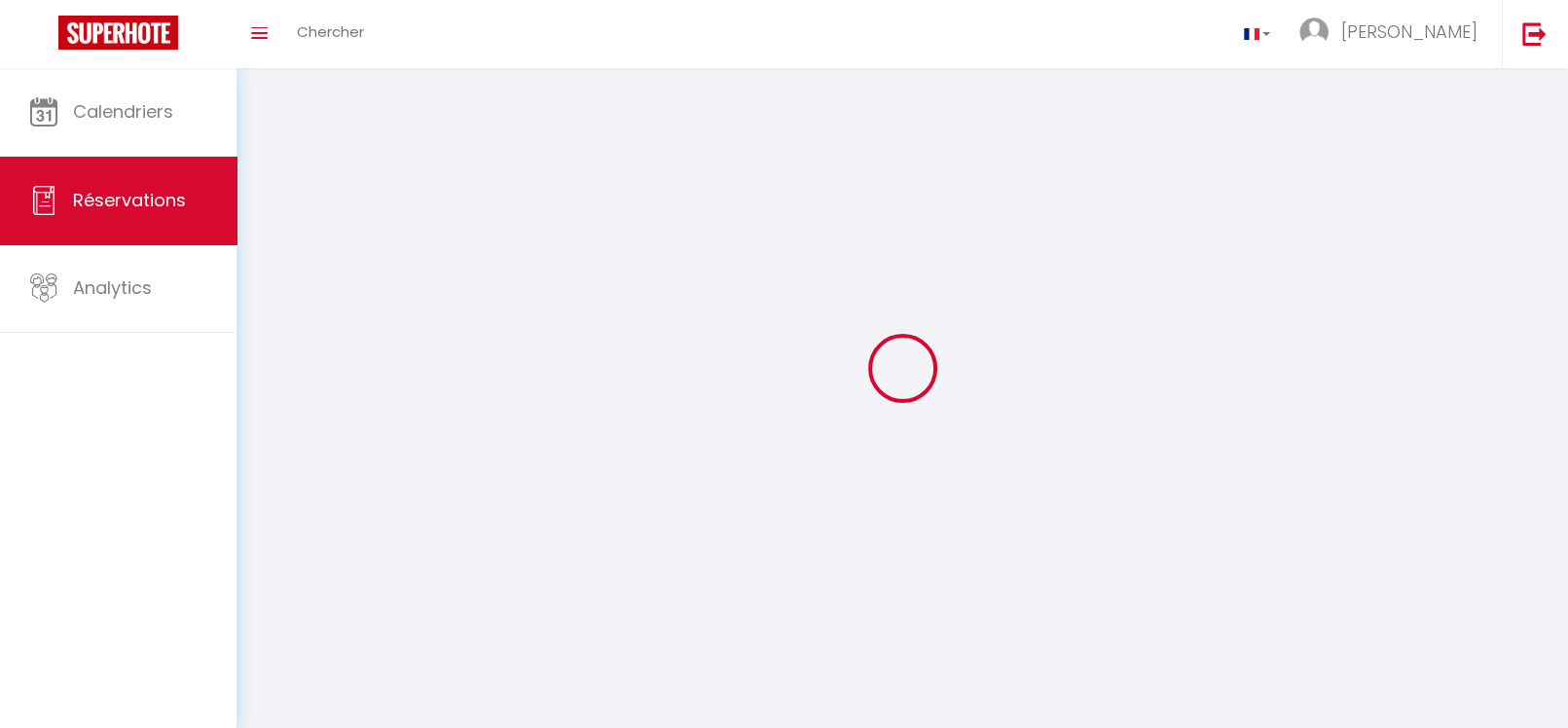
select select
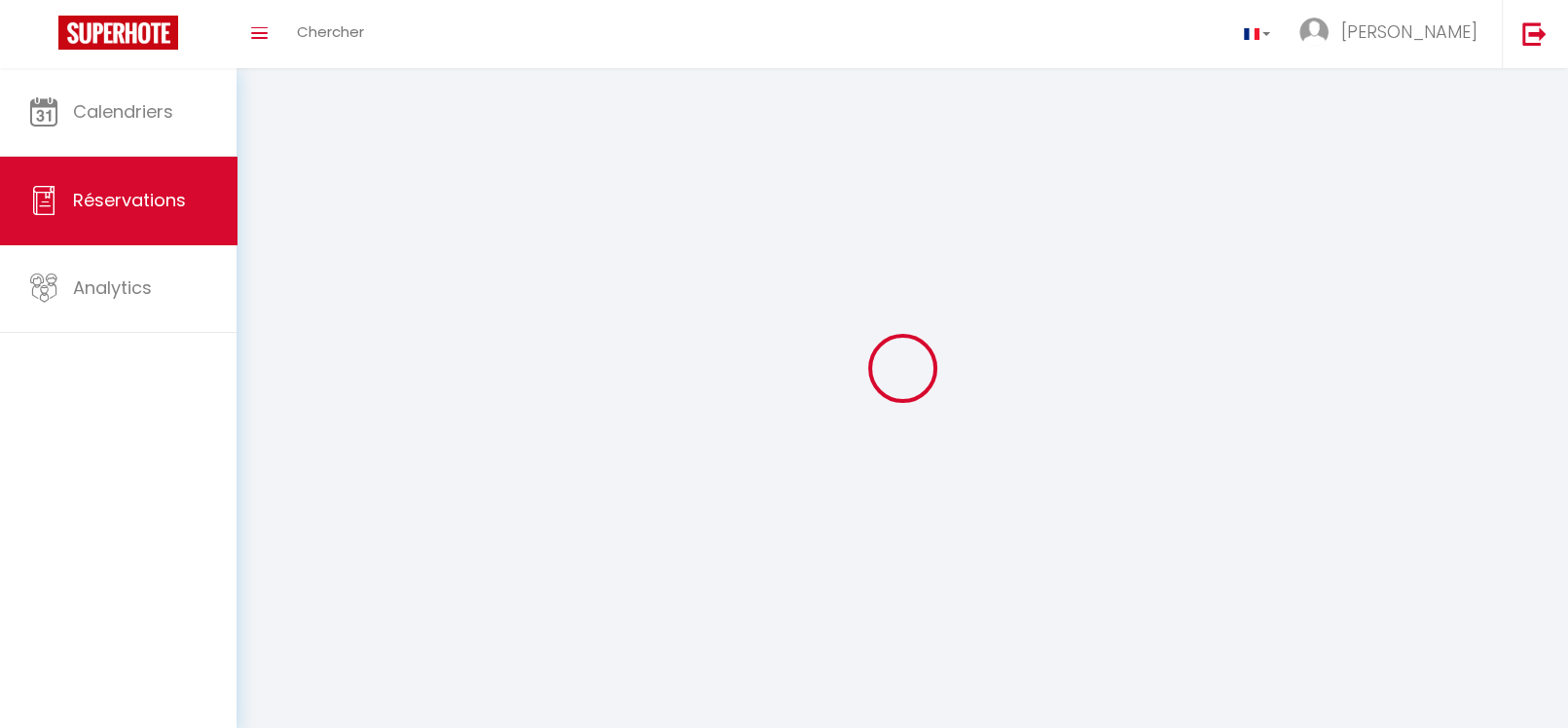
checkbox input "false"
select select
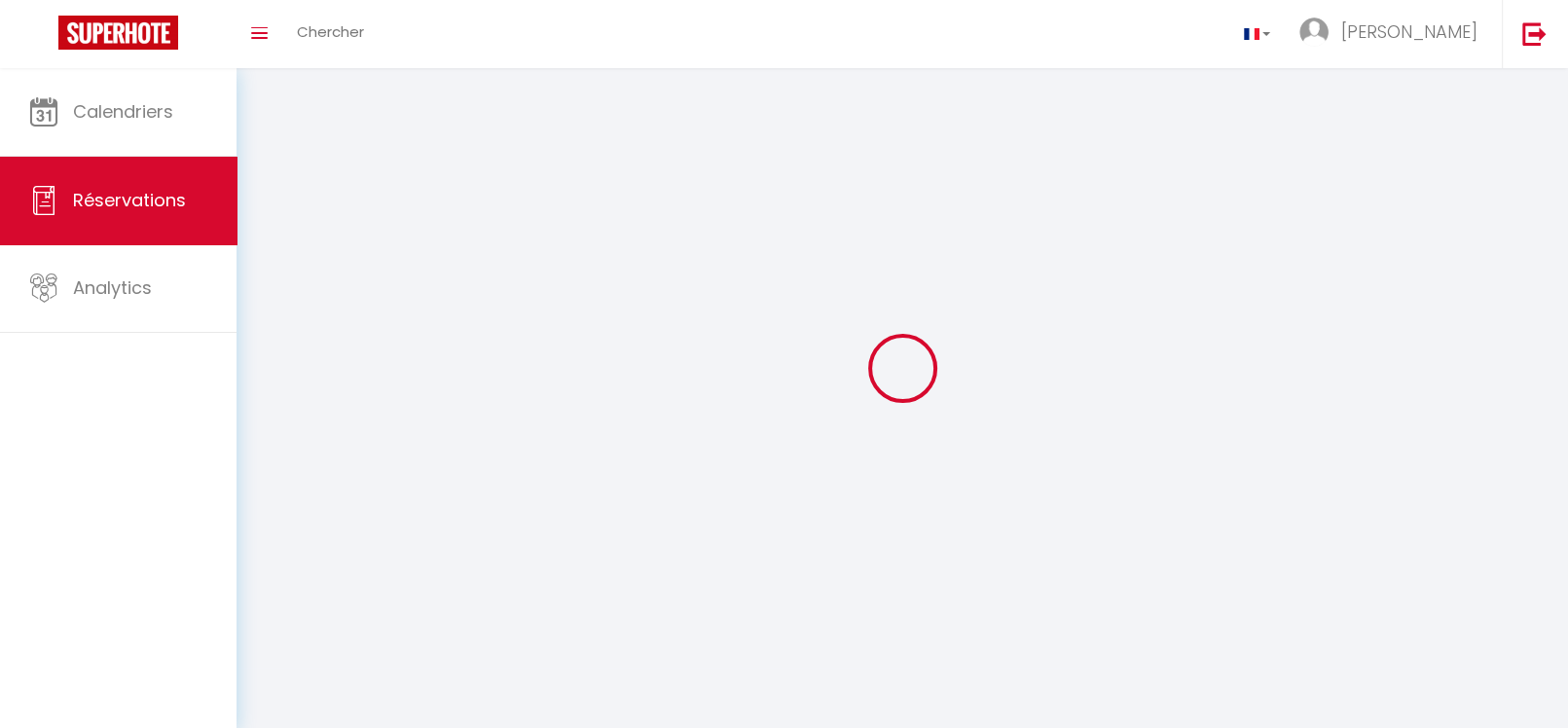
select select
checkbox input "false"
select select
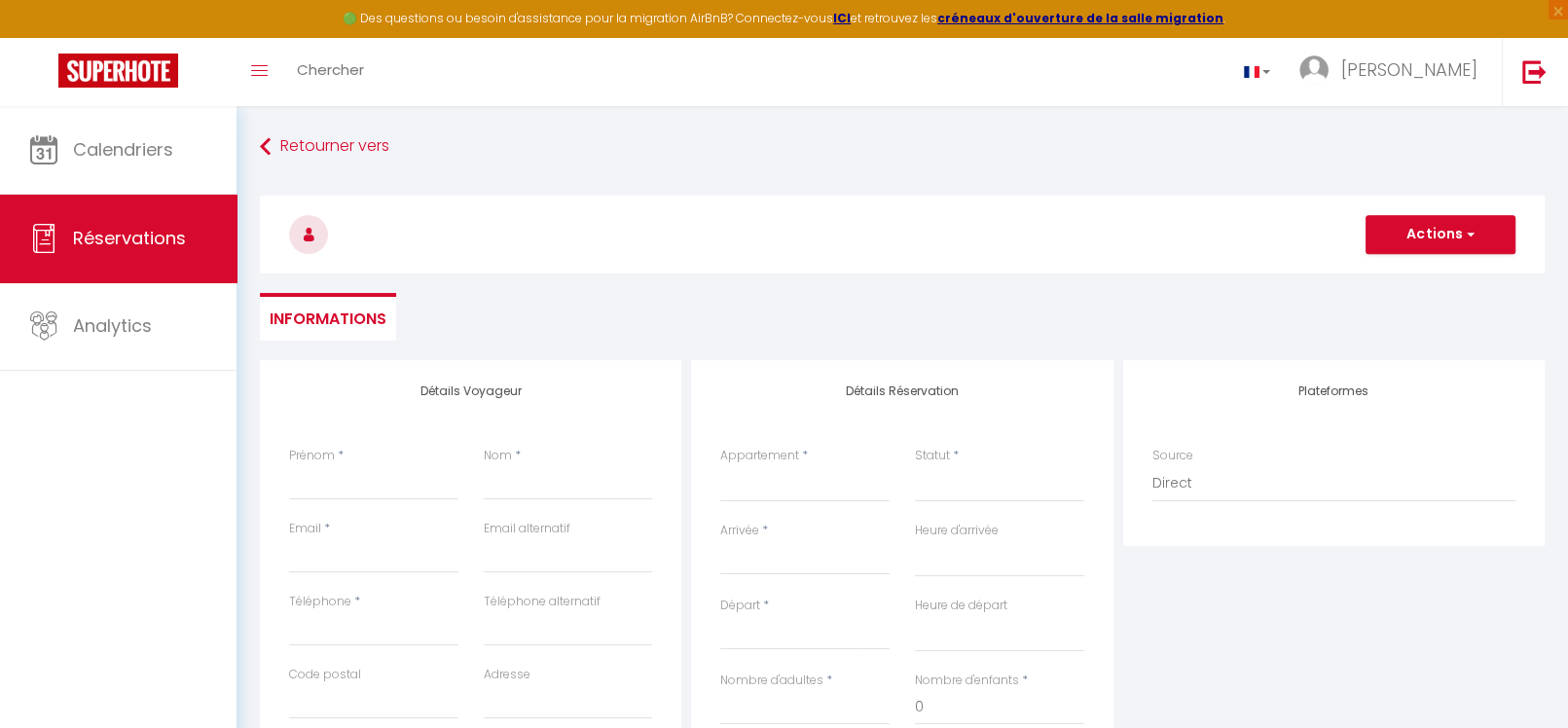
select select
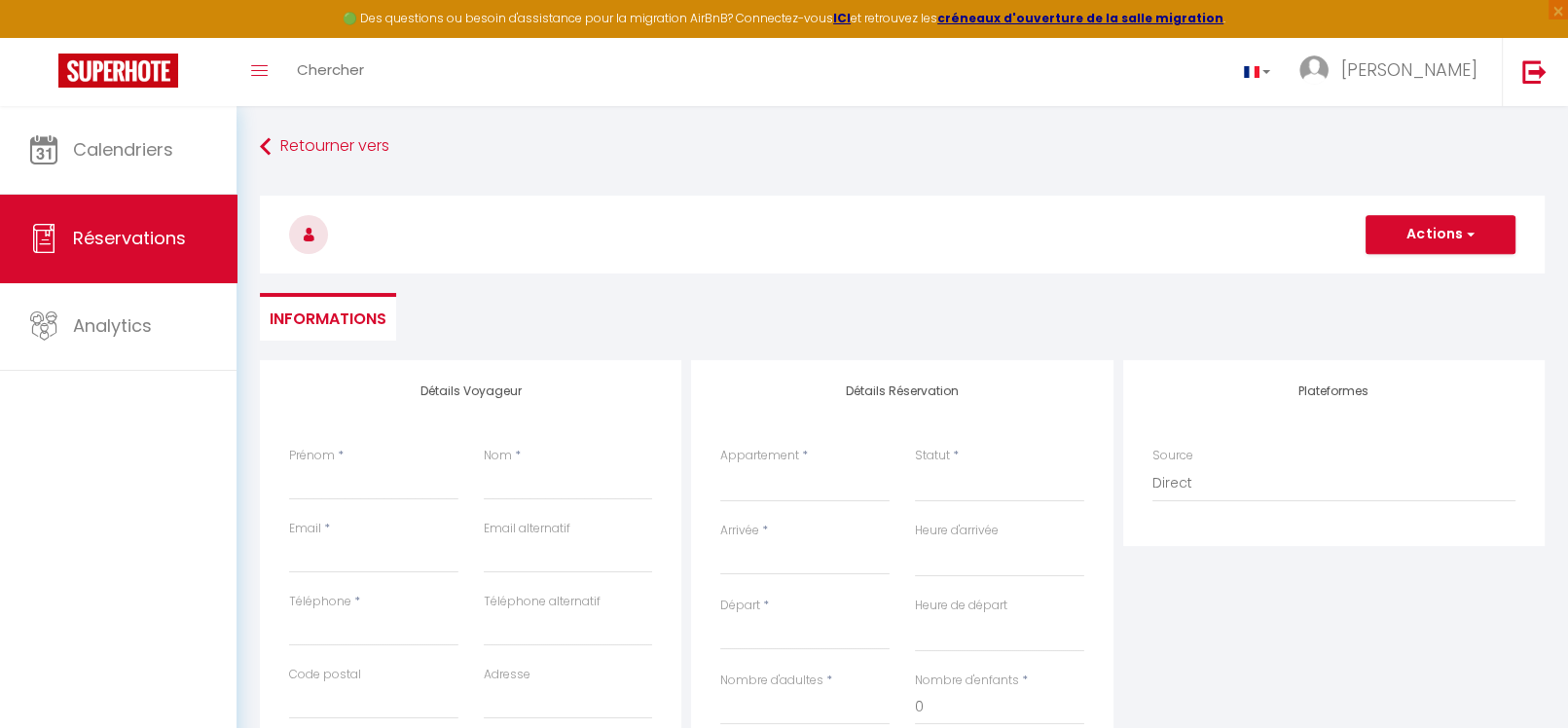
checkbox input "false"
select select
click at [389, 473] on input "Prénom" at bounding box center [373, 482] width 169 height 35
type input "[PERSON_NAME]"
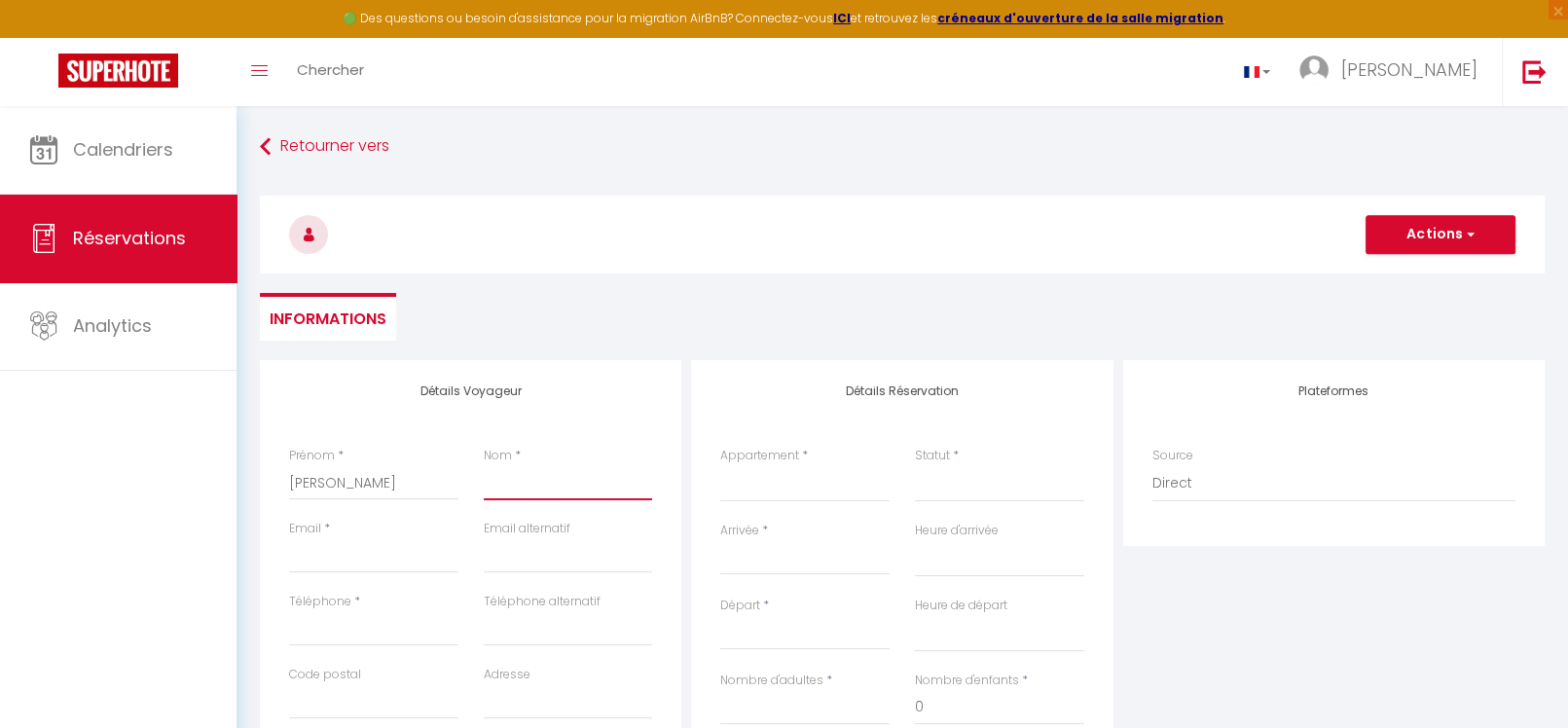
type input "[PERSON_NAME]"
type input "[PERSON_NAME][EMAIL_ADDRESS][DOMAIN_NAME]"
type input "0684846835"
type input "74250"
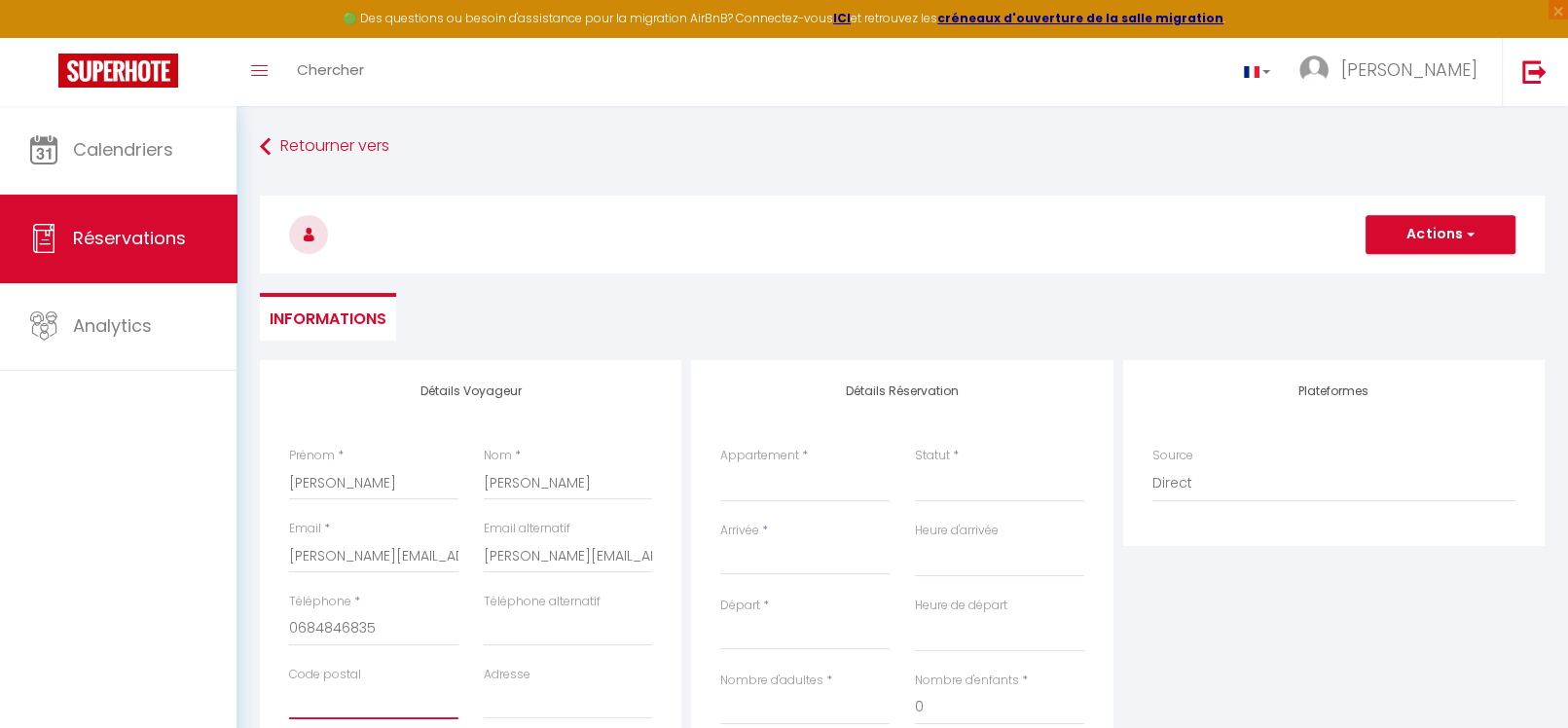
type input "1741 route des verdets"
type input "VIUZ EN SALLAZ"
select select "FR"
select select
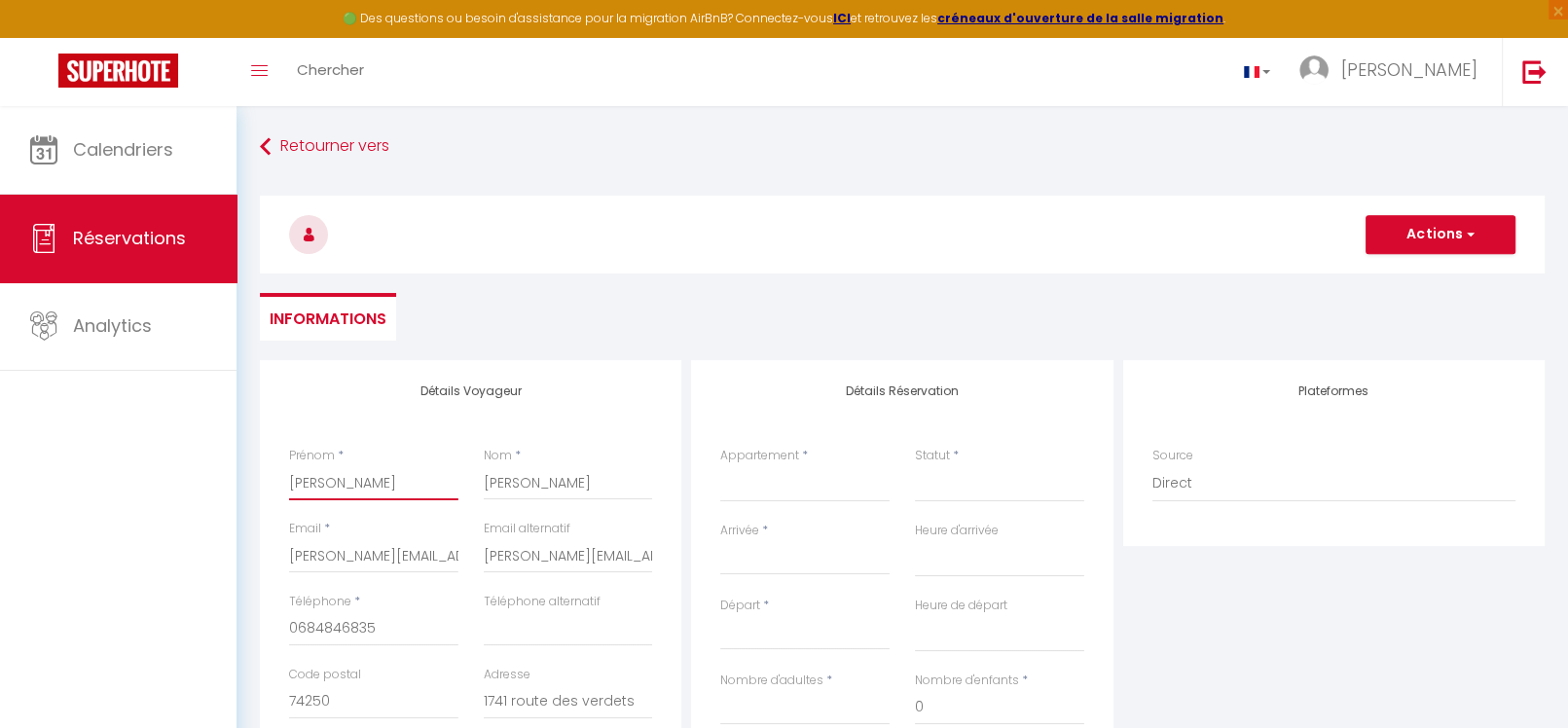
select select
checkbox input "false"
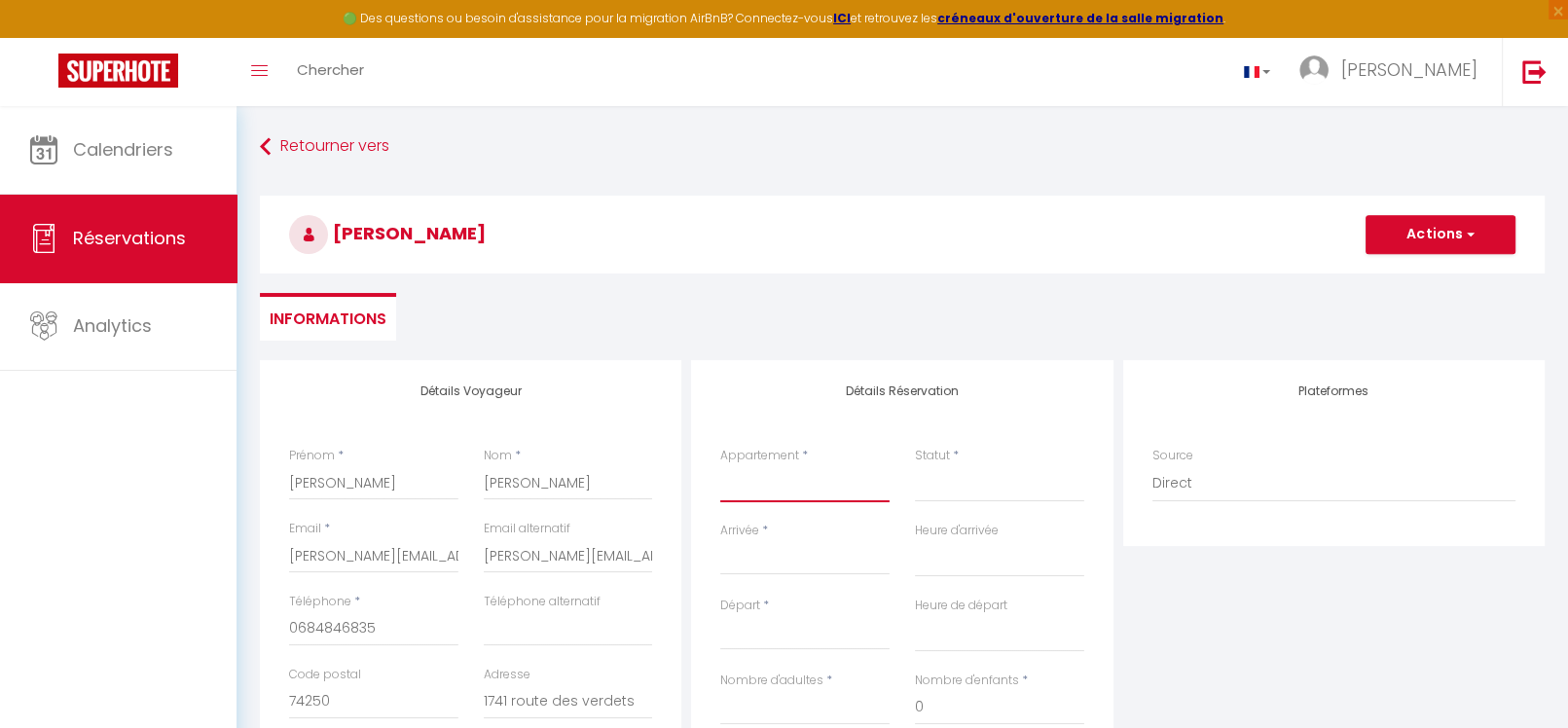
click at [765, 483] on select "RPP B95 - [PERSON_NAME]" at bounding box center [804, 483] width 169 height 37
select select "21971"
click at [720, 465] on select "RPP B95 - [PERSON_NAME]" at bounding box center [804, 483] width 169 height 37
select select
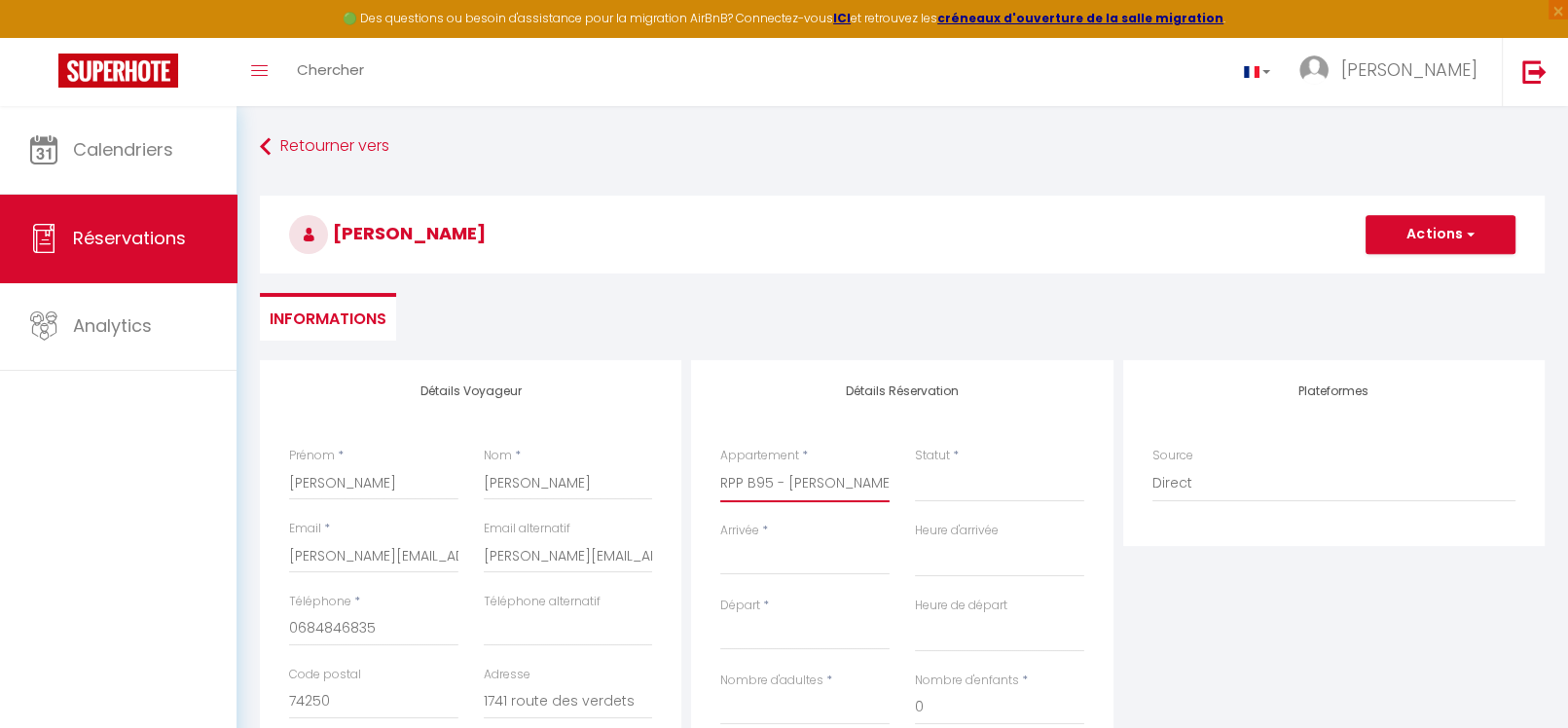
select select
checkbox input "false"
click at [951, 490] on select "Confirmé Non Confirmé [PERSON_NAME] par le voyageur No Show Request" at bounding box center [999, 483] width 169 height 37
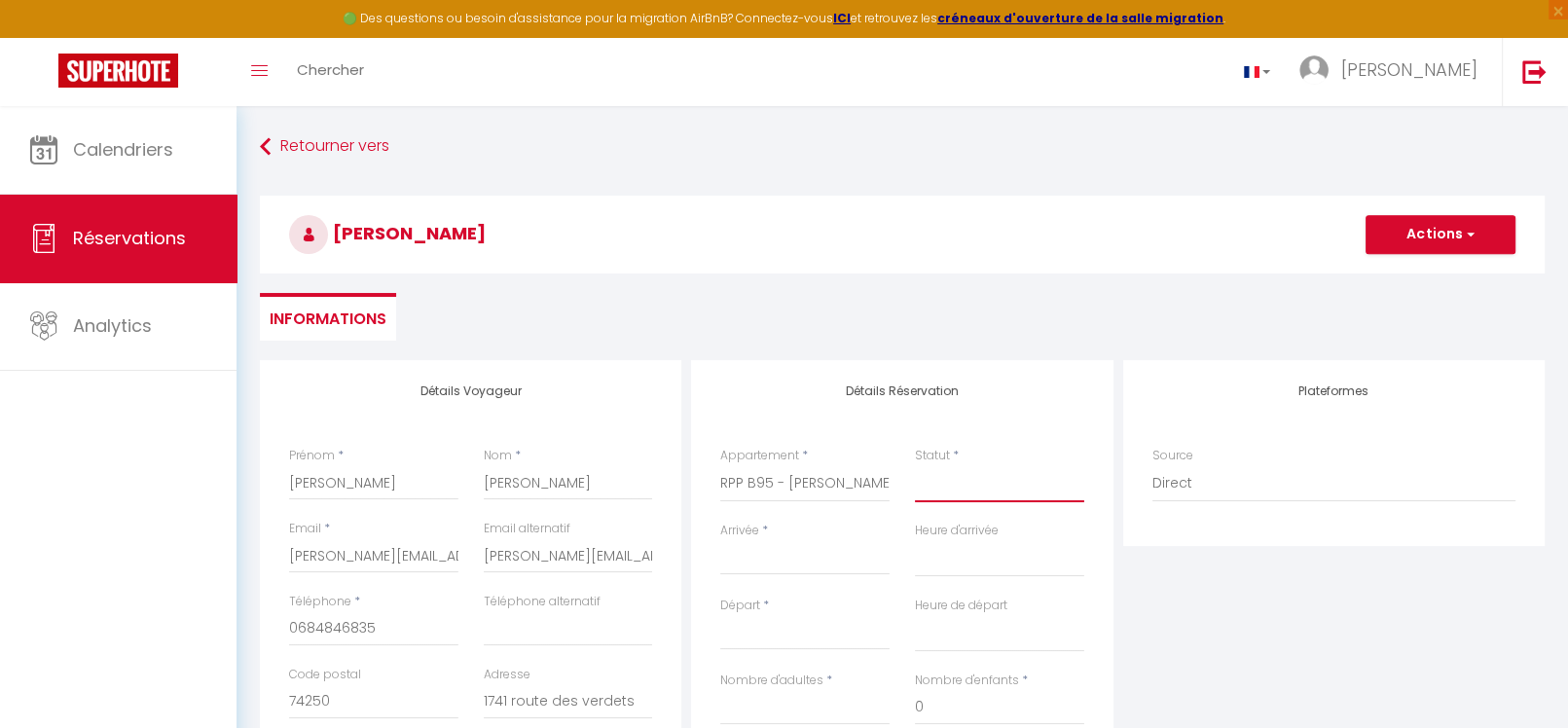
select select
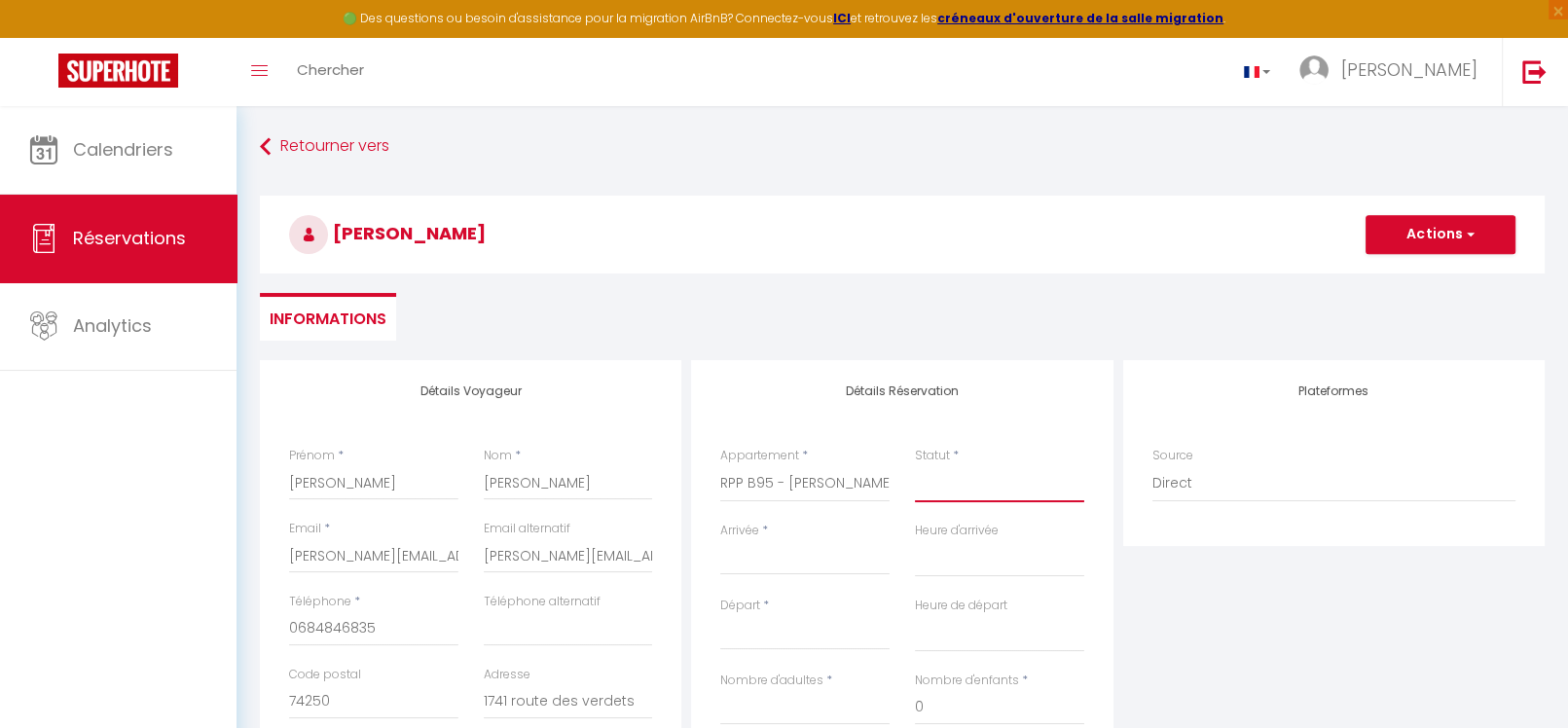
checkbox input "false"
click at [966, 488] on select "Confirmé Non Confirmé [PERSON_NAME] par le voyageur No Show Request" at bounding box center [999, 483] width 169 height 37
click at [967, 488] on select "Confirmé Non Confirmé [PERSON_NAME] par le voyageur No Show Request" at bounding box center [999, 483] width 169 height 37
select select "1"
click at [915, 465] on select "Confirmé Non Confirmé [PERSON_NAME] par le voyageur No Show Request" at bounding box center [999, 483] width 169 height 37
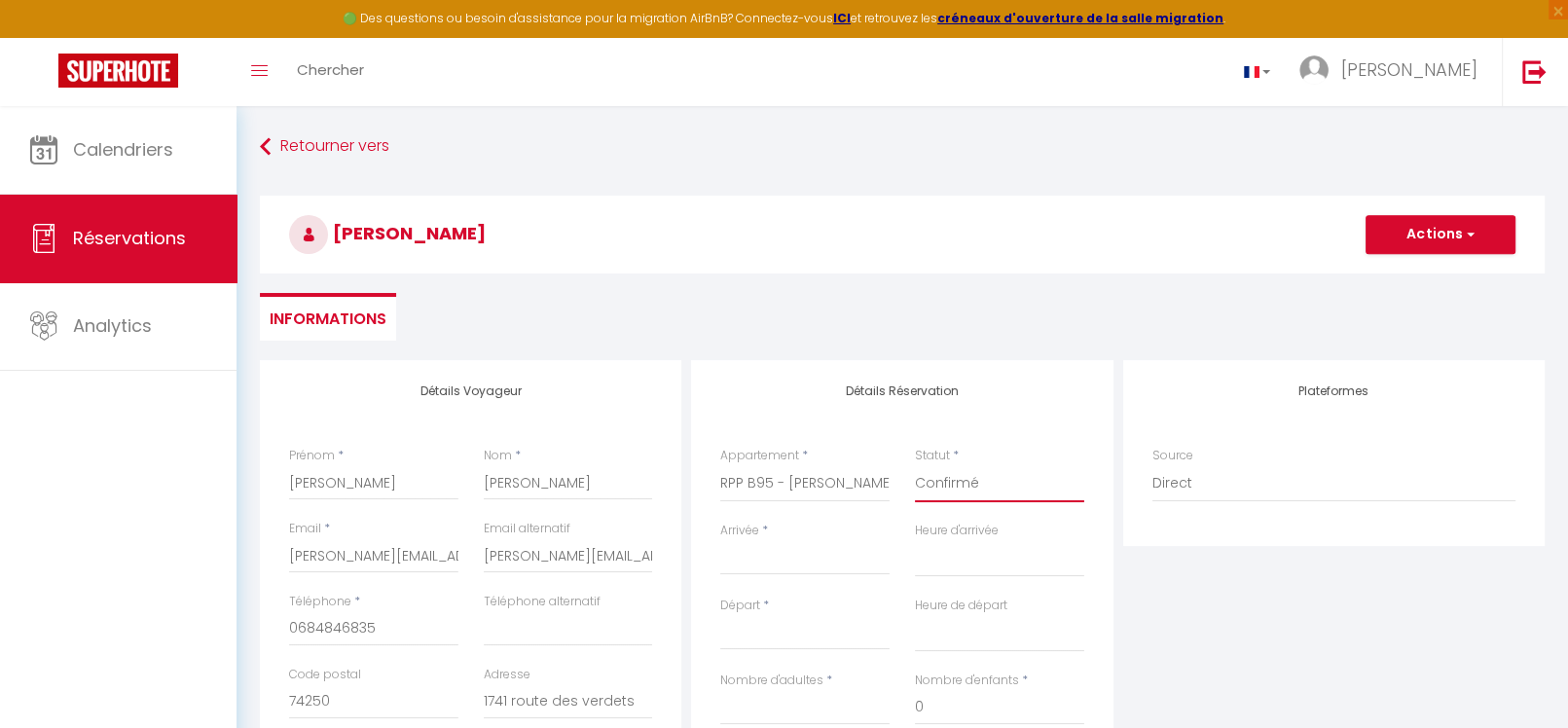
select select
checkbox input "false"
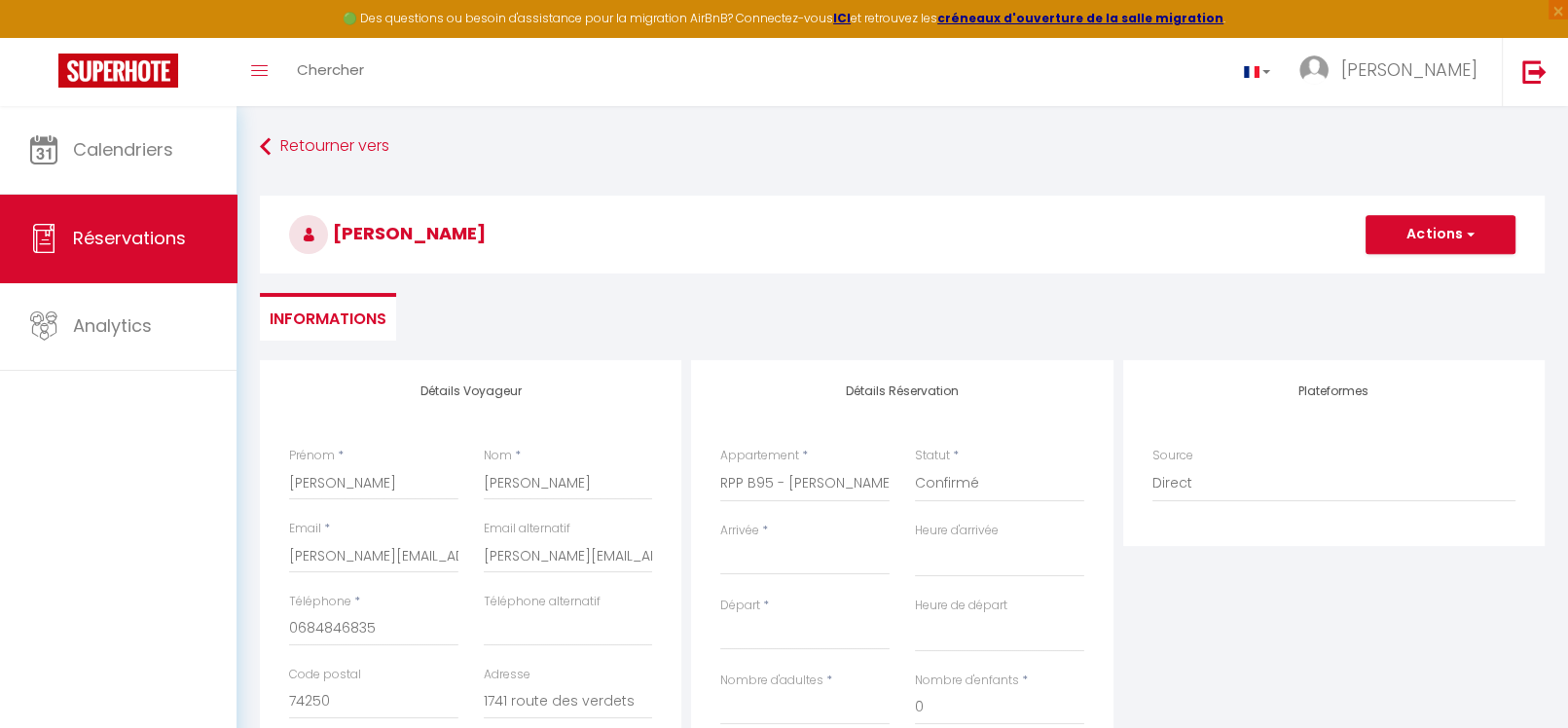
click at [823, 553] on input "Arrivée" at bounding box center [804, 560] width 169 height 26
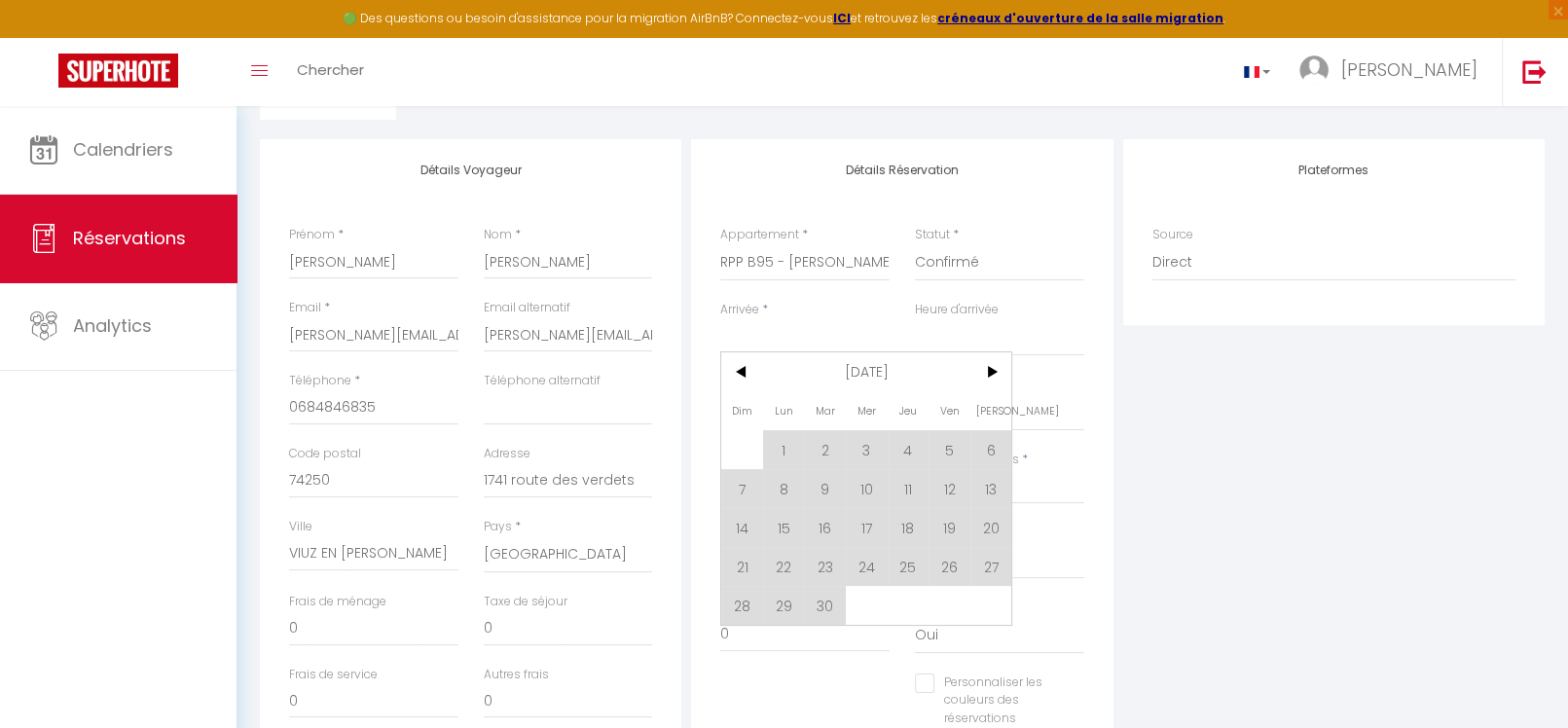
scroll to position [292, 0]
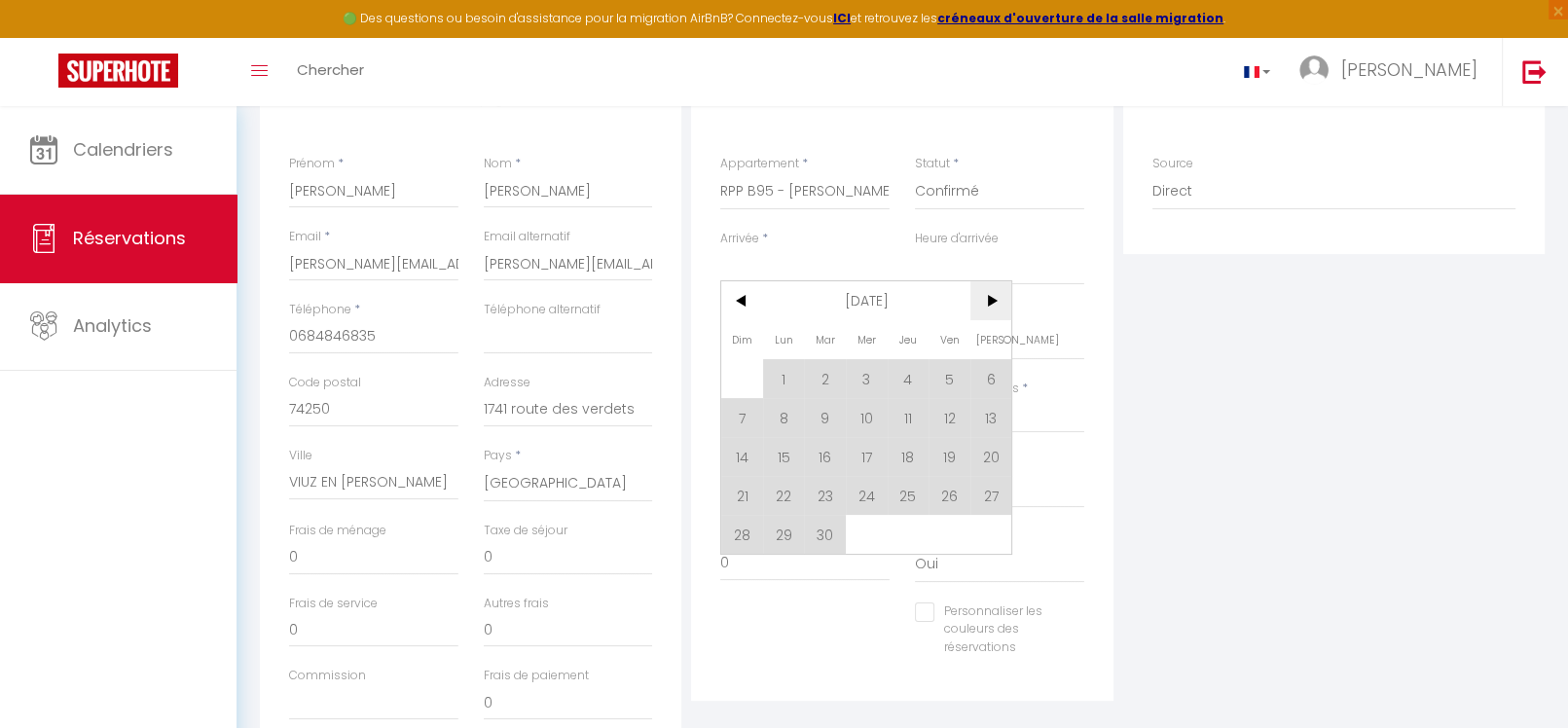
click at [994, 299] on span ">" at bounding box center [991, 300] width 41 height 39
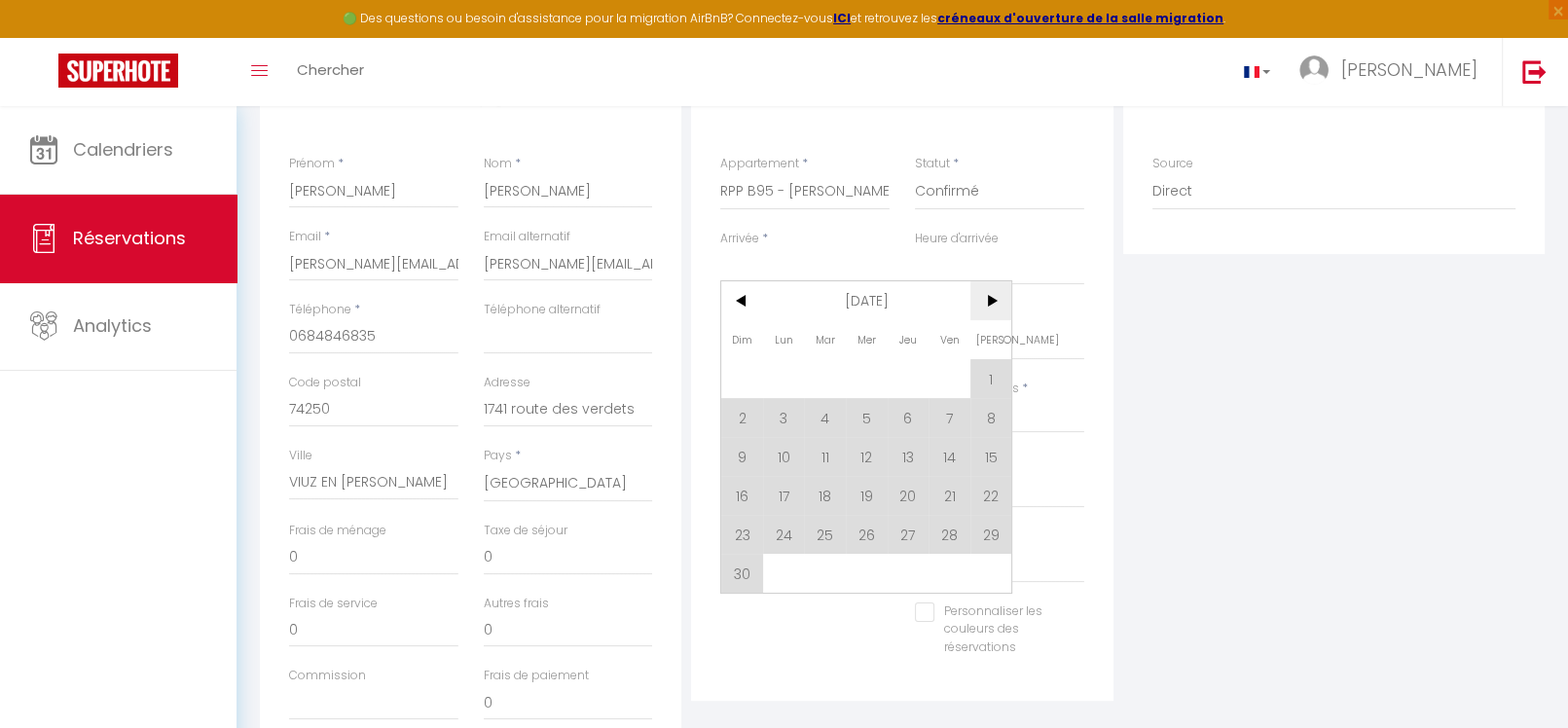
click at [994, 299] on span ">" at bounding box center [991, 300] width 41 height 39
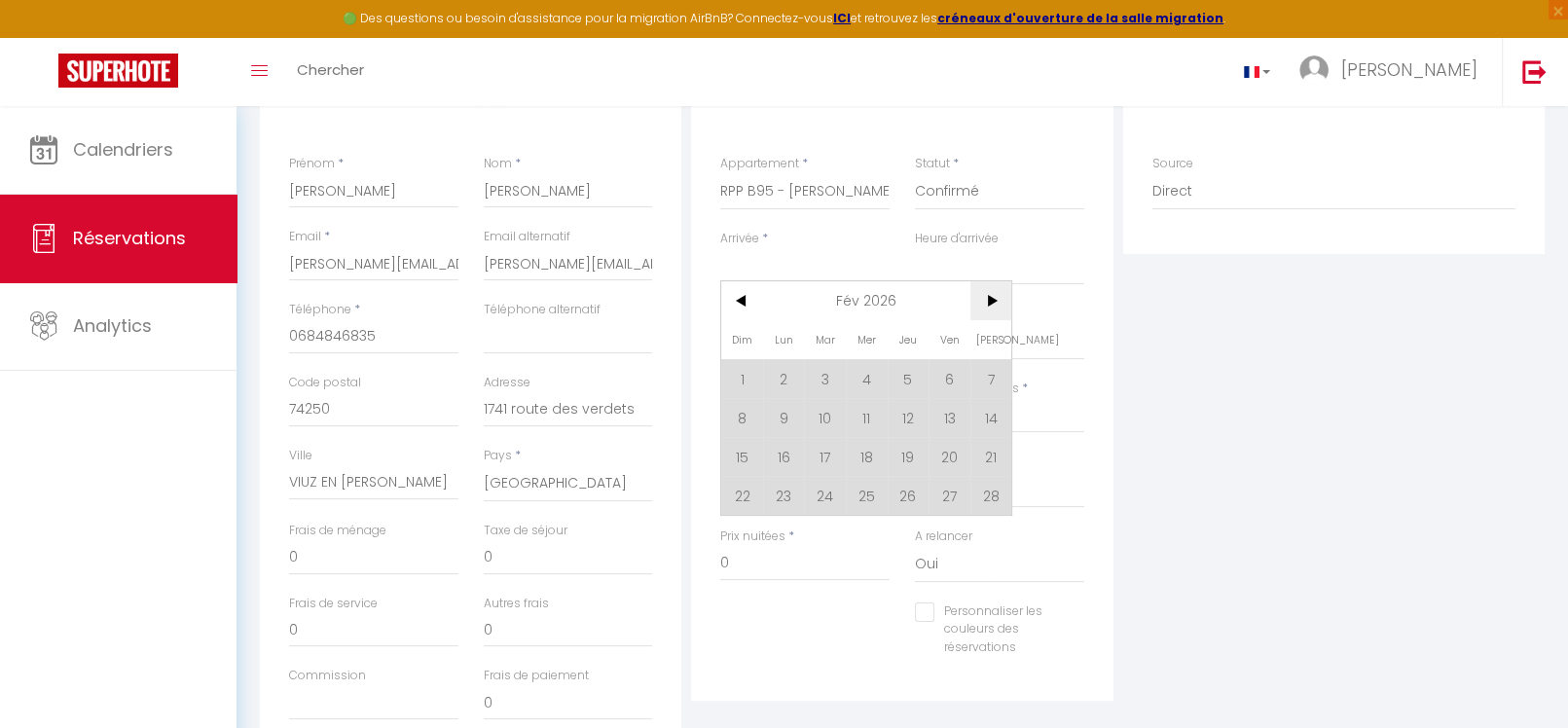
click at [994, 299] on span ">" at bounding box center [991, 300] width 41 height 39
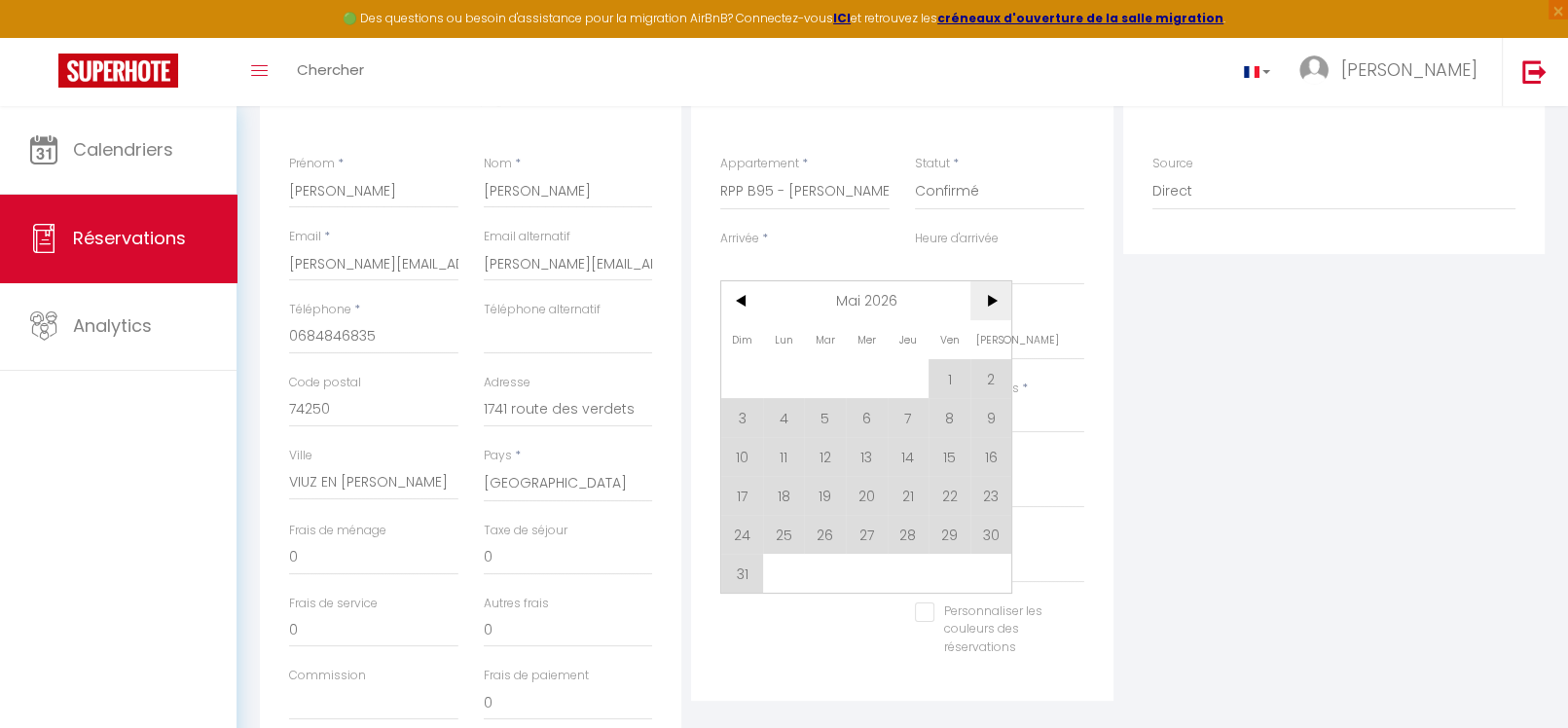
click at [994, 299] on span ">" at bounding box center [991, 300] width 41 height 39
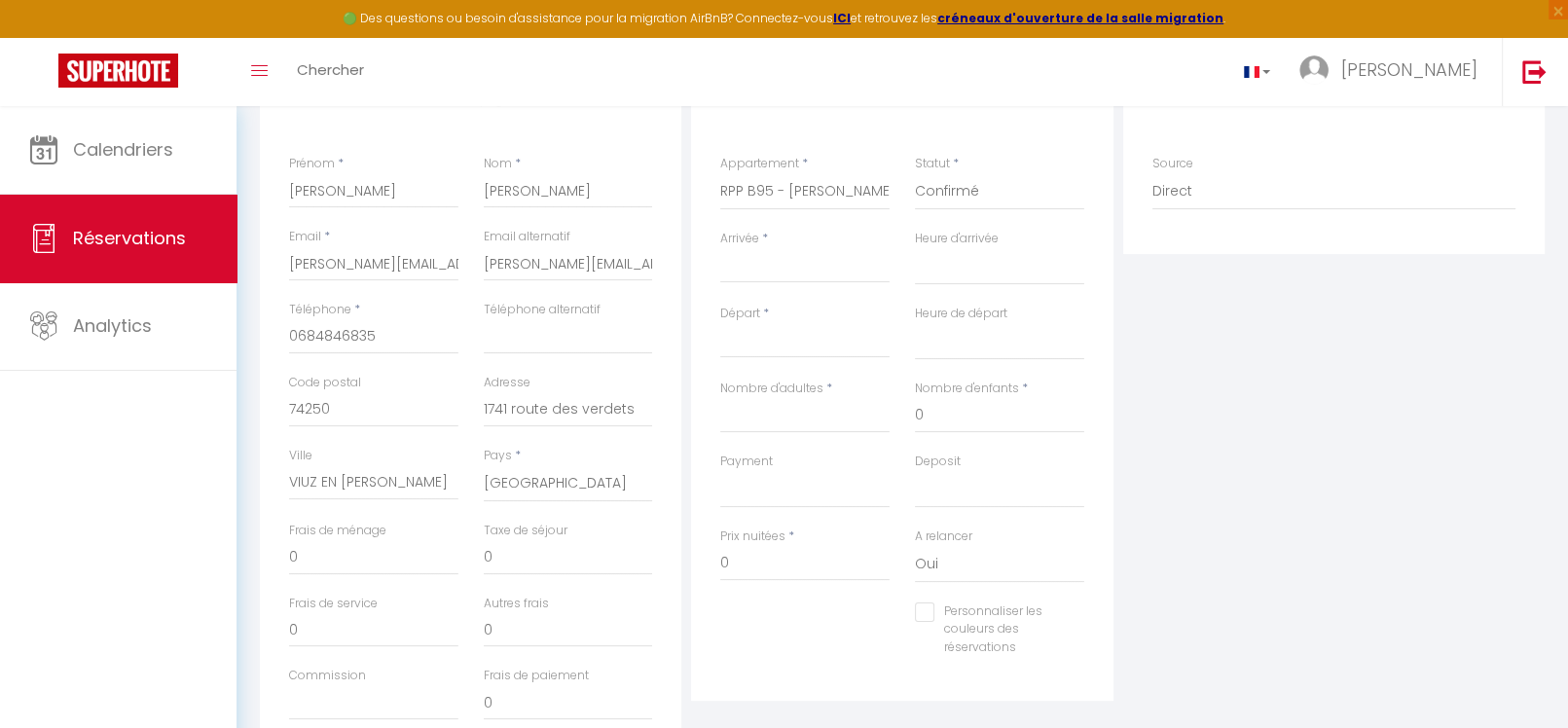
click at [1195, 330] on div "Plateformes Source Direct Airbnb.com Booking.com Chalet montagne Expedia Gite d…" at bounding box center [1334, 416] width 432 height 696
